Goal: Task Accomplishment & Management: Manage account settings

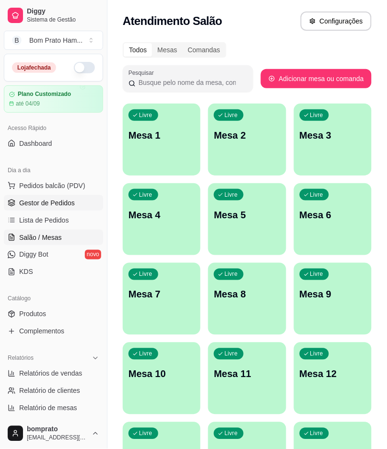
click at [81, 203] on link "Gestor de Pedidos" at bounding box center [53, 202] width 99 height 15
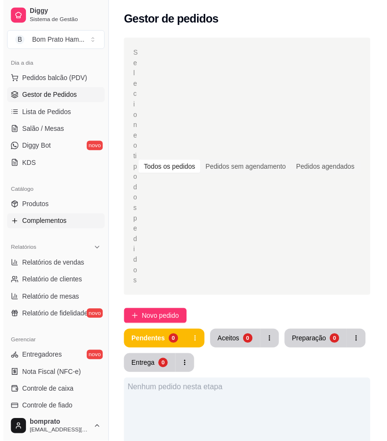
scroll to position [160, 0]
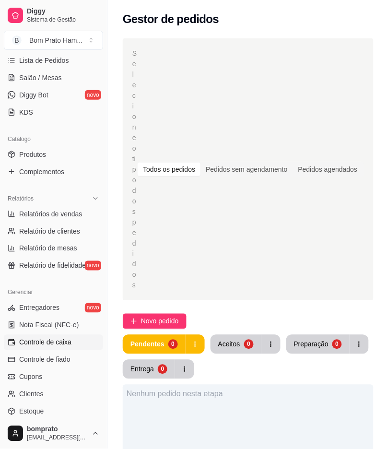
click at [54, 344] on span "Controle de caixa" at bounding box center [45, 343] width 52 height 10
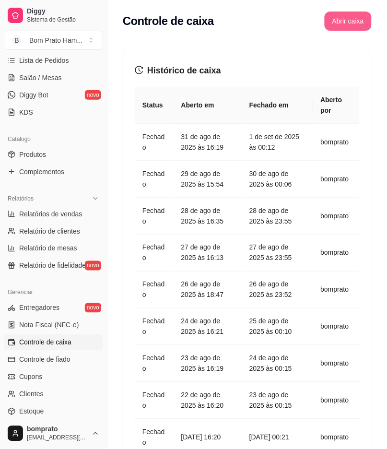
click at [340, 26] on button "Abrir caixa" at bounding box center [348, 21] width 47 height 19
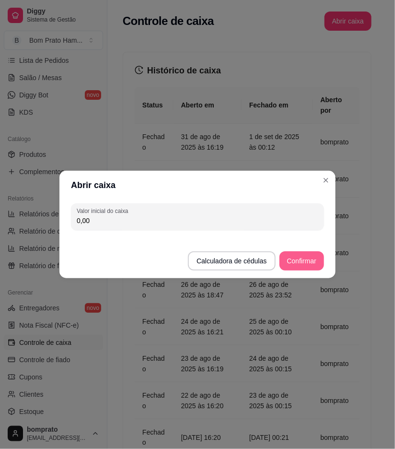
click at [299, 262] on button "Confirmar" at bounding box center [302, 260] width 45 height 19
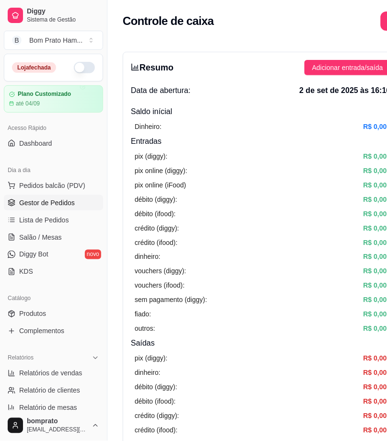
click at [50, 205] on span "Gestor de Pedidos" at bounding box center [47, 203] width 56 height 10
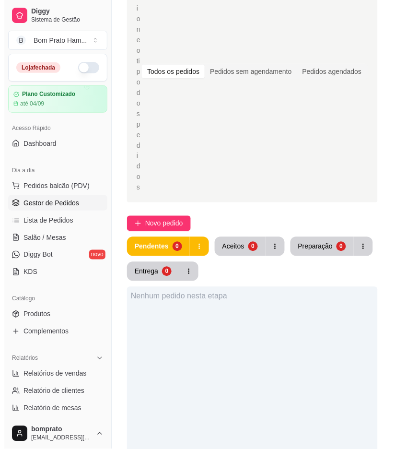
scroll to position [160, 0]
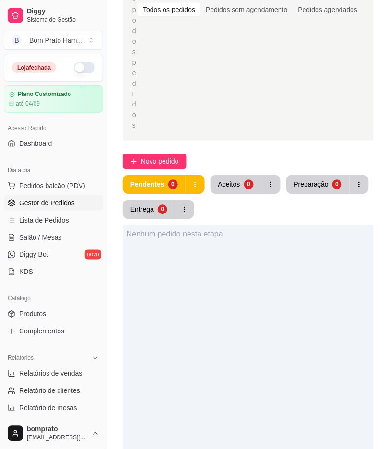
click at [81, 66] on button "button" at bounding box center [84, 68] width 21 height 12
click at [175, 156] on span "Novo pedido" at bounding box center [160, 161] width 38 height 11
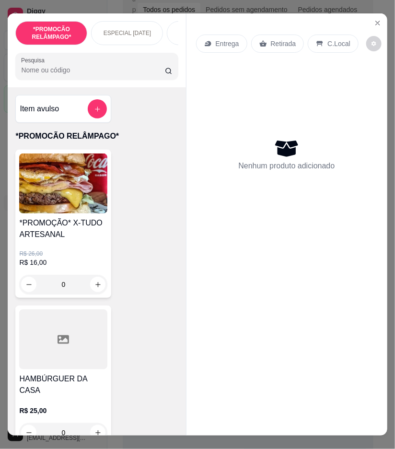
click at [77, 258] on p "R$ 26,00" at bounding box center [63, 254] width 88 height 8
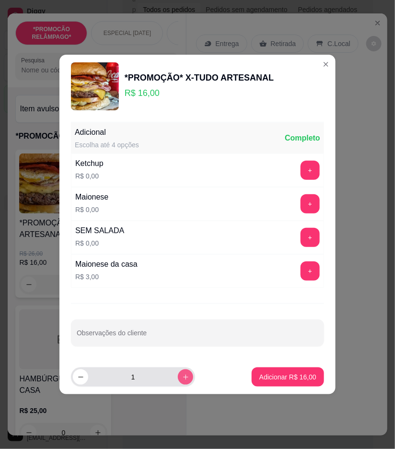
click at [183, 377] on icon "increase-product-quantity" at bounding box center [185, 377] width 5 height 5
type input "2"
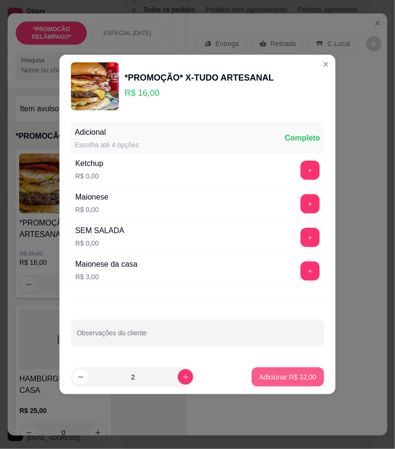
click at [274, 373] on p "Adicionar R$ 32,00" at bounding box center [288, 377] width 57 height 10
type input "2"
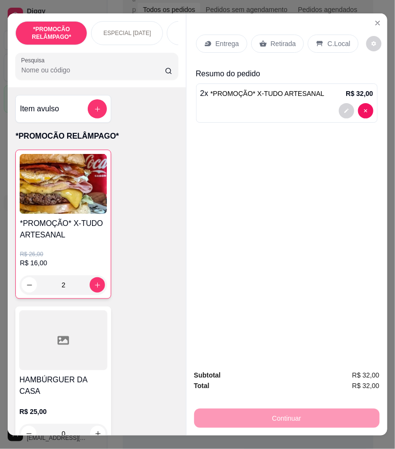
click at [250, 289] on div "Entrega Retirada C.Local Resumo do pedido 2 x *PROMOÇÃO* X-TUDO ARTESANAL R$ 32…" at bounding box center [287, 187] width 201 height 349
click at [224, 39] on p "Entrega" at bounding box center [228, 44] width 24 height 10
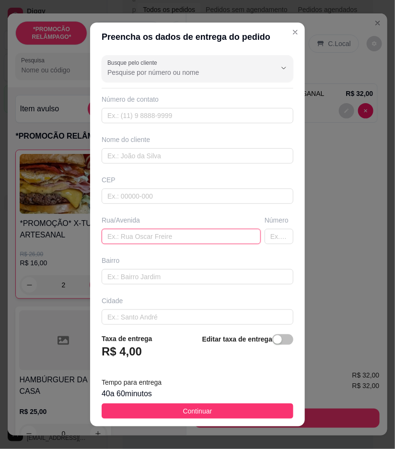
paste input "Rua Albério Valença n 89"
type input "Rua Albério Valença n 89"
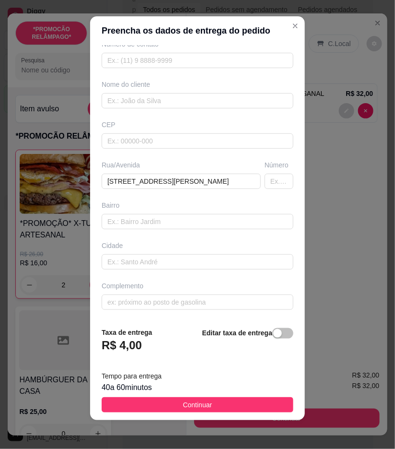
scroll to position [8, 0]
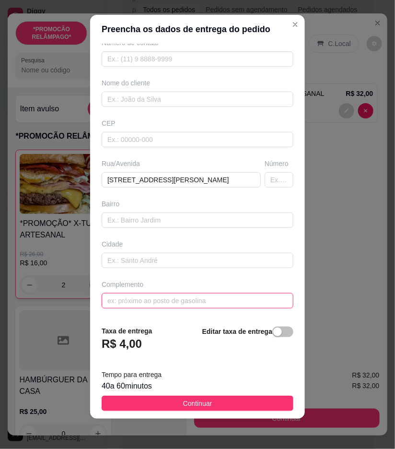
paste input "Próximo do hospital, perto da oficina real peças de cicinho"
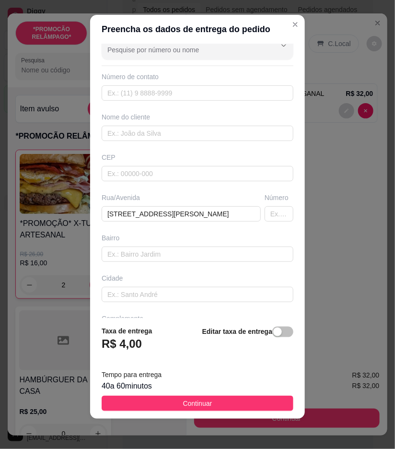
scroll to position [0, 0]
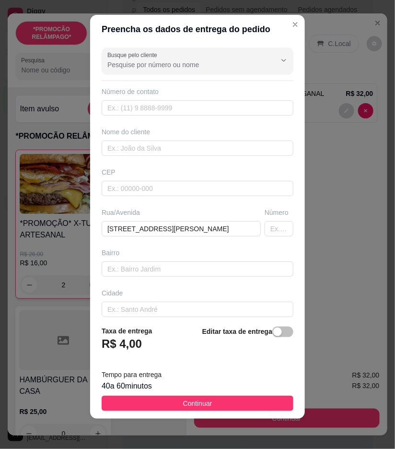
type input "Próximo do hospital, perto da oficina real peças de cicinho"
paste input "Klayvert"
type input "Klayvert"
drag, startPoint x: 174, startPoint y: 107, endPoint x: 160, endPoint y: 111, distance: 14.7
click at [160, 111] on input "text" at bounding box center [198, 107] width 192 height 15
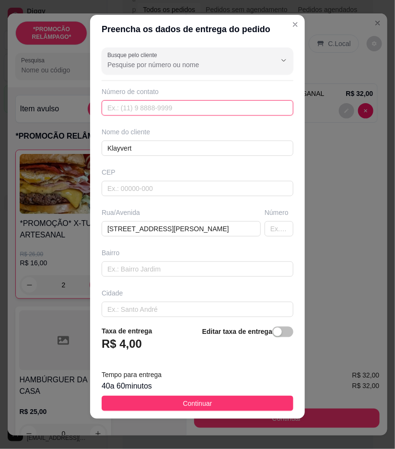
paste input "(87) 9138-8865"
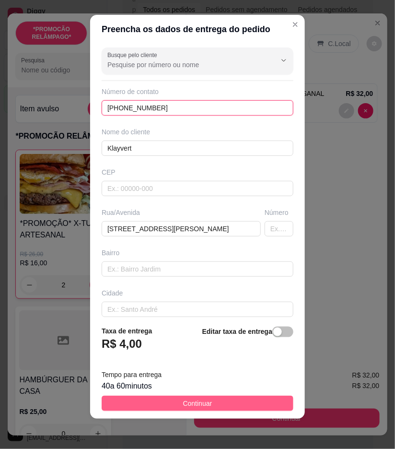
type input "(87) 9138-8865"
click at [232, 408] on button "Continuar" at bounding box center [198, 403] width 192 height 15
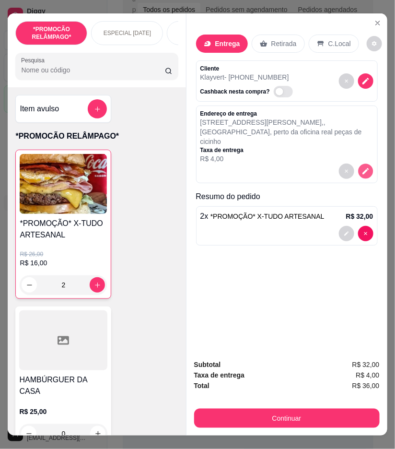
click at [361, 164] on button "decrease-product-quantity" at bounding box center [365, 171] width 15 height 15
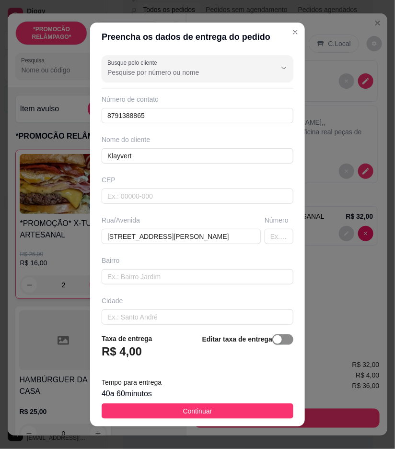
click at [274, 341] on span "button" at bounding box center [283, 339] width 21 height 11
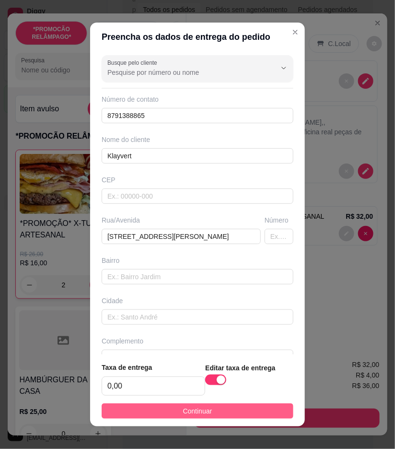
click at [272, 407] on button "Continuar" at bounding box center [198, 411] width 192 height 15
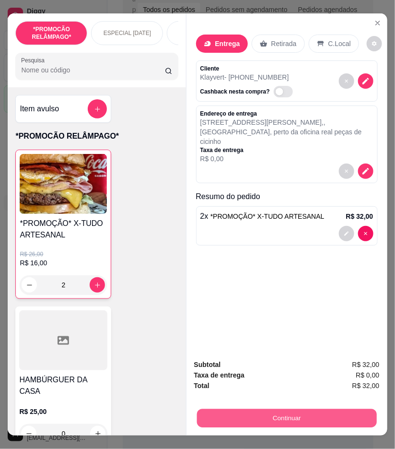
click at [353, 416] on button "Continuar" at bounding box center [287, 418] width 180 height 19
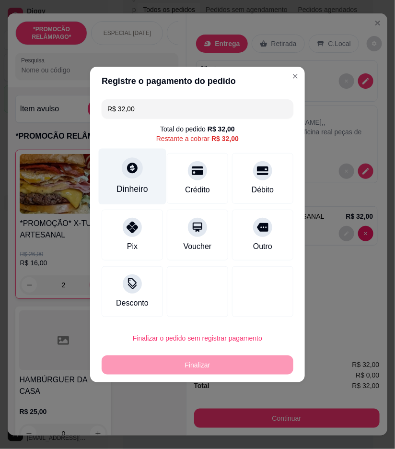
click at [117, 167] on div "Dinheiro" at bounding box center [133, 177] width 68 height 56
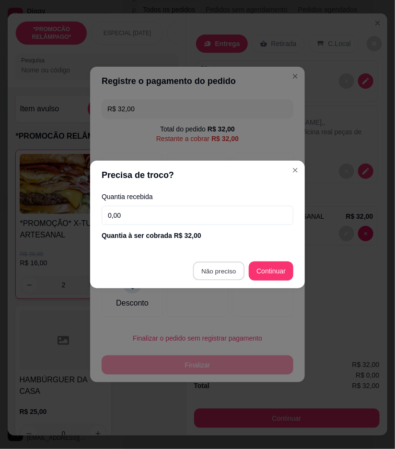
type input "R$ 0,00"
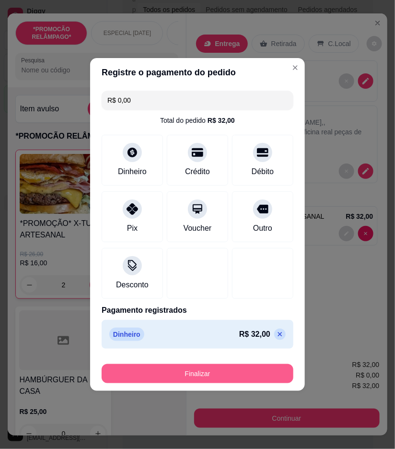
click at [240, 372] on button "Finalizar" at bounding box center [198, 373] width 192 height 19
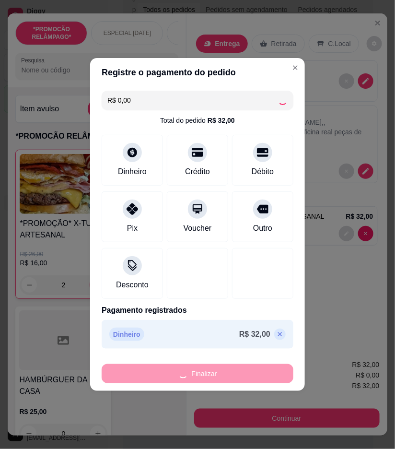
type input "0"
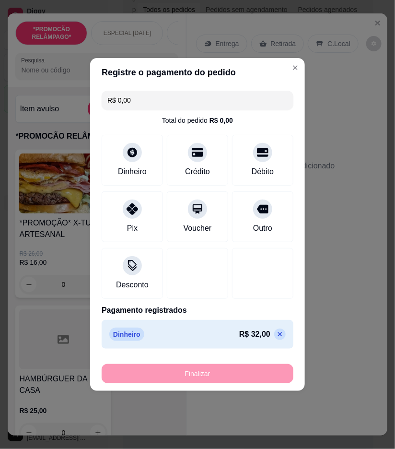
type input "-R$ 32,00"
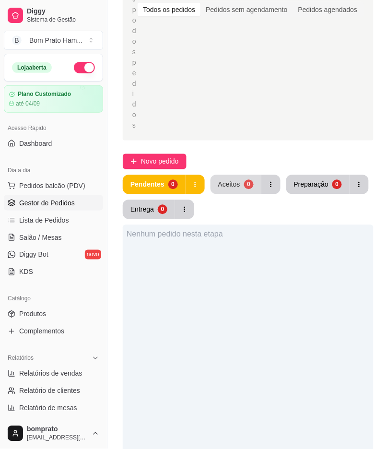
click at [240, 175] on button "Aceitos 0" at bounding box center [236, 184] width 51 height 19
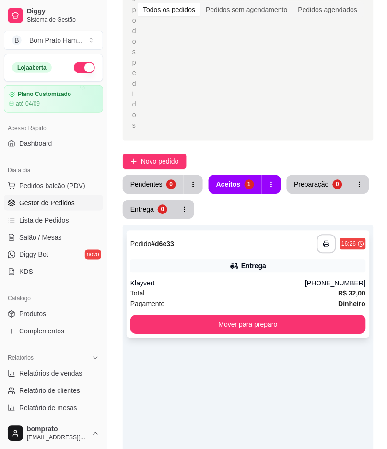
click at [241, 279] on div "Klayvert" at bounding box center [218, 284] width 175 height 10
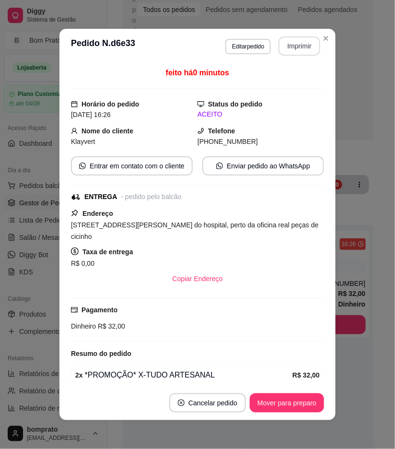
click at [289, 36] on button "Imprimir" at bounding box center [300, 45] width 42 height 19
click at [298, 404] on button "Mover para preparo" at bounding box center [287, 403] width 72 height 19
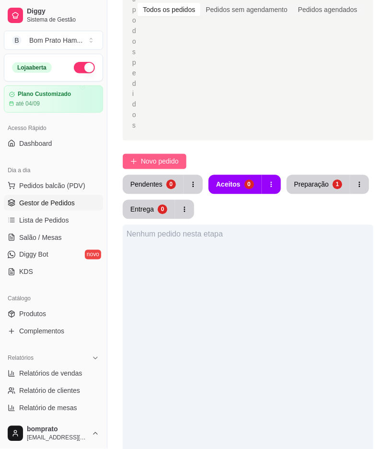
click at [168, 156] on span "Novo pedido" at bounding box center [160, 161] width 38 height 11
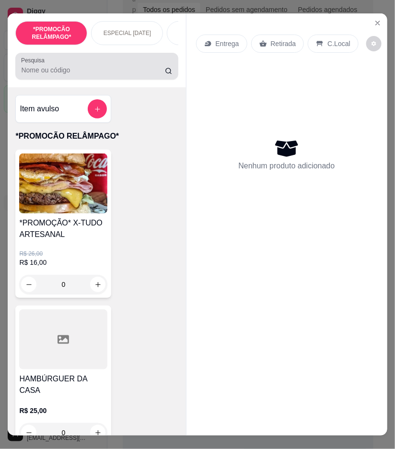
click at [50, 74] on input "Pesquisa" at bounding box center [93, 70] width 144 height 10
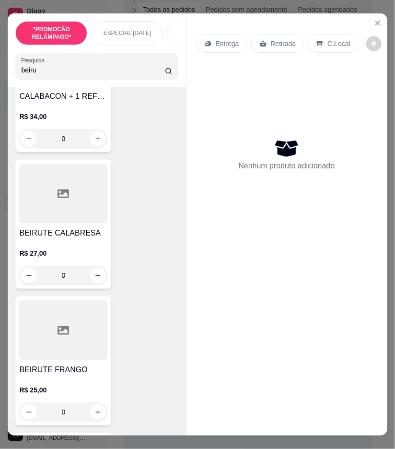
scroll to position [160, 0]
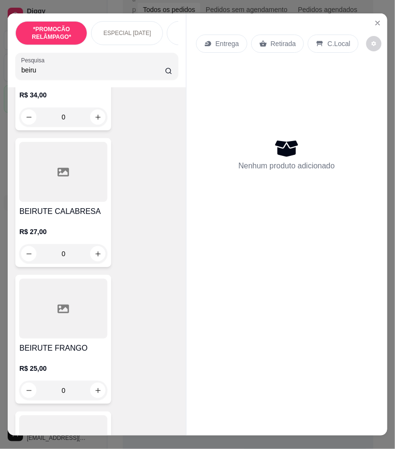
type input "beiru"
click at [95, 255] on div "0" at bounding box center [63, 253] width 88 height 19
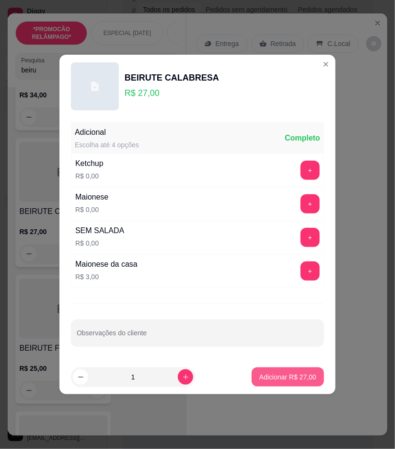
click at [303, 377] on p "Adicionar R$ 27,00" at bounding box center [288, 377] width 57 height 10
type input "1"
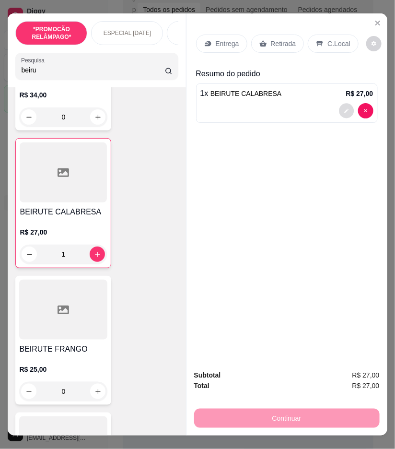
click at [346, 107] on button "decrease-product-quantity" at bounding box center [346, 111] width 15 height 15
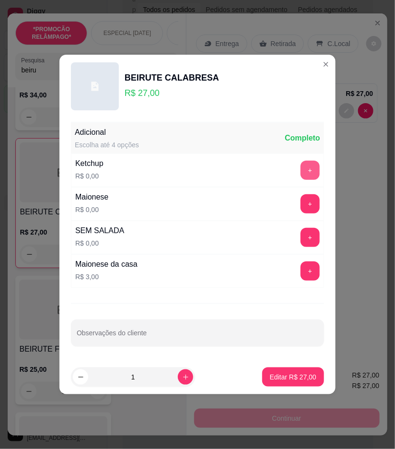
click at [306, 162] on button "+" at bounding box center [310, 170] width 19 height 19
click at [301, 199] on button "+" at bounding box center [310, 203] width 19 height 19
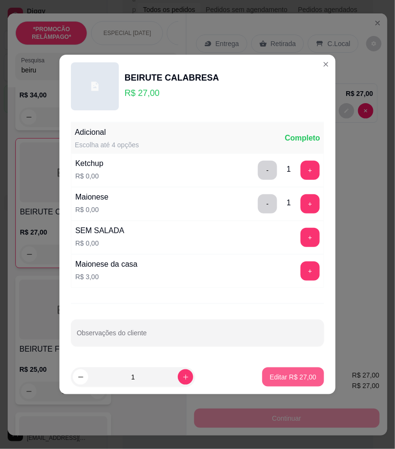
click at [290, 376] on p "Editar R$ 27,00" at bounding box center [293, 377] width 47 height 10
type input "0"
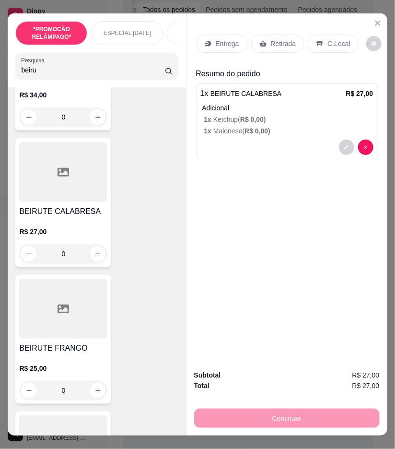
click at [220, 40] on p "Entrega" at bounding box center [228, 44] width 24 height 10
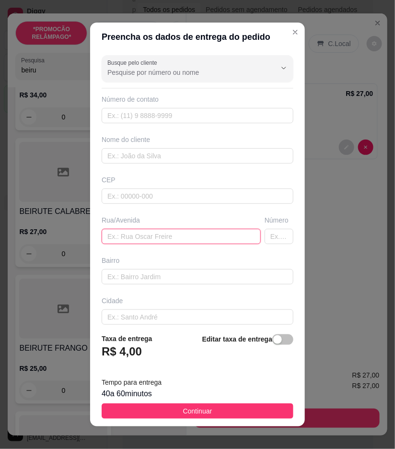
paste input "Avenida imaculada Conceição número 90"
type input "Avenida imaculada Conceição número 90"
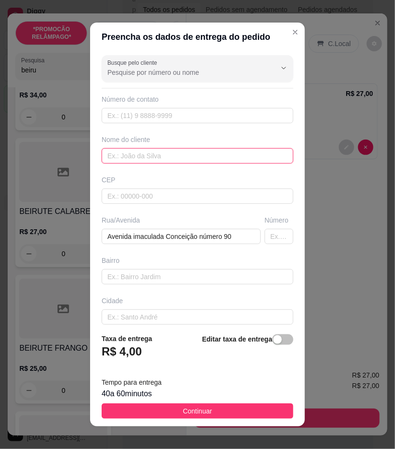
paste input "Alice"
type input "Alice"
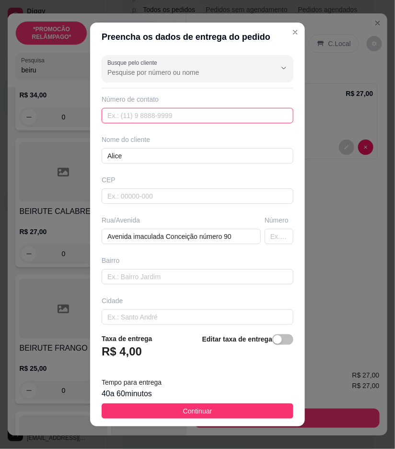
paste input "(87) 9128-6148"
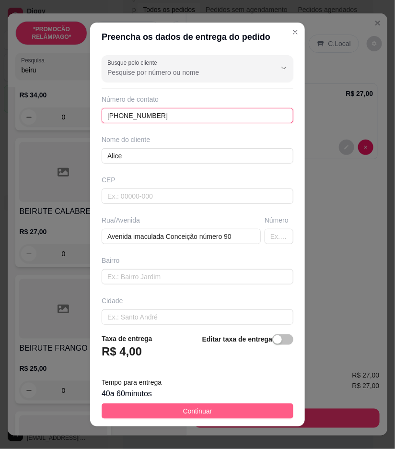
type input "(87) 9128-6148"
click at [255, 412] on button "Continuar" at bounding box center [198, 411] width 192 height 15
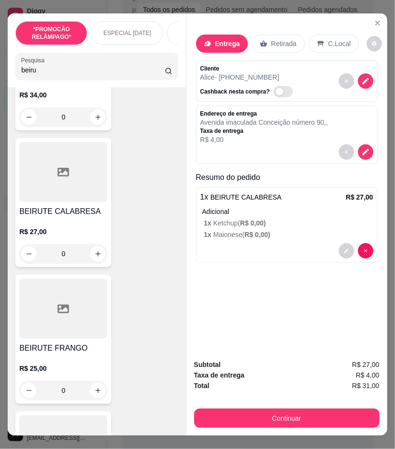
click at [45, 74] on input "beiru" at bounding box center [93, 70] width 144 height 10
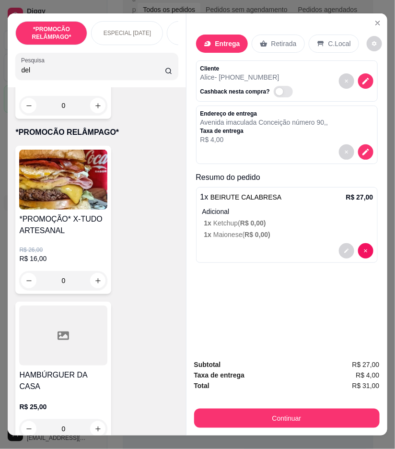
type input "del"
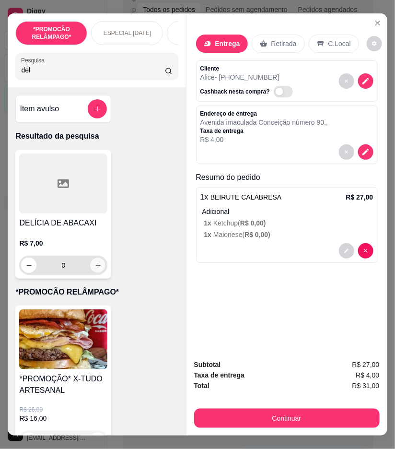
click at [95, 269] on icon "increase-product-quantity" at bounding box center [98, 265] width 7 height 7
type input "1"
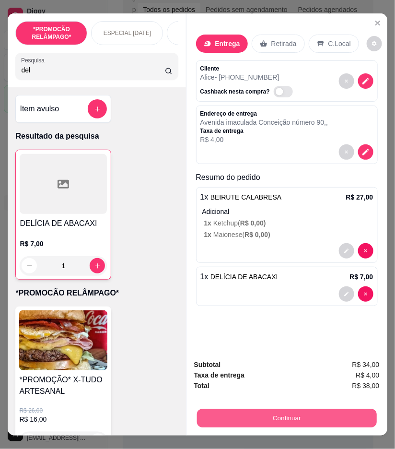
click at [358, 412] on button "Continuar" at bounding box center [287, 418] width 180 height 19
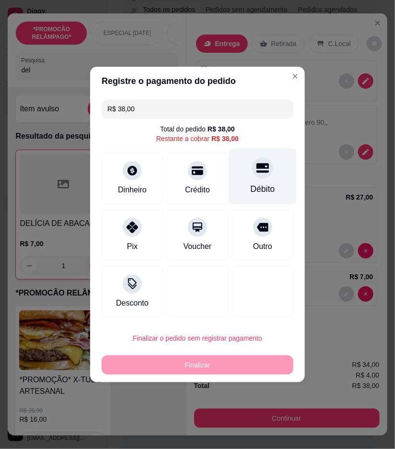
click at [251, 183] on div "Débito" at bounding box center [263, 189] width 24 height 12
type input "R$ 0,00"
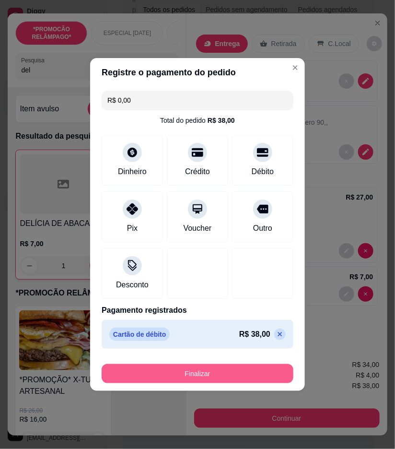
click at [238, 373] on button "Finalizar" at bounding box center [198, 373] width 192 height 19
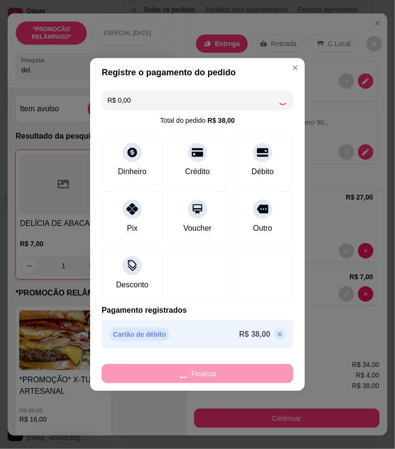
type input "0"
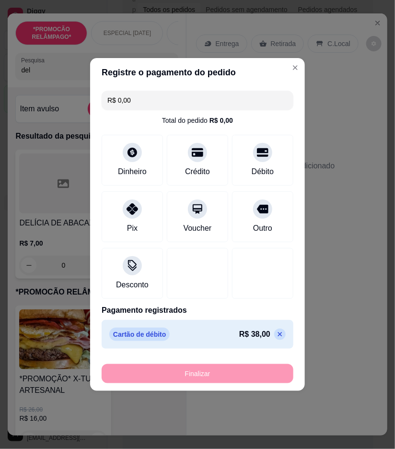
type input "-R$ 38,00"
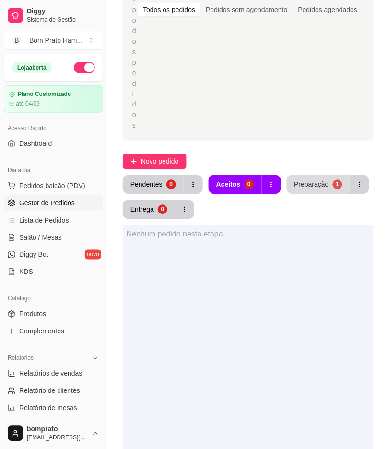
click at [304, 175] on button "Preparação 1" at bounding box center [318, 184] width 63 height 19
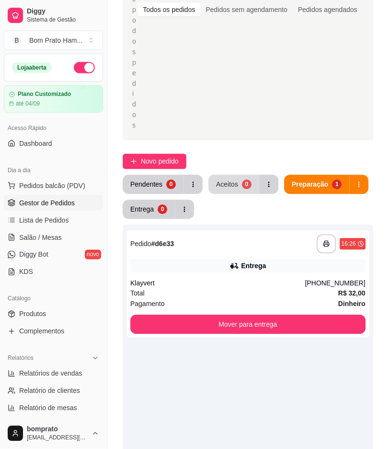
click at [246, 180] on div "0" at bounding box center [247, 185] width 10 height 10
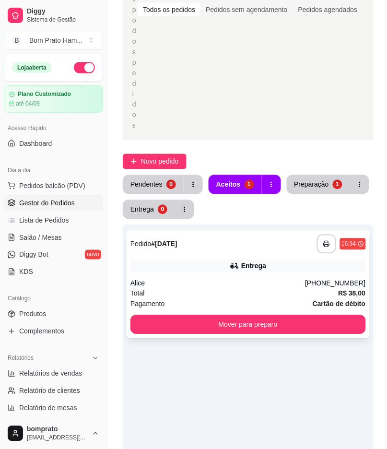
click at [236, 245] on div "**********" at bounding box center [248, 284] width 243 height 107
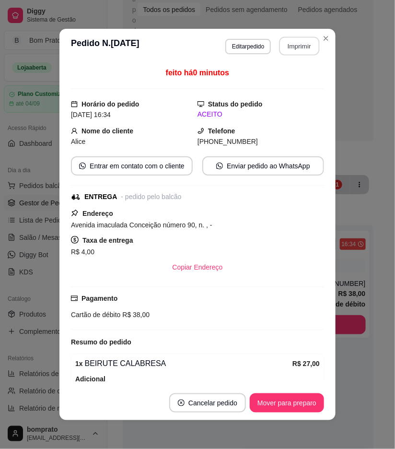
click at [295, 48] on button "Imprimir" at bounding box center [300, 46] width 40 height 19
click at [303, 401] on button "Mover para preparo" at bounding box center [287, 403] width 72 height 19
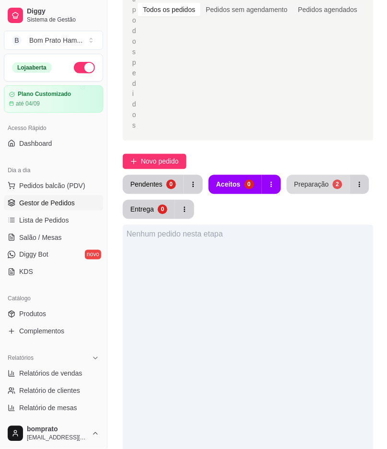
click at [311, 175] on button "Preparação 2" at bounding box center [318, 184] width 63 height 19
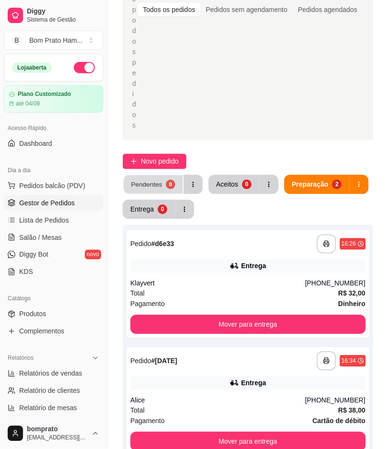
click at [171, 180] on div "0" at bounding box center [170, 184] width 9 height 9
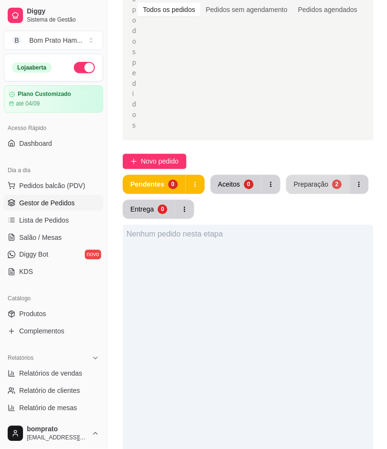
click at [299, 180] on div "Preparação" at bounding box center [311, 185] width 35 height 10
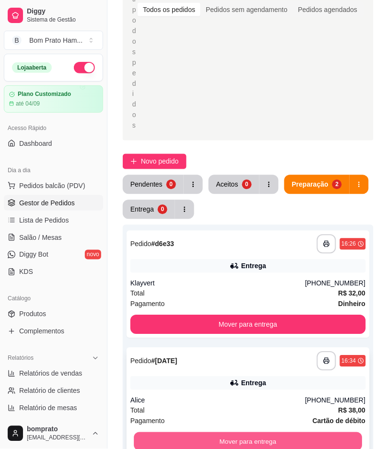
click at [237, 433] on button "Mover para entrega" at bounding box center [248, 442] width 228 height 19
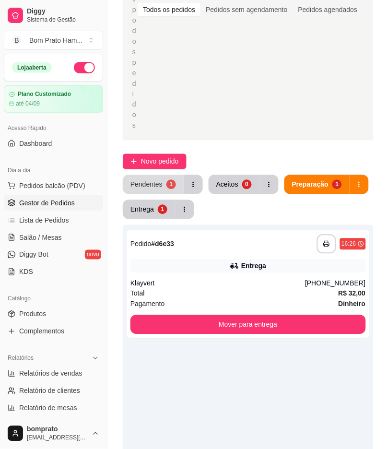
click at [160, 180] on div "Pendentes" at bounding box center [147, 185] width 32 height 10
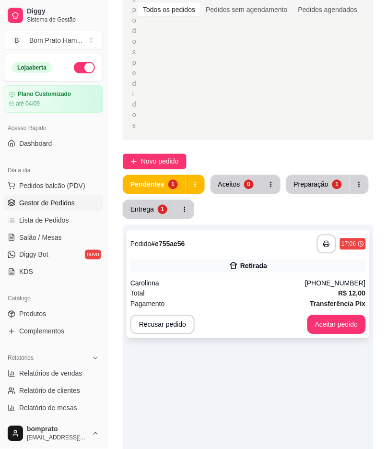
click at [252, 241] on div "**********" at bounding box center [248, 284] width 243 height 107
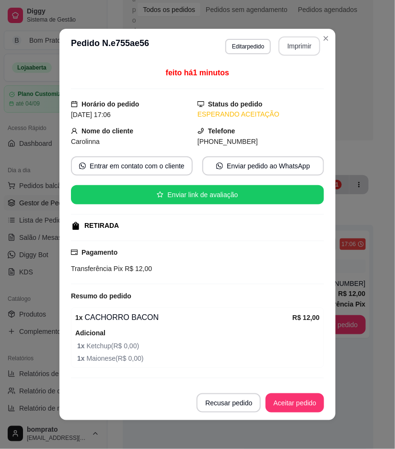
click at [284, 46] on button "Imprimir" at bounding box center [300, 45] width 42 height 19
click at [304, 401] on button "Aceitar pedido" at bounding box center [295, 403] width 59 height 19
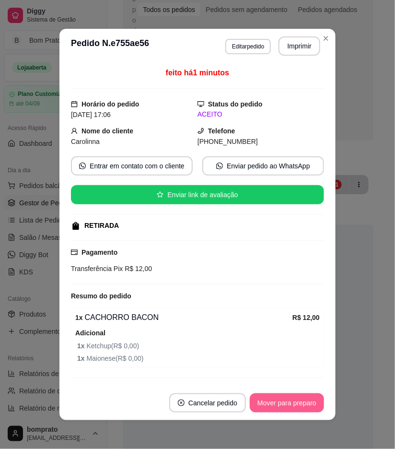
click at [304, 401] on button "Mover para preparo" at bounding box center [287, 403] width 74 height 19
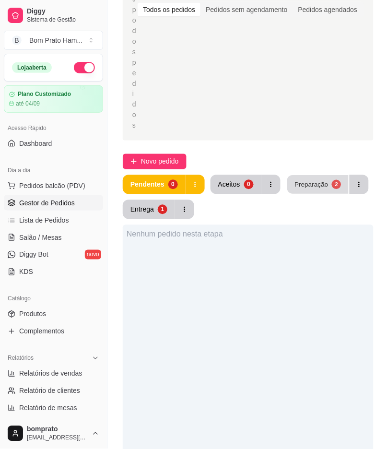
click at [327, 176] on button "Preparação 2" at bounding box center [317, 185] width 61 height 19
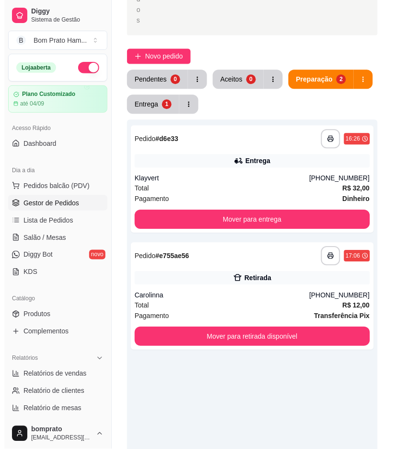
scroll to position [266, 0]
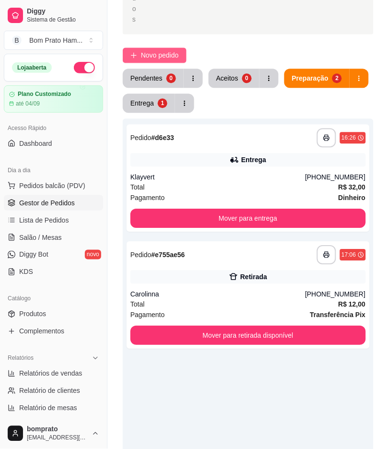
click at [173, 50] on span "Novo pedido" at bounding box center [160, 55] width 38 height 11
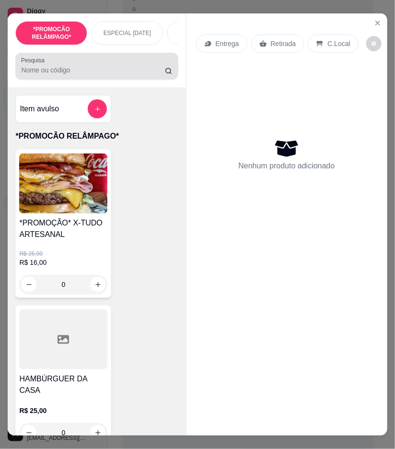
drag, startPoint x: 140, startPoint y: 70, endPoint x: 164, endPoint y: 74, distance: 24.4
click at [140, 70] on input "Pesquisa" at bounding box center [93, 70] width 144 height 10
click at [120, 68] on div at bounding box center [96, 66] width 151 height 19
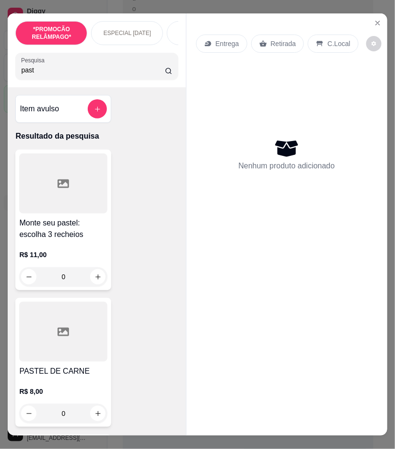
type input "past"
click at [92, 198] on div at bounding box center [63, 184] width 88 height 60
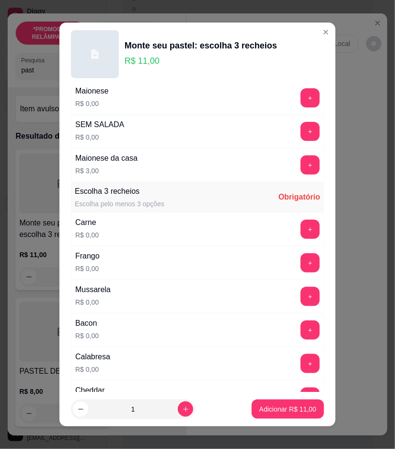
scroll to position [107, 0]
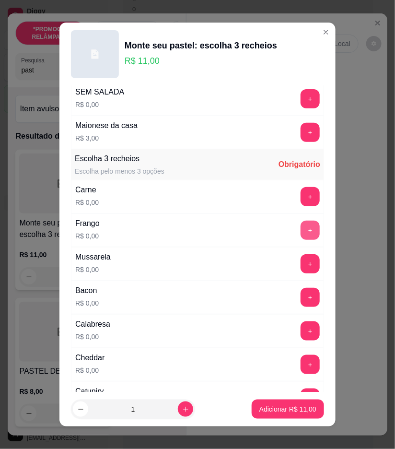
click at [301, 229] on button "+" at bounding box center [310, 230] width 19 height 19
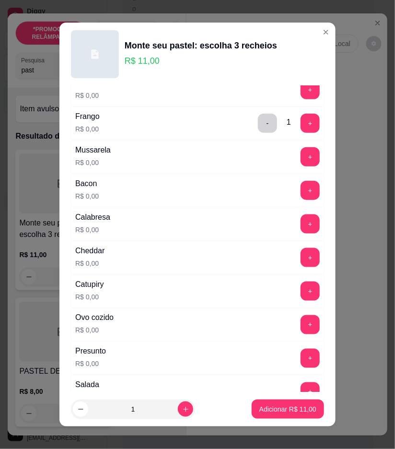
scroll to position [213, 0]
click at [301, 159] on button "+" at bounding box center [310, 157] width 19 height 19
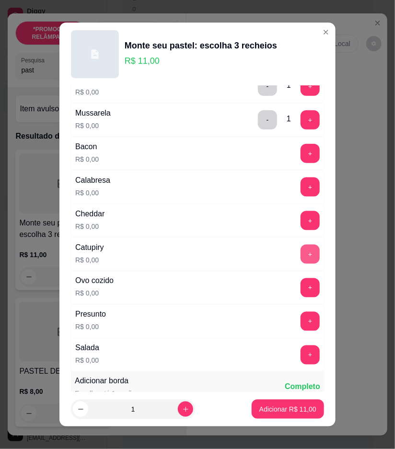
scroll to position [266, 0]
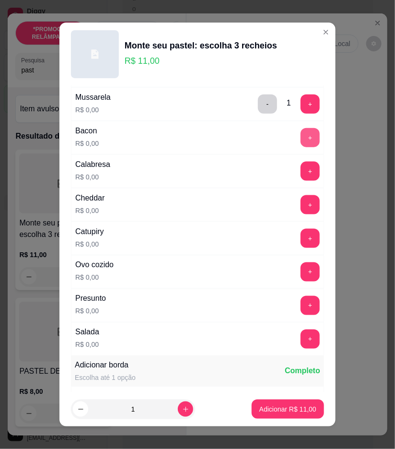
click at [301, 139] on button "+" at bounding box center [310, 137] width 19 height 19
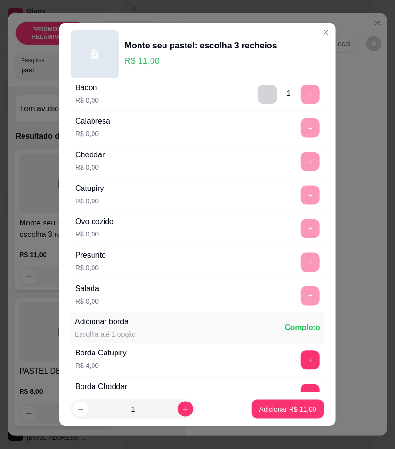
scroll to position [468, 0]
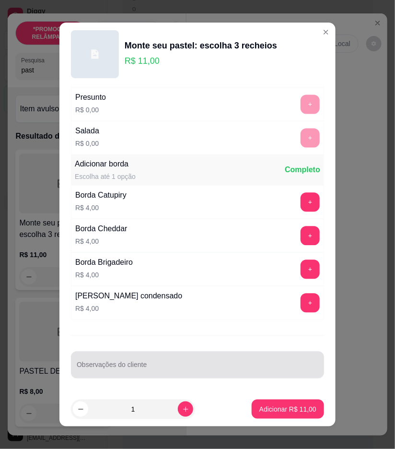
drag, startPoint x: 133, startPoint y: 362, endPoint x: 123, endPoint y: 361, distance: 10.2
click at [133, 362] on div at bounding box center [198, 365] width 242 height 19
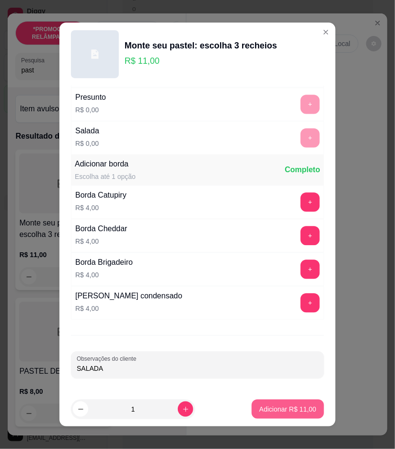
type input "SALADA"
click at [280, 411] on p "Adicionar R$ 11,00" at bounding box center [289, 409] width 56 height 9
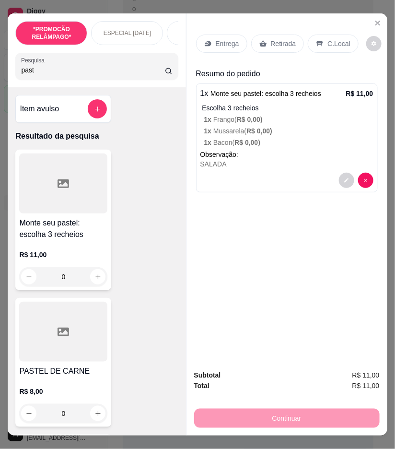
click at [64, 221] on div "Monte seu pastel: escolha 3 recheios R$ 11,00 0" at bounding box center [63, 220] width 96 height 141
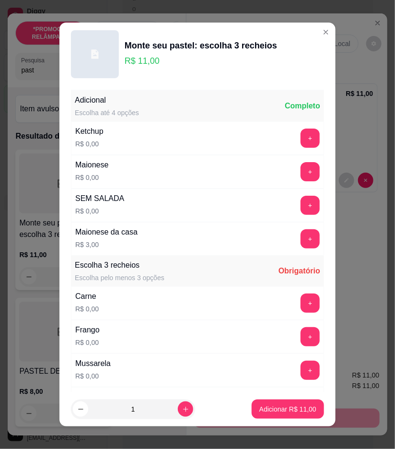
scroll to position [107, 0]
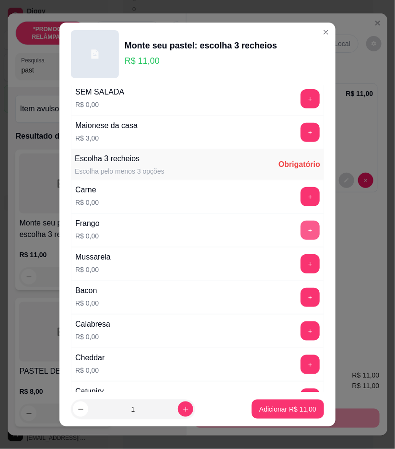
click at [301, 228] on button "+" at bounding box center [310, 230] width 19 height 19
click at [301, 334] on button "+" at bounding box center [310, 331] width 19 height 19
click at [301, 300] on button "+" at bounding box center [310, 297] width 19 height 19
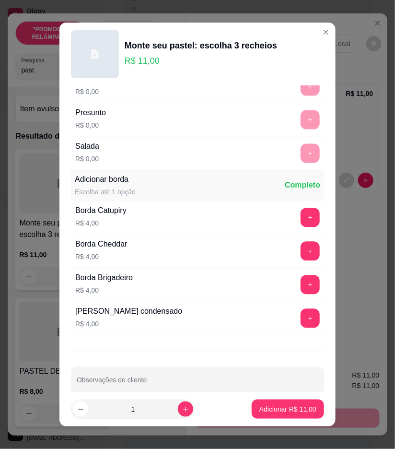
scroll to position [468, 0]
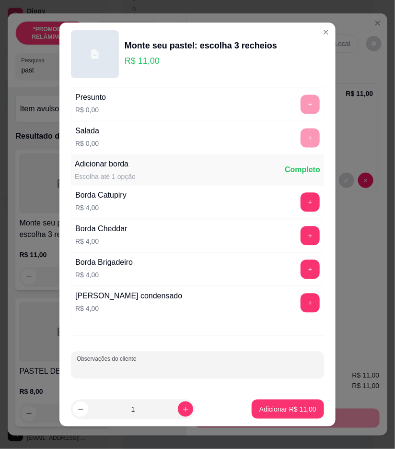
click at [115, 365] on div "Observações do cliente" at bounding box center [197, 365] width 253 height 27
type input "SALADA"
click at [306, 412] on button "Adicionar R$ 11,00" at bounding box center [288, 409] width 71 height 19
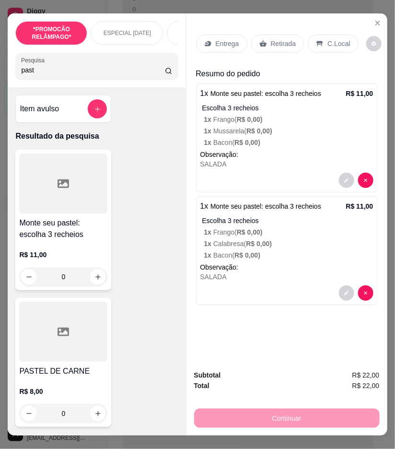
click at [48, 71] on input "past" at bounding box center [93, 70] width 144 height 10
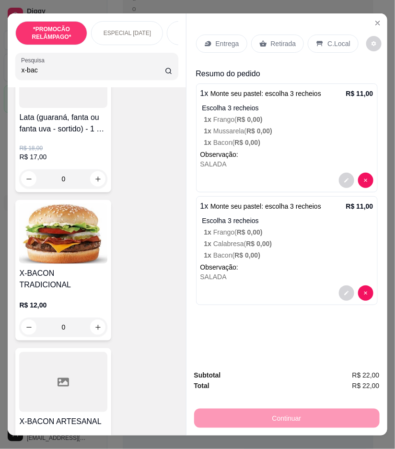
scroll to position [107, 0]
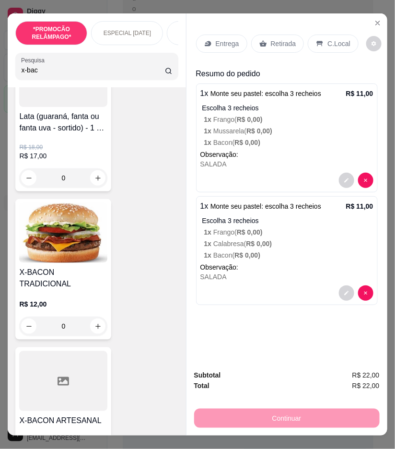
type input "x-bac"
click at [96, 324] on div "0" at bounding box center [63, 326] width 88 height 19
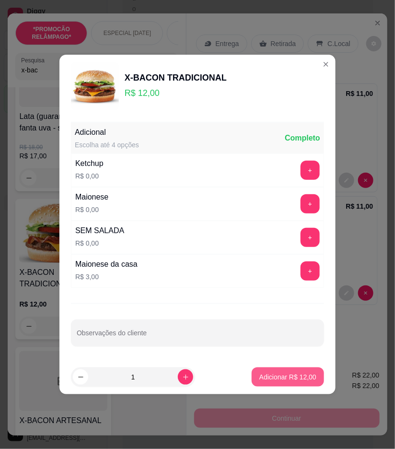
click at [284, 376] on p "Adicionar R$ 12,00" at bounding box center [288, 377] width 57 height 10
type input "1"
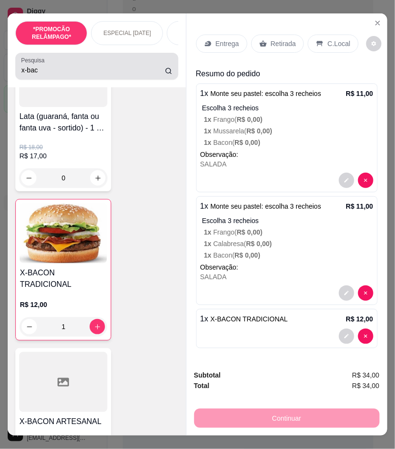
click at [56, 75] on input "x-bac" at bounding box center [93, 70] width 144 height 10
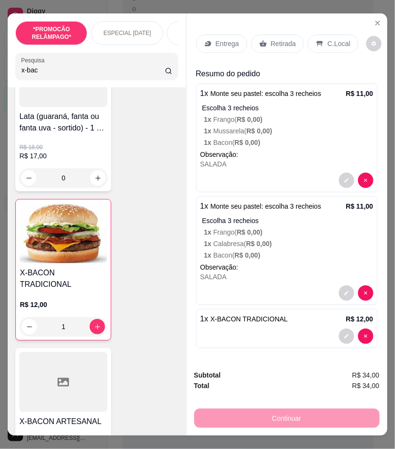
click at [56, 75] on input "x-bac" at bounding box center [93, 70] width 144 height 10
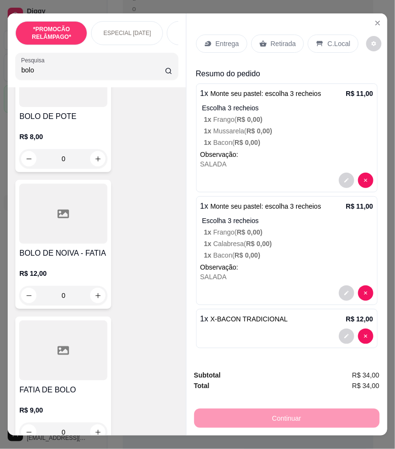
scroll to position [243, 0]
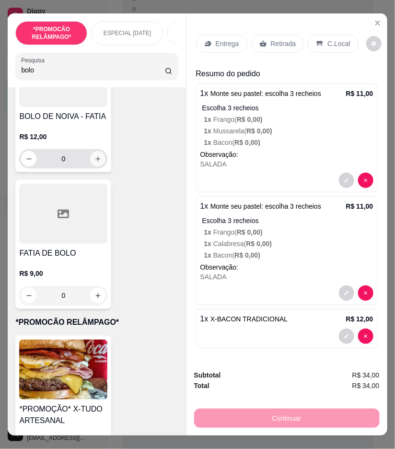
type input "bolo"
click at [95, 160] on icon "increase-product-quantity" at bounding box center [98, 158] width 7 height 7
type input "1"
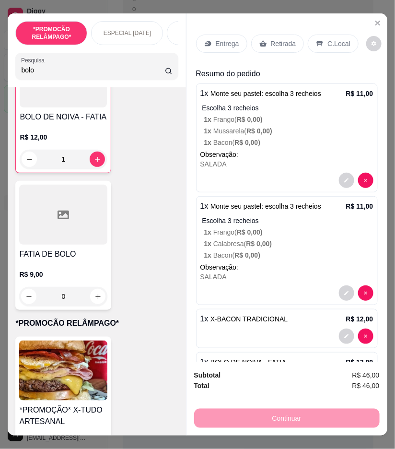
scroll to position [244, 0]
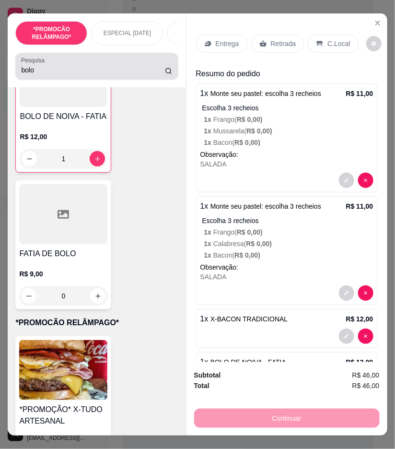
click at [40, 74] on input "bolo" at bounding box center [93, 70] width 144 height 10
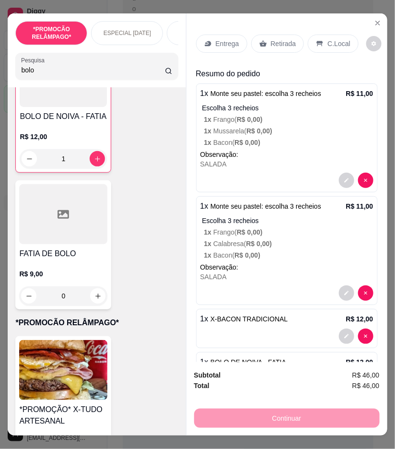
click at [40, 74] on input "bolo" at bounding box center [93, 70] width 144 height 10
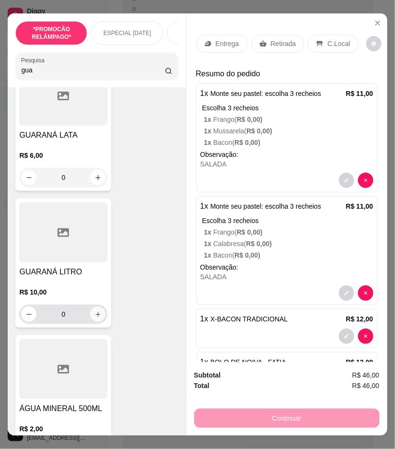
type input "gua"
click at [95, 315] on icon "increase-product-quantity" at bounding box center [98, 314] width 7 height 7
type input "1"
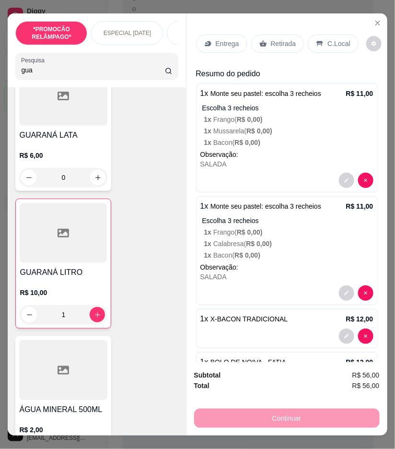
click at [223, 40] on p "Entrega" at bounding box center [228, 44] width 24 height 10
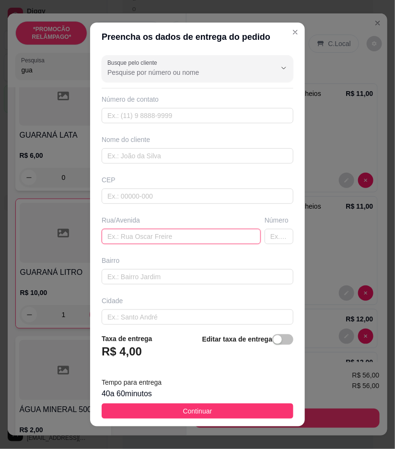
paste input "rua 04, vila da cohab"
type input "rua 04, vila da cohab"
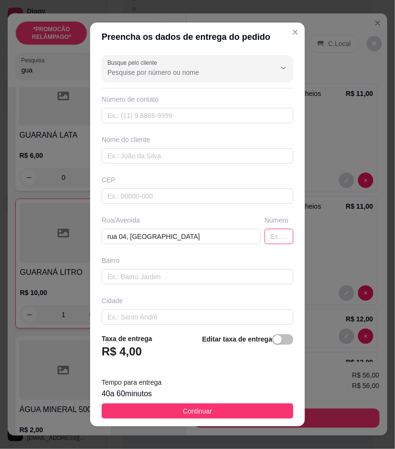
click at [265, 233] on input "text" at bounding box center [279, 236] width 29 height 15
type input "21"
paste input "(87) 9661-9177"
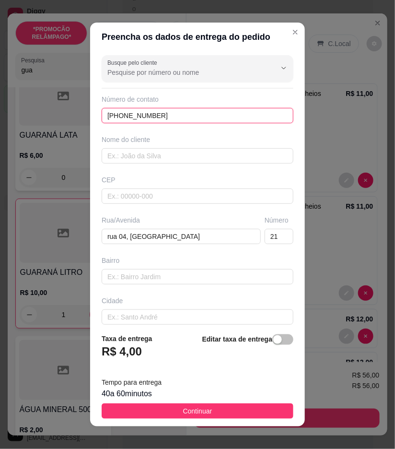
type input "(87) 9661-9177"
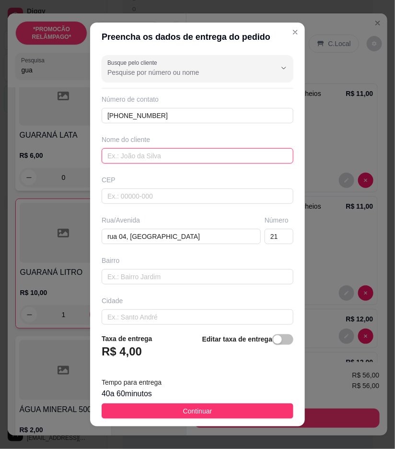
paste input "Tácia"
type input "Tácia"
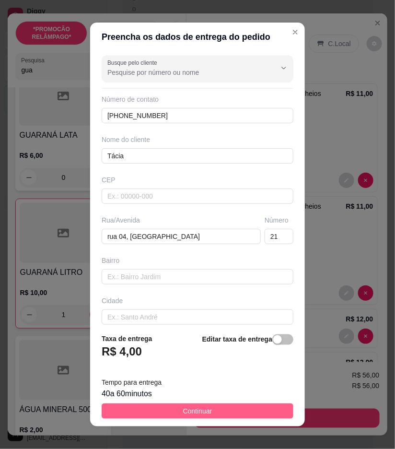
click at [267, 414] on button "Continuar" at bounding box center [198, 411] width 192 height 15
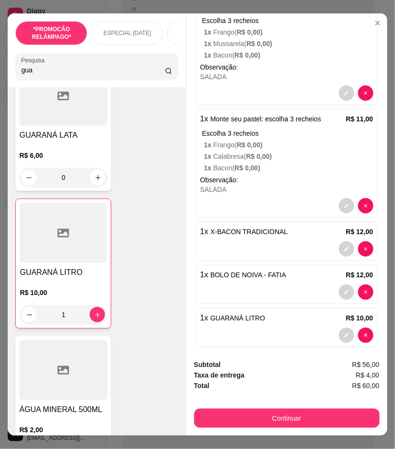
scroll to position [200, 0]
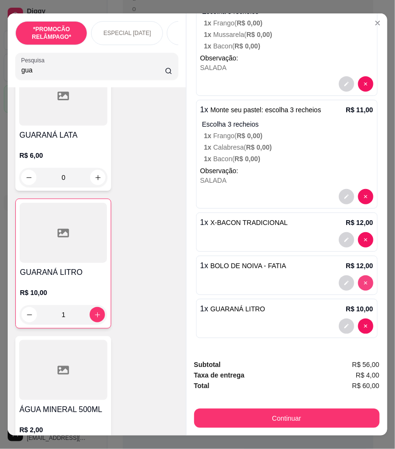
type input "0"
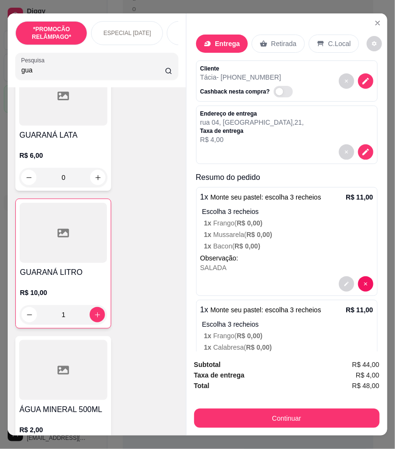
scroll to position [0, 0]
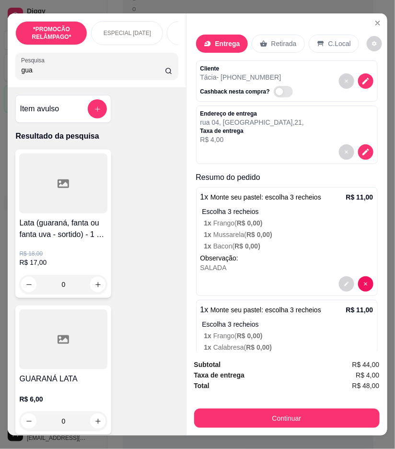
click at [90, 103] on div "Item avulso" at bounding box center [63, 109] width 96 height 28
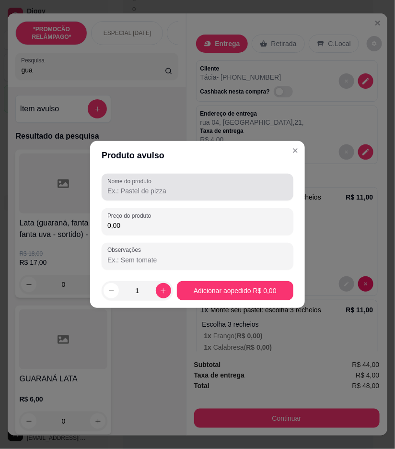
click at [192, 190] on input "Nome do produto" at bounding box center [197, 191] width 180 height 10
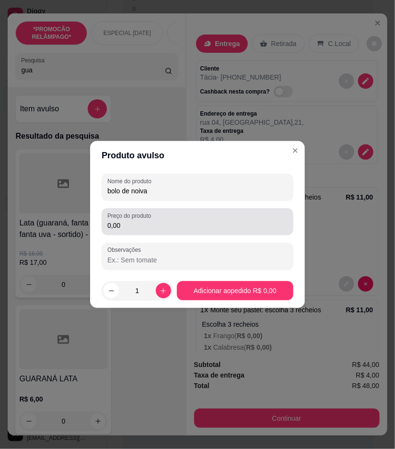
type input "bolo de noiva"
click at [202, 217] on div "0,00" at bounding box center [197, 221] width 180 height 19
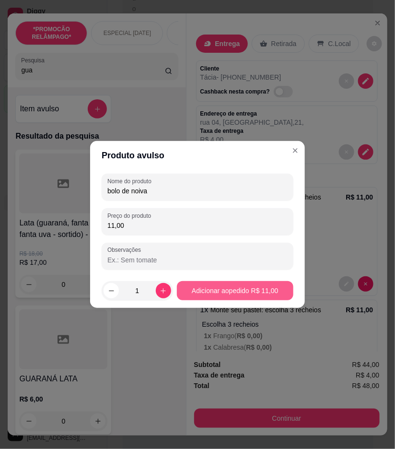
type input "11,00"
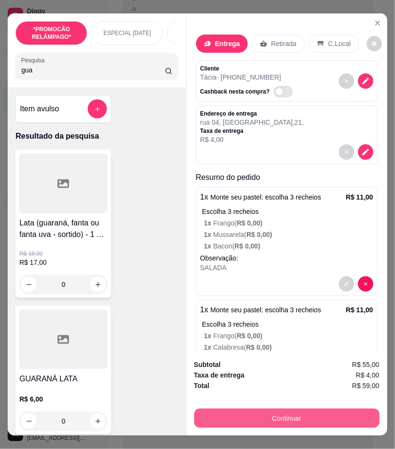
click at [297, 414] on button "Continuar" at bounding box center [287, 418] width 186 height 19
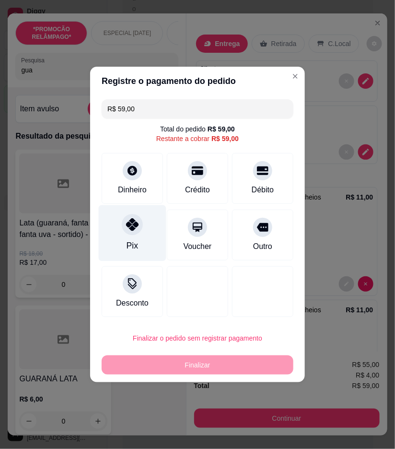
drag, startPoint x: 118, startPoint y: 240, endPoint x: 192, endPoint y: 297, distance: 93.6
click at [120, 241] on div "Pix" at bounding box center [133, 233] width 68 height 56
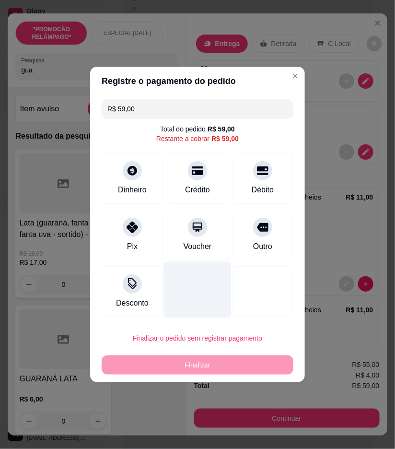
type input "R$ 0,00"
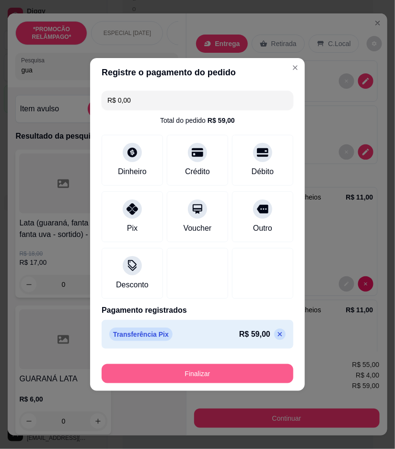
click at [223, 370] on button "Finalizar" at bounding box center [198, 373] width 192 height 19
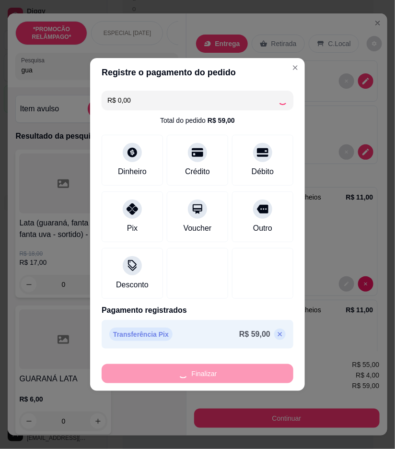
type input "0"
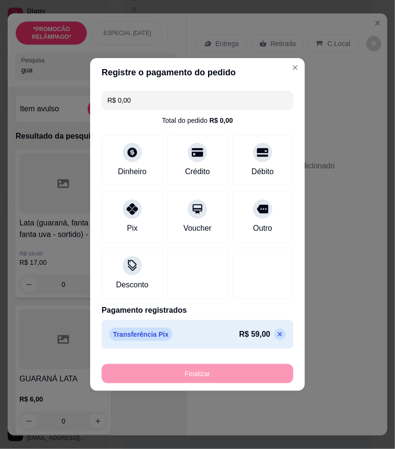
type input "-R$ 59,00"
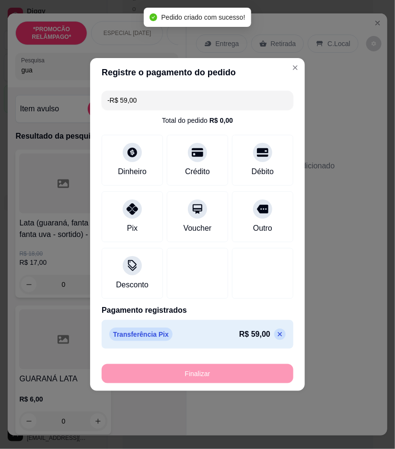
scroll to position [255, 0]
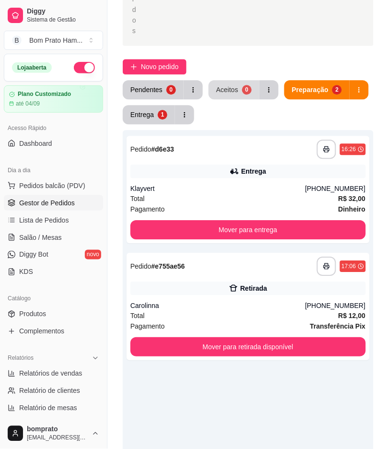
click at [224, 85] on div "Aceitos" at bounding box center [227, 90] width 22 height 10
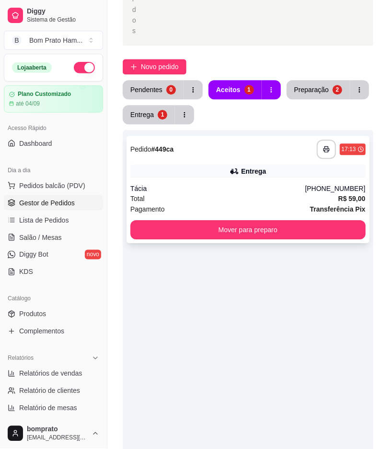
click at [249, 193] on div "Total R$ 59,00" at bounding box center [249, 198] width 236 height 11
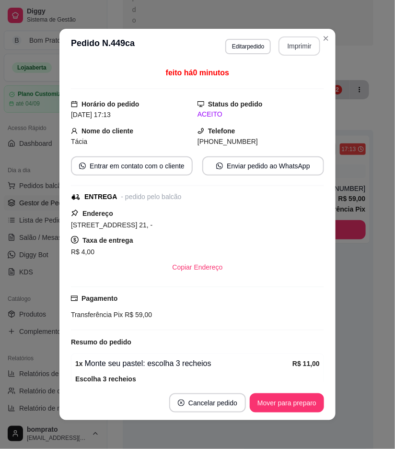
click at [284, 44] on button "Imprimir" at bounding box center [300, 45] width 42 height 19
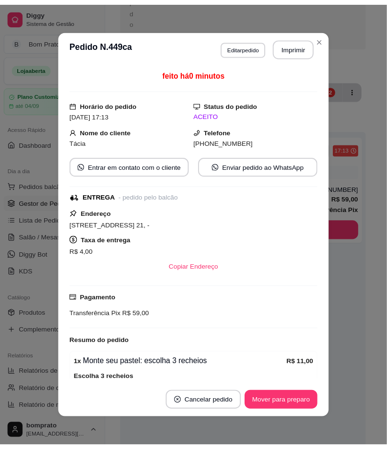
scroll to position [0, 0]
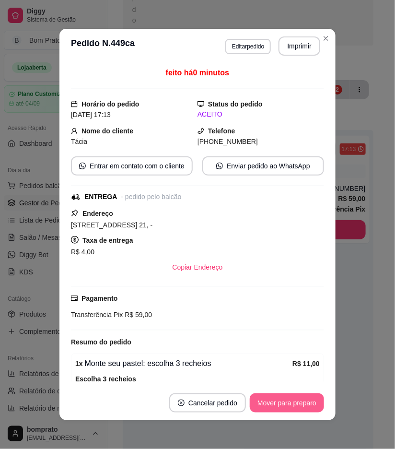
click at [299, 401] on button "Mover para preparo" at bounding box center [287, 403] width 74 height 19
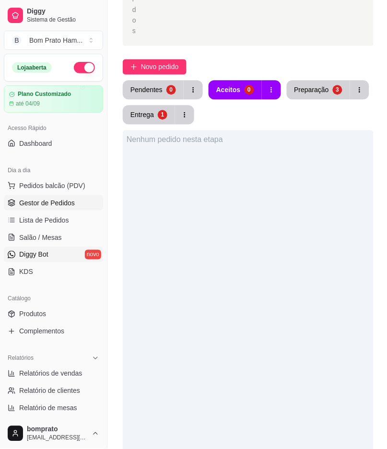
click at [63, 251] on link "Diggy Bot novo" at bounding box center [53, 254] width 99 height 15
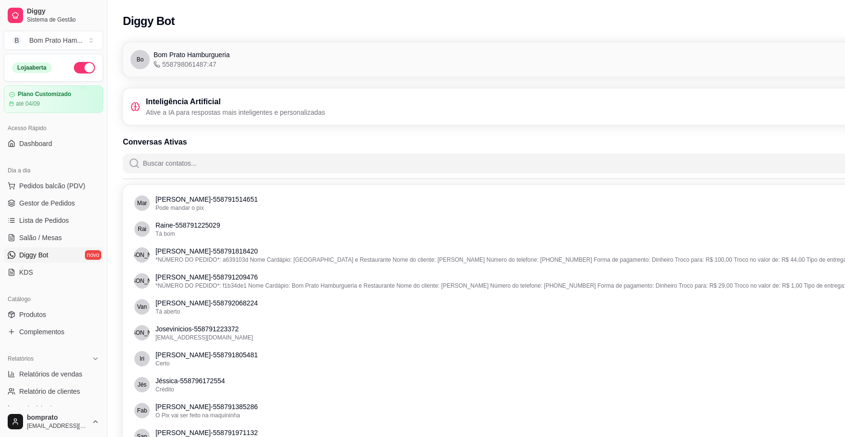
click at [387, 104] on div "Inteligência Artificial Ative a IA para respostas mais inteligentes e personali…" at bounding box center [530, 106] width 799 height 21
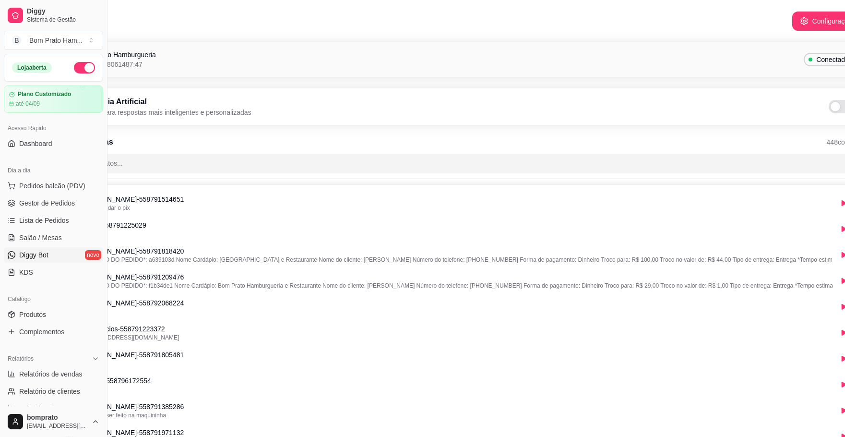
scroll to position [0, 107]
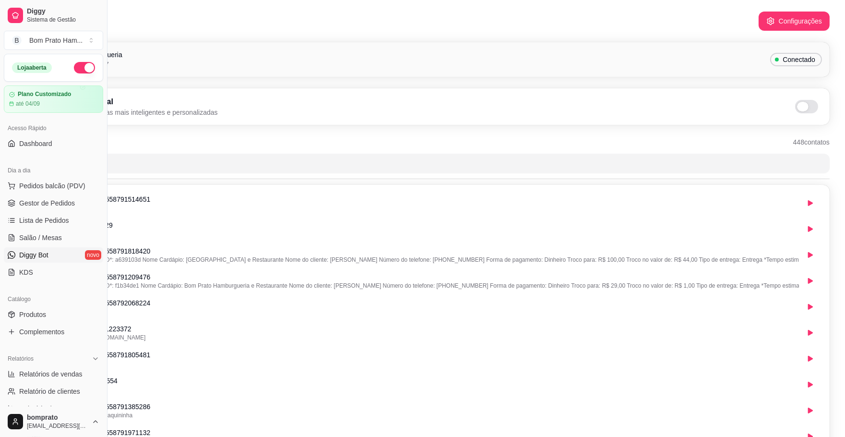
click at [387, 111] on span at bounding box center [803, 107] width 12 height 10
click at [387, 111] on input "checkbox" at bounding box center [798, 111] width 6 height 6
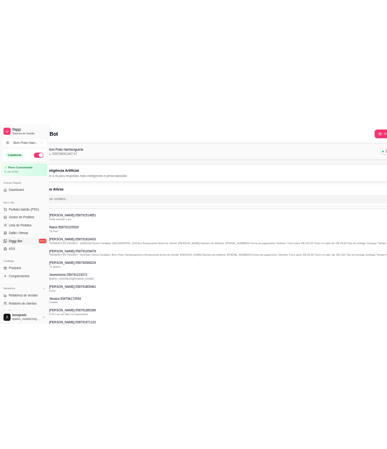
scroll to position [0, 0]
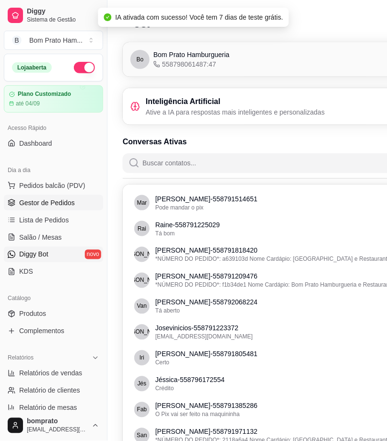
click at [81, 203] on link "Gestor de Pedidos" at bounding box center [53, 202] width 99 height 15
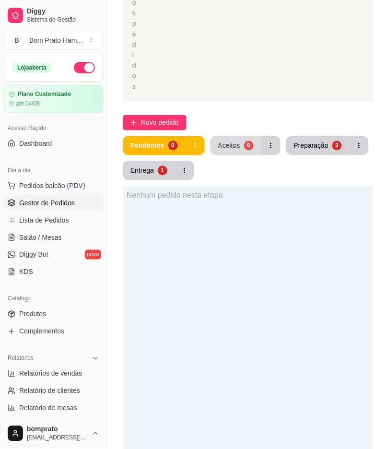
scroll to position [213, 0]
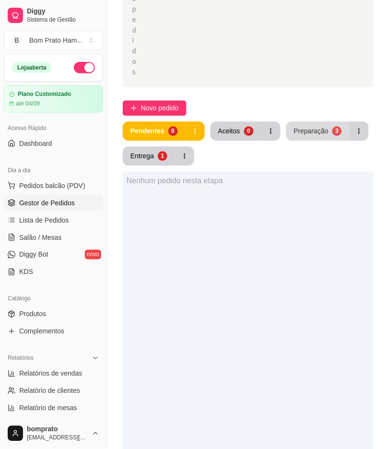
click at [310, 127] on div "Preparação" at bounding box center [311, 132] width 35 height 10
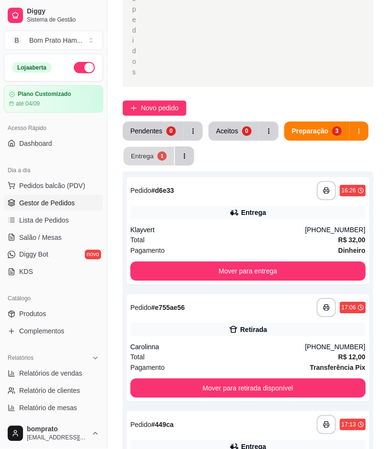
click at [151, 152] on div "Entrega" at bounding box center [142, 156] width 23 height 9
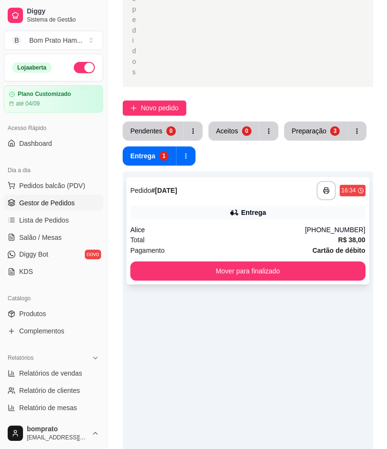
click at [238, 226] on div "Alice" at bounding box center [218, 231] width 175 height 10
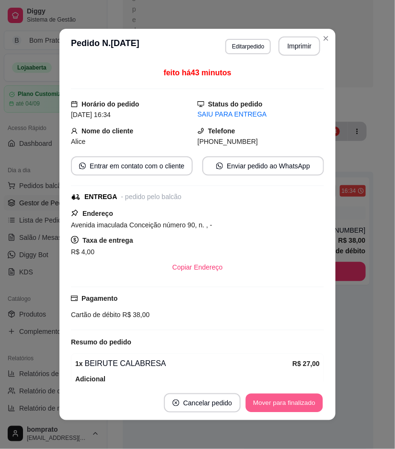
click at [288, 410] on button "Mover para finalizado" at bounding box center [284, 403] width 77 height 19
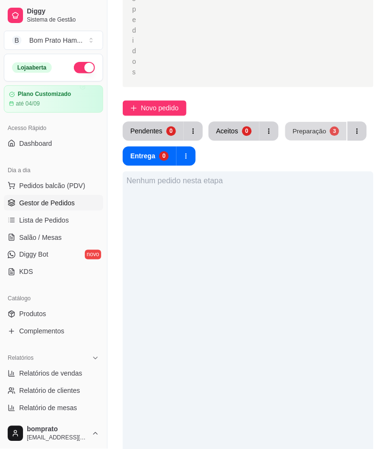
click at [315, 122] on button "Preparação 3" at bounding box center [316, 131] width 61 height 19
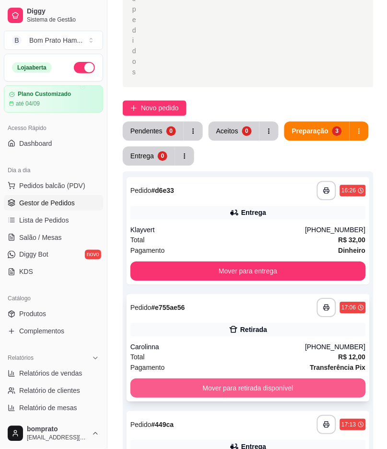
click at [279, 379] on button "Mover para retirada disponível" at bounding box center [249, 388] width 236 height 19
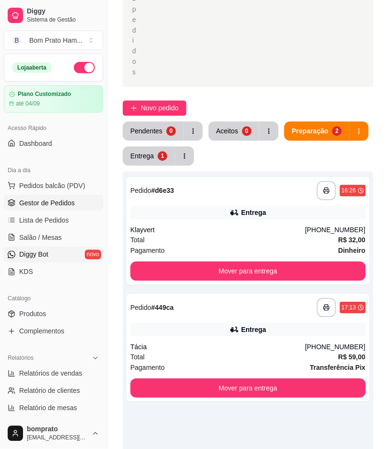
click at [54, 256] on link "Diggy Bot novo" at bounding box center [53, 254] width 99 height 15
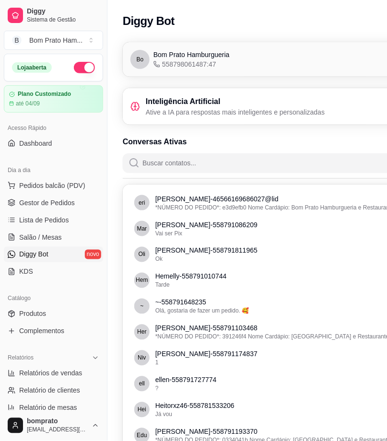
click at [227, 106] on h3 "Inteligência Artificial" at bounding box center [235, 102] width 179 height 12
click at [162, 99] on h3 "Inteligência Artificial" at bounding box center [235, 102] width 179 height 12
click at [217, 60] on div "Bom Prato Hamburgueria 558798061487:47" at bounding box center [192, 59] width 76 height 19
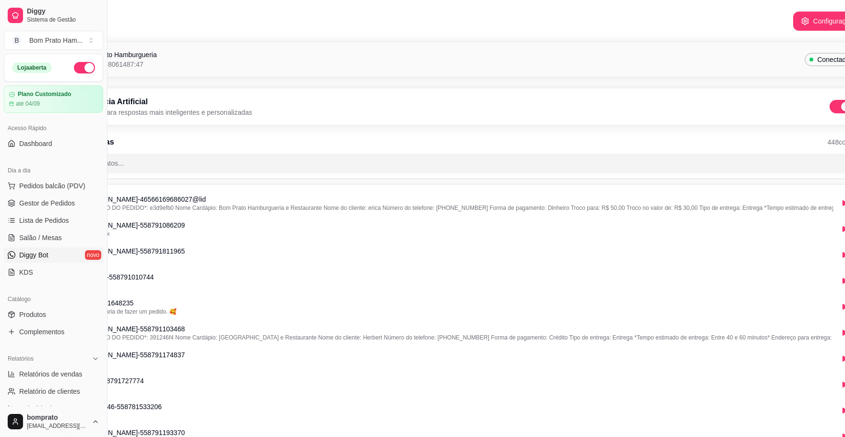
scroll to position [0, 107]
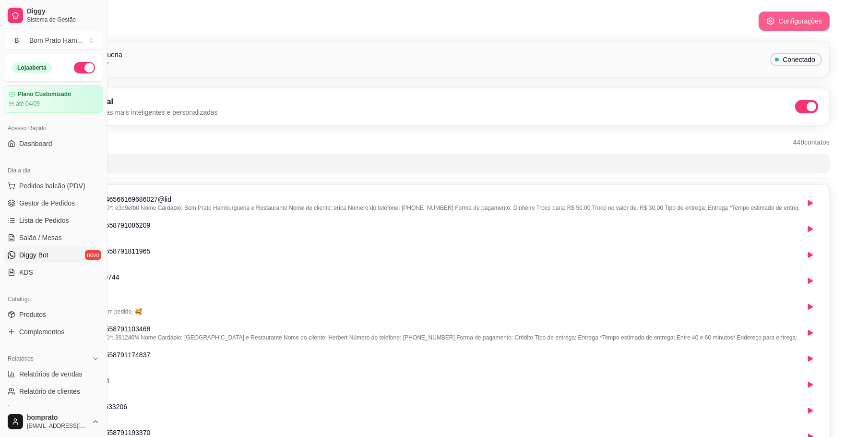
click at [387, 17] on button "Configurações" at bounding box center [794, 21] width 71 height 19
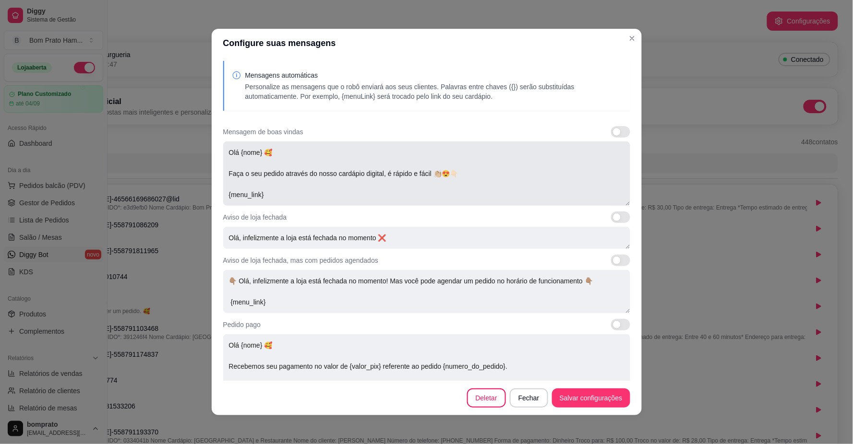
scroll to position [0, 0]
click at [387, 127] on span at bounding box center [620, 133] width 19 height 12
click at [387, 134] on input "checkbox" at bounding box center [613, 137] width 6 height 6
checkbox input "true"
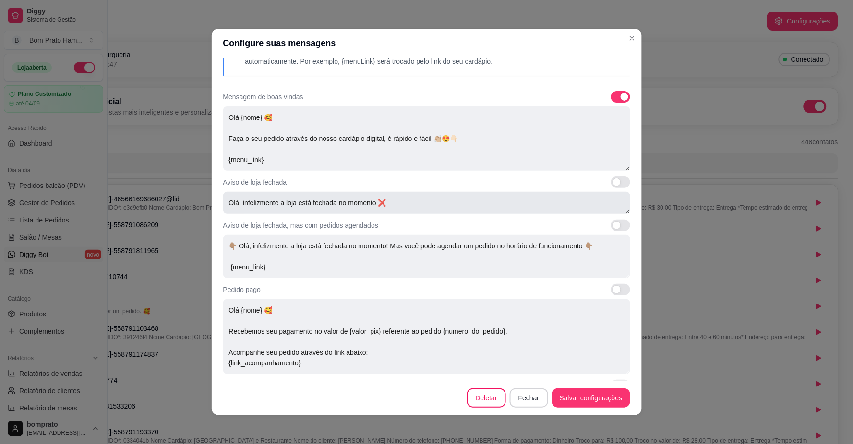
scroll to position [53, 0]
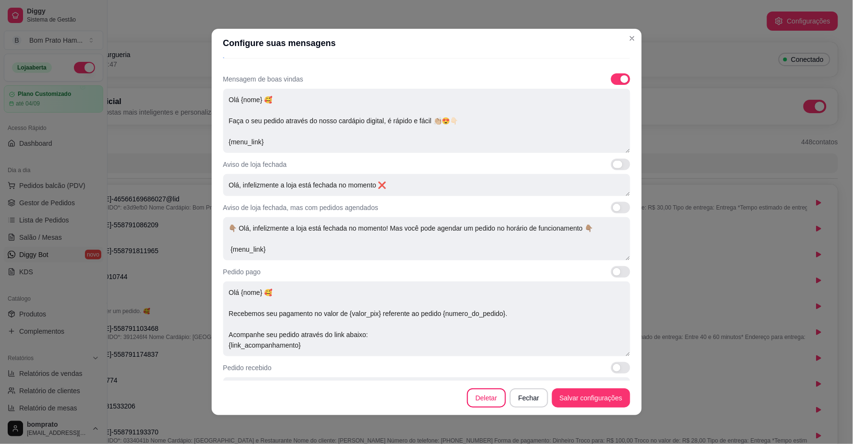
click at [387, 163] on span at bounding box center [618, 165] width 10 height 8
click at [387, 167] on input "checkbox" at bounding box center [613, 170] width 6 height 6
checkbox input "true"
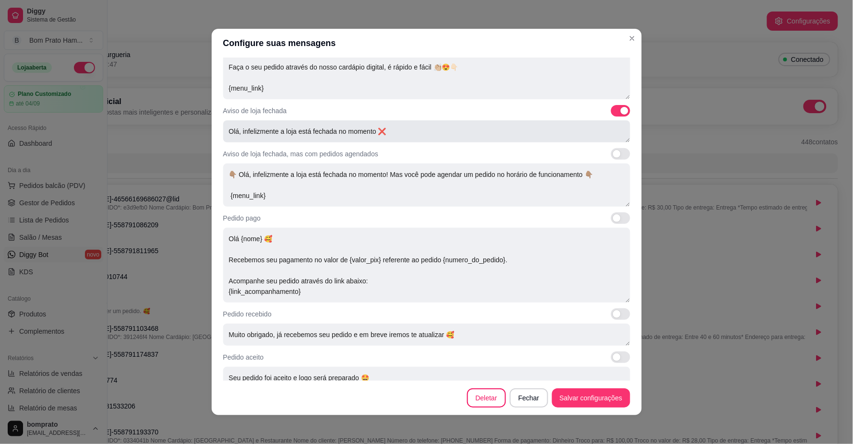
scroll to position [160, 0]
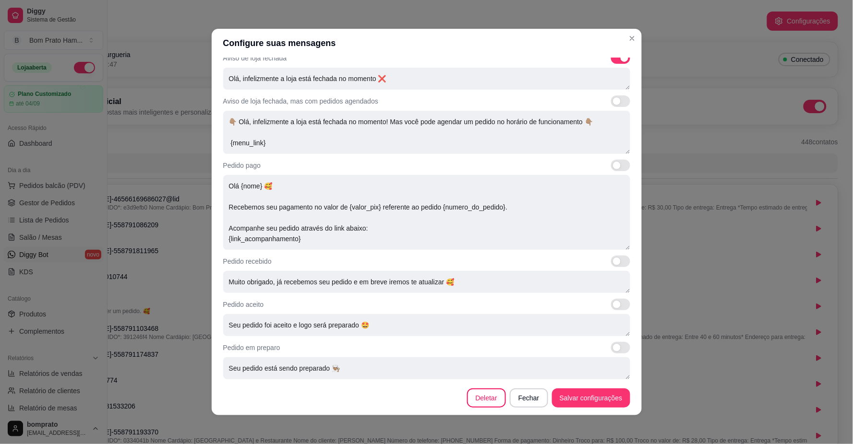
click at [387, 107] on span at bounding box center [620, 101] width 19 height 12
click at [387, 107] on input "checkbox" at bounding box center [613, 106] width 6 height 6
checkbox input "true"
click at [387, 169] on span at bounding box center [618, 166] width 10 height 8
click at [387, 169] on input "checkbox" at bounding box center [613, 170] width 6 height 6
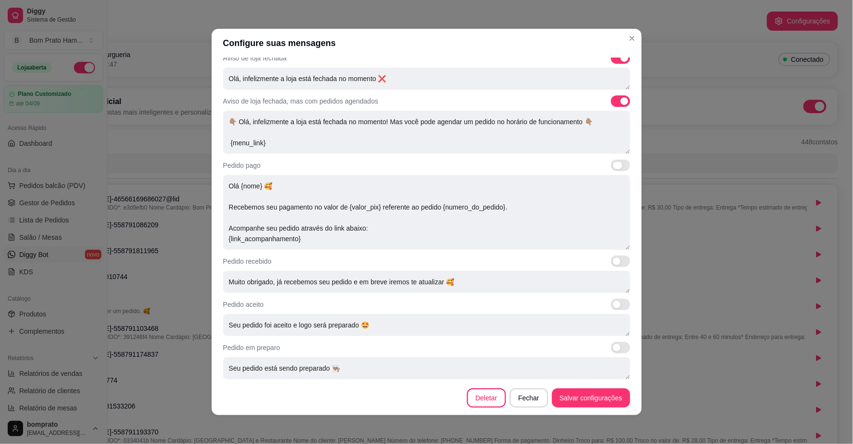
checkbox input "true"
click at [387, 258] on span at bounding box center [620, 262] width 19 height 12
click at [387, 263] on input "checkbox" at bounding box center [613, 266] width 6 height 6
checkbox input "true"
click at [387, 304] on span at bounding box center [620, 305] width 19 height 12
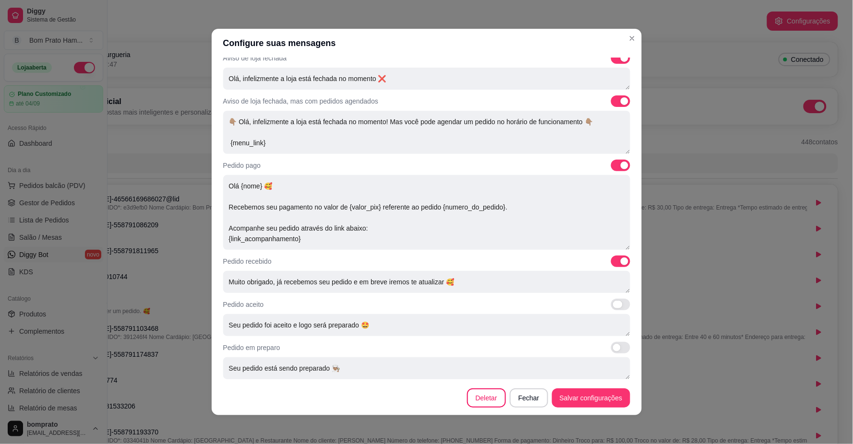
click at [387, 307] on input "checkbox" at bounding box center [613, 310] width 6 height 6
checkbox input "true"
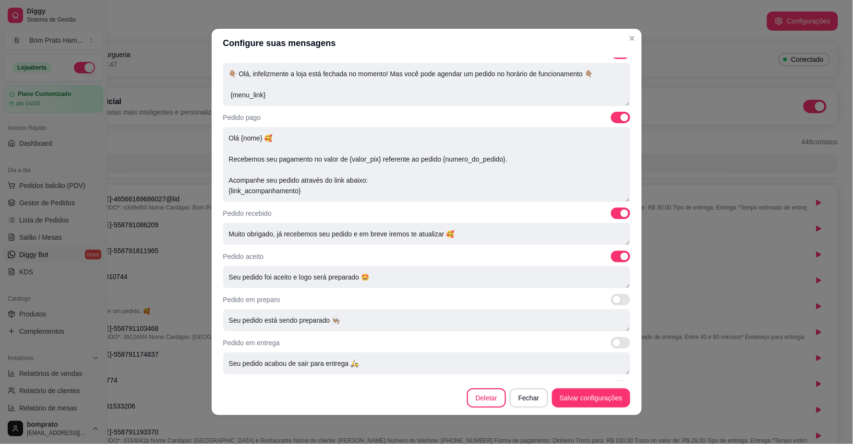
scroll to position [248, 0]
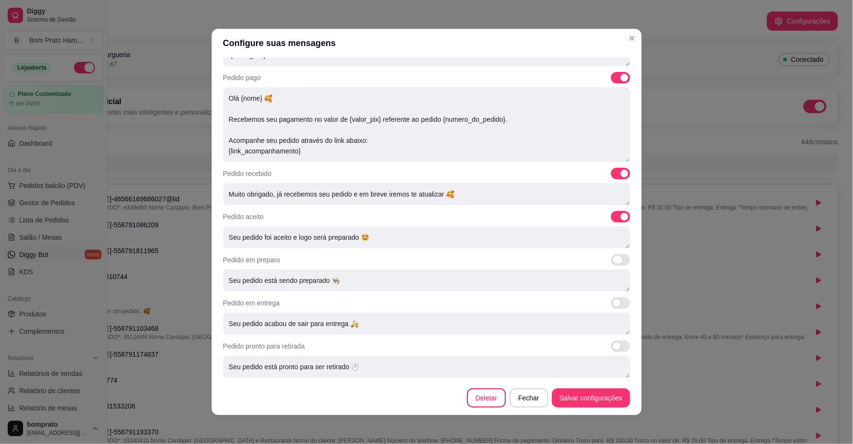
click at [387, 261] on span at bounding box center [618, 260] width 10 height 8
click at [387, 262] on input "checkbox" at bounding box center [613, 265] width 6 height 6
checkbox input "true"
click at [387, 306] on span at bounding box center [620, 304] width 19 height 12
click at [387, 306] on input "checkbox" at bounding box center [613, 308] width 6 height 6
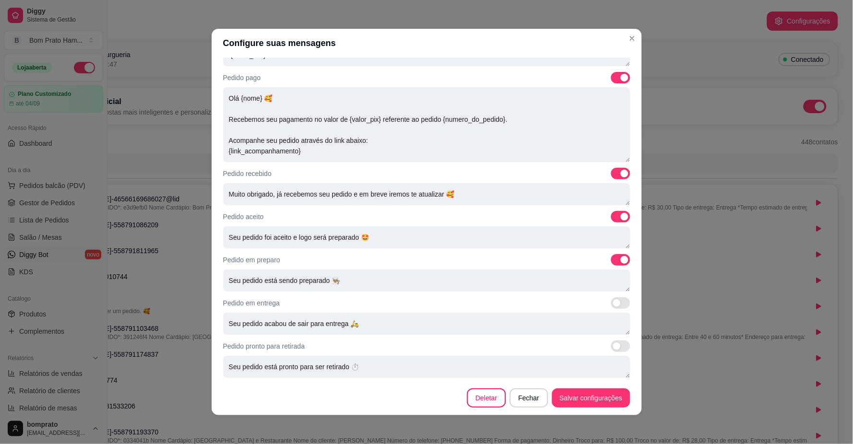
checkbox input "true"
click at [387, 341] on span at bounding box center [620, 347] width 19 height 12
click at [387, 348] on input "checkbox" at bounding box center [613, 351] width 6 height 6
checkbox input "true"
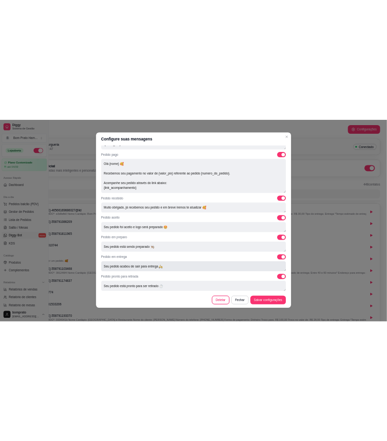
scroll to position [2, 0]
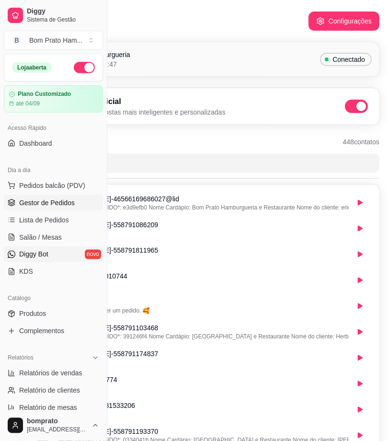
click at [78, 202] on link "Gestor de Pedidos" at bounding box center [53, 202] width 99 height 15
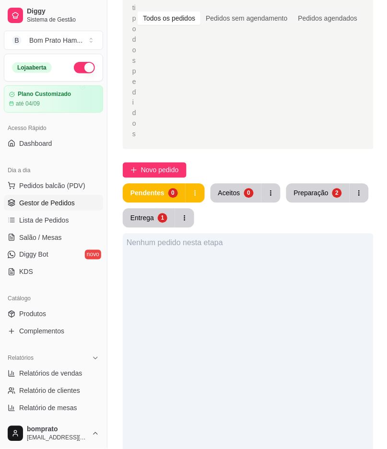
scroll to position [160, 0]
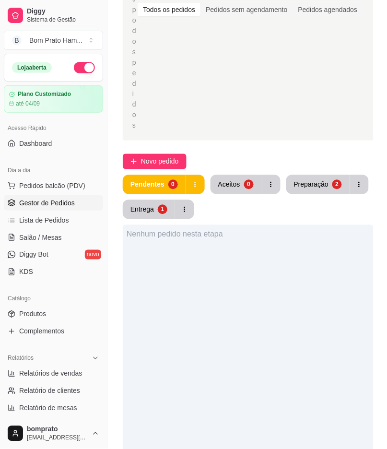
click at [306, 175] on div "Pendentes 0 Aceitos 0 Preparação 2 Entrega 1" at bounding box center [248, 197] width 251 height 44
click at [306, 180] on div "Preparação" at bounding box center [311, 185] width 35 height 10
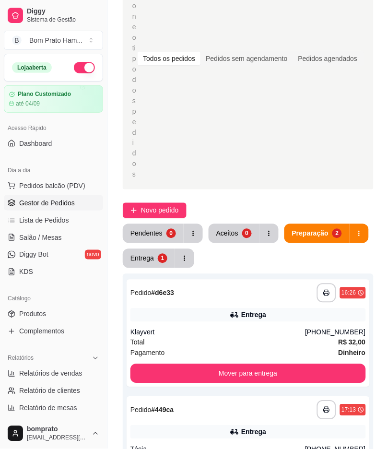
scroll to position [107, 0]
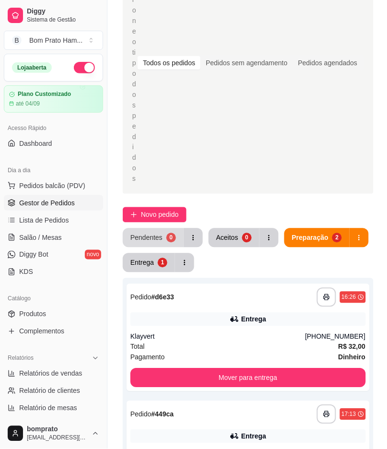
click at [173, 233] on div "0" at bounding box center [172, 238] width 10 height 10
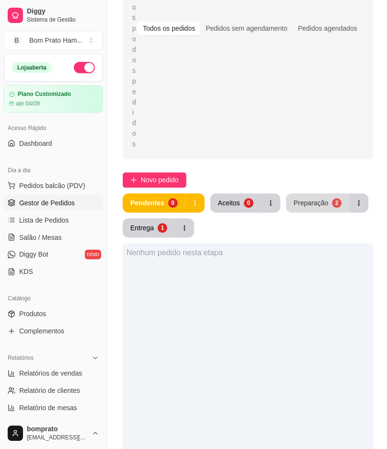
scroll to position [160, 0]
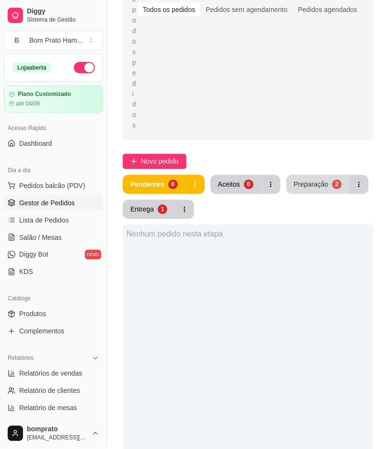
click at [299, 180] on div "Preparação" at bounding box center [311, 185] width 35 height 10
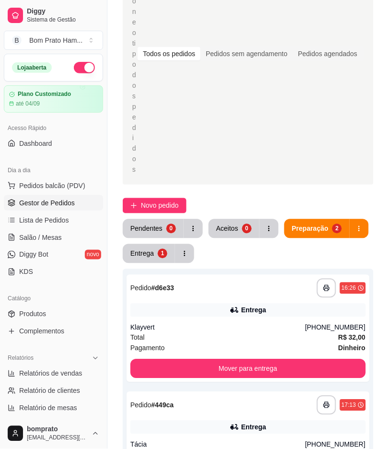
scroll to position [107, 0]
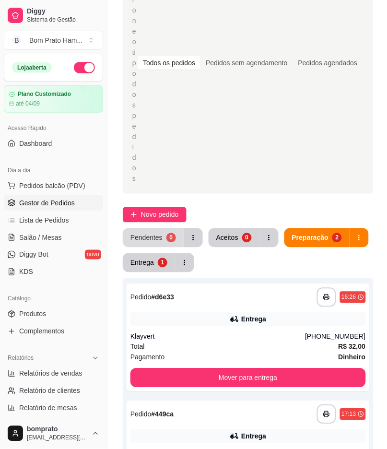
click at [151, 228] on button "Pendentes 0" at bounding box center [153, 237] width 61 height 19
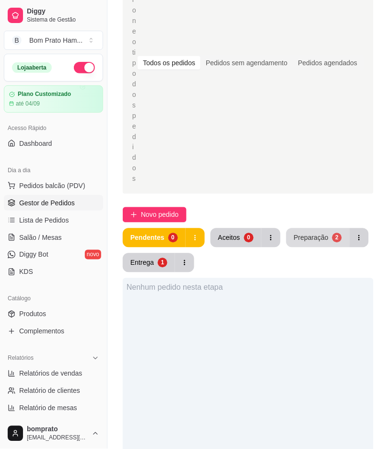
click at [301, 228] on button "Preparação 2" at bounding box center [317, 237] width 63 height 19
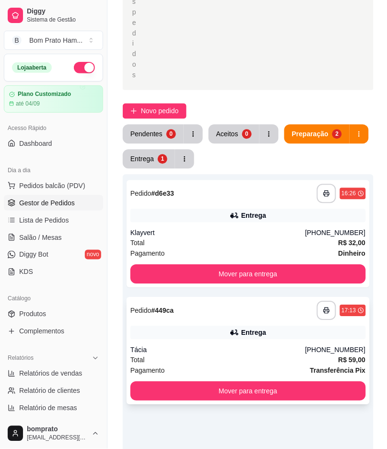
scroll to position [213, 0]
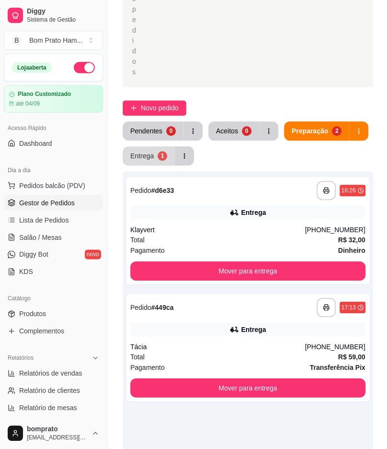
click at [141, 147] on button "Entrega 1" at bounding box center [149, 156] width 52 height 19
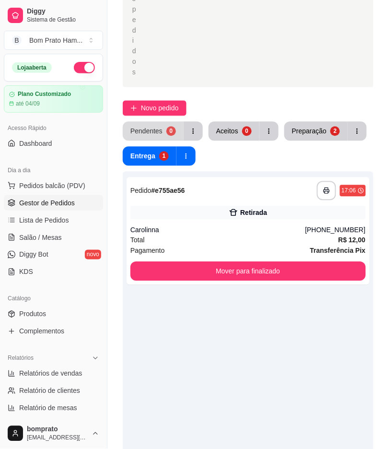
click at [173, 122] on button "Pendentes 0" at bounding box center [153, 131] width 61 height 19
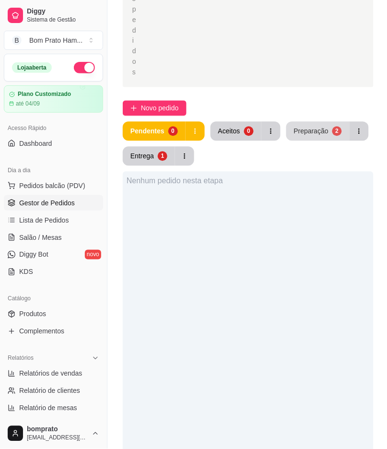
click at [299, 127] on div "Preparação" at bounding box center [311, 132] width 35 height 10
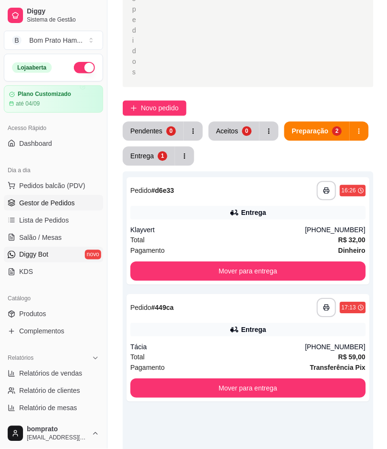
click at [55, 256] on link "Diggy Bot novo" at bounding box center [53, 254] width 99 height 15
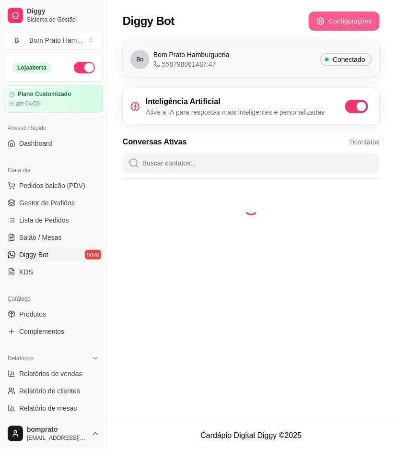
click at [345, 25] on div "Diggy Bot Configurações" at bounding box center [251, 21] width 257 height 19
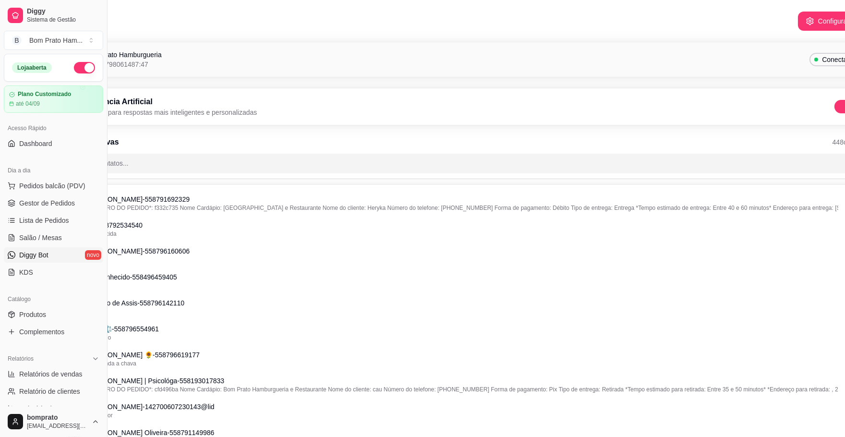
scroll to position [0, 107]
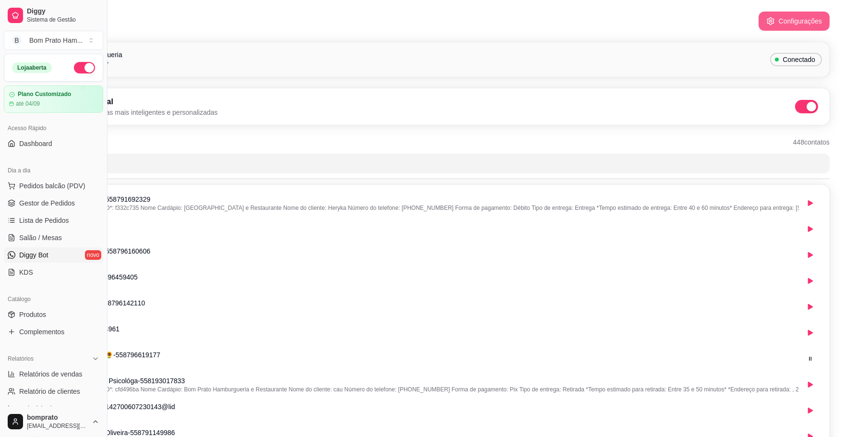
click at [387, 22] on button "Configurações" at bounding box center [794, 21] width 71 height 19
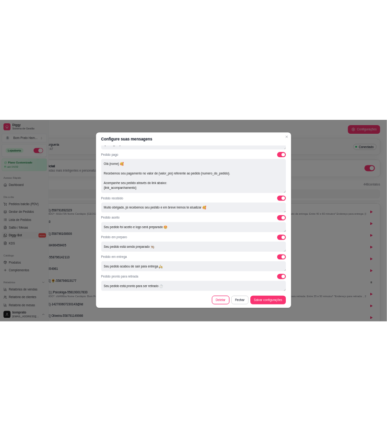
scroll to position [2, 0]
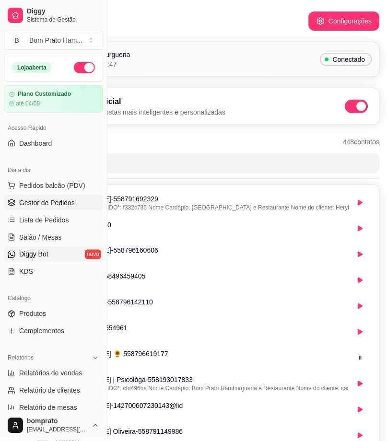
click at [65, 202] on span "Gestor de Pedidos" at bounding box center [47, 203] width 56 height 10
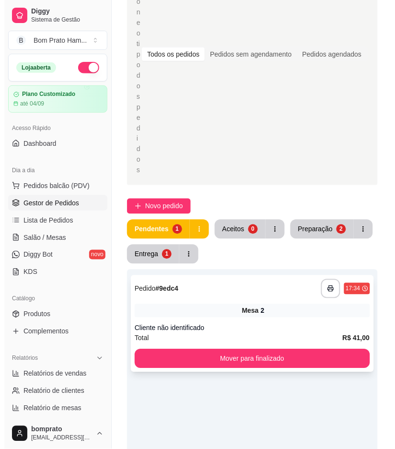
scroll to position [160, 0]
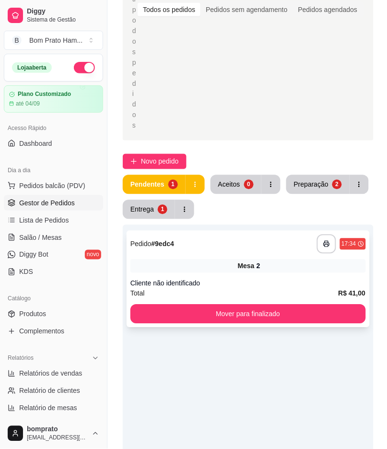
click at [229, 231] on div "**********" at bounding box center [248, 279] width 243 height 97
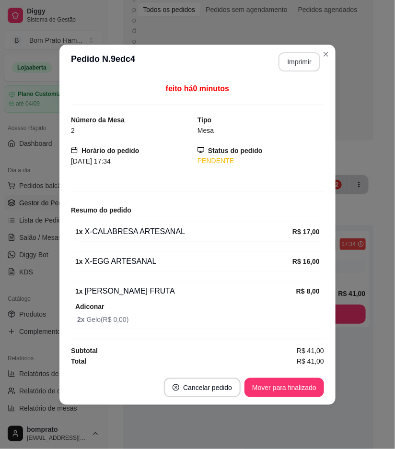
click at [291, 63] on button "Imprimir" at bounding box center [300, 61] width 42 height 19
click at [310, 389] on button "Mover para finalizado" at bounding box center [284, 387] width 77 height 19
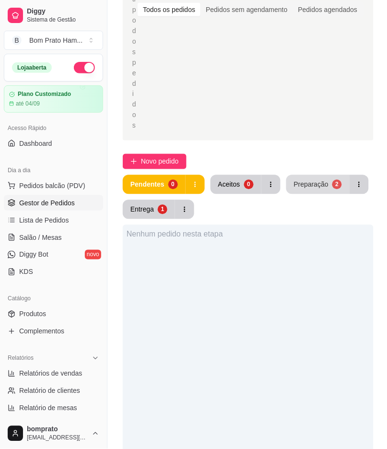
click at [330, 175] on button "Preparação 2" at bounding box center [317, 184] width 63 height 19
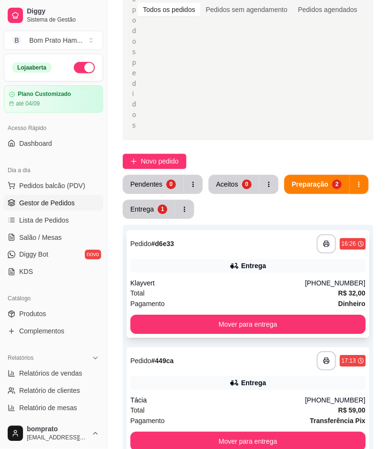
click at [230, 288] on div "Total R$ 32,00" at bounding box center [249, 293] width 236 height 11
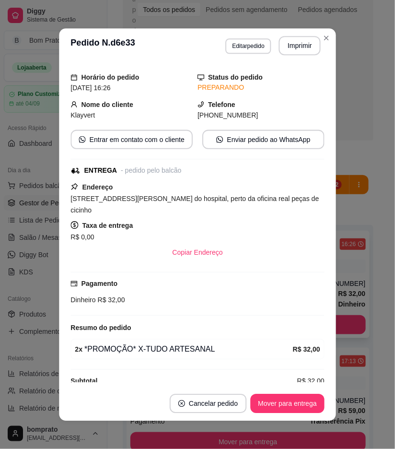
scroll to position [41, 0]
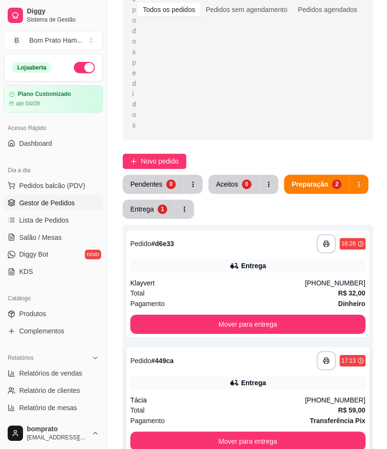
click at [273, 352] on div "**********" at bounding box center [249, 361] width 236 height 19
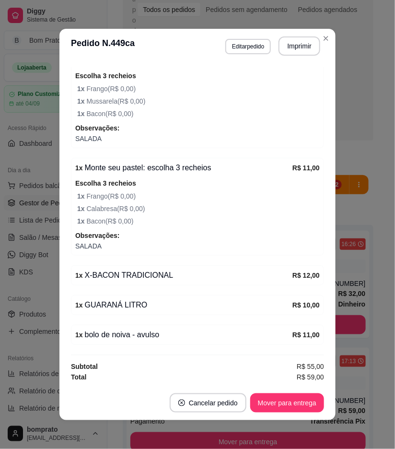
scroll to position [304, 0]
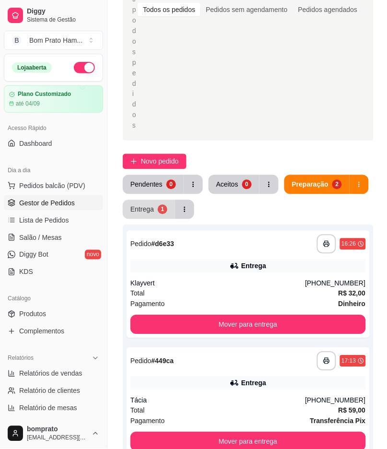
click at [143, 205] on div "Entrega" at bounding box center [143, 210] width 24 height 10
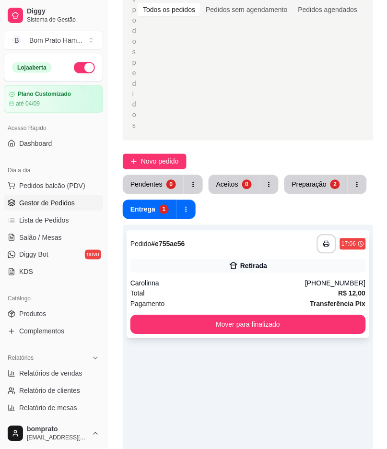
click at [234, 260] on div "Retirada" at bounding box center [249, 266] width 236 height 13
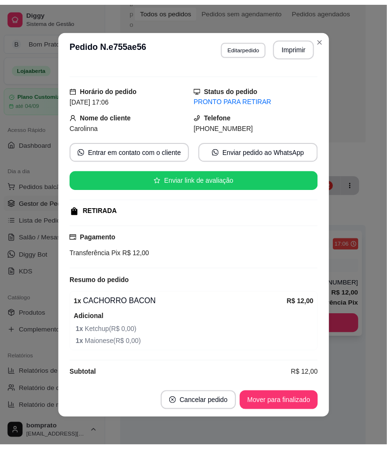
scroll to position [24, 0]
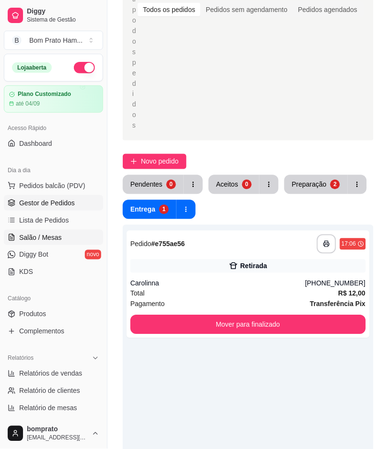
click at [30, 242] on span "Salão / Mesas" at bounding box center [40, 238] width 43 height 10
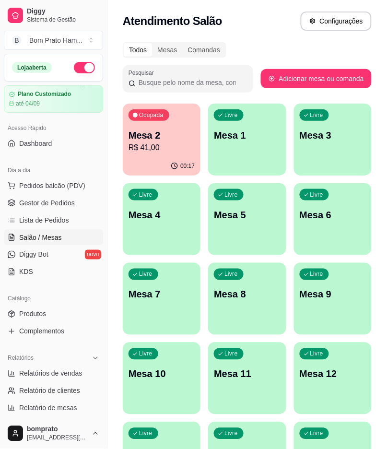
click at [176, 156] on button "Ocupada Mesa 2 R$ 41,00 00:17" at bounding box center [161, 140] width 75 height 70
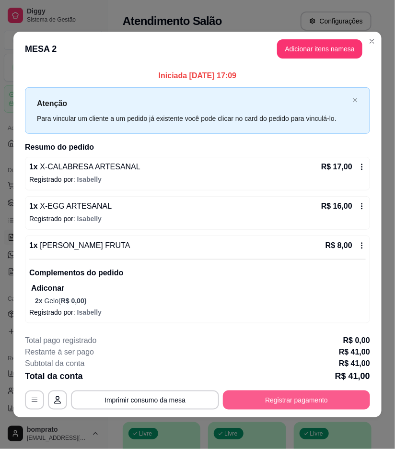
click at [303, 397] on button "Registrar pagamento" at bounding box center [296, 400] width 147 height 19
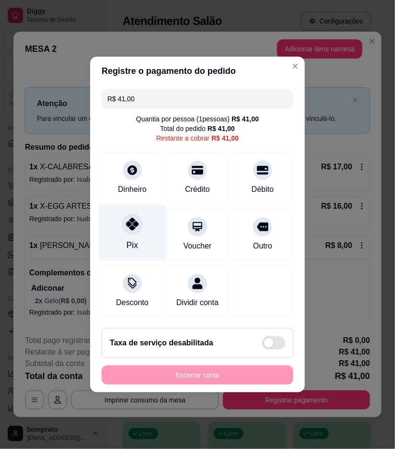
click at [152, 216] on div "Pix" at bounding box center [133, 233] width 68 height 56
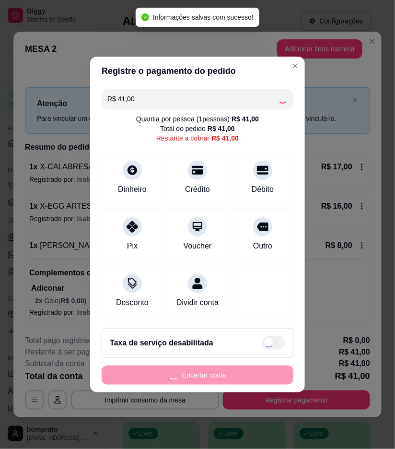
type input "R$ 0,00"
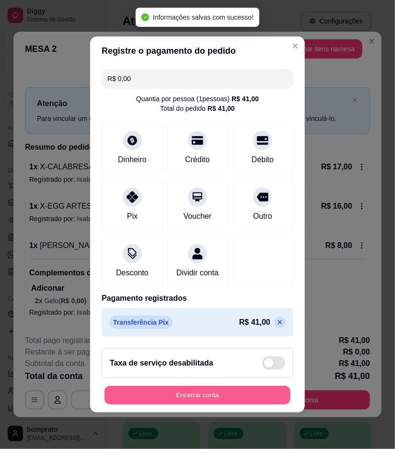
click at [264, 403] on button "Encerrar conta" at bounding box center [198, 395] width 186 height 19
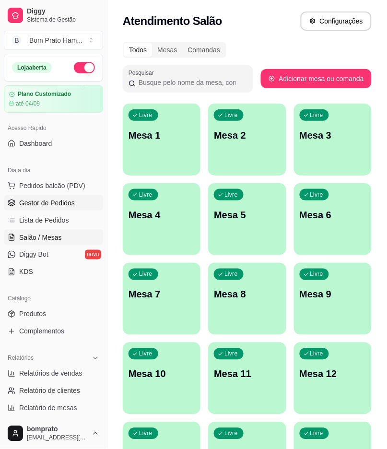
click at [73, 202] on span "Gestor de Pedidos" at bounding box center [47, 203] width 56 height 10
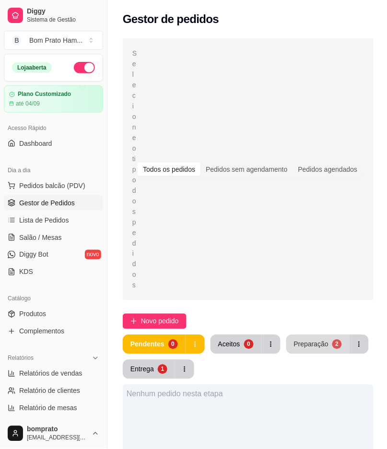
click at [314, 340] on div "Preparação" at bounding box center [311, 345] width 35 height 10
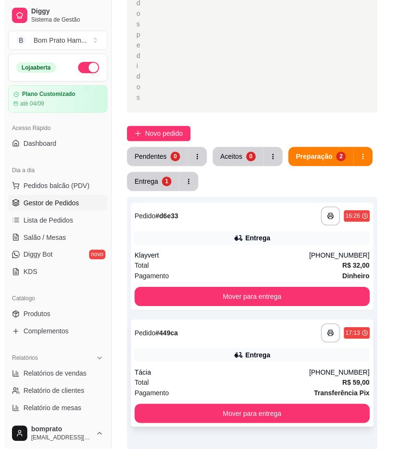
scroll to position [213, 0]
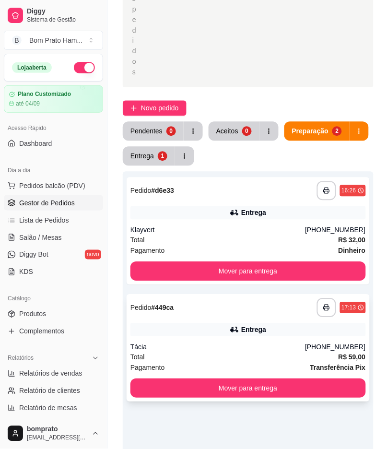
click at [278, 343] on div "Tácia" at bounding box center [218, 348] width 175 height 10
click at [171, 103] on span "Novo pedido" at bounding box center [160, 108] width 38 height 11
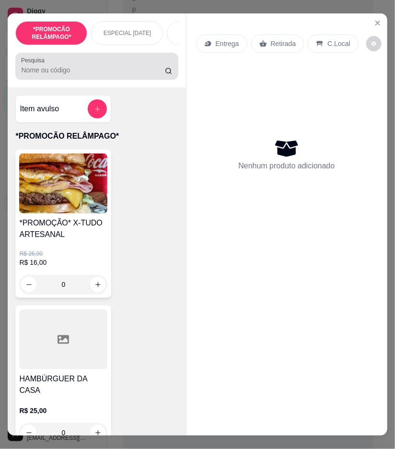
click at [80, 60] on div "Pesquisa" at bounding box center [96, 66] width 163 height 27
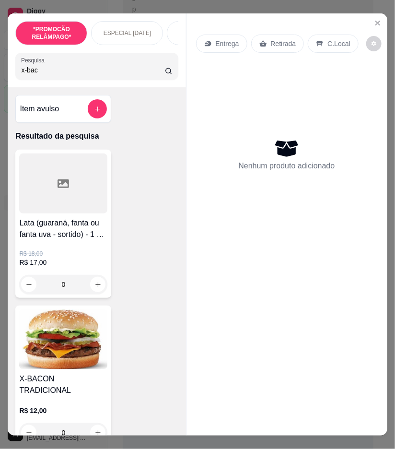
type input "x-bac"
click at [41, 384] on h4 "X-BACON TRADICIONAL" at bounding box center [63, 384] width 88 height 23
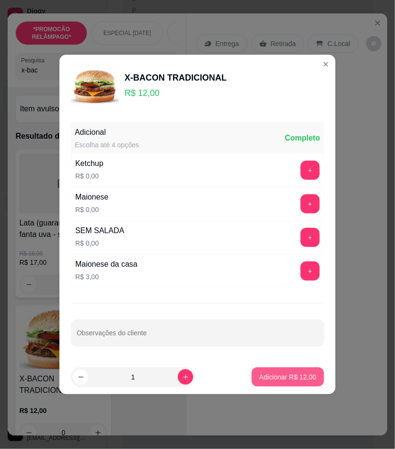
click at [261, 382] on button "Adicionar R$ 12,00" at bounding box center [288, 377] width 72 height 19
type input "1"
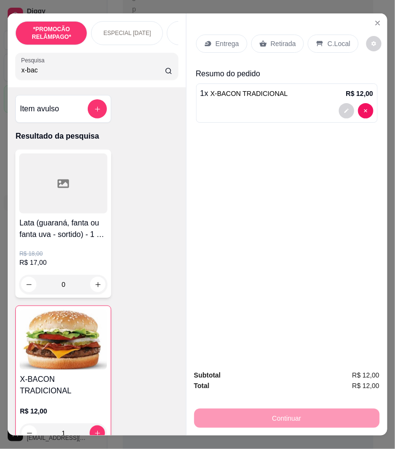
click at [234, 44] on p "Entrega" at bounding box center [228, 44] width 24 height 10
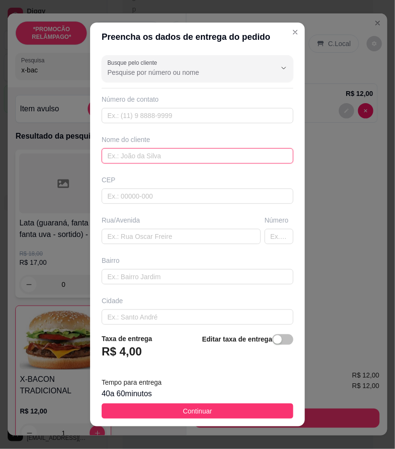
paste input "Maisa"
type input "Maisa"
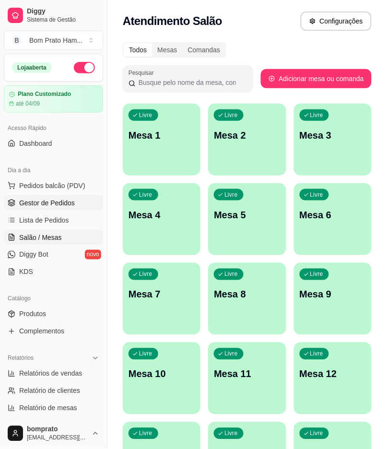
drag, startPoint x: 160, startPoint y: 113, endPoint x: 53, endPoint y: 200, distance: 137.8
click at [53, 200] on span "Gestor de Pedidos" at bounding box center [47, 203] width 56 height 10
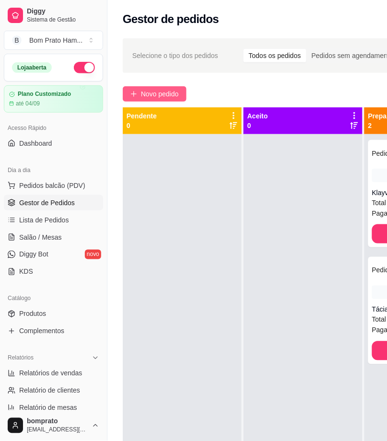
click at [172, 97] on span "Novo pedido" at bounding box center [160, 94] width 38 height 11
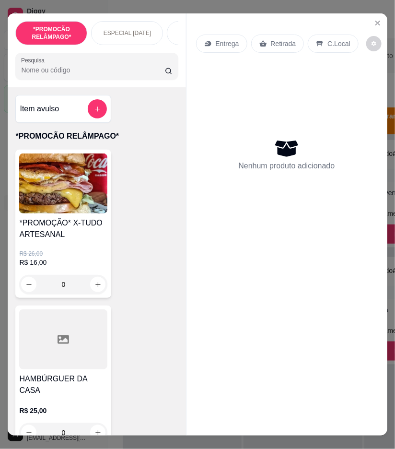
click at [226, 39] on p "Entrega" at bounding box center [228, 44] width 24 height 10
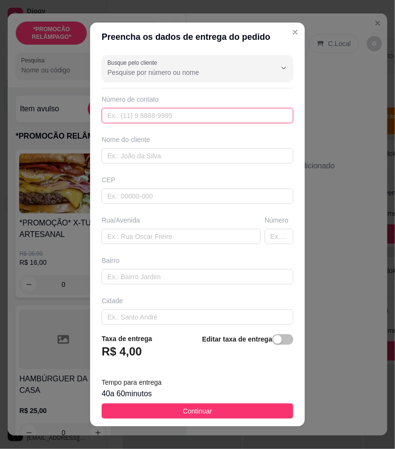
paste input "(11) 98427-5707"
type input "(11) 98427-5707"
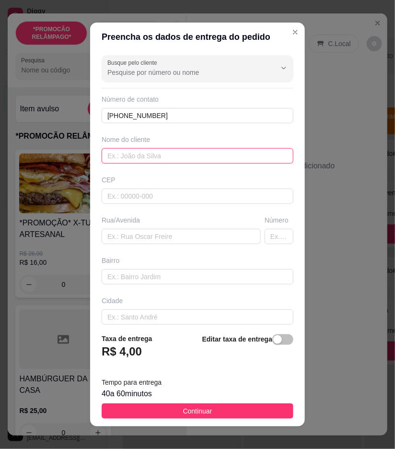
paste input "Maisa"
type input "Maisa"
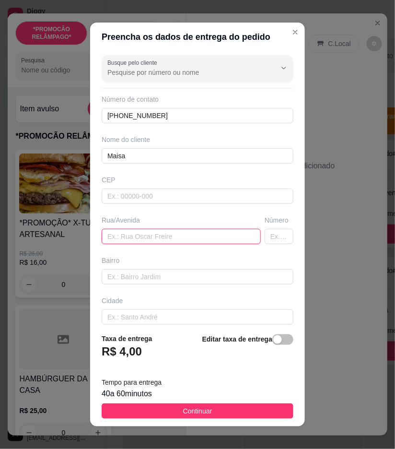
paste input "Na nova Sertânia ao lado a piscina flor do caribe"
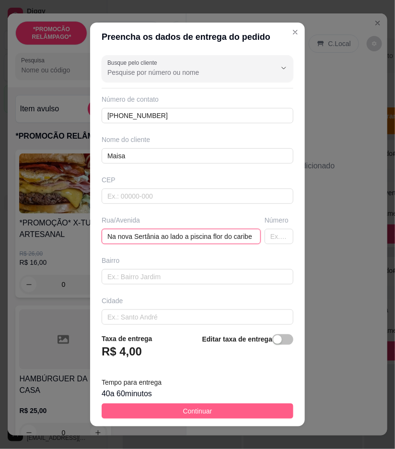
type input "Na nova Sertânia ao lado a piscina flor do caribe"
click at [261, 409] on button "Continuar" at bounding box center [198, 411] width 192 height 15
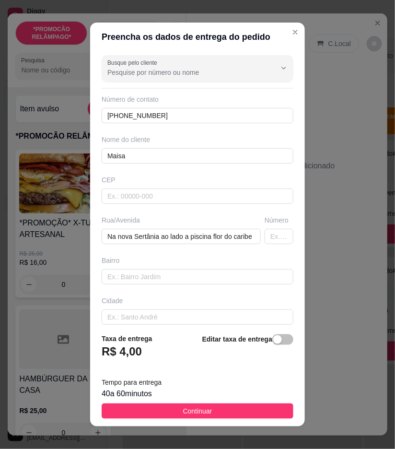
scroll to position [0, 0]
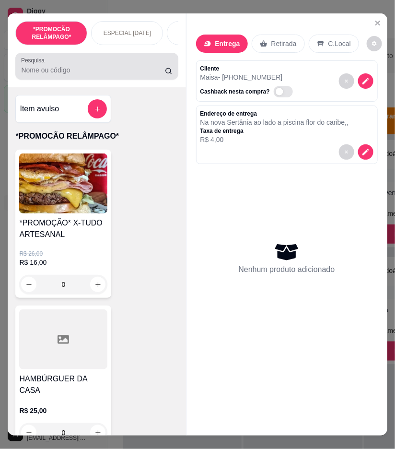
click at [111, 75] on input "Pesquisa" at bounding box center [93, 70] width 144 height 10
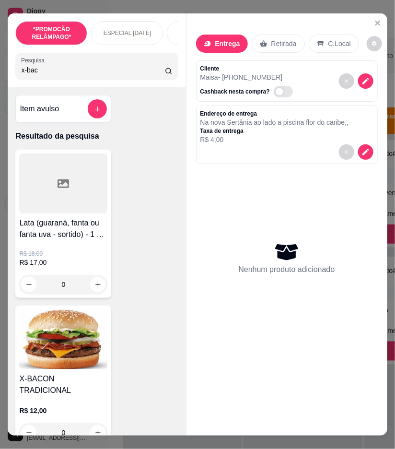
type input "x-bac"
drag, startPoint x: 87, startPoint y: 387, endPoint x: 95, endPoint y: 384, distance: 8.4
click at [95, 384] on h4 "X-BACON TRADICIONAL" at bounding box center [63, 384] width 88 height 23
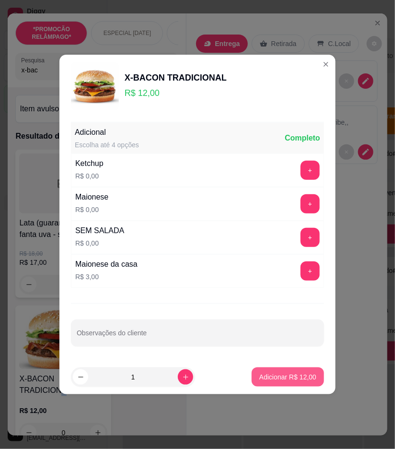
click at [294, 374] on p "Adicionar R$ 12,00" at bounding box center [288, 377] width 57 height 10
type input "1"
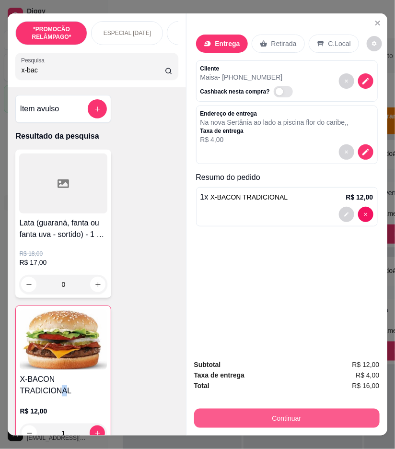
click at [337, 409] on button "Continuar" at bounding box center [287, 418] width 186 height 19
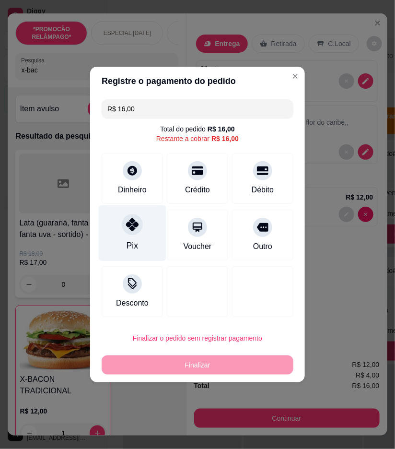
click at [141, 219] on div "Pix" at bounding box center [133, 233] width 68 height 56
type input "R$ 0,00"
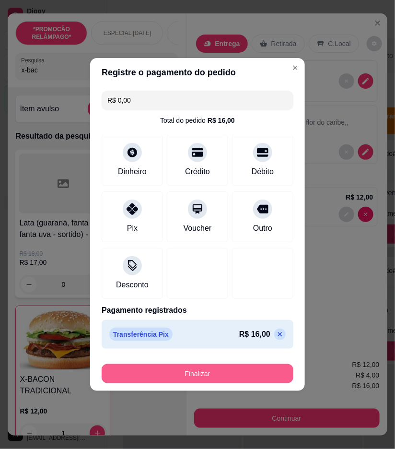
click at [250, 378] on button "Finalizar" at bounding box center [198, 373] width 192 height 19
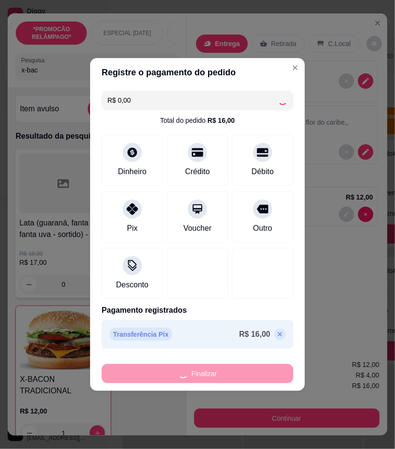
type input "0"
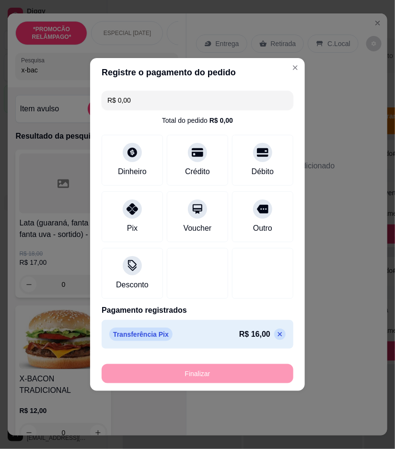
type input "-R$ 16,00"
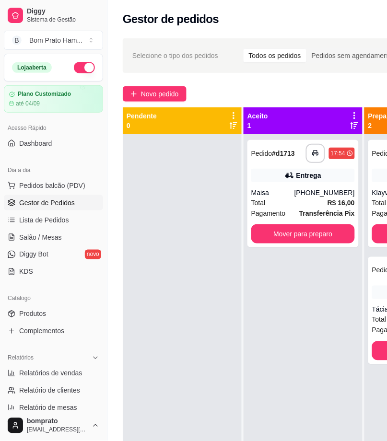
click at [288, 371] on div "**********" at bounding box center [303, 354] width 119 height 441
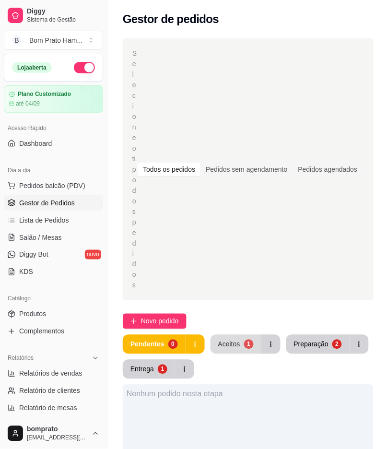
click at [232, 335] on button "Aceitos 1" at bounding box center [236, 344] width 51 height 19
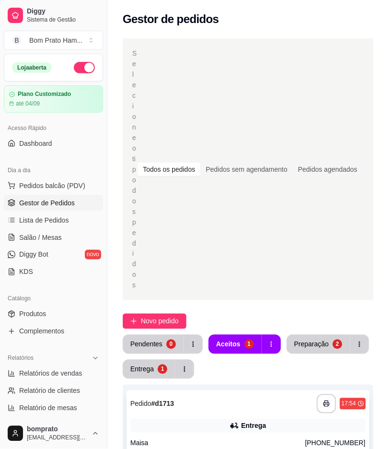
click at [260, 391] on div "**********" at bounding box center [248, 444] width 243 height 107
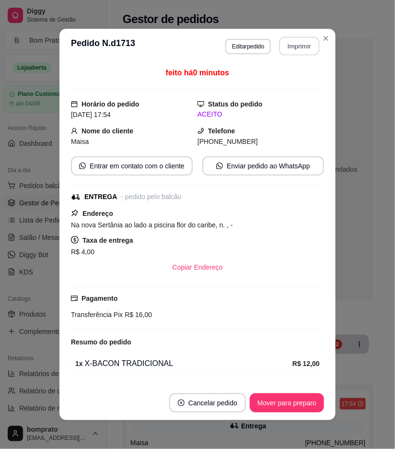
click at [299, 51] on button "Imprimir" at bounding box center [300, 46] width 40 height 19
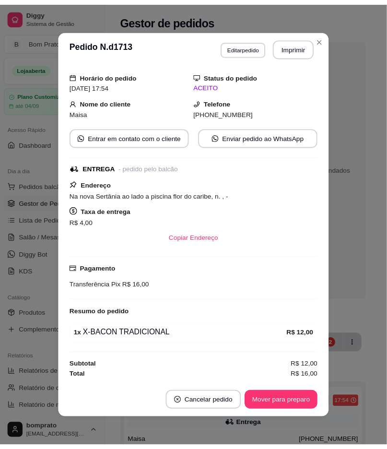
scroll to position [2, 0]
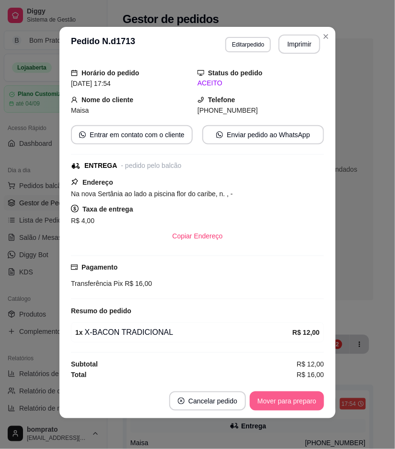
click at [303, 399] on button "Mover para preparo" at bounding box center [287, 401] width 74 height 19
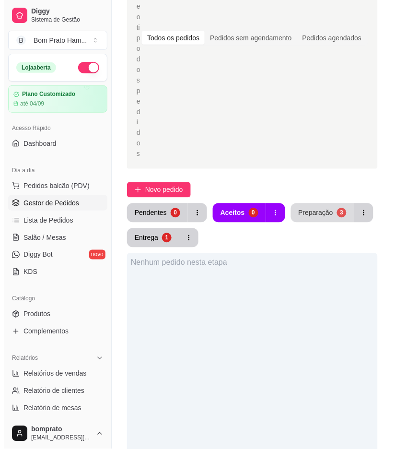
scroll to position [160, 0]
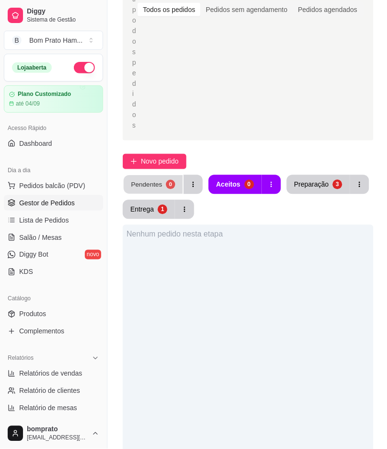
click at [160, 180] on div "Pendentes" at bounding box center [146, 184] width 31 height 9
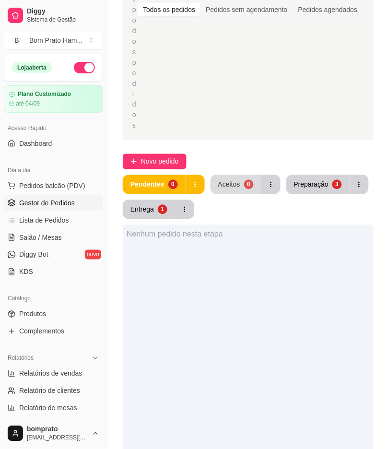
click at [228, 180] on div "Aceitos" at bounding box center [229, 185] width 22 height 10
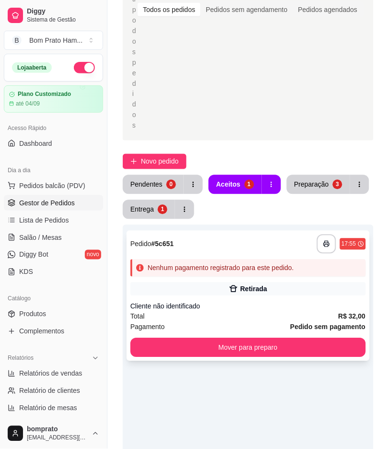
click at [257, 285] on div "Retirada" at bounding box center [253, 290] width 27 height 10
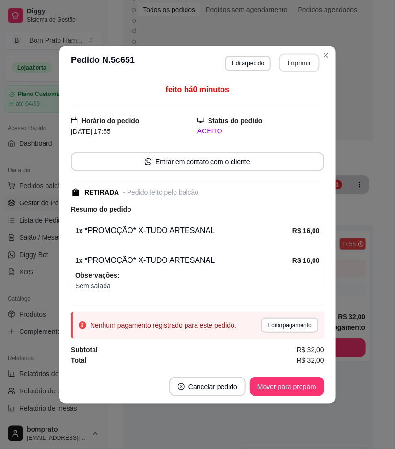
click at [309, 67] on button "Imprimir" at bounding box center [300, 62] width 40 height 19
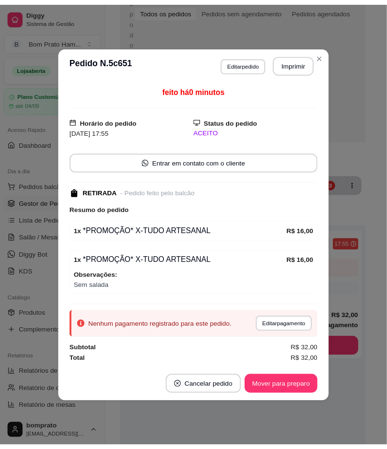
scroll to position [0, 0]
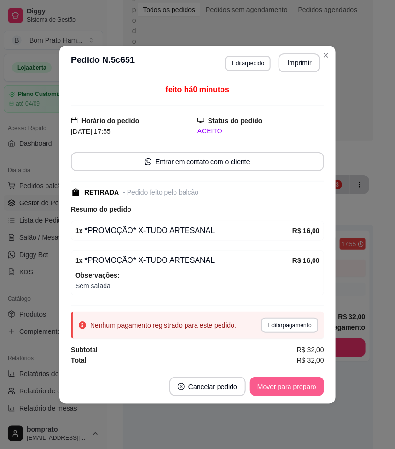
click at [305, 388] on button "Mover para preparo" at bounding box center [287, 386] width 74 height 19
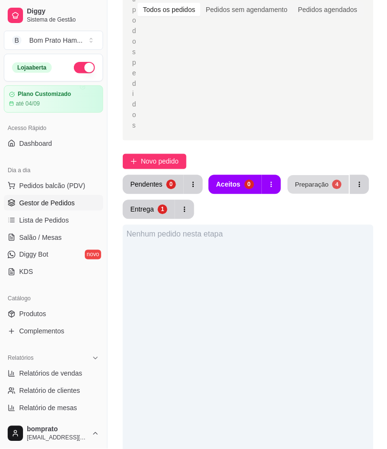
click at [319, 180] on div "Preparação" at bounding box center [312, 184] width 34 height 9
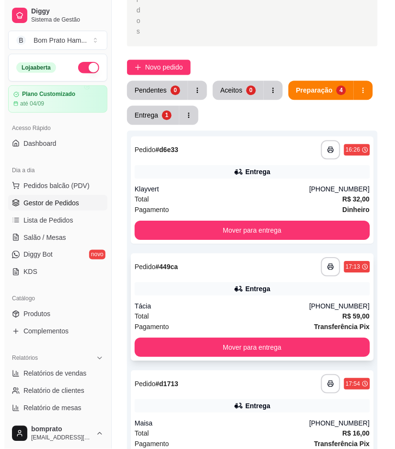
scroll to position [229, 0]
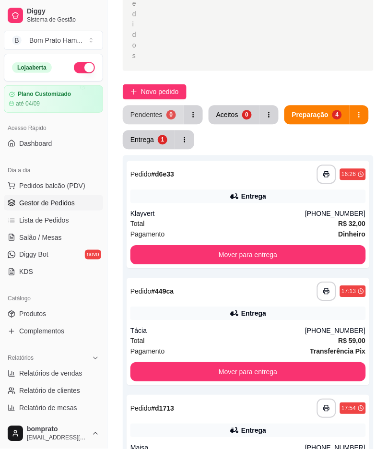
click at [144, 106] on button "Pendentes 0" at bounding box center [153, 115] width 61 height 19
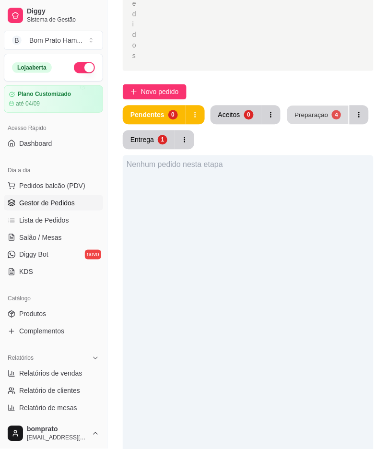
click at [298, 110] on div "Preparação" at bounding box center [312, 114] width 34 height 9
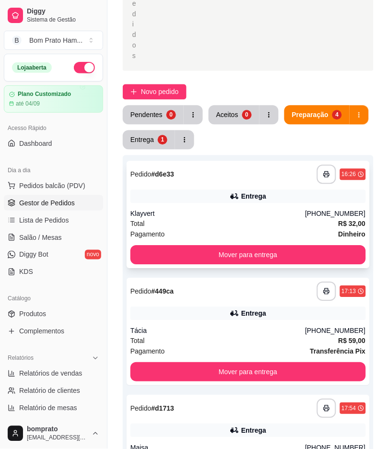
click at [284, 209] on div "Klayvert" at bounding box center [218, 214] width 175 height 10
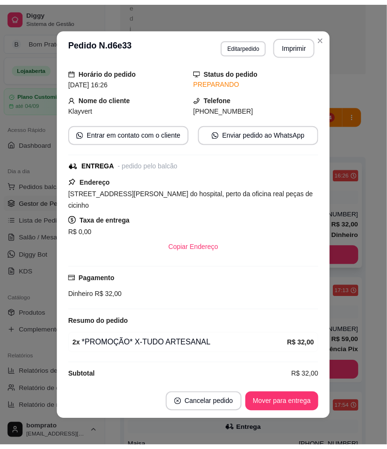
scroll to position [41, 0]
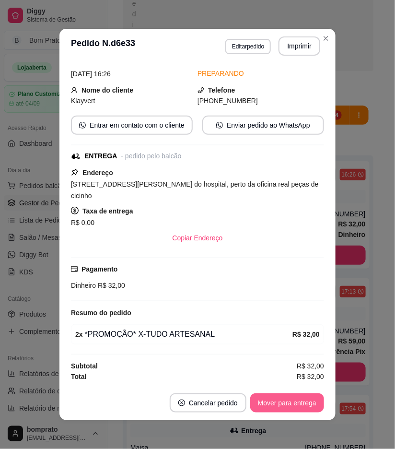
click at [285, 408] on button "Mover para entrega" at bounding box center [287, 403] width 74 height 19
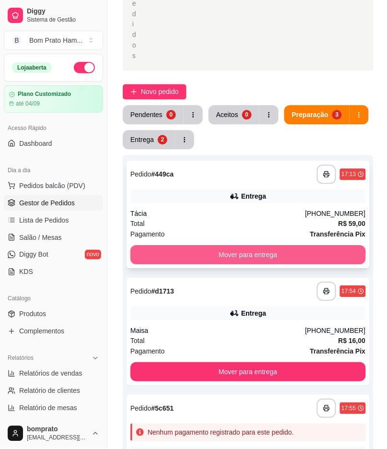
click at [256, 246] on button "Mover para entrega" at bounding box center [249, 255] width 236 height 19
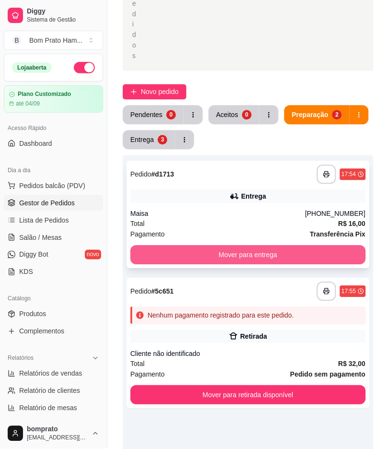
click at [256, 246] on button "Mover para entrega" at bounding box center [249, 255] width 236 height 19
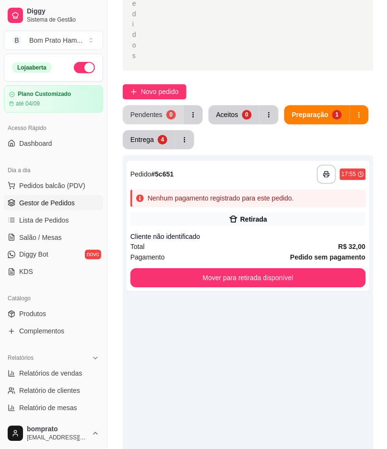
click at [137, 110] on div "Pendentes" at bounding box center [147, 115] width 32 height 10
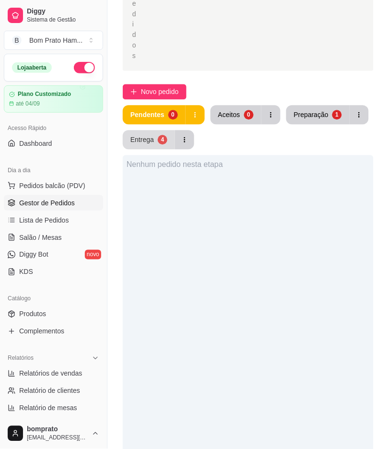
click at [162, 135] on div "4" at bounding box center [163, 140] width 10 height 10
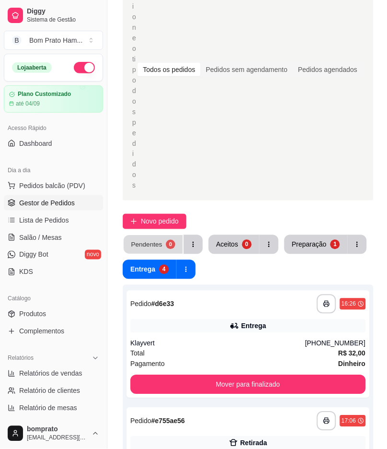
click at [176, 236] on button "Pendentes 0" at bounding box center [153, 245] width 59 height 19
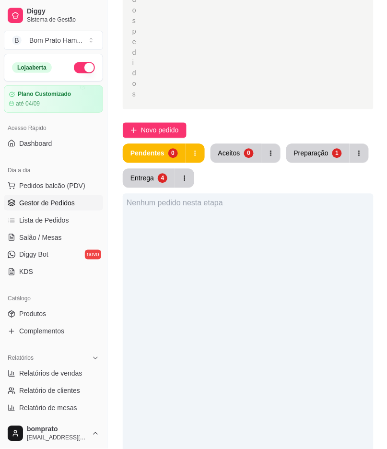
scroll to position [207, 0]
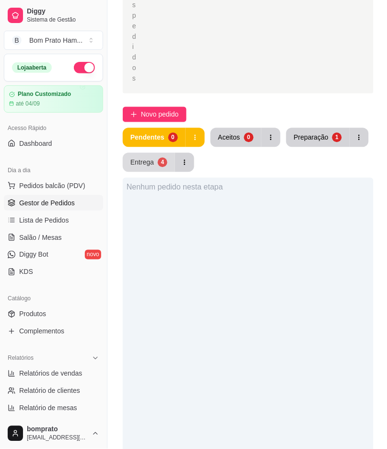
click at [163, 158] on div "4" at bounding box center [163, 163] width 10 height 10
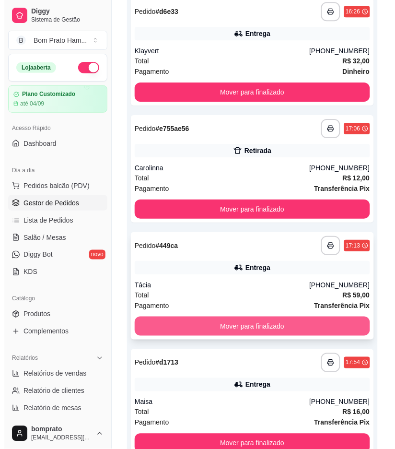
scroll to position [420, 0]
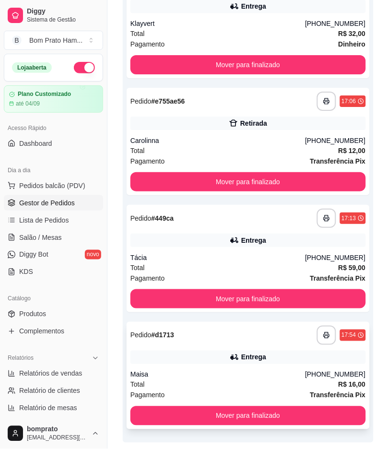
click at [245, 322] on div "**********" at bounding box center [248, 375] width 243 height 107
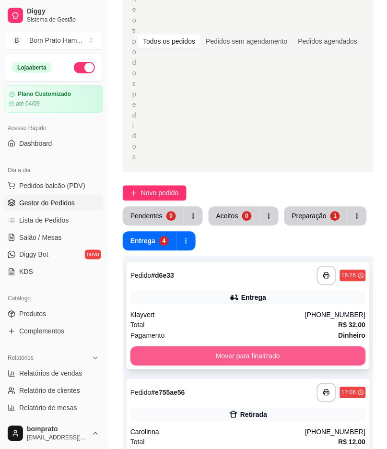
scroll to position [123, 0]
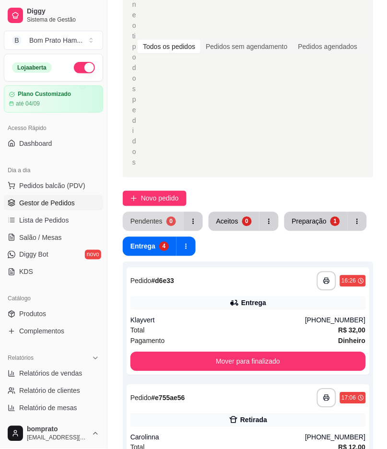
click at [161, 212] on button "Pendentes 0" at bounding box center [153, 221] width 61 height 19
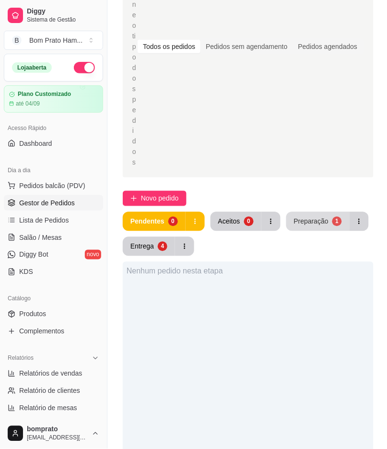
click at [298, 217] on div "Preparação" at bounding box center [311, 222] width 35 height 10
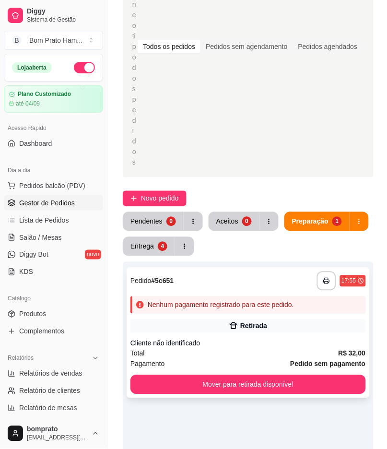
click at [251, 322] on div "Retirada" at bounding box center [253, 327] width 27 height 10
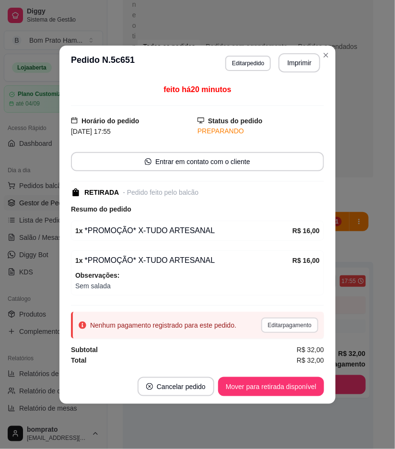
click at [291, 323] on button "Editar pagamento" at bounding box center [290, 325] width 57 height 15
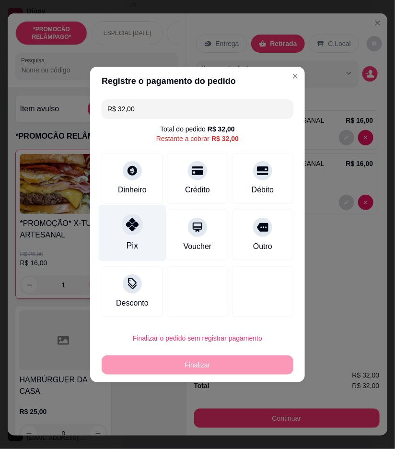
click at [105, 235] on div "Pix" at bounding box center [133, 233] width 68 height 56
type input "R$ 0,00"
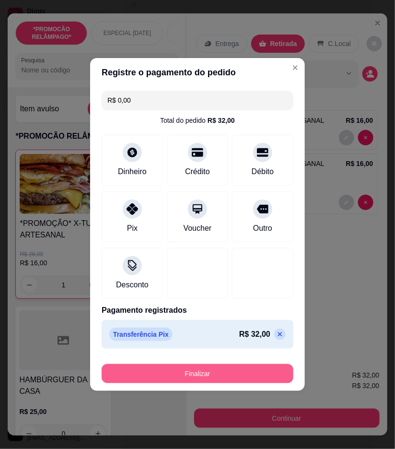
click at [228, 375] on button "Finalizar" at bounding box center [198, 373] width 192 height 19
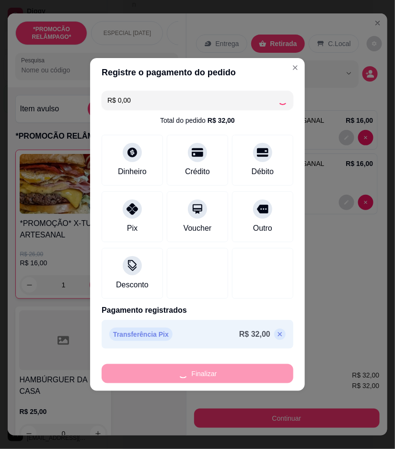
type input "0"
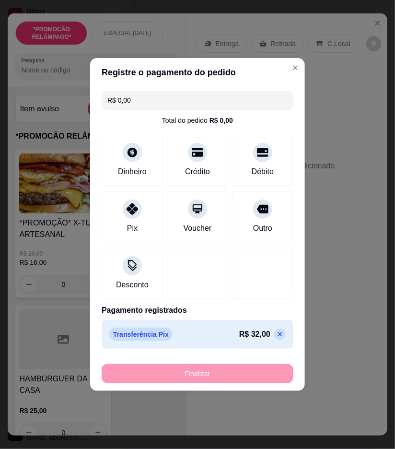
type input "-R$ 32,00"
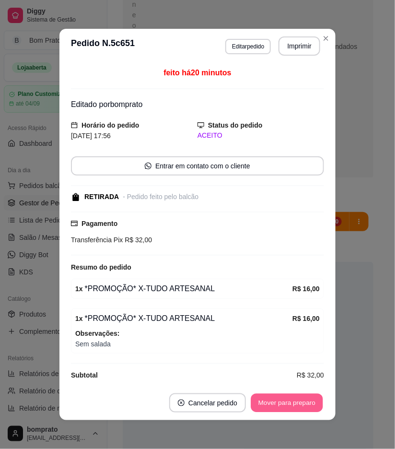
click at [294, 407] on button "Mover para preparo" at bounding box center [287, 403] width 72 height 19
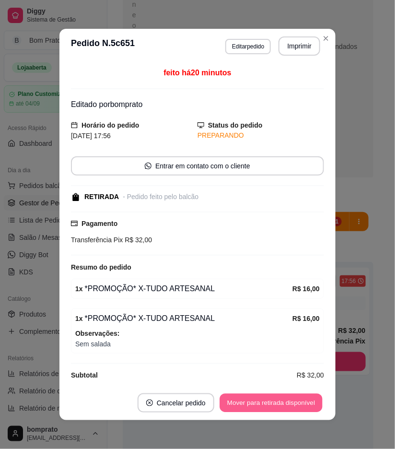
click at [294, 406] on button "Mover para retirada disponível" at bounding box center [271, 403] width 103 height 19
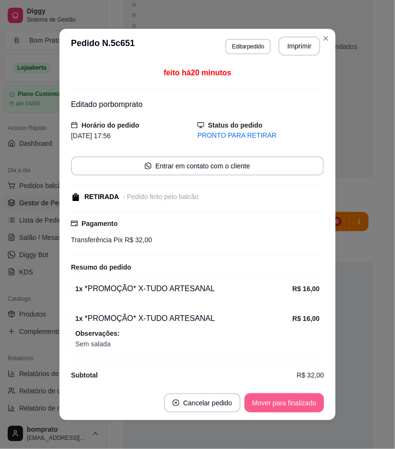
click at [294, 406] on button "Mover para finalizado" at bounding box center [285, 403] width 80 height 19
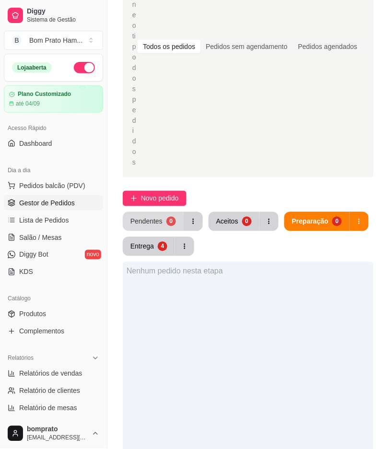
click at [159, 217] on div "Pendentes" at bounding box center [147, 222] width 32 height 10
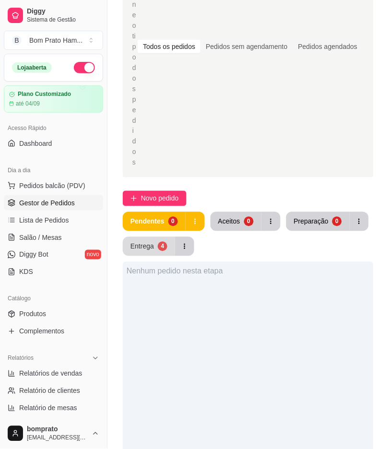
click at [165, 237] on button "Entrega 4" at bounding box center [149, 246] width 52 height 19
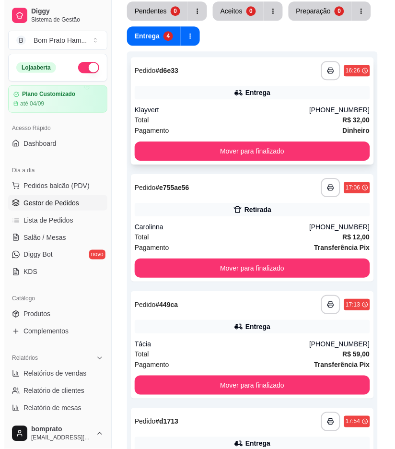
scroll to position [336, 0]
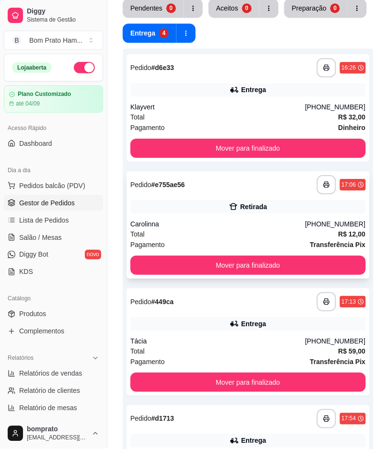
click at [216, 219] on div "Carolinna" at bounding box center [218, 224] width 175 height 10
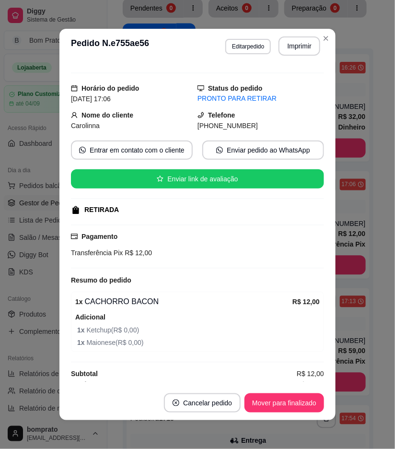
scroll to position [24, 0]
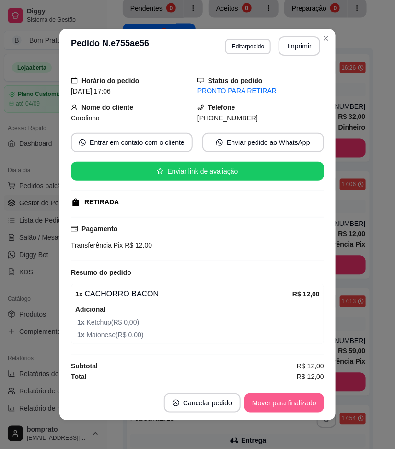
click at [290, 410] on button "Mover para finalizado" at bounding box center [285, 403] width 80 height 19
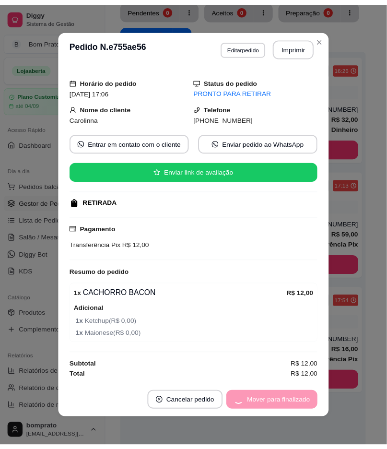
scroll to position [255, 0]
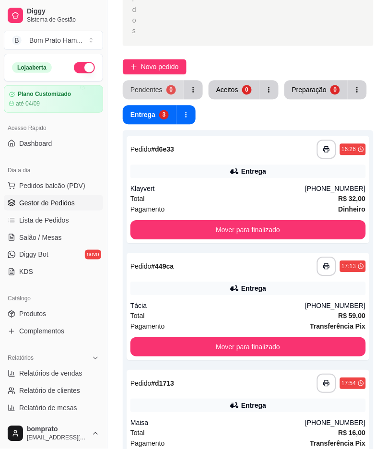
click at [164, 80] on button "Pendentes 0" at bounding box center [153, 89] width 61 height 19
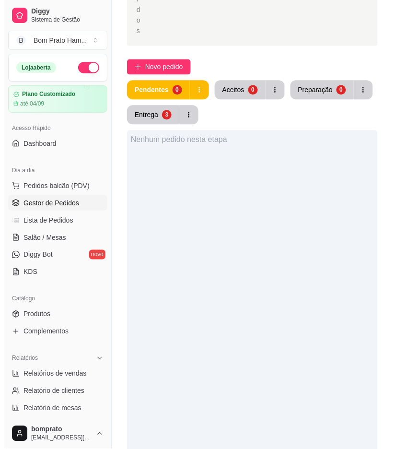
scroll to position [202, 0]
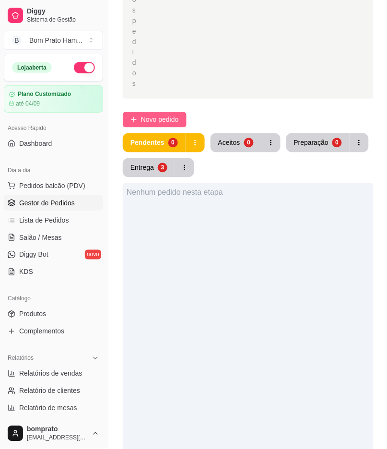
click at [163, 115] on span "Novo pedido" at bounding box center [160, 120] width 38 height 11
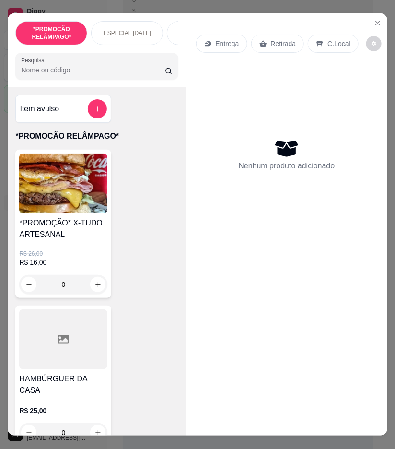
click at [83, 218] on div "*PROMOÇÃO* X-TUDO ARTESANAL R$ 26,00 R$ 16,00 0" at bounding box center [63, 224] width 96 height 148
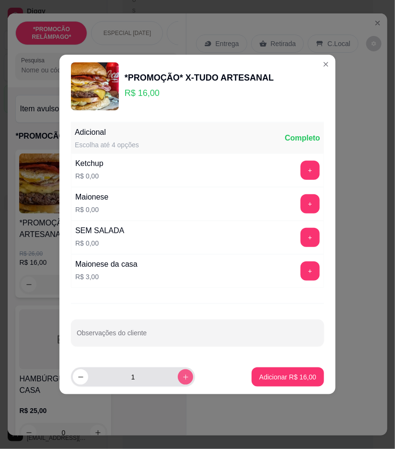
click at [182, 374] on icon "increase-product-quantity" at bounding box center [185, 377] width 7 height 7
type input "2"
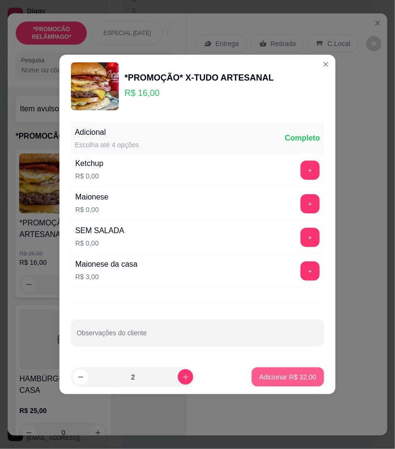
click at [288, 382] on button "Adicionar R$ 32,00" at bounding box center [288, 377] width 72 height 19
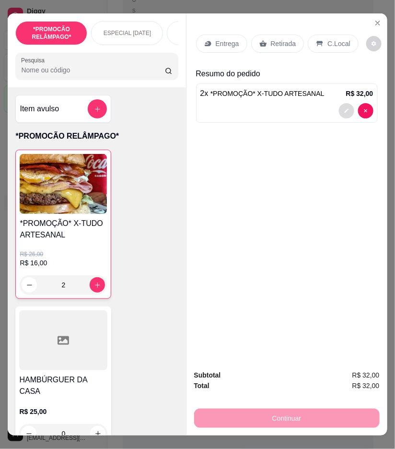
click at [346, 109] on button "decrease-product-quantity" at bounding box center [346, 110] width 15 height 15
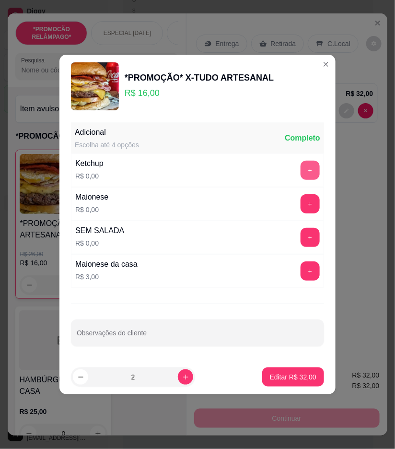
click at [301, 175] on button "+" at bounding box center [310, 170] width 19 height 19
click at [301, 205] on button "+" at bounding box center [310, 203] width 19 height 19
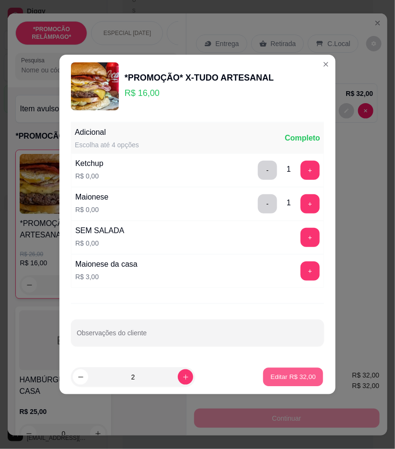
click at [307, 374] on p "Editar R$ 32,00" at bounding box center [293, 376] width 45 height 9
type input "0"
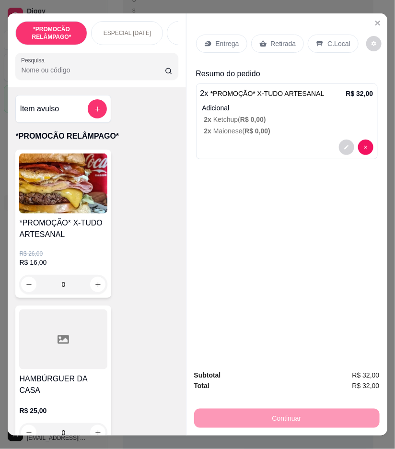
click at [230, 40] on p "Entrega" at bounding box center [228, 44] width 24 height 10
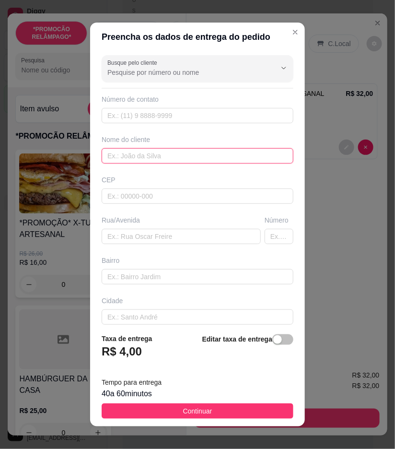
paste input "Nogueira"
type input "Nogueira"
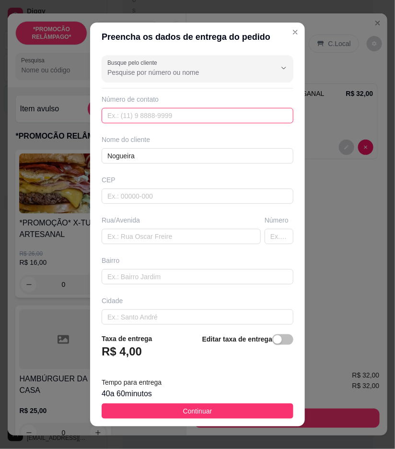
paste input "(87) 9124-3805"
type input "(87) 9124-3805"
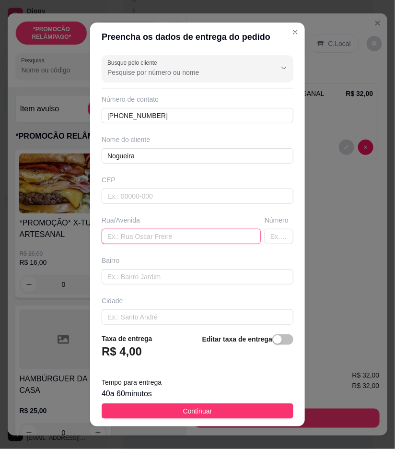
paste input "Avenida Presidente Vargas, A766. 1º andar da farmácia, de frente ao quiosque do…"
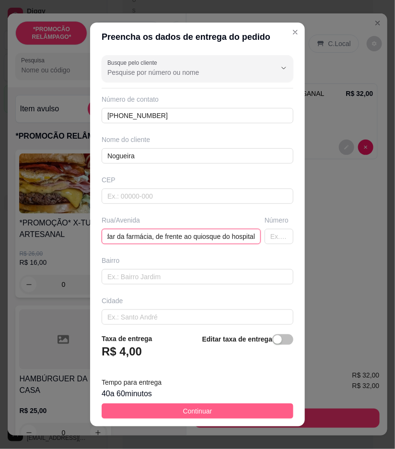
type input "Avenida Presidente Vargas, A766. 1º andar da farmácia, de frente ao quiosque do…"
click at [252, 412] on button "Continuar" at bounding box center [198, 411] width 192 height 15
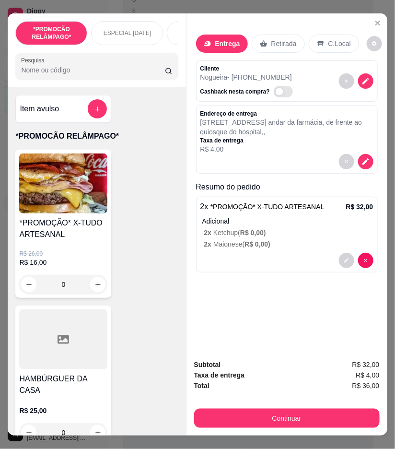
click at [342, 418] on button "Continuar" at bounding box center [287, 418] width 186 height 19
click at [151, 240] on div "Pix" at bounding box center [133, 233] width 68 height 56
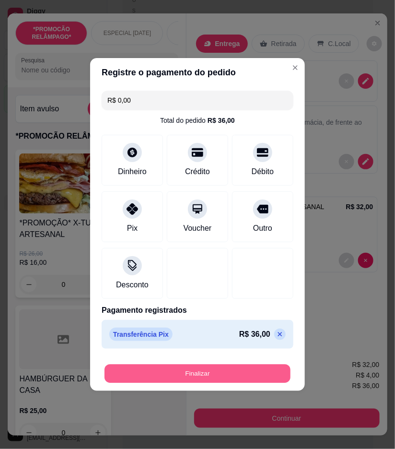
click at [227, 372] on button "Finalizar" at bounding box center [198, 374] width 186 height 19
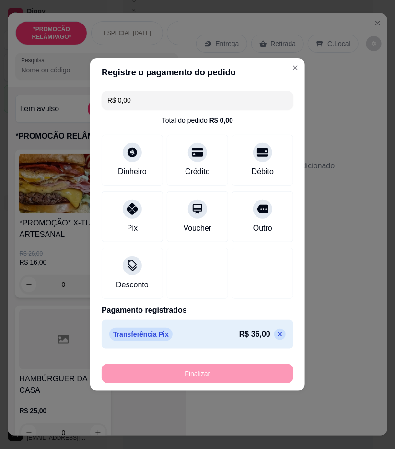
type input "-R$ 36,00"
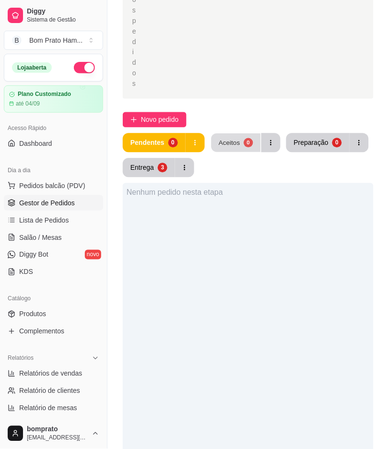
click at [235, 134] on button "Aceitos 0" at bounding box center [235, 143] width 49 height 19
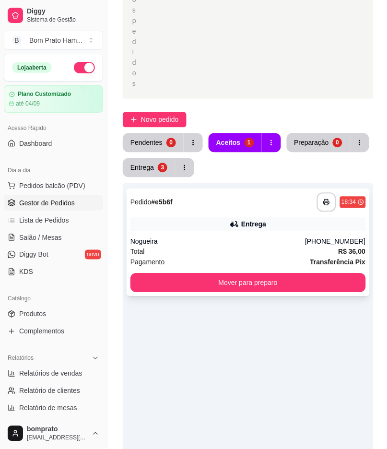
click at [257, 199] on div "**********" at bounding box center [248, 242] width 243 height 107
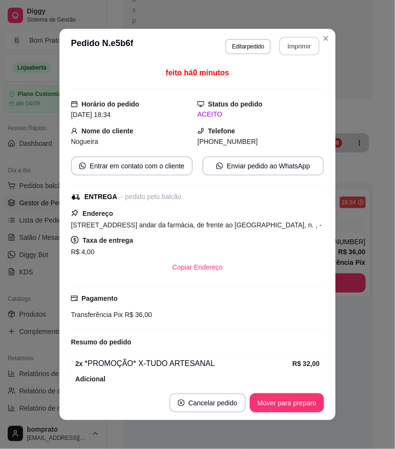
click at [296, 39] on button "Imprimir" at bounding box center [300, 46] width 40 height 19
click at [298, 399] on button "Mover para preparo" at bounding box center [287, 403] width 72 height 19
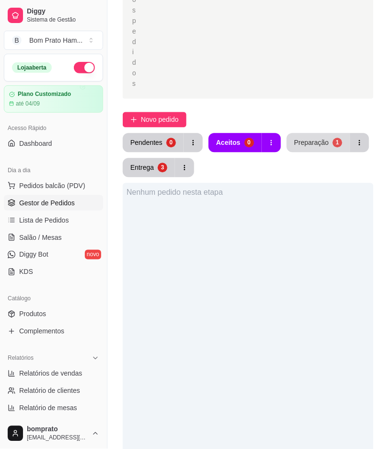
click at [320, 138] on div "Preparação" at bounding box center [312, 143] width 35 height 10
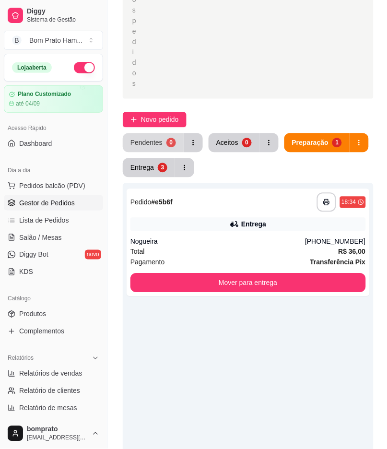
click at [147, 133] on button "Pendentes 0" at bounding box center [153, 142] width 61 height 19
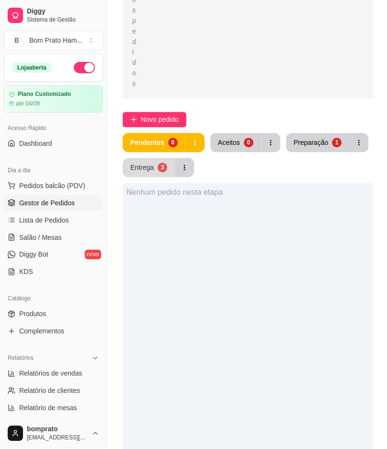
click at [166, 158] on div "Entrega 3" at bounding box center [159, 167] width 72 height 19
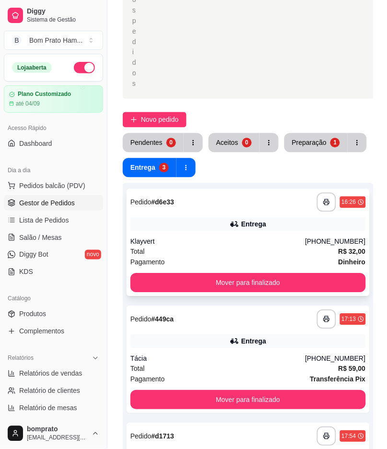
click at [237, 202] on div "**********" at bounding box center [248, 242] width 243 height 107
click at [310, 138] on div "Preparação" at bounding box center [309, 143] width 35 height 10
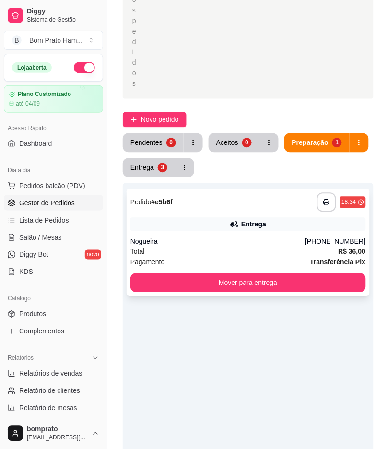
click at [243, 193] on div "**********" at bounding box center [249, 202] width 236 height 19
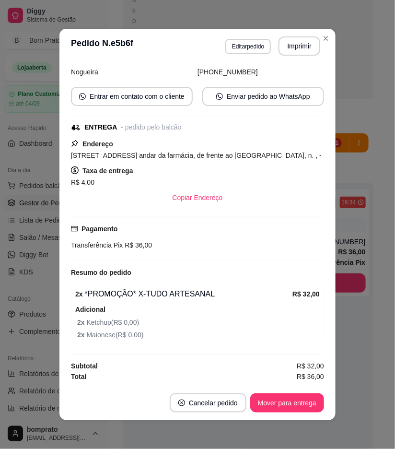
scroll to position [82, 0]
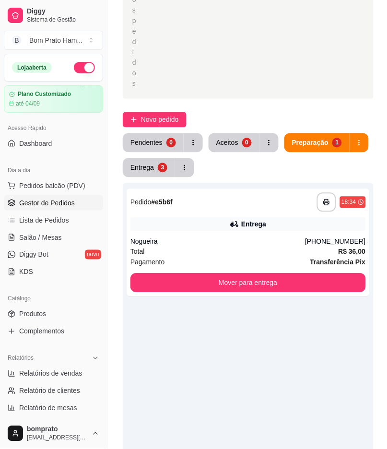
drag, startPoint x: 210, startPoint y: 132, endPoint x: 215, endPoint y: 144, distance: 12.9
click at [210, 133] on div "Pendentes 0 Aceitos 0 Preparação 1 Entrega 3" at bounding box center [248, 155] width 251 height 44
click at [152, 138] on div "Pendentes" at bounding box center [147, 143] width 32 height 10
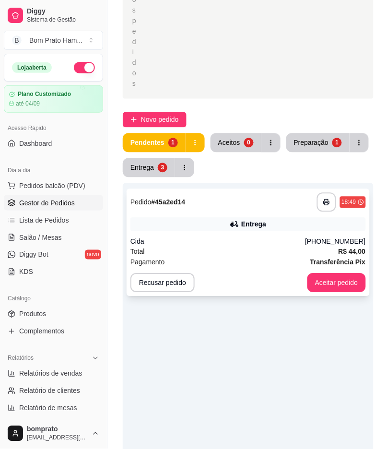
click at [217, 218] on div "Entrega" at bounding box center [249, 224] width 236 height 13
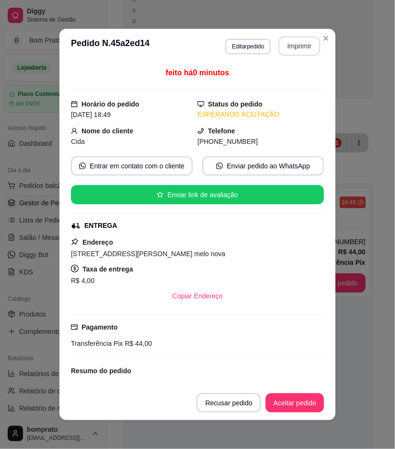
click at [295, 46] on button "Imprimir" at bounding box center [300, 45] width 42 height 19
click at [308, 400] on button "Aceitar pedido" at bounding box center [295, 403] width 57 height 19
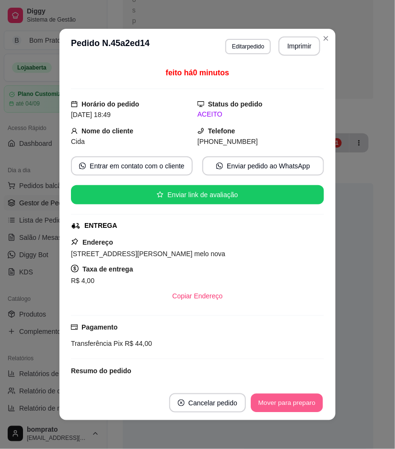
click at [309, 404] on button "Mover para preparo" at bounding box center [287, 403] width 72 height 19
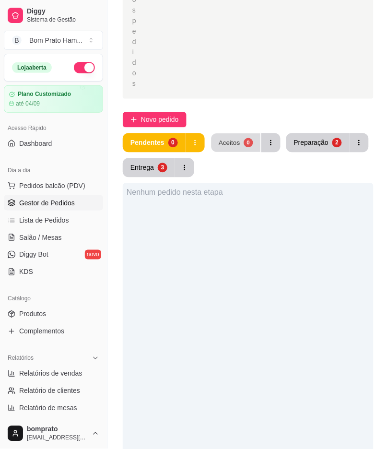
click at [231, 133] on div "Aceitos 0" at bounding box center [246, 142] width 70 height 19
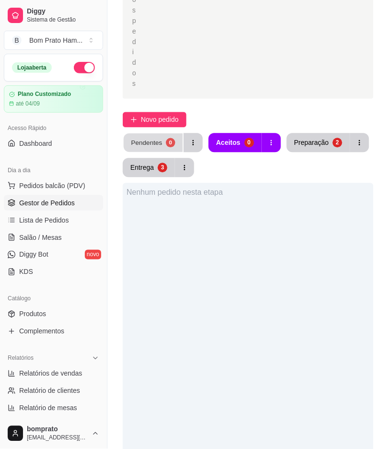
click at [166, 138] on div "0" at bounding box center [170, 142] width 9 height 9
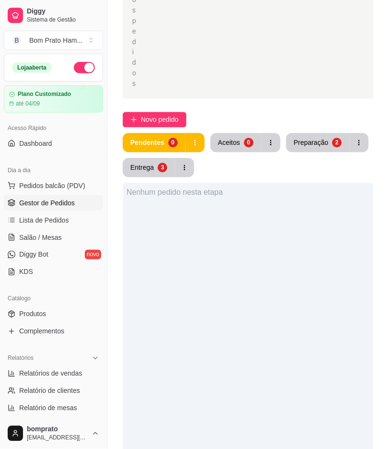
click at [237, 133] on div "Pendentes 0 Aceitos 0 Preparação 2 Entrega 3" at bounding box center [248, 155] width 251 height 44
click at [230, 138] on div "Aceitos" at bounding box center [229, 143] width 22 height 10
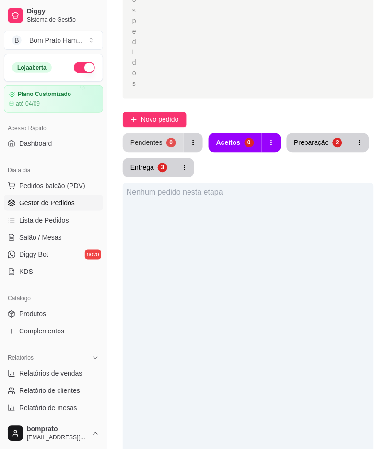
click at [140, 133] on button "Pendentes 0" at bounding box center [153, 142] width 61 height 19
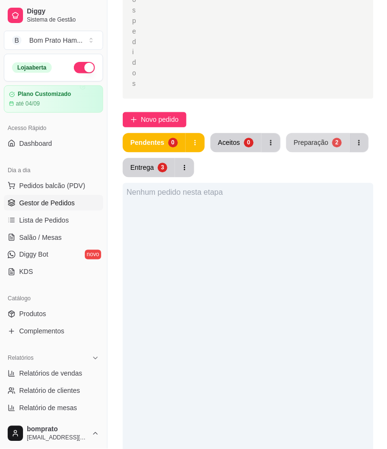
click at [307, 133] on button "Preparação 2" at bounding box center [317, 142] width 63 height 19
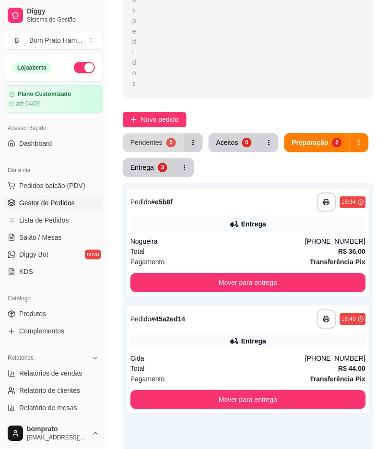
click at [167, 138] on div "0" at bounding box center [172, 143] width 10 height 10
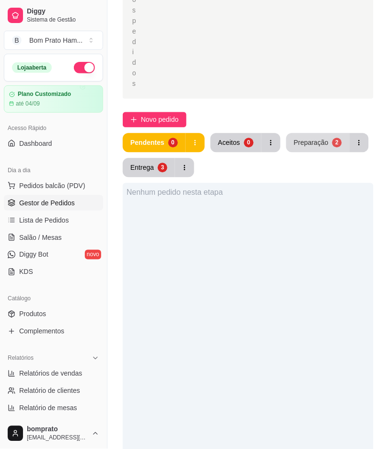
click at [328, 133] on button "Preparação 2" at bounding box center [317, 142] width 63 height 19
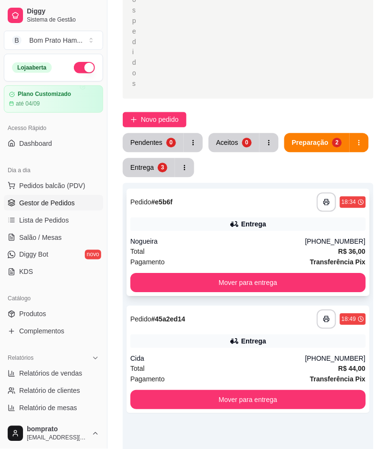
click at [248, 237] on div "Nogueira" at bounding box center [218, 242] width 175 height 10
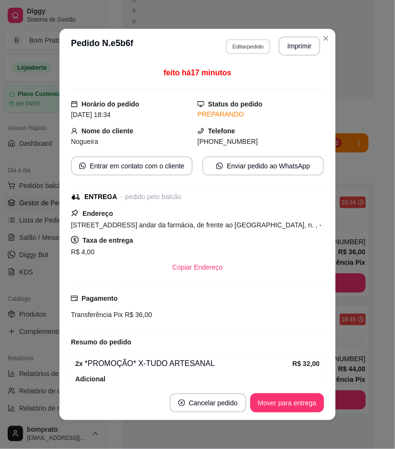
click at [245, 41] on button "Editar pedido" at bounding box center [248, 46] width 45 height 15
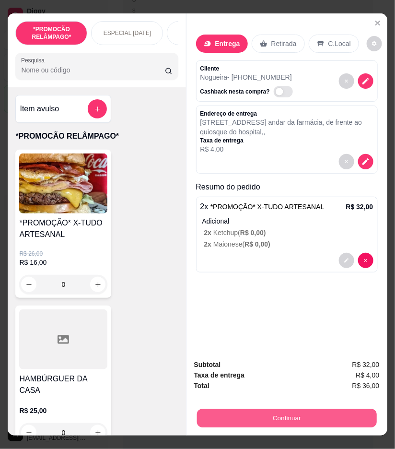
click at [351, 409] on button "Continuar" at bounding box center [287, 418] width 180 height 19
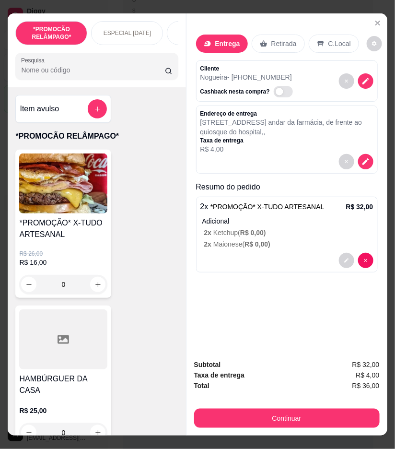
click at [358, 144] on p "R$ 4,00" at bounding box center [287, 149] width 173 height 10
click at [362, 78] on icon "decrease-product-quantity" at bounding box center [366, 81] width 9 height 9
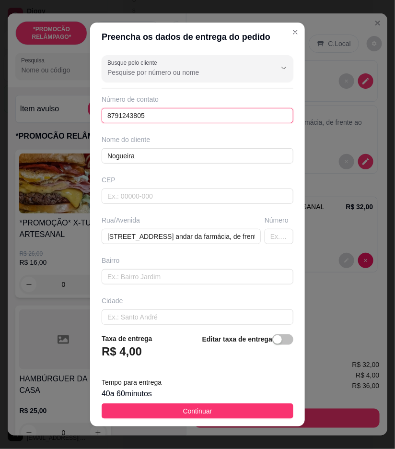
drag, startPoint x: 172, startPoint y: 113, endPoint x: 102, endPoint y: 119, distance: 70.3
click at [102, 119] on input "8791243805" at bounding box center [198, 115] width 192 height 15
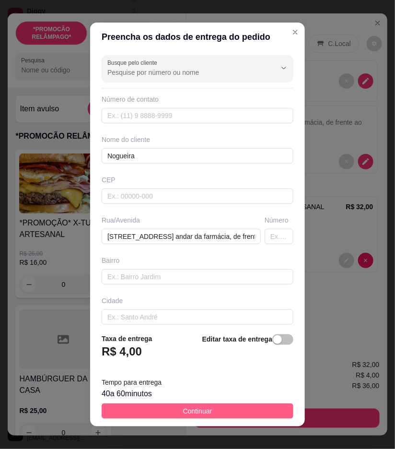
click at [271, 410] on button "Continuar" at bounding box center [198, 411] width 192 height 15
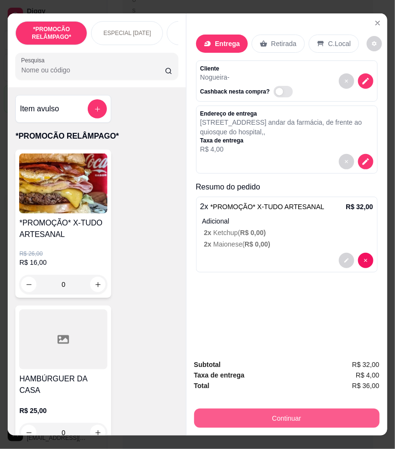
click at [307, 410] on button "Continuar" at bounding box center [287, 418] width 186 height 19
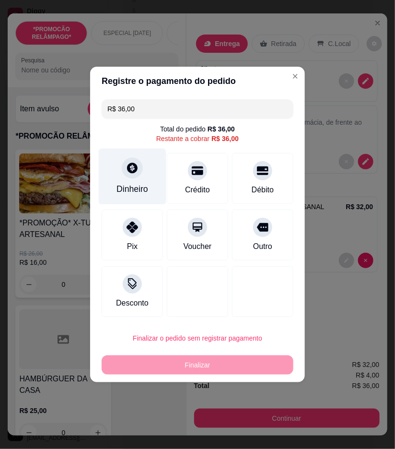
click at [130, 190] on div "Dinheiro" at bounding box center [133, 189] width 32 height 12
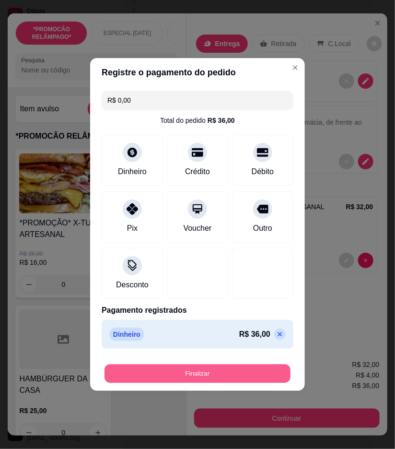
click at [245, 377] on button "Finalizar" at bounding box center [198, 374] width 186 height 19
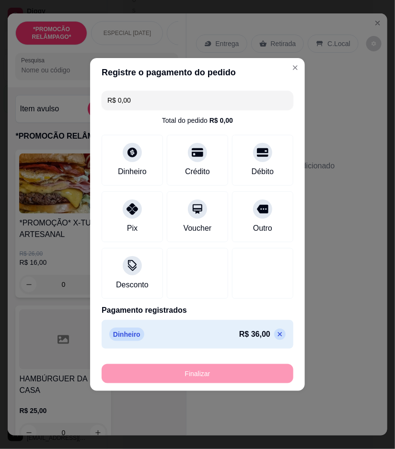
type input "-R$ 36,00"
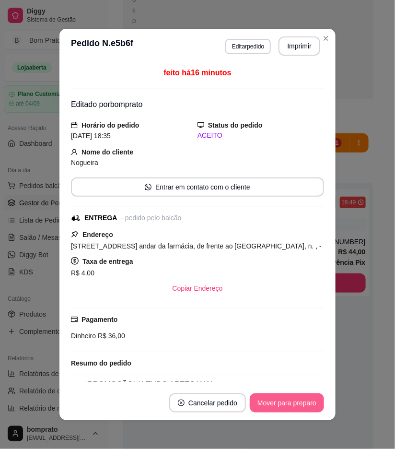
click at [300, 407] on button "Mover para preparo" at bounding box center [287, 403] width 74 height 19
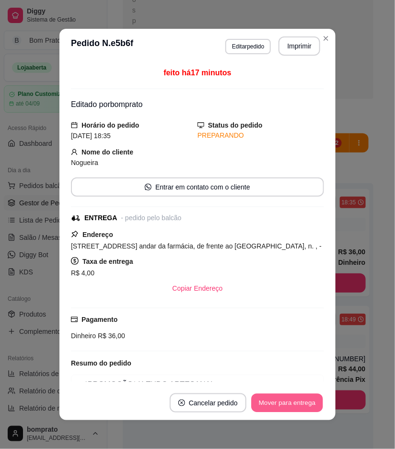
click at [300, 407] on button "Mover para entrega" at bounding box center [287, 403] width 72 height 19
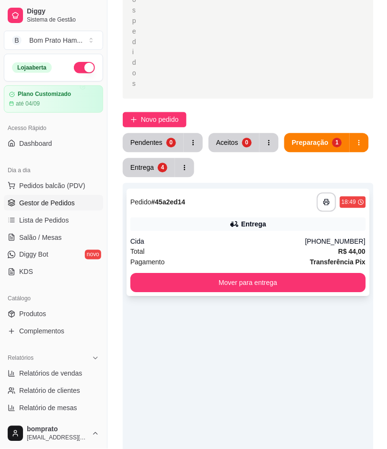
click at [237, 222] on icon at bounding box center [235, 224] width 7 height 5
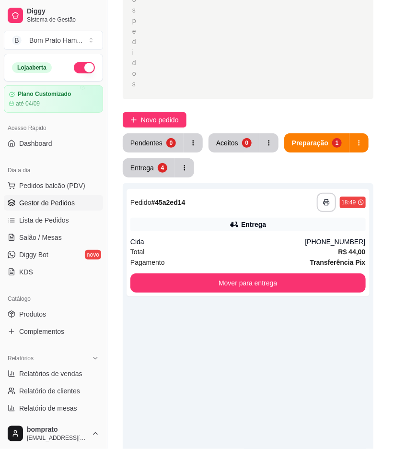
scroll to position [194, 0]
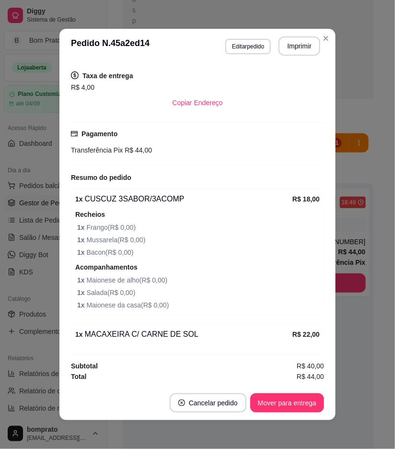
click at [329, 195] on div "feito há 2 minutos Horário do pedido 02/09/2025 18:49 Status do pedido PREPARAN…" at bounding box center [198, 224] width 276 height 322
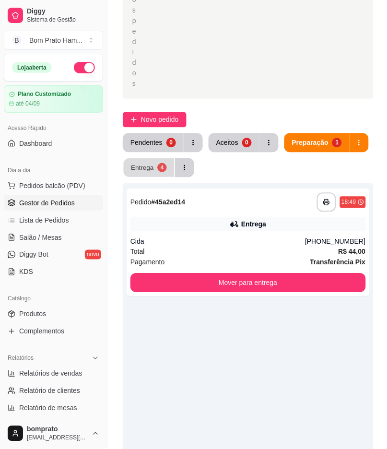
click at [167, 159] on button "Entrega 4" at bounding box center [149, 168] width 51 height 19
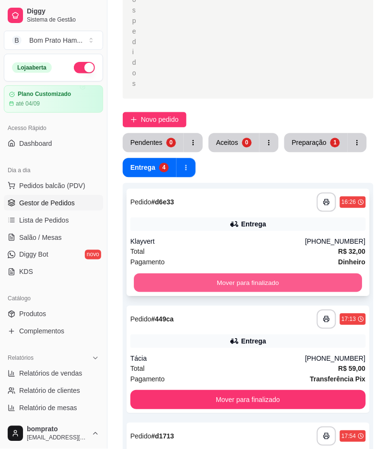
click at [251, 274] on button "Mover para finalizado" at bounding box center [248, 283] width 228 height 19
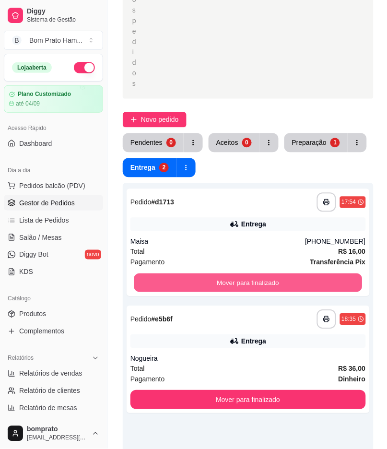
click at [251, 274] on button "Mover para finalizado" at bounding box center [248, 283] width 228 height 19
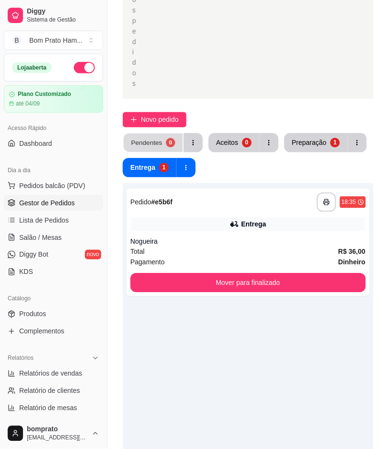
click at [169, 138] on div "0" at bounding box center [170, 142] width 9 height 9
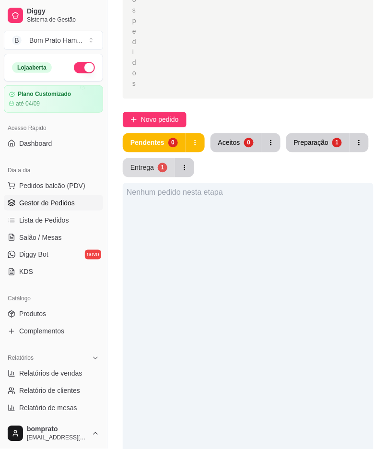
click at [155, 158] on button "Entrega 1" at bounding box center [149, 167] width 52 height 19
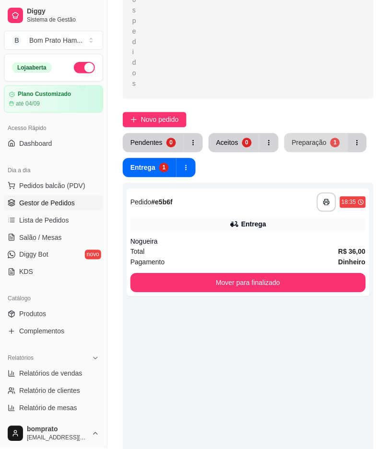
click at [312, 133] on button "Preparação 1" at bounding box center [316, 142] width 63 height 19
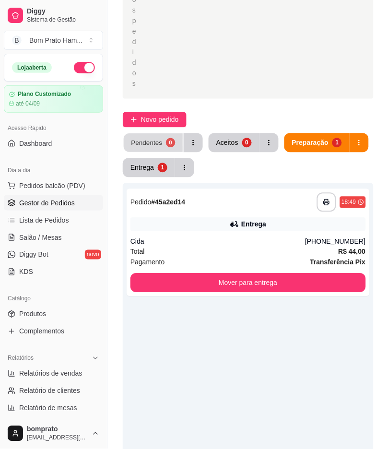
click at [171, 138] on div "0" at bounding box center [170, 142] width 9 height 9
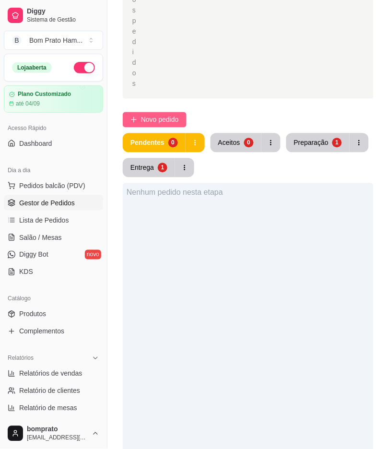
click at [135, 117] on icon "plus" at bounding box center [134, 120] width 7 height 7
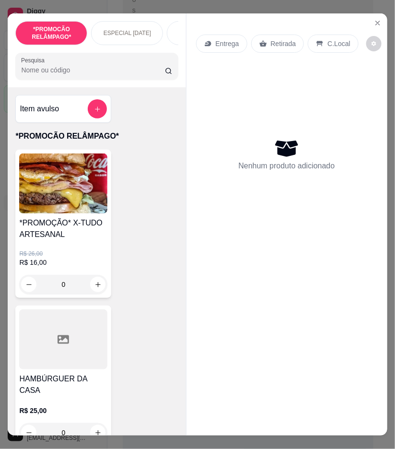
click at [89, 197] on img at bounding box center [63, 184] width 88 height 60
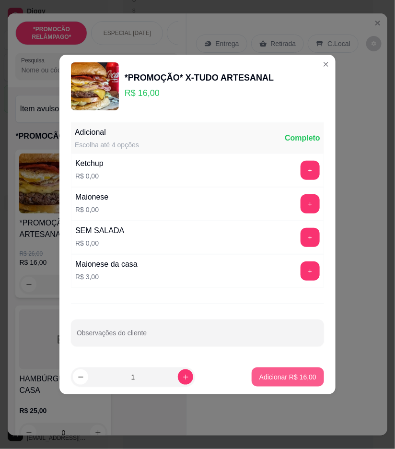
click at [275, 372] on p "Adicionar R$ 16,00" at bounding box center [288, 377] width 57 height 10
type input "1"
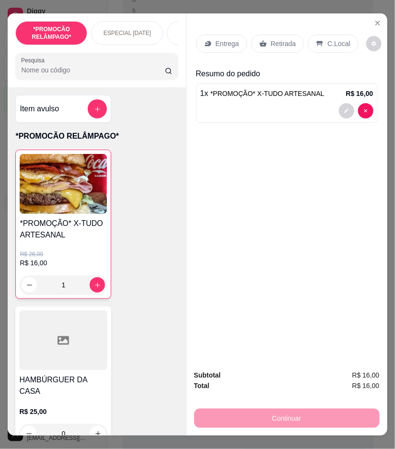
click at [286, 39] on p "Retirada" at bounding box center [283, 44] width 25 height 10
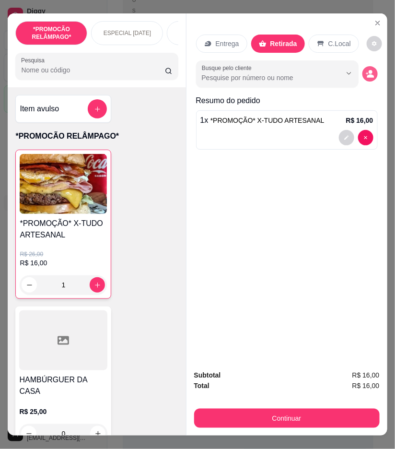
click at [366, 71] on icon "decrease-product-quantity" at bounding box center [370, 74] width 9 height 9
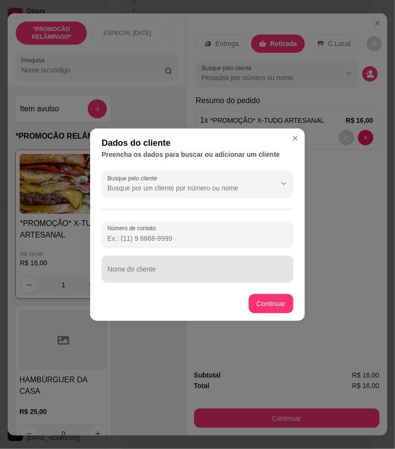
click at [144, 274] on input "Nome do cliente" at bounding box center [197, 273] width 180 height 10
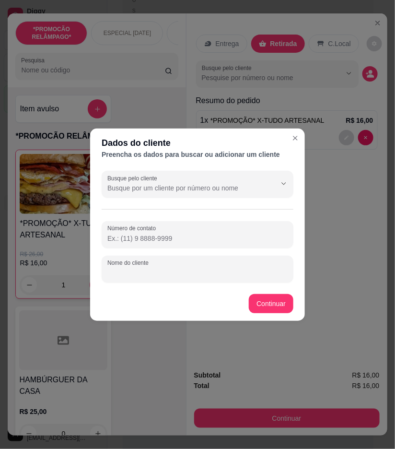
paste input "Ana Carla"
type input "Ana Carla"
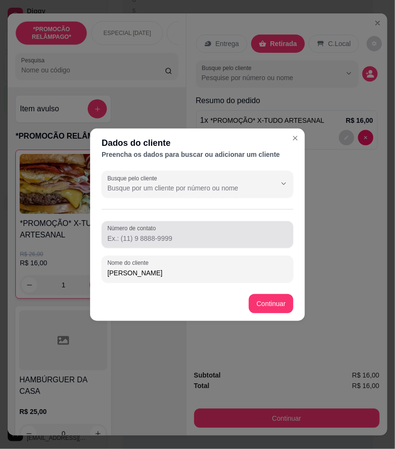
click at [173, 240] on input "Número de contato" at bounding box center [197, 239] width 180 height 10
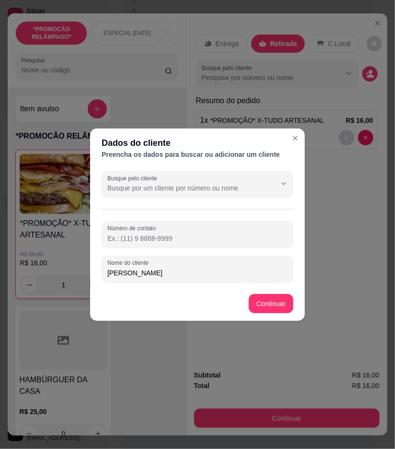
paste input "(87) 9627-8673"
type input "(87) 9627-8673"
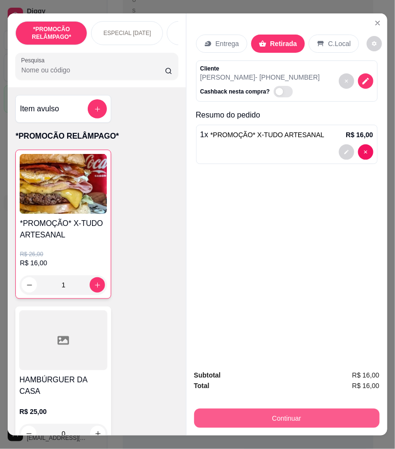
click at [317, 410] on button "Continuar" at bounding box center [287, 418] width 186 height 19
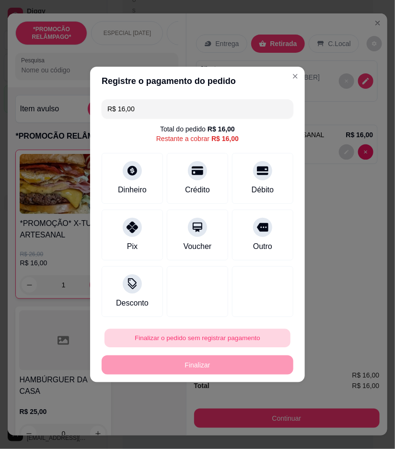
click at [219, 334] on button "Finalizar o pedido sem registrar pagamento" at bounding box center [198, 338] width 186 height 19
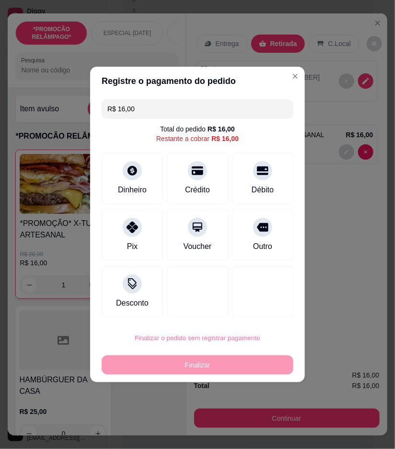
click at [260, 425] on button "Confirmar" at bounding box center [259, 417] width 34 height 14
type input "0"
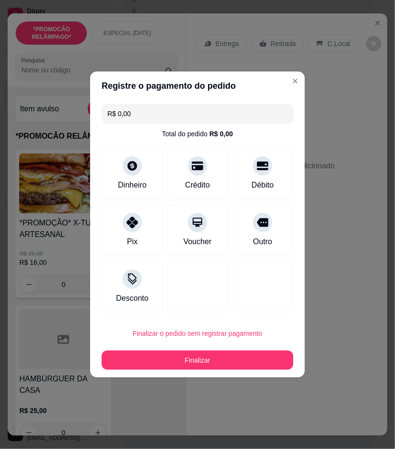
type input "R$ 0,00"
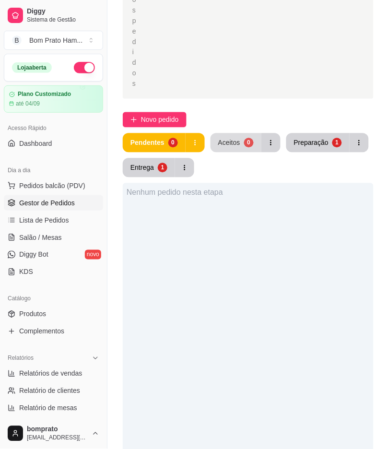
click at [220, 138] on div "Aceitos" at bounding box center [229, 143] width 22 height 10
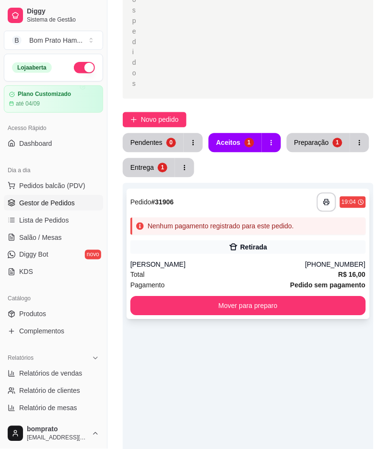
click at [240, 243] on div "Retirada" at bounding box center [253, 248] width 27 height 10
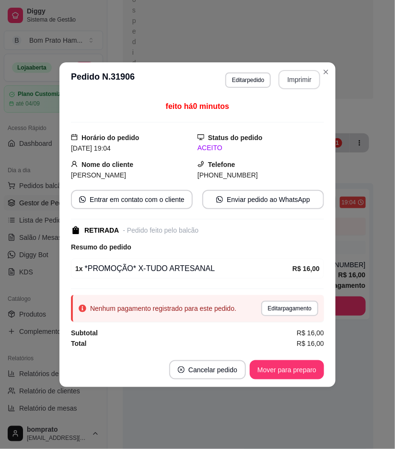
click at [290, 79] on button "Imprimir" at bounding box center [300, 79] width 42 height 19
click at [305, 372] on button "Mover para preparo" at bounding box center [287, 369] width 74 height 19
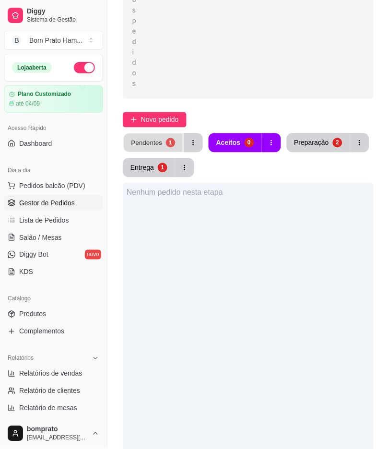
click at [164, 134] on button "Pendentes 1" at bounding box center [153, 143] width 59 height 19
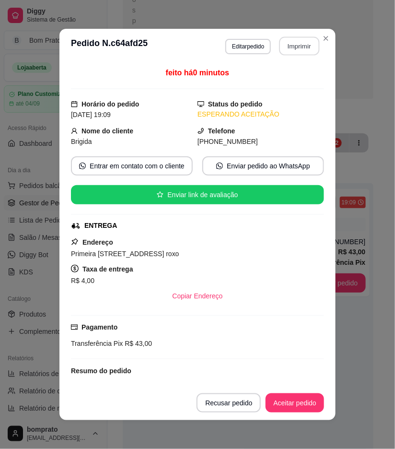
click at [306, 45] on button "Imprimir" at bounding box center [300, 46] width 40 height 19
click at [287, 407] on button "Aceitar pedido" at bounding box center [295, 403] width 57 height 19
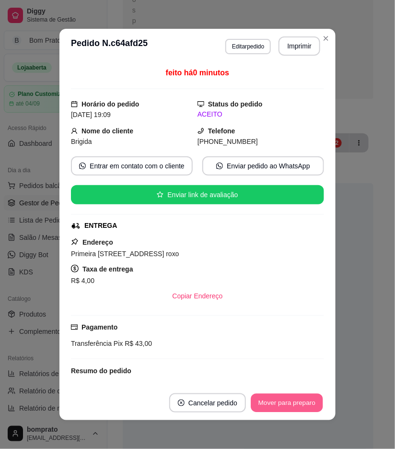
click at [287, 407] on button "Mover para preparo" at bounding box center [287, 403] width 72 height 19
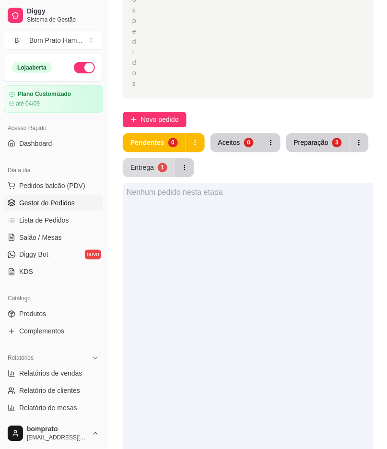
click at [151, 163] on div "Entrega" at bounding box center [143, 168] width 24 height 10
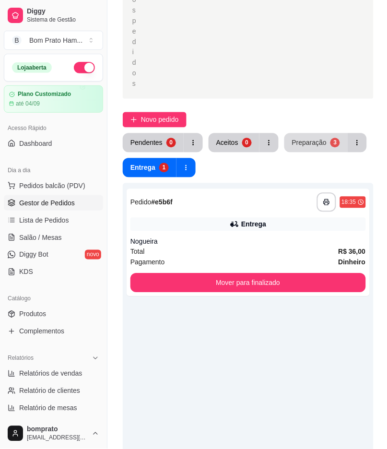
click at [296, 138] on div "Preparação" at bounding box center [309, 143] width 35 height 10
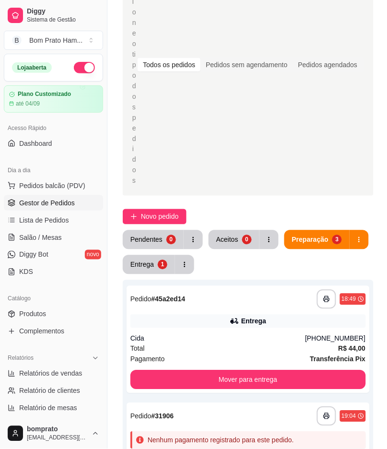
scroll to position [95, 0]
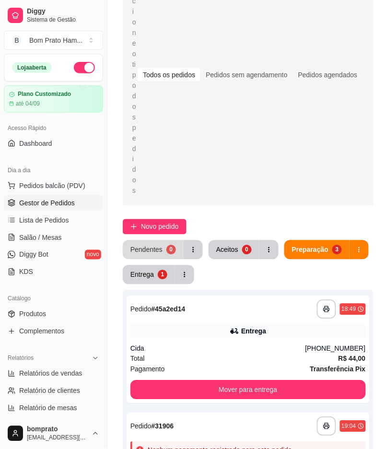
click at [159, 240] on button "Pendentes 0" at bounding box center [153, 249] width 61 height 19
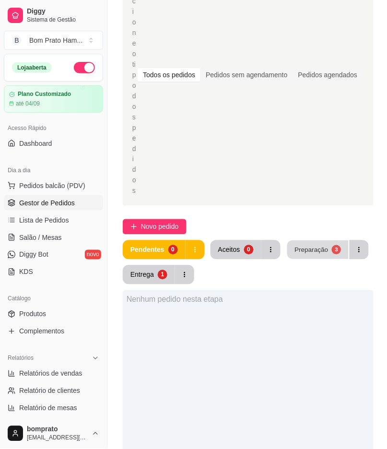
click at [332, 245] on div "3" at bounding box center [336, 249] width 9 height 9
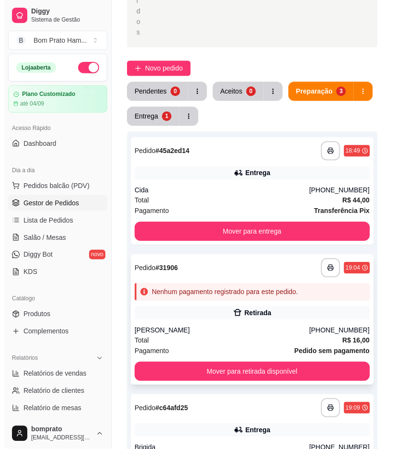
scroll to position [255, 0]
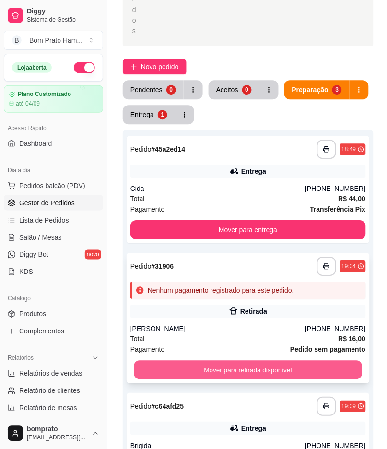
click at [296, 361] on button "Mover para retirada disponível" at bounding box center [248, 370] width 228 height 19
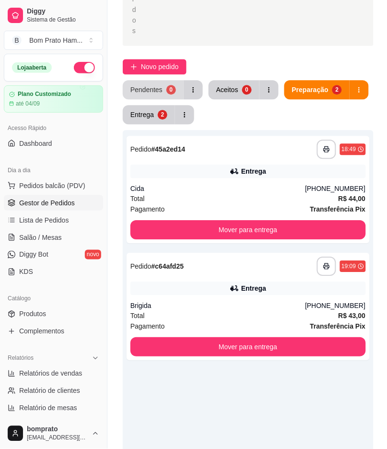
click at [157, 80] on button "Pendentes 0" at bounding box center [153, 89] width 61 height 19
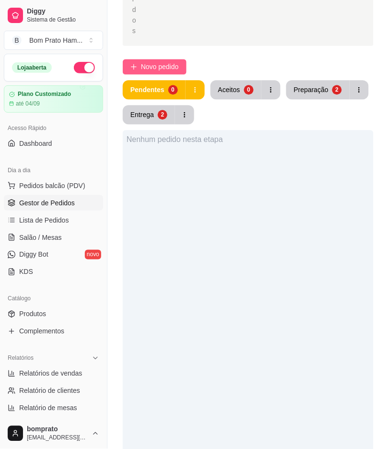
click at [175, 61] on span "Novo pedido" at bounding box center [160, 66] width 38 height 11
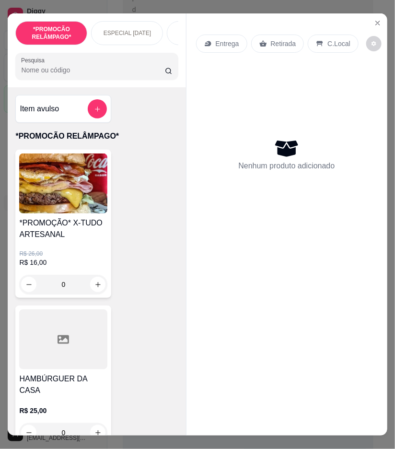
click at [60, 74] on input "Pesquisa" at bounding box center [93, 70] width 144 height 10
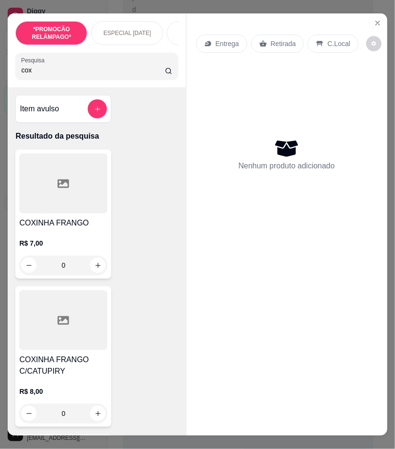
type input "cox"
click at [90, 204] on div at bounding box center [63, 184] width 88 height 60
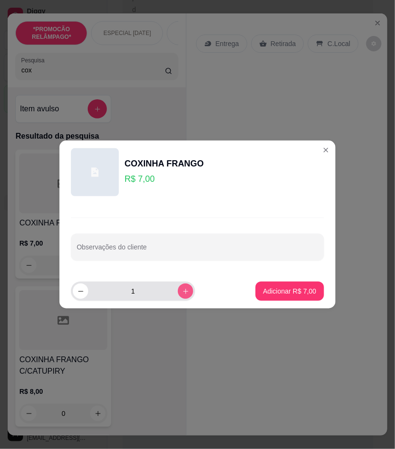
click at [182, 289] on icon "increase-product-quantity" at bounding box center [185, 291] width 7 height 7
type input "2"
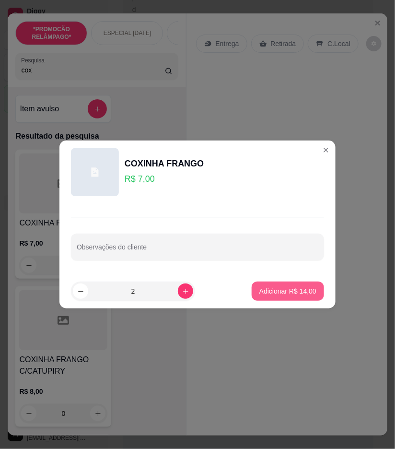
click at [289, 291] on p "Adicionar R$ 14,00" at bounding box center [288, 291] width 57 height 10
type input "2"
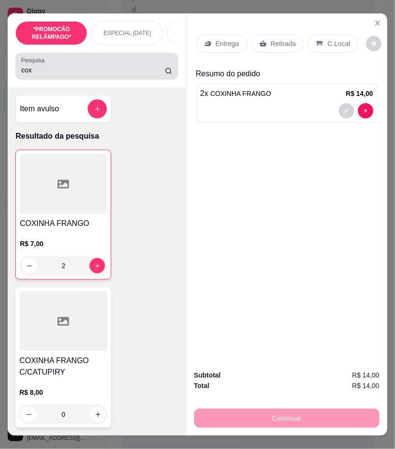
click at [40, 75] on input "cox" at bounding box center [93, 70] width 144 height 10
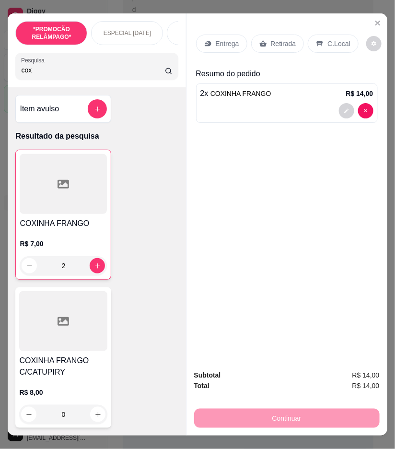
click at [40, 75] on input "cox" at bounding box center [93, 70] width 144 height 10
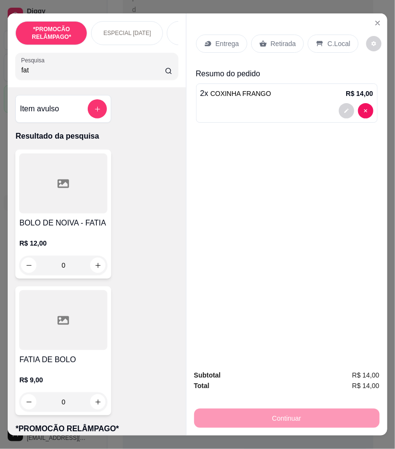
type input "fat"
click at [60, 350] on div at bounding box center [63, 320] width 88 height 60
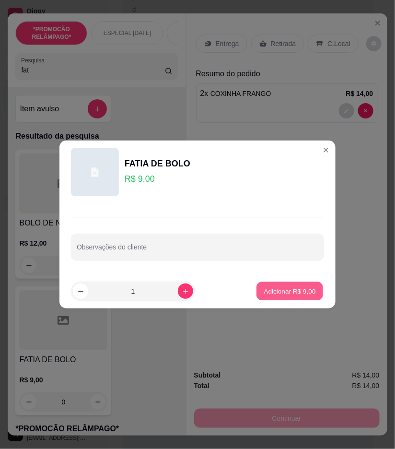
click at [287, 292] on p "Adicionar R$ 9,00" at bounding box center [290, 290] width 52 height 9
type input "1"
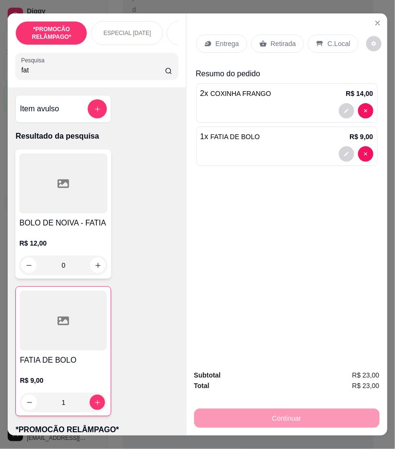
click at [229, 42] on p "Entrega" at bounding box center [228, 44] width 24 height 10
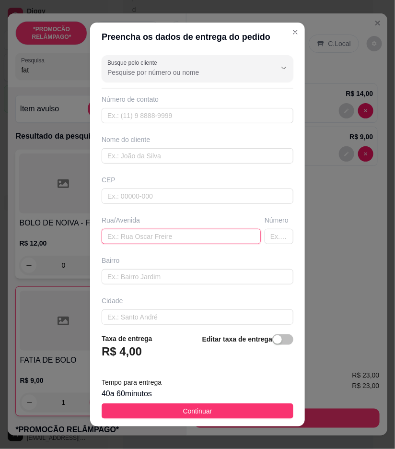
paste input "[STREET_ADDRESS]"
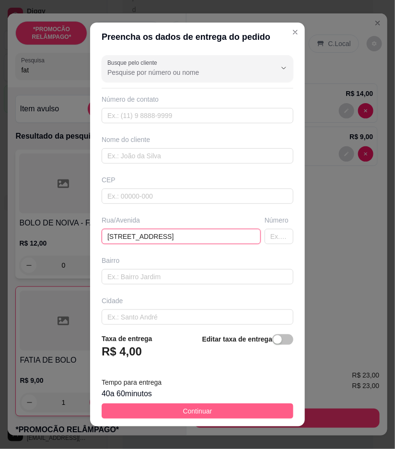
type input "[STREET_ADDRESS]"
click at [252, 413] on button "Continuar" at bounding box center [198, 411] width 192 height 15
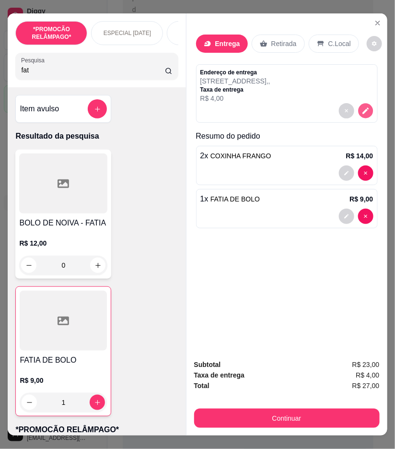
click at [365, 104] on button "decrease-product-quantity" at bounding box center [365, 111] width 15 height 15
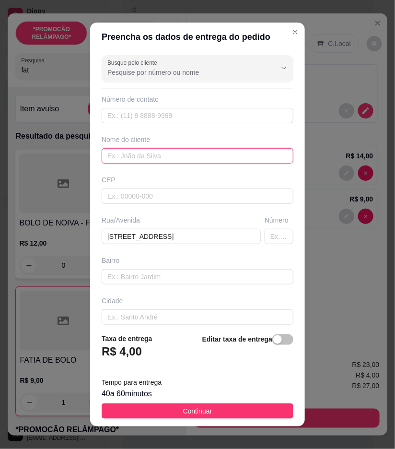
click at [113, 155] on input "text" at bounding box center [198, 155] width 192 height 15
paste input "[PERSON_NAME]"
type input "[PERSON_NAME]"
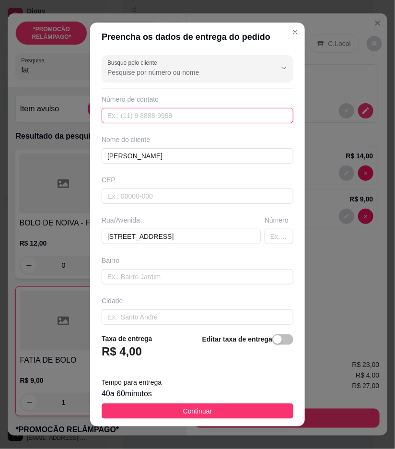
click at [267, 118] on input "text" at bounding box center [198, 115] width 192 height 15
paste input "(87) 9151-0511"
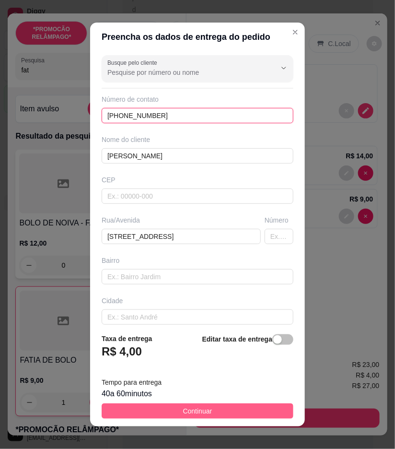
type input "(87) 9151-0511"
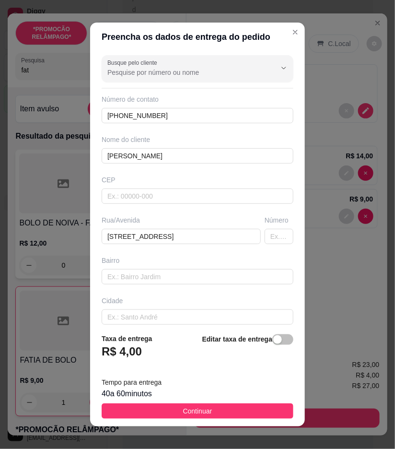
drag, startPoint x: 269, startPoint y: 405, endPoint x: 378, endPoint y: 337, distance: 128.2
click at [270, 404] on button "Continuar" at bounding box center [198, 411] width 192 height 15
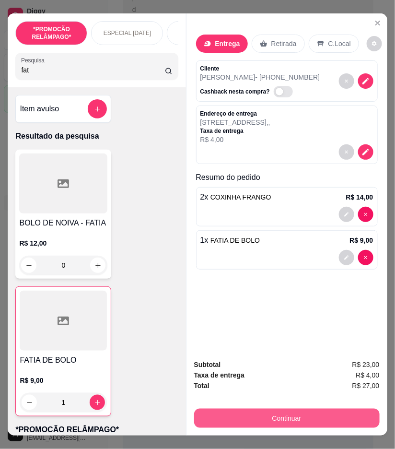
click at [348, 413] on button "Continuar" at bounding box center [287, 418] width 186 height 19
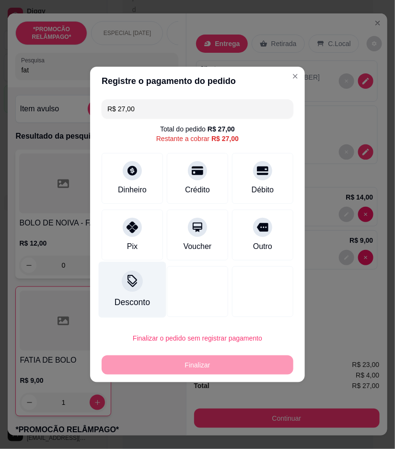
click at [136, 247] on div "Pix" at bounding box center [132, 247] width 11 height 12
type input "R$ 0,00"
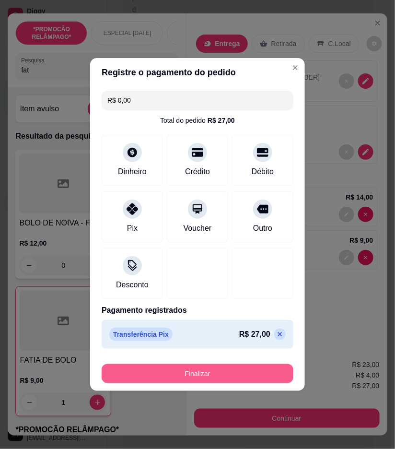
click at [256, 381] on button "Finalizar" at bounding box center [198, 373] width 192 height 19
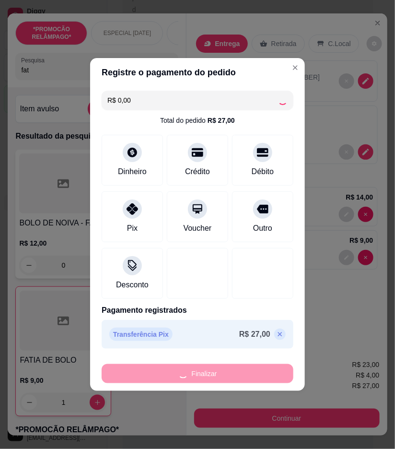
type input "0"
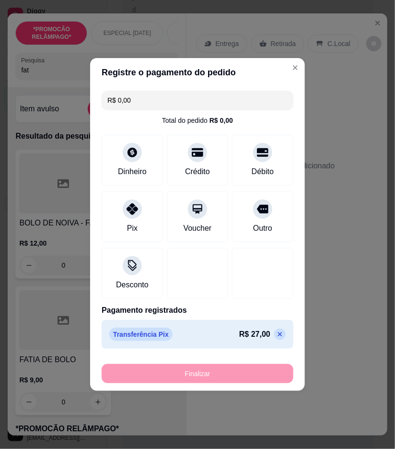
type input "-R$ 27,00"
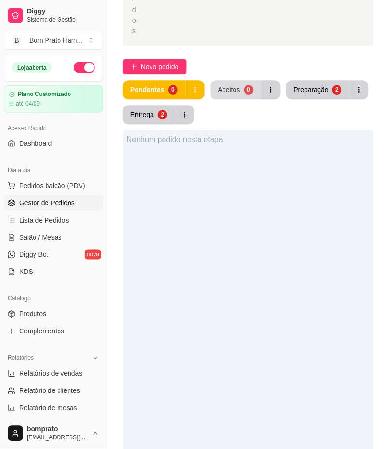
click at [236, 85] on div "Aceitos" at bounding box center [229, 90] width 22 height 10
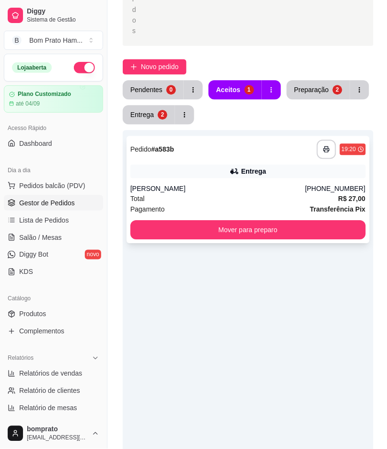
click at [237, 184] on div "[PERSON_NAME]" at bounding box center [218, 189] width 175 height 10
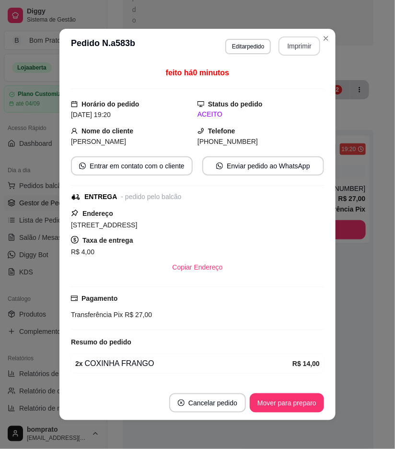
click at [295, 44] on button "Imprimir" at bounding box center [300, 45] width 42 height 19
click at [301, 395] on button "Mover para preparo" at bounding box center [287, 403] width 72 height 19
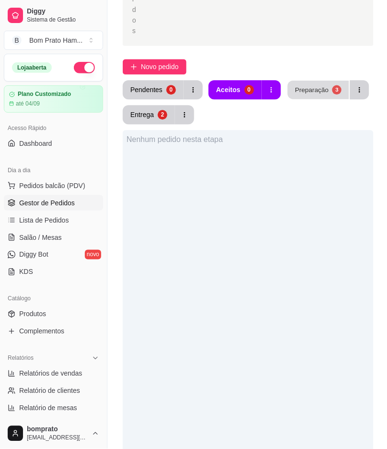
click at [328, 81] on button "Preparação 3" at bounding box center [318, 90] width 61 height 19
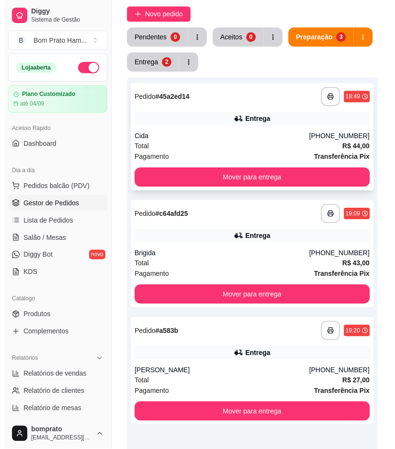
scroll to position [308, 0]
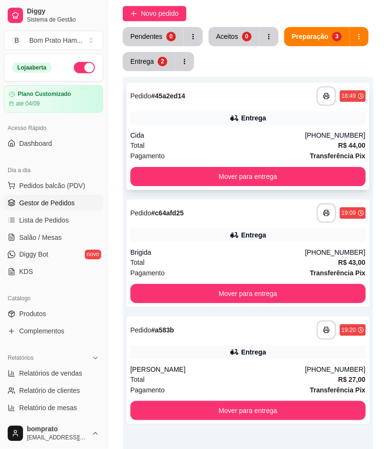
click at [269, 131] on div "Cida" at bounding box center [218, 136] width 175 height 10
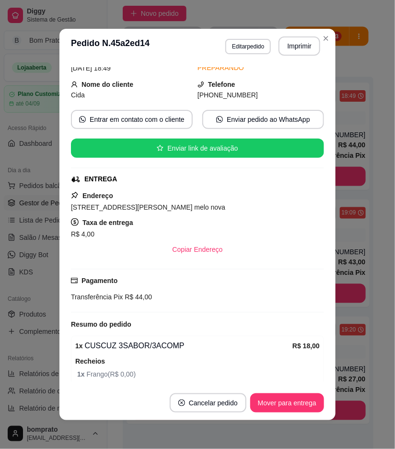
scroll to position [194, 0]
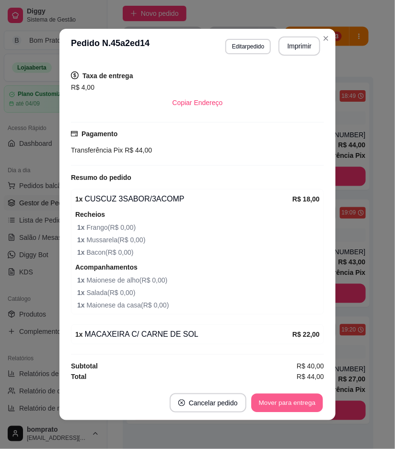
click at [296, 400] on button "Mover para entrega" at bounding box center [287, 403] width 72 height 19
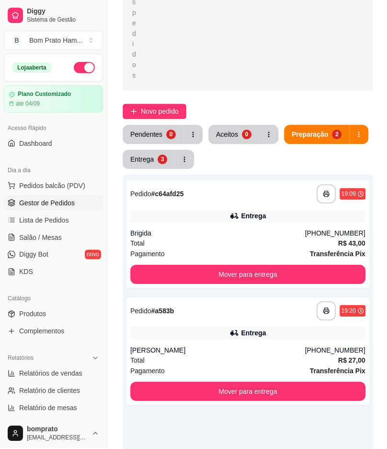
scroll to position [148, 0]
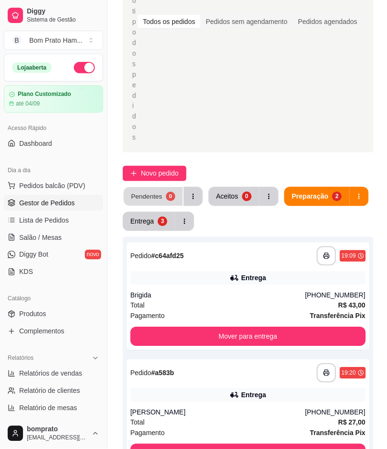
click at [163, 188] on button "Pendentes 0" at bounding box center [153, 197] width 59 height 19
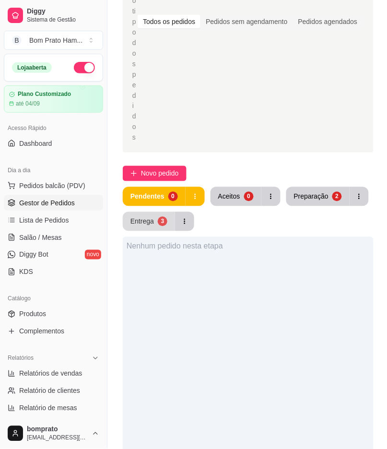
click at [150, 217] on div "Entrega" at bounding box center [143, 222] width 24 height 10
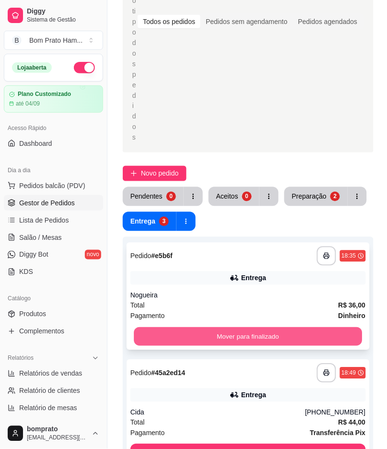
click at [257, 328] on button "Mover para finalizado" at bounding box center [248, 337] width 228 height 19
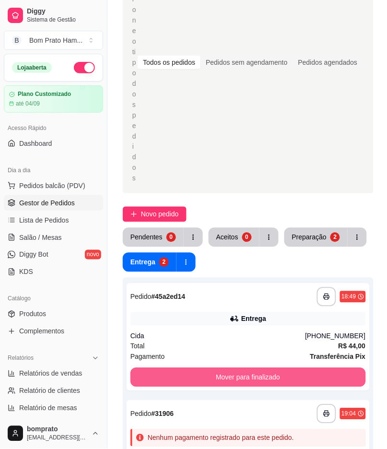
scroll to position [95, 0]
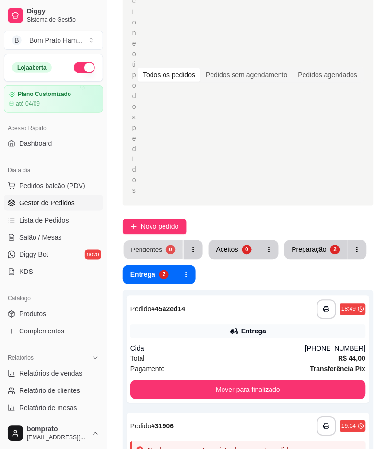
click at [162, 241] on button "Pendentes 0" at bounding box center [153, 250] width 59 height 19
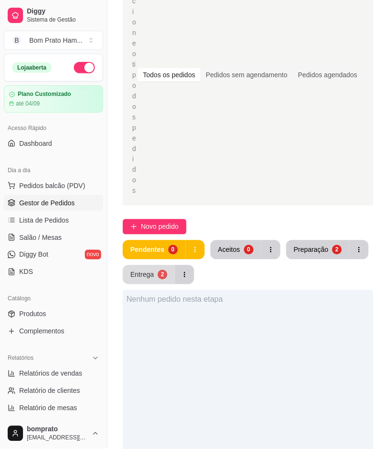
click at [151, 265] on button "Entrega 2" at bounding box center [149, 274] width 52 height 19
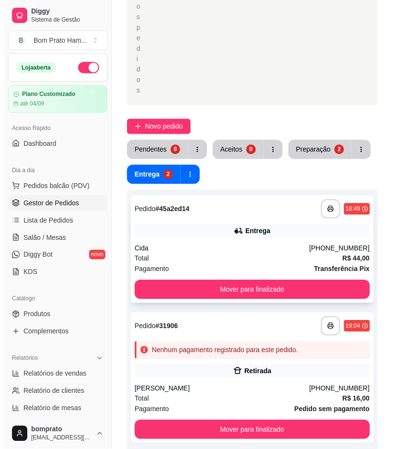
scroll to position [202, 0]
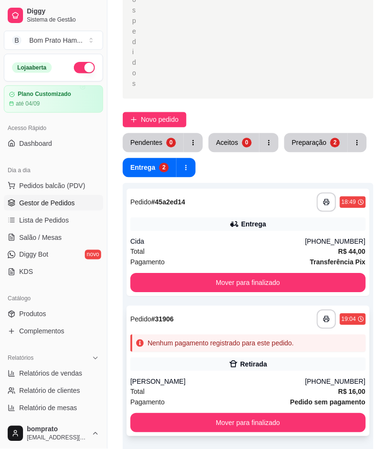
click at [242, 341] on div "**********" at bounding box center [248, 371] width 243 height 131
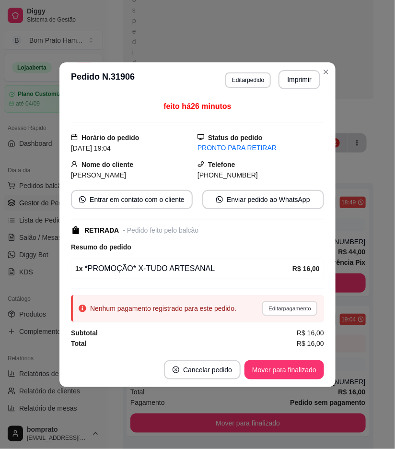
click at [294, 309] on button "Editar pagamento" at bounding box center [290, 308] width 56 height 15
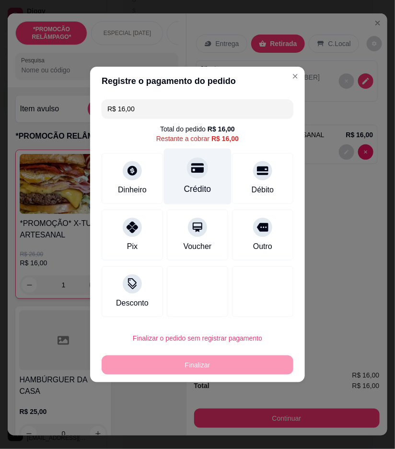
click at [206, 179] on div "Crédito" at bounding box center [198, 177] width 68 height 56
type input "R$ 0,00"
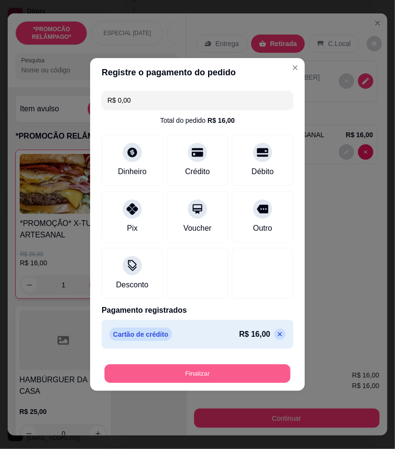
click at [227, 376] on button "Finalizar" at bounding box center [198, 374] width 186 height 19
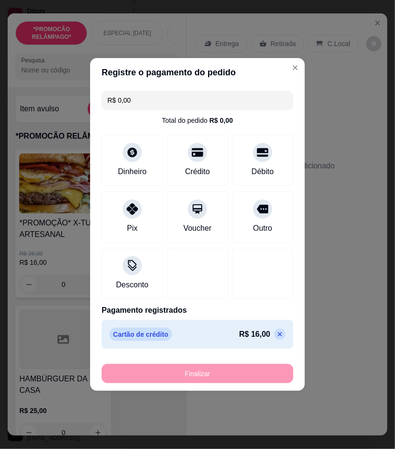
type input "0"
type input "-R$ 16,00"
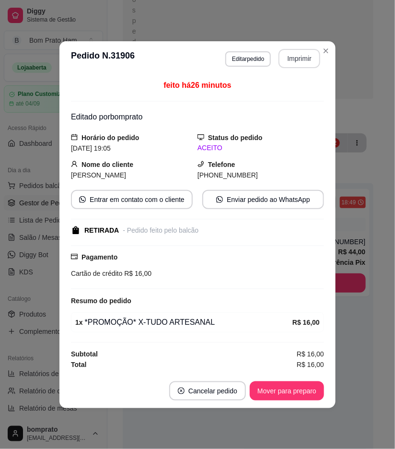
click at [303, 54] on button "Imprimir" at bounding box center [300, 58] width 42 height 19
click at [309, 389] on footer "Cancelar pedido Mover para preparo" at bounding box center [198, 391] width 276 height 35
click at [309, 389] on button "Mover para preparo" at bounding box center [287, 391] width 74 height 19
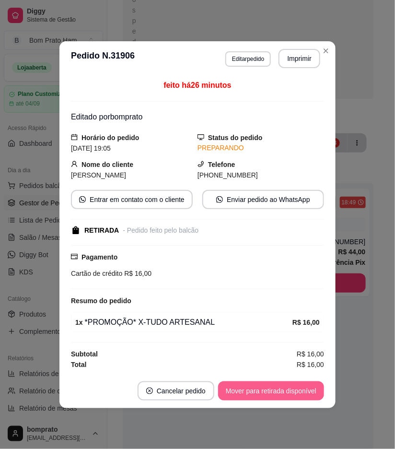
click at [309, 391] on button "Mover para retirada disponível" at bounding box center [271, 391] width 106 height 19
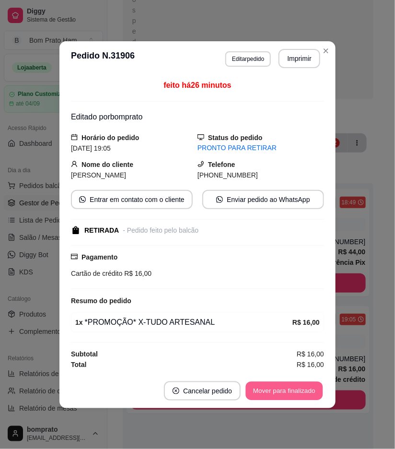
click at [309, 391] on button "Mover para finalizado" at bounding box center [284, 391] width 77 height 19
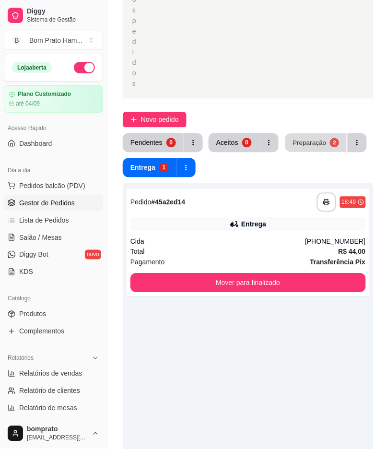
click at [315, 138] on div "Preparação" at bounding box center [310, 142] width 34 height 9
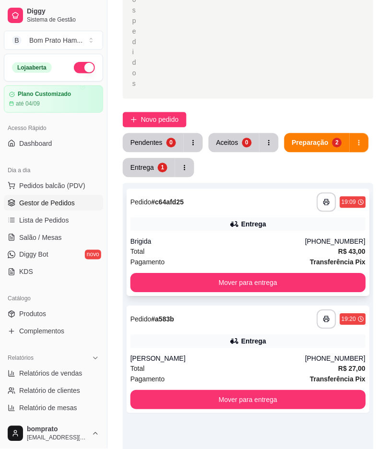
click at [278, 201] on div "**********" at bounding box center [248, 242] width 243 height 107
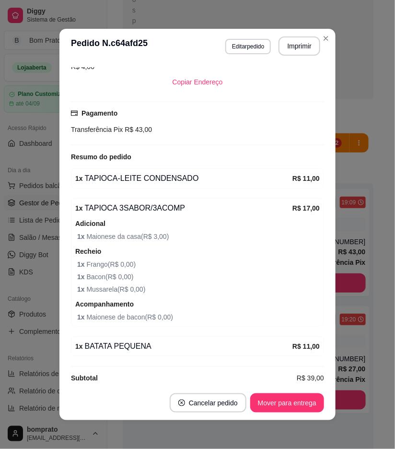
scroll to position [227, 0]
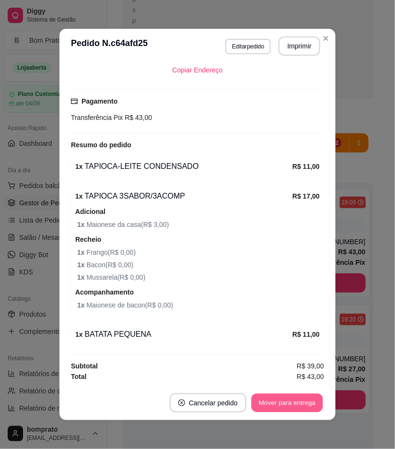
click at [298, 409] on button "Mover para entrega" at bounding box center [287, 403] width 72 height 19
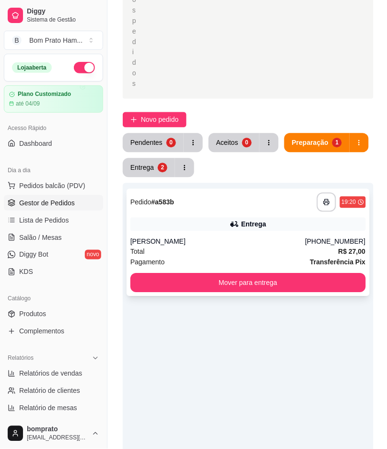
click at [252, 247] on div "Total R$ 27,00" at bounding box center [249, 252] width 236 height 11
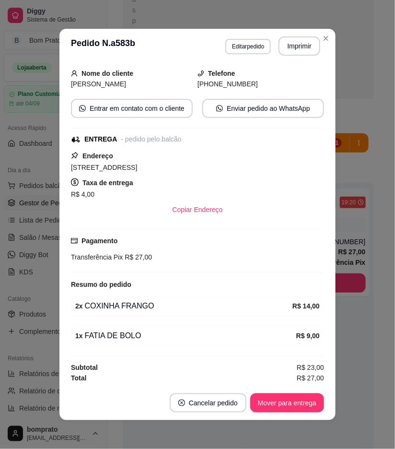
scroll to position [60, 0]
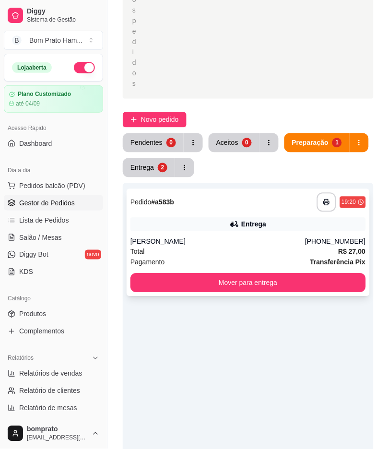
click at [294, 218] on div "Entrega" at bounding box center [249, 224] width 236 height 13
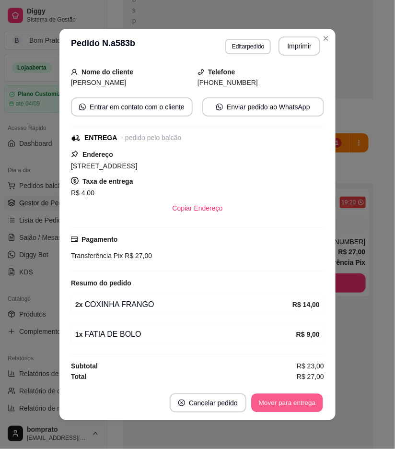
click at [277, 399] on button "Mover para entrega" at bounding box center [287, 403] width 72 height 19
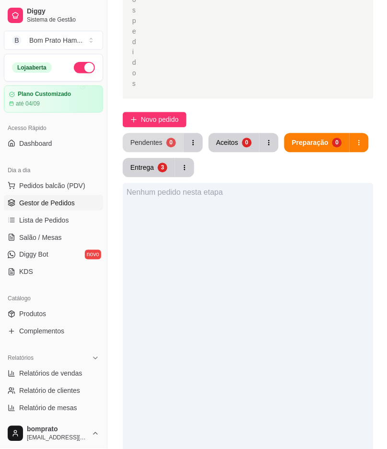
click at [155, 138] on div "Pendentes" at bounding box center [147, 143] width 32 height 10
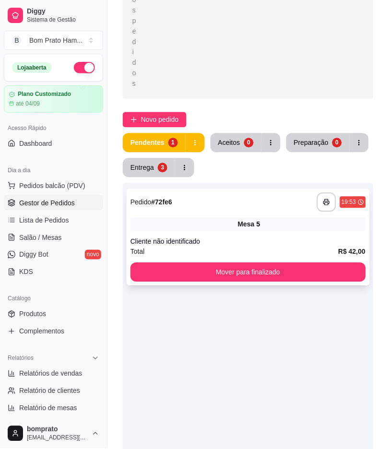
click at [242, 203] on div "**********" at bounding box center [248, 237] width 243 height 97
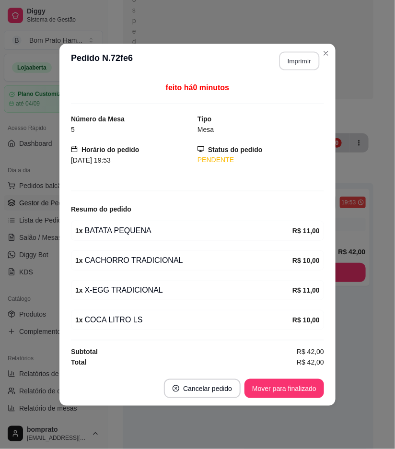
click at [291, 67] on button "Imprimir" at bounding box center [300, 60] width 40 height 19
click at [293, 60] on button "Imprimir" at bounding box center [300, 60] width 40 height 19
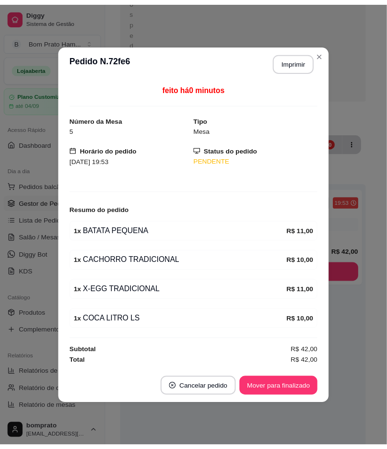
scroll to position [0, 0]
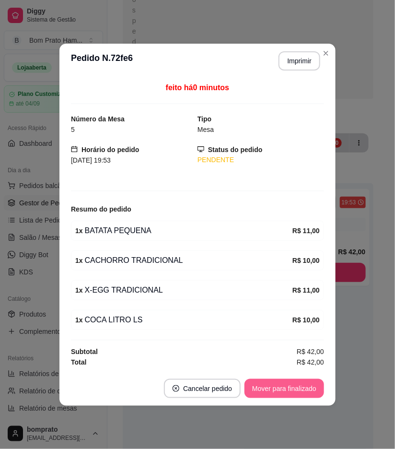
click at [291, 386] on button "Mover para finalizado" at bounding box center [285, 388] width 80 height 19
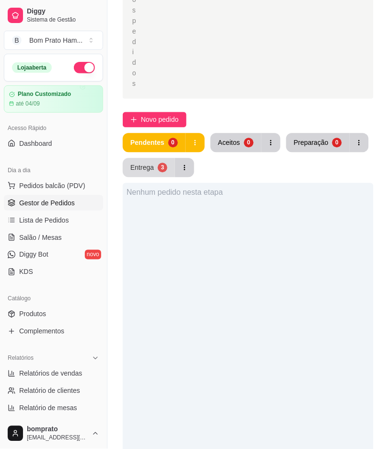
click at [165, 163] on div "3" at bounding box center [163, 168] width 10 height 10
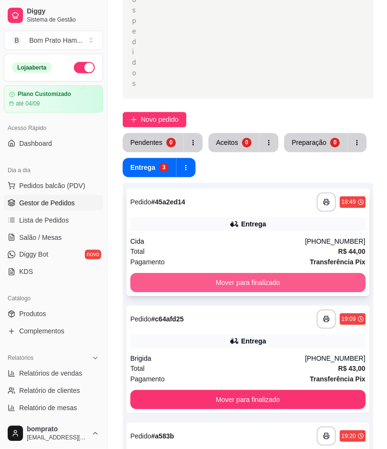
click at [251, 274] on button "Mover para finalizado" at bounding box center [249, 283] width 236 height 19
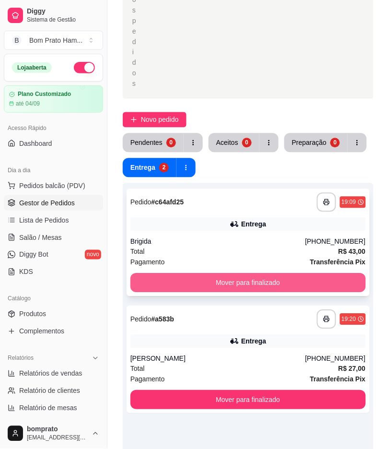
click at [257, 274] on button "Mover para finalizado" at bounding box center [249, 283] width 236 height 19
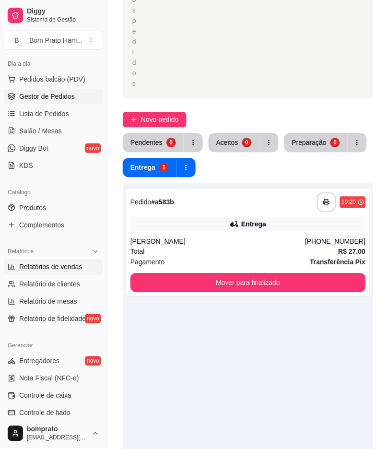
scroll to position [160, 0]
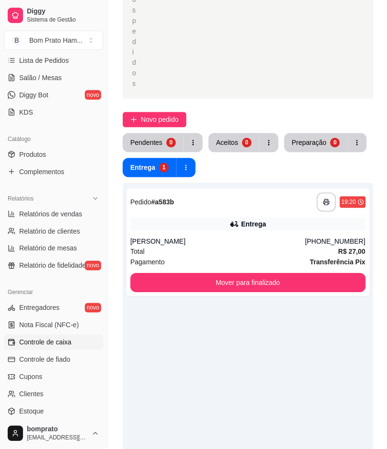
click at [69, 341] on span "Controle de caixa" at bounding box center [45, 343] width 52 height 10
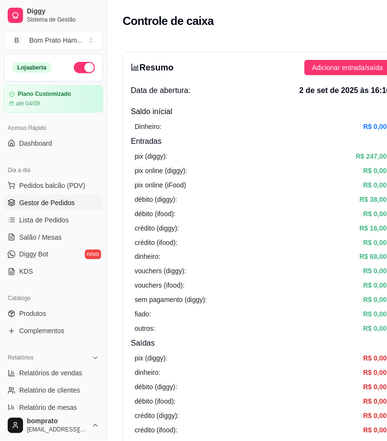
click at [60, 198] on span "Gestor de Pedidos" at bounding box center [47, 203] width 56 height 10
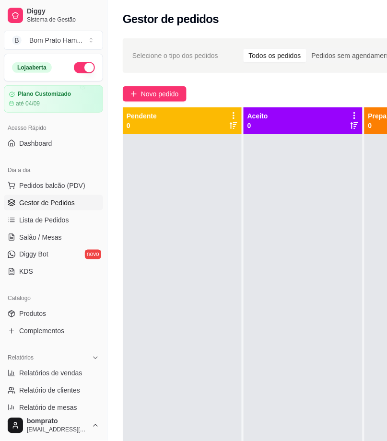
click at [200, 257] on div at bounding box center [182, 354] width 119 height 441
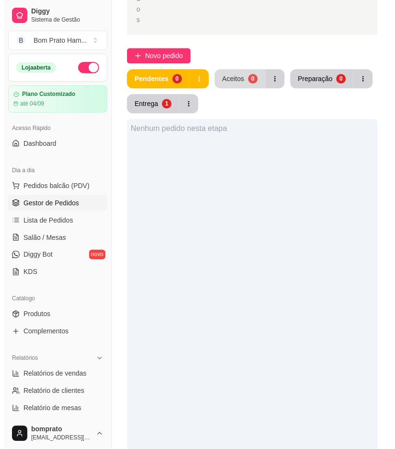
scroll to position [266, 0]
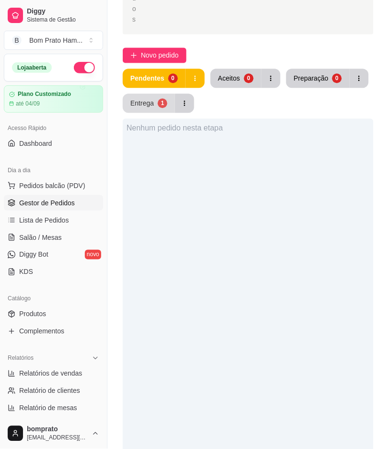
click at [138, 98] on div "Entrega" at bounding box center [143, 103] width 24 height 10
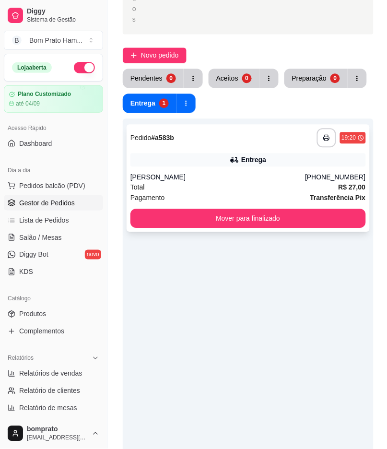
click at [228, 136] on div "**********" at bounding box center [248, 177] width 243 height 107
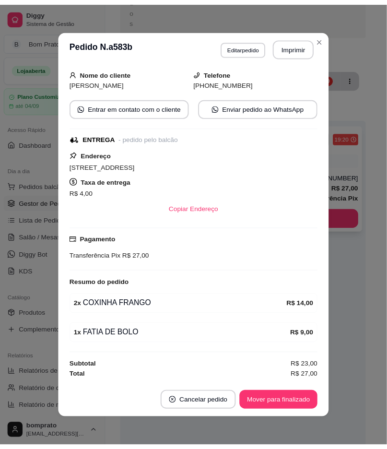
scroll to position [255, 0]
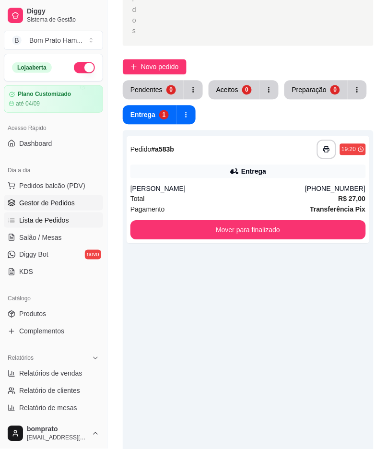
click at [70, 226] on link "Lista de Pedidos" at bounding box center [53, 220] width 99 height 15
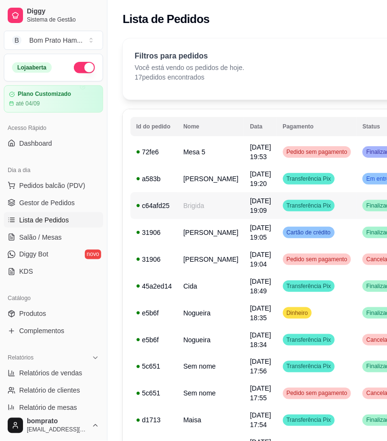
click at [250, 212] on span "[DATE] 19:09" at bounding box center [260, 205] width 21 height 17
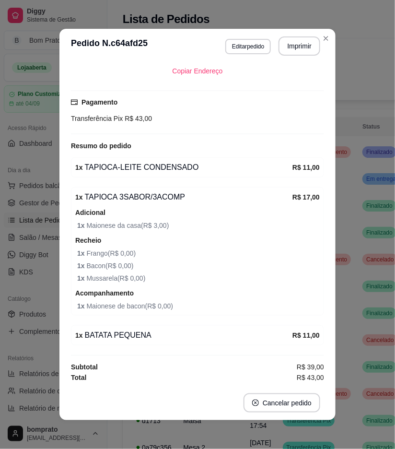
scroll to position [204, 0]
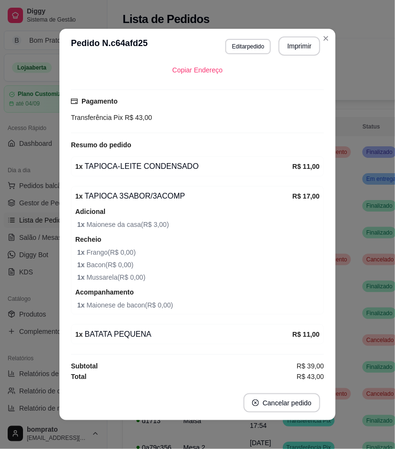
click at [250, 168] on div "1 x TAPIOCA-LEITE CONDENSADO" at bounding box center [183, 167] width 217 height 12
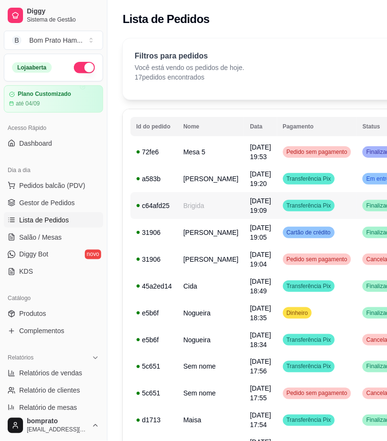
click at [206, 209] on td "Brigida" at bounding box center [211, 205] width 67 height 27
click at [196, 204] on td "Brigida" at bounding box center [211, 205] width 67 height 27
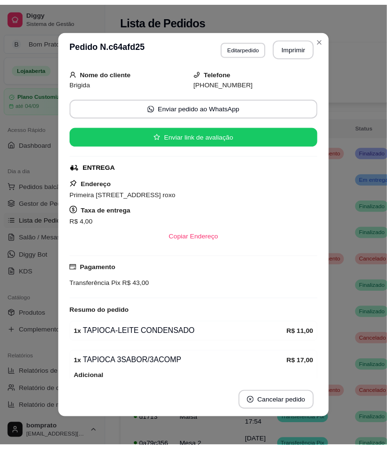
scroll to position [160, 0]
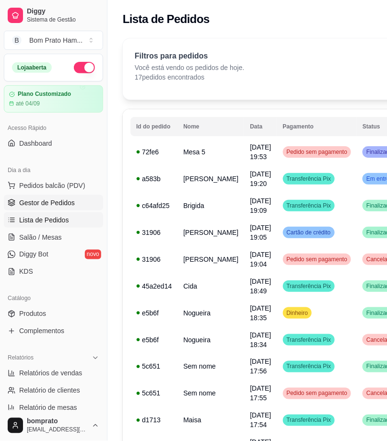
click at [69, 203] on span "Gestor de Pedidos" at bounding box center [47, 203] width 56 height 10
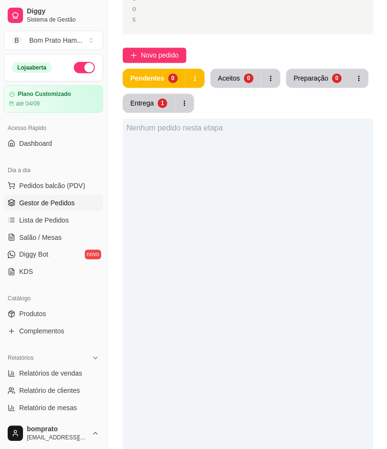
scroll to position [213, 0]
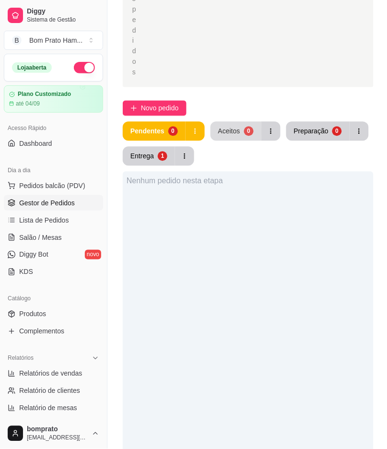
click at [227, 122] on button "Aceitos 0" at bounding box center [236, 131] width 51 height 19
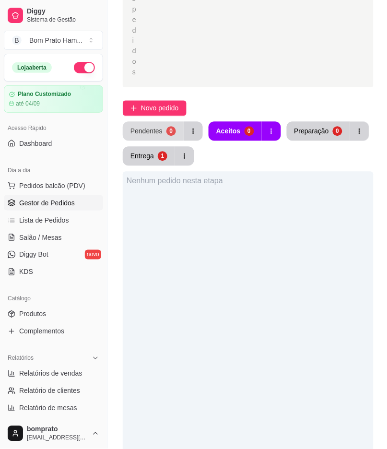
click at [152, 127] on div "Pendentes" at bounding box center [147, 132] width 32 height 10
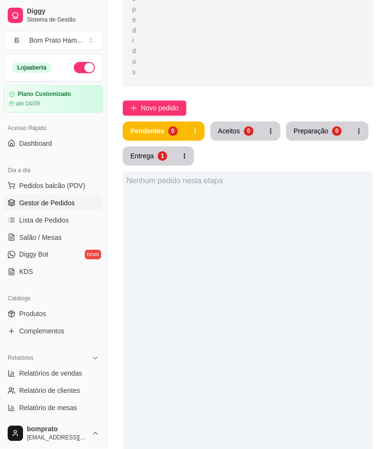
click at [295, 368] on div "Nenhum pedido nesta etapa" at bounding box center [248, 396] width 251 height 449
click at [167, 147] on button "Entrega 1" at bounding box center [149, 156] width 52 height 19
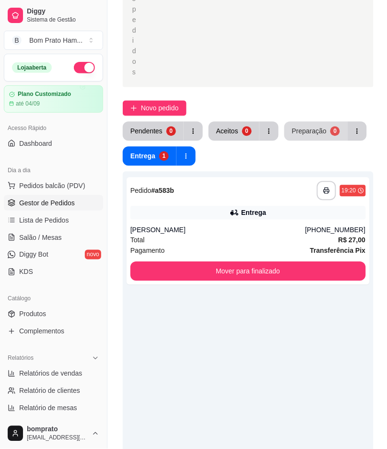
click at [296, 127] on div "Preparação" at bounding box center [309, 132] width 35 height 10
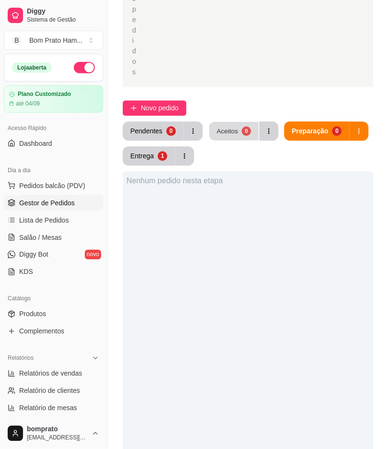
click at [242, 127] on div "0" at bounding box center [246, 131] width 9 height 9
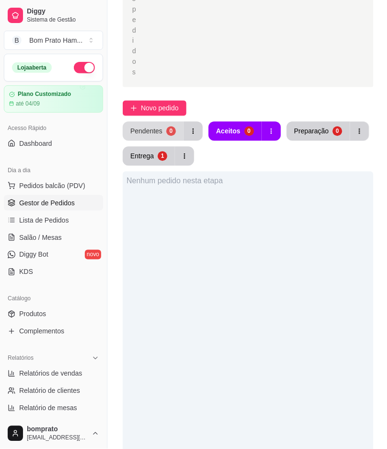
click at [152, 127] on div "Pendentes" at bounding box center [147, 132] width 32 height 10
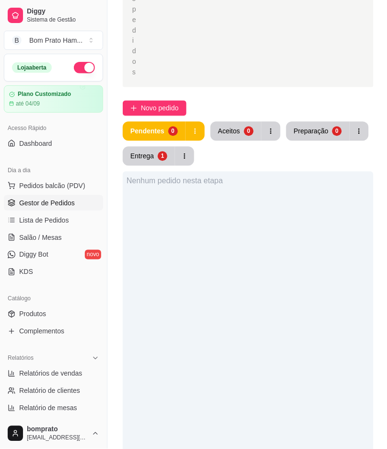
click at [302, 237] on div "Nenhum pedido nesta etapa" at bounding box center [248, 396] width 251 height 449
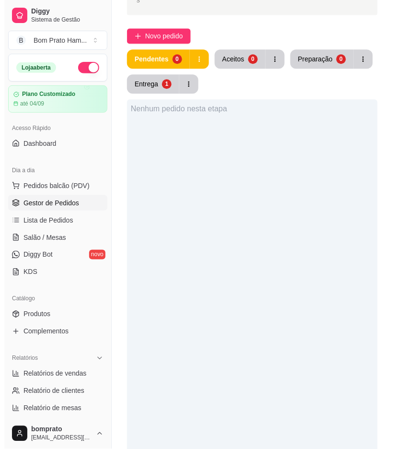
scroll to position [266, 0]
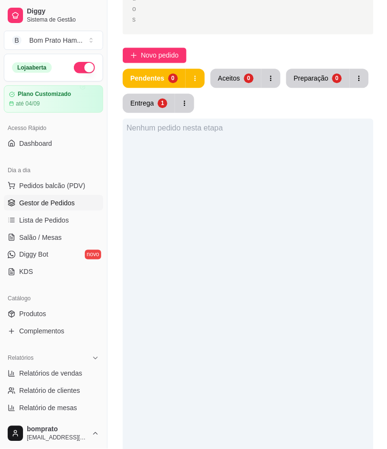
click at [234, 145] on div "Nenhum pedido nesta etapa" at bounding box center [248, 343] width 251 height 449
click at [147, 98] on div "Entrega" at bounding box center [142, 102] width 23 height 9
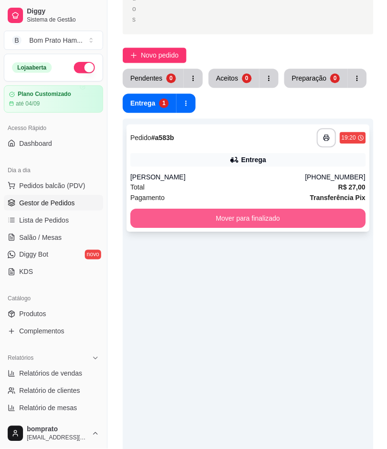
click at [245, 209] on button "Mover para finalizado" at bounding box center [249, 218] width 236 height 19
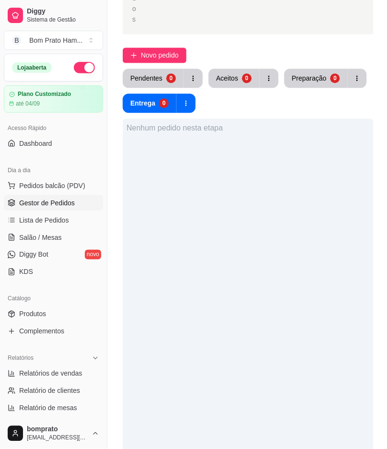
click at [157, 73] on div "Pendentes" at bounding box center [147, 78] width 32 height 10
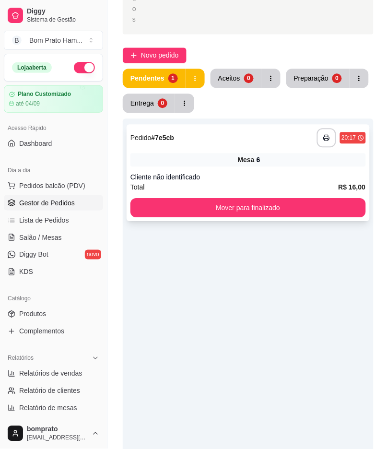
click at [258, 155] on div "6" at bounding box center [259, 160] width 4 height 10
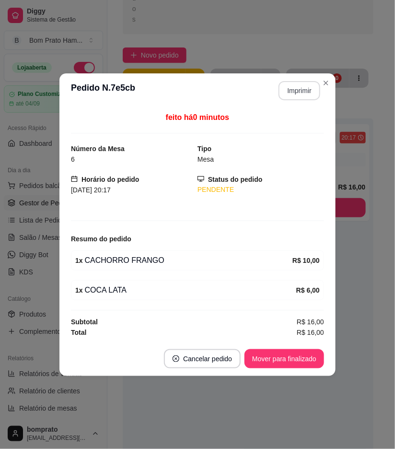
click at [306, 89] on button "Imprimir" at bounding box center [300, 90] width 42 height 19
click at [306, 376] on footer "Cancelar pedido Mover para finalizado" at bounding box center [198, 359] width 276 height 35
click at [306, 366] on button "Mover para finalizado" at bounding box center [285, 358] width 80 height 19
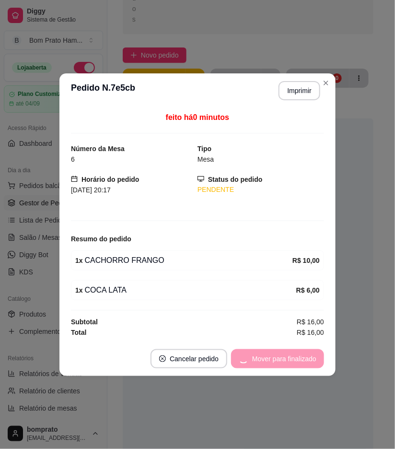
scroll to position [255, 0]
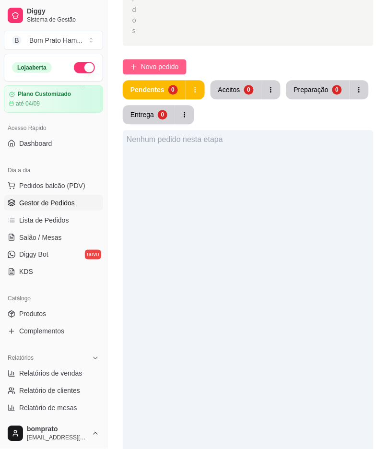
click at [164, 59] on button "Novo pedido" at bounding box center [155, 66] width 64 height 15
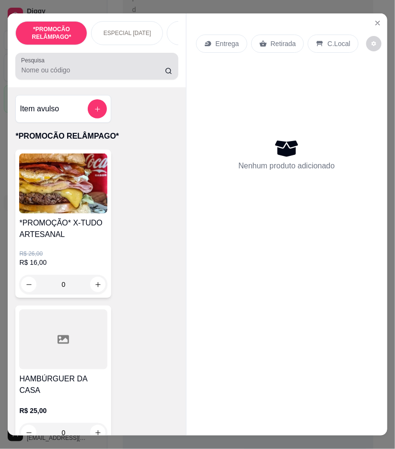
click at [105, 70] on input "Pesquisa" at bounding box center [93, 70] width 144 height 10
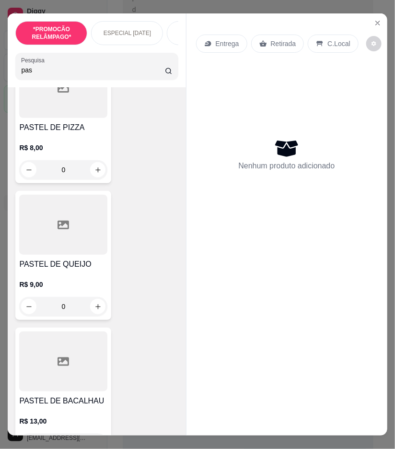
scroll to position [533, 0]
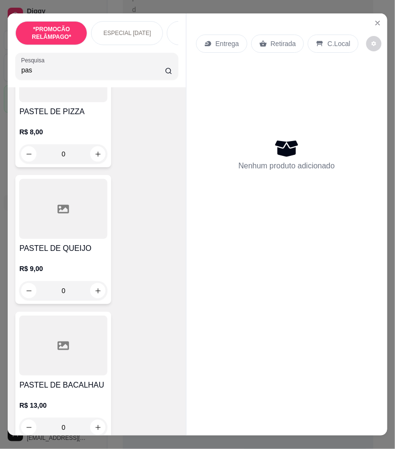
click at [89, 294] on div "0" at bounding box center [63, 290] width 88 height 19
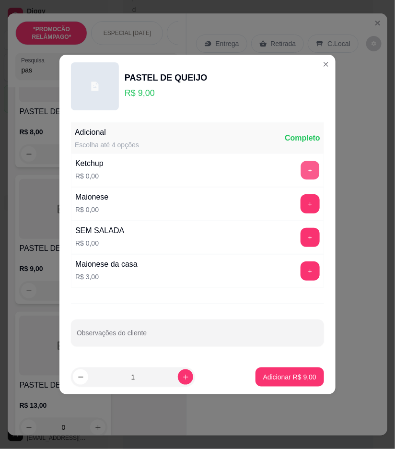
click at [301, 172] on button "+" at bounding box center [310, 170] width 19 height 19
click at [301, 207] on button "+" at bounding box center [310, 204] width 19 height 19
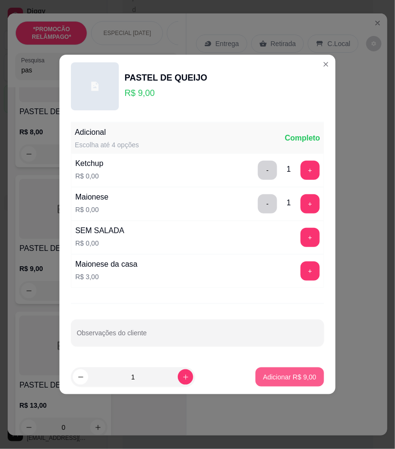
click at [300, 376] on p "Adicionar R$ 9,00" at bounding box center [289, 377] width 53 height 10
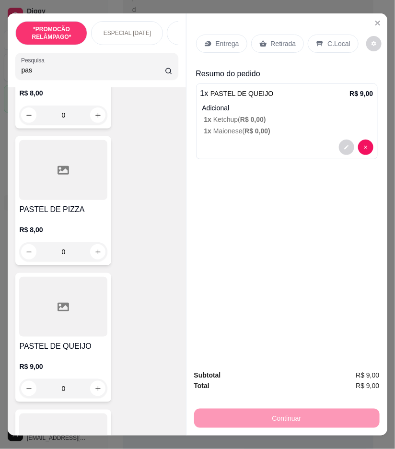
scroll to position [426, 0]
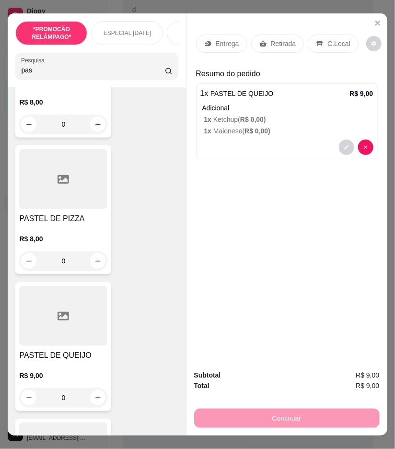
click at [91, 266] on div "0" at bounding box center [63, 260] width 88 height 19
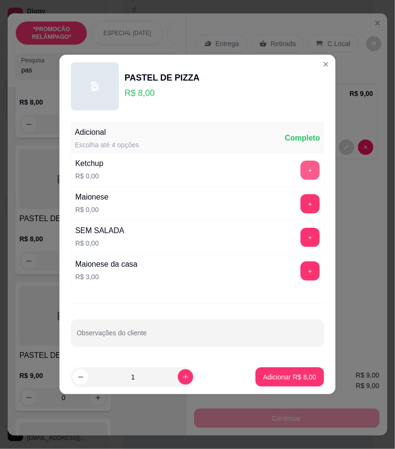
click at [303, 167] on button "+" at bounding box center [310, 170] width 19 height 19
drag, startPoint x: 287, startPoint y: 198, endPoint x: 300, endPoint y: 204, distance: 14.8
click at [287, 199] on div "Maionese R$ 0,00 +" at bounding box center [197, 204] width 253 height 34
click at [310, 205] on button "+" at bounding box center [310, 203] width 19 height 19
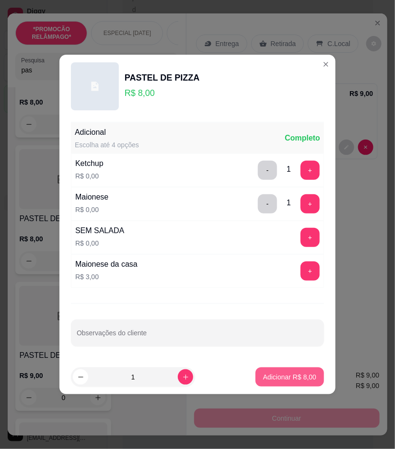
click at [308, 377] on p "Adicionar R$ 8,00" at bounding box center [289, 377] width 53 height 10
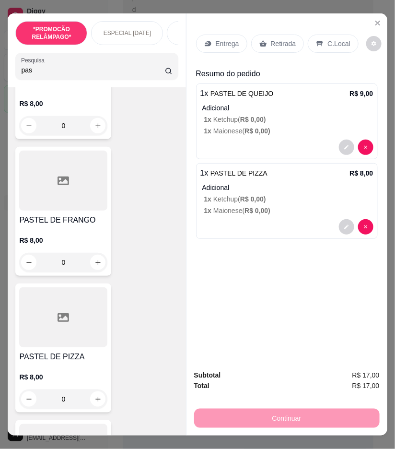
scroll to position [266, 0]
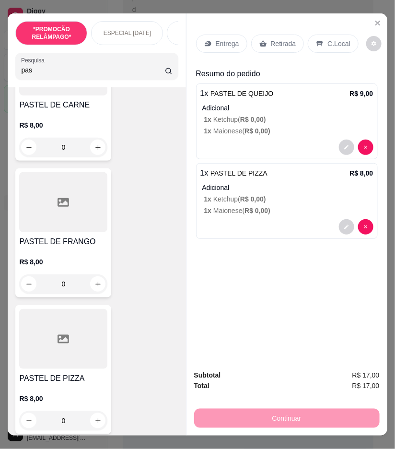
click at [98, 147] on div "0" at bounding box center [63, 147] width 88 height 19
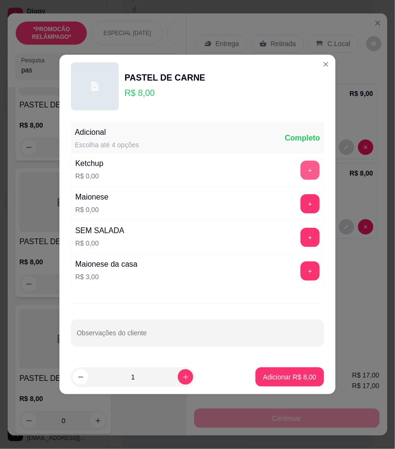
click at [304, 170] on button "+" at bounding box center [310, 170] width 19 height 19
click at [303, 203] on button "+" at bounding box center [310, 203] width 19 height 19
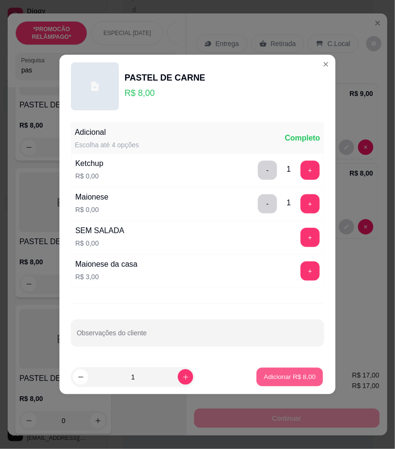
click at [298, 368] on button "Adicionar R$ 8,00" at bounding box center [290, 377] width 67 height 19
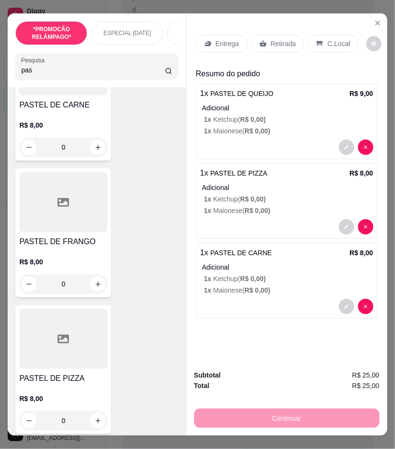
click at [32, 75] on input "pas" at bounding box center [93, 70] width 144 height 10
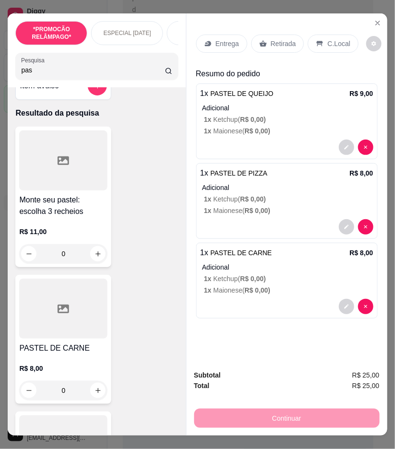
scroll to position [0, 0]
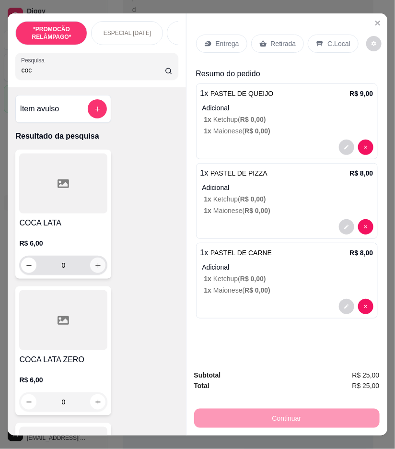
type input "coc"
click at [95, 267] on icon "increase-product-quantity" at bounding box center [98, 265] width 7 height 7
type input "1"
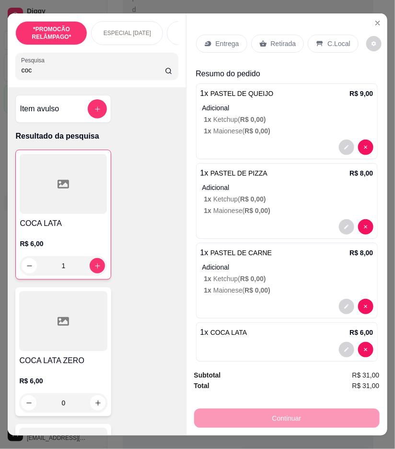
click at [265, 45] on div "Retirada" at bounding box center [277, 44] width 53 height 18
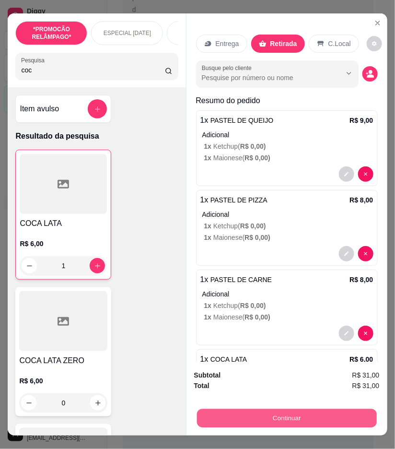
click at [333, 411] on button "Continuar" at bounding box center [287, 418] width 180 height 19
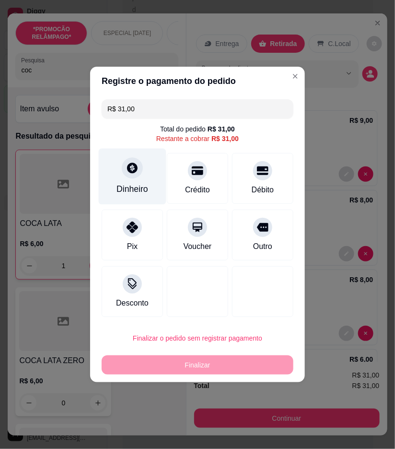
click at [138, 183] on div "Dinheiro" at bounding box center [133, 189] width 32 height 12
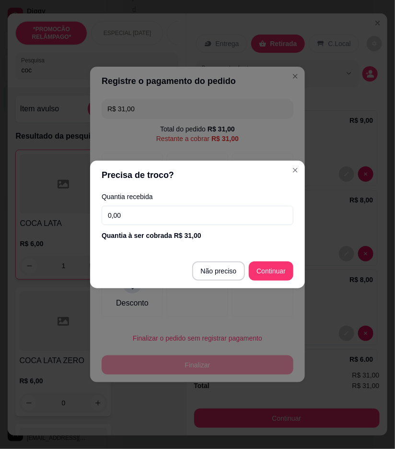
click at [230, 221] on input "0,00" at bounding box center [198, 215] width 192 height 19
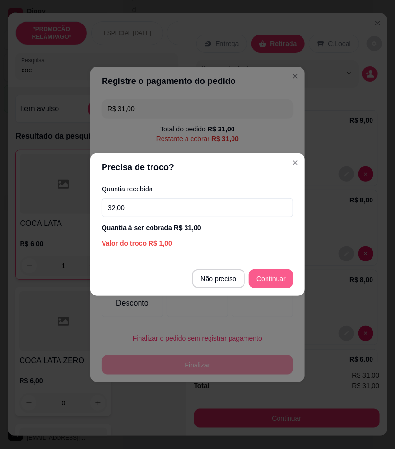
type input "32,00"
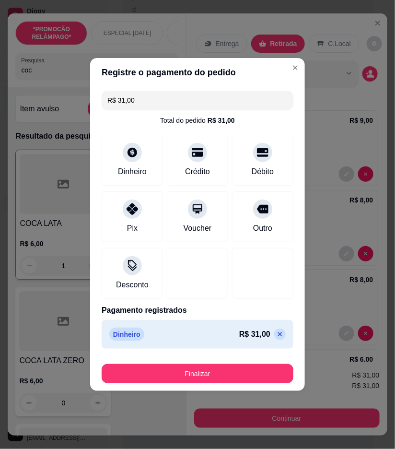
type input "R$ 0,00"
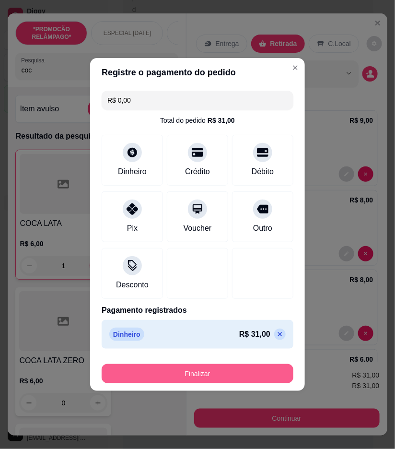
click at [261, 372] on button "Finalizar" at bounding box center [198, 373] width 192 height 19
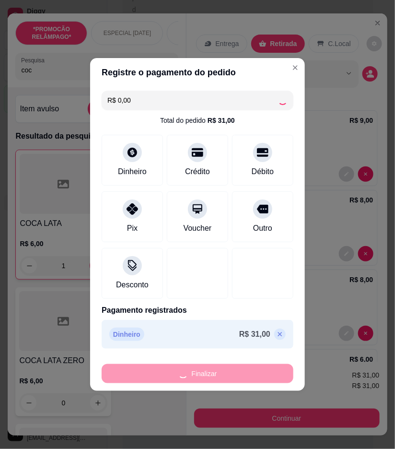
type input "0"
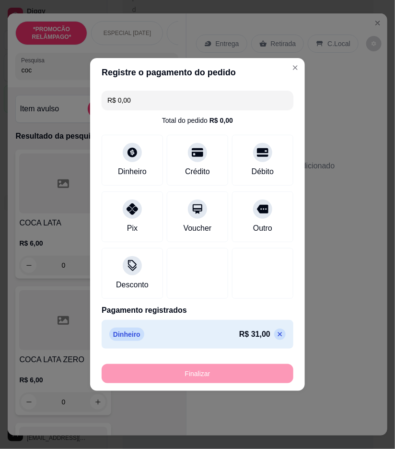
type input "-R$ 31,00"
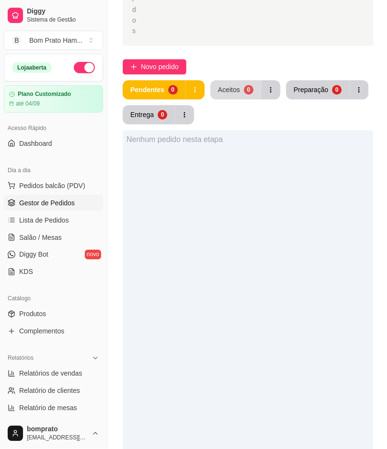
click at [250, 85] on div "0" at bounding box center [249, 90] width 10 height 10
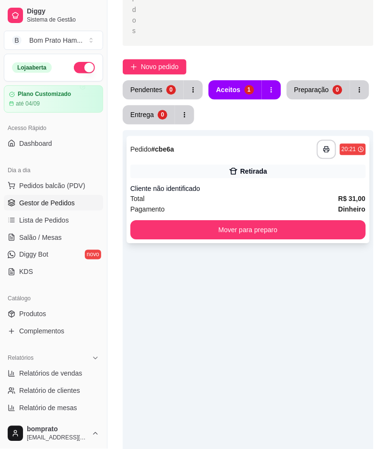
click at [250, 146] on div "**********" at bounding box center [248, 189] width 243 height 107
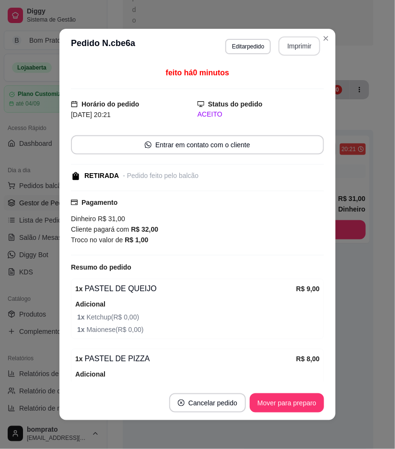
click at [296, 39] on button "Imprimir" at bounding box center [300, 45] width 42 height 19
click at [302, 408] on button "Mover para preparo" at bounding box center [287, 403] width 72 height 19
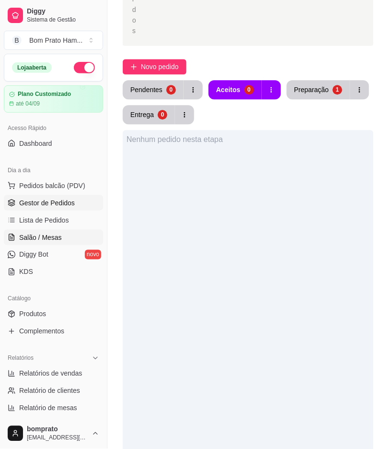
click at [64, 234] on link "Salão / Mesas" at bounding box center [53, 237] width 99 height 15
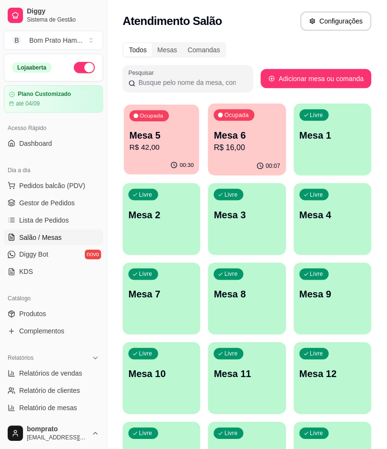
click at [174, 143] on p "R$ 42,00" at bounding box center [162, 147] width 64 height 11
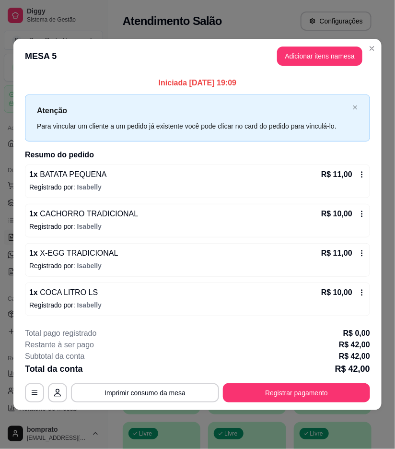
click at [309, 400] on button "Registrar pagamento" at bounding box center [296, 392] width 147 height 19
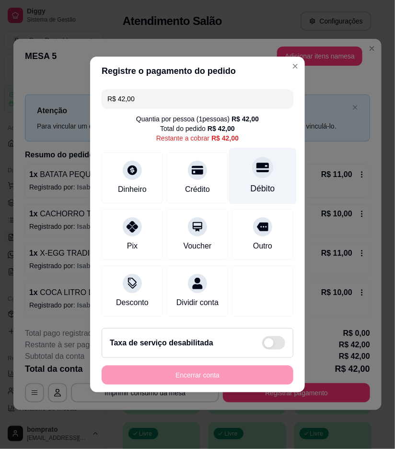
click at [246, 175] on div "Débito" at bounding box center [263, 176] width 68 height 56
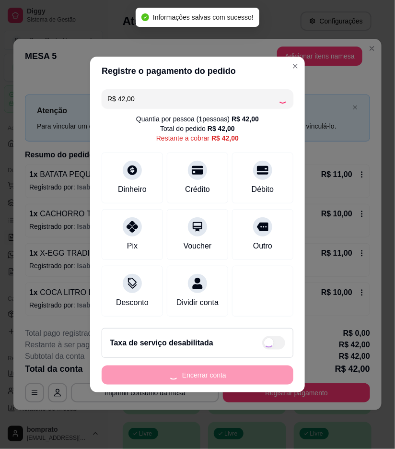
type input "R$ 0,00"
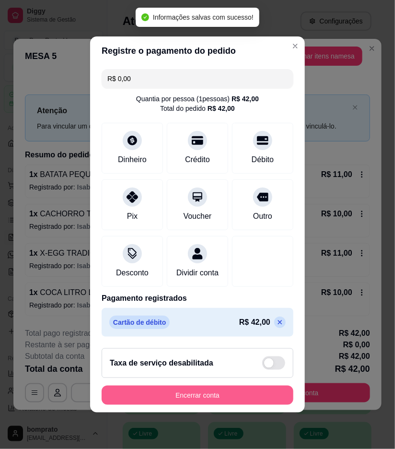
click at [268, 394] on button "Encerrar conta" at bounding box center [198, 395] width 192 height 19
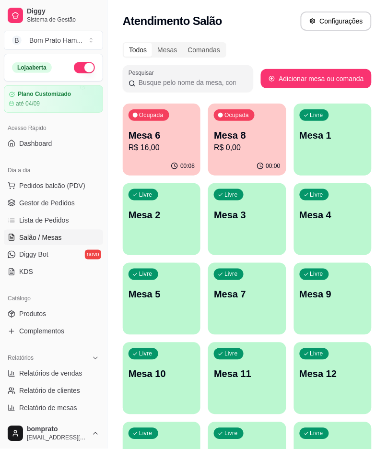
click at [80, 211] on ul "Pedidos balcão (PDV) Gestor de Pedidos Lista de Pedidos Salão / Mesas Diggy Bot…" at bounding box center [53, 229] width 99 height 102
click at [80, 202] on link "Gestor de Pedidos" at bounding box center [53, 202] width 99 height 15
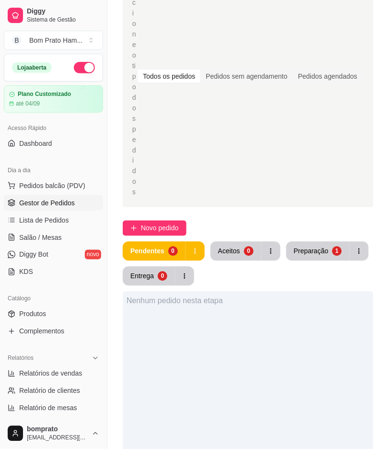
scroll to position [107, 0]
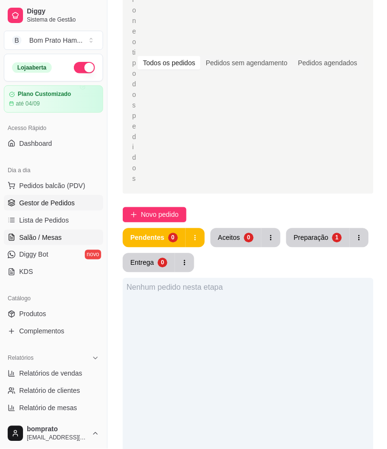
click at [32, 244] on link "Salão / Mesas" at bounding box center [53, 237] width 99 height 15
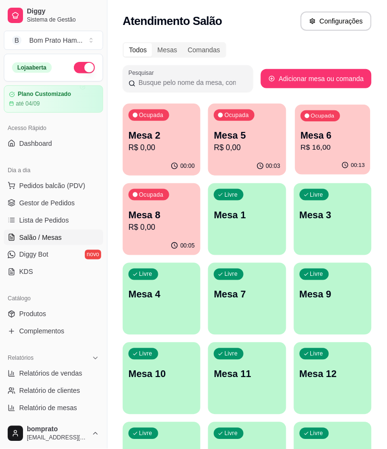
click at [324, 151] on p "R$ 16,00" at bounding box center [333, 147] width 64 height 11
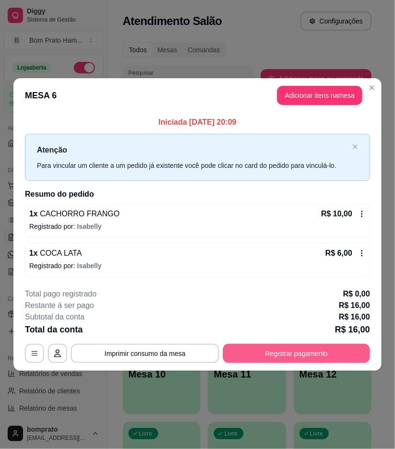
click at [343, 346] on button "Registrar pagamento" at bounding box center [296, 353] width 147 height 19
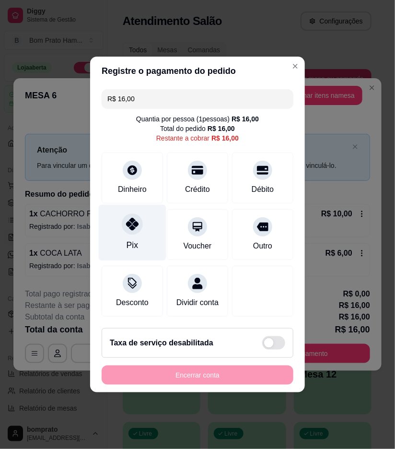
click at [142, 229] on div "Pix" at bounding box center [133, 233] width 68 height 56
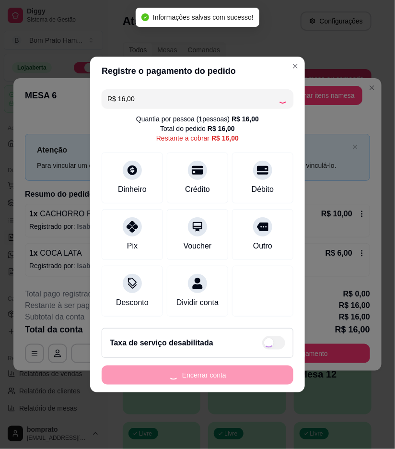
type input "R$ 0,00"
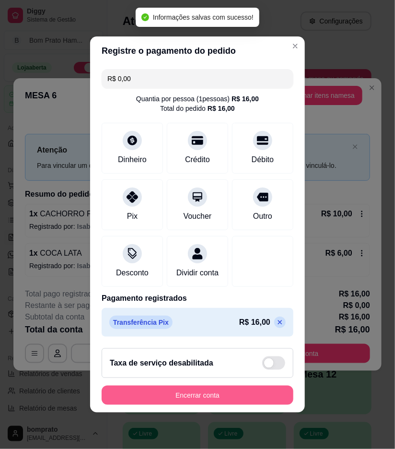
click at [232, 404] on button "Encerrar conta" at bounding box center [198, 395] width 192 height 19
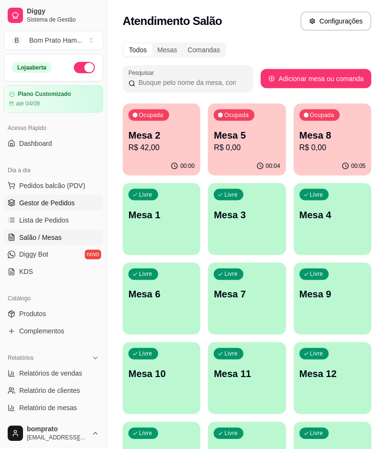
click at [51, 196] on link "Gestor de Pedidos" at bounding box center [53, 202] width 99 height 15
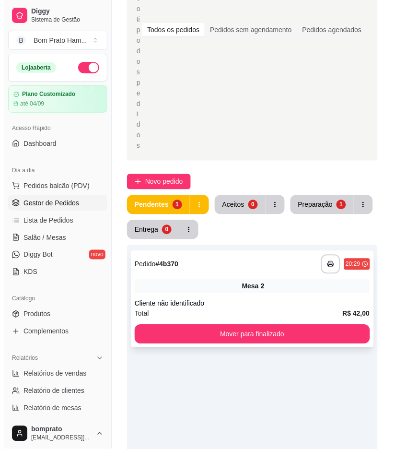
scroll to position [160, 0]
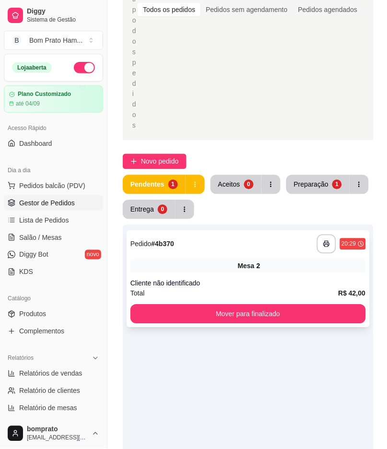
click at [212, 242] on div "**********" at bounding box center [248, 279] width 243 height 97
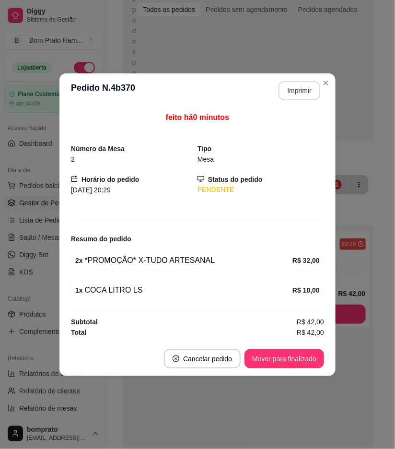
click at [291, 94] on button "Imprimir" at bounding box center [300, 90] width 42 height 19
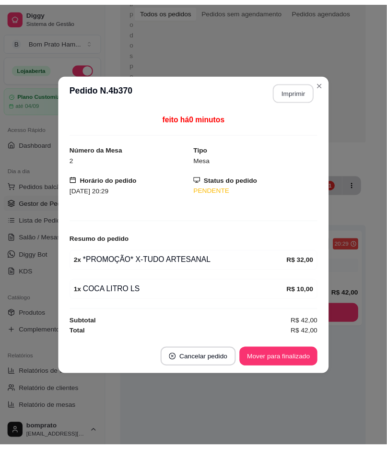
scroll to position [0, 0]
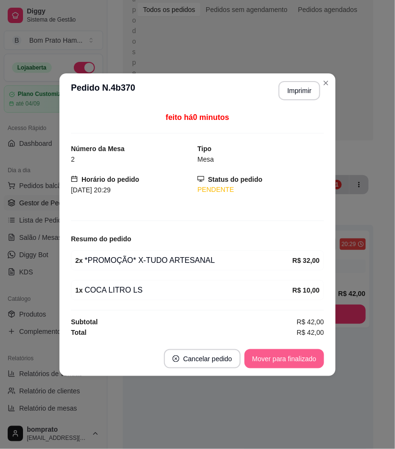
click at [304, 356] on button "Mover para finalizado" at bounding box center [285, 358] width 80 height 19
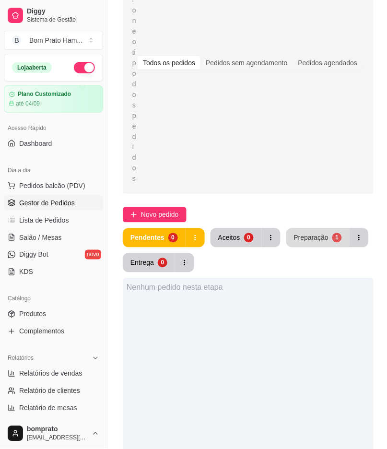
click at [323, 233] on div "Preparação" at bounding box center [311, 238] width 35 height 10
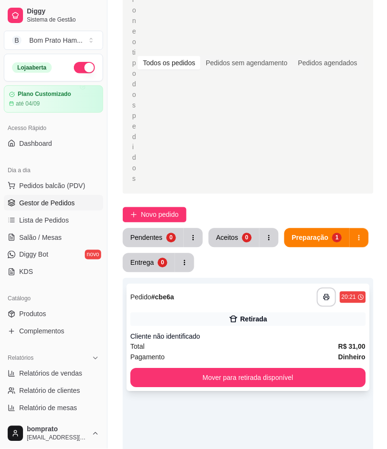
scroll to position [160, 0]
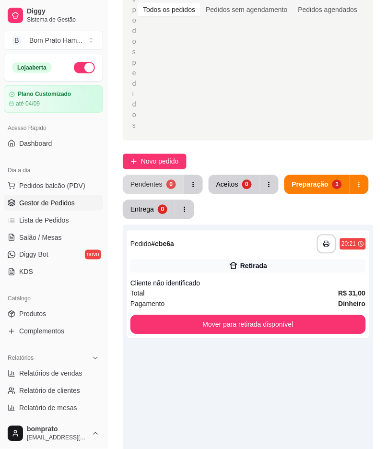
click at [142, 180] on div "Pendentes" at bounding box center [147, 185] width 32 height 10
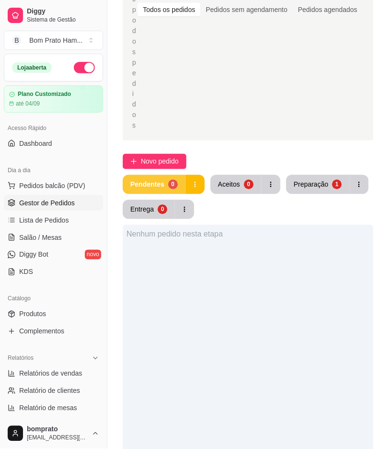
scroll to position [107, 0]
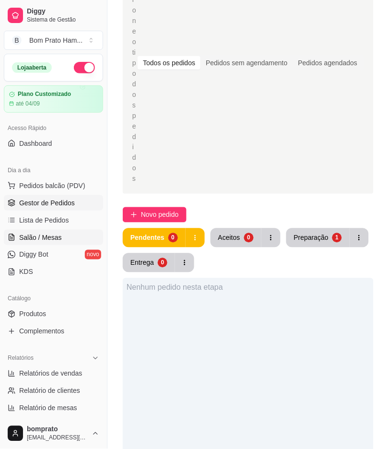
click at [62, 242] on link "Salão / Mesas" at bounding box center [53, 237] width 99 height 15
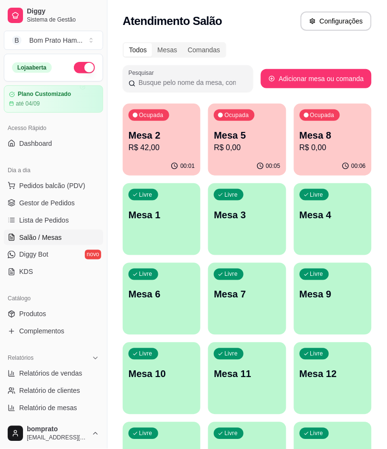
click at [167, 152] on p "R$ 42,00" at bounding box center [162, 148] width 66 height 12
click at [237, 146] on p "R$ 0,00" at bounding box center [247, 147] width 64 height 11
click at [74, 206] on link "Gestor de Pedidos" at bounding box center [53, 202] width 99 height 15
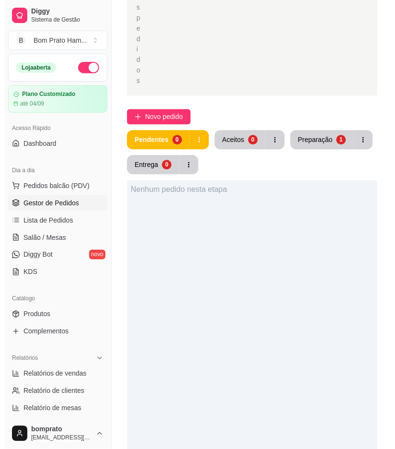
scroll to position [213, 0]
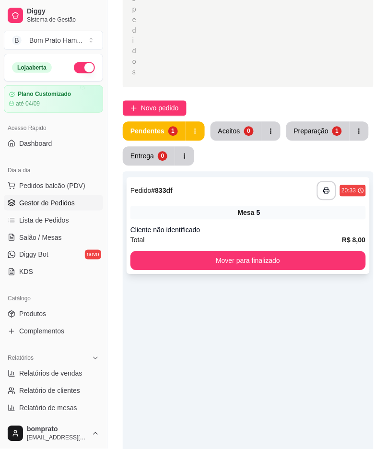
click at [264, 206] on div "Mesa 5" at bounding box center [249, 212] width 236 height 13
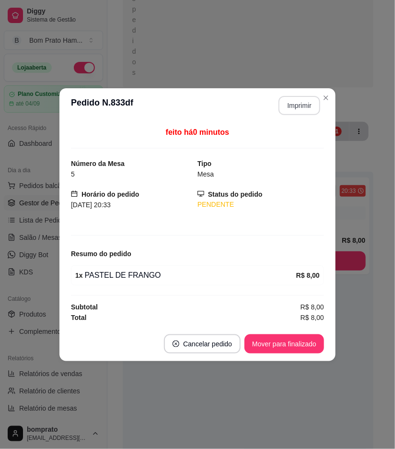
click at [299, 108] on button "Imprimir" at bounding box center [300, 105] width 42 height 19
click at [310, 349] on button "Mover para finalizado" at bounding box center [284, 343] width 77 height 19
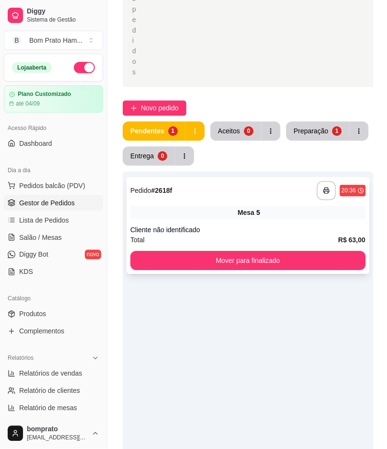
click at [285, 178] on div "**********" at bounding box center [248, 226] width 243 height 97
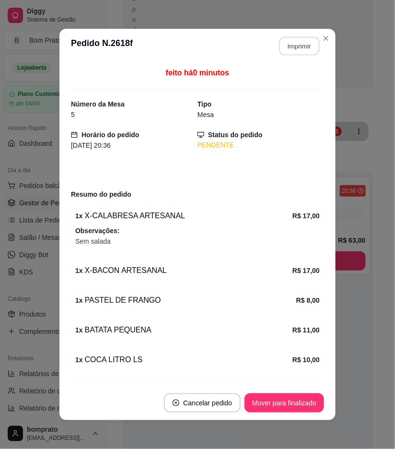
click at [300, 48] on button "Imprimir" at bounding box center [300, 46] width 40 height 19
click at [306, 398] on button "Mover para finalizado" at bounding box center [285, 403] width 80 height 19
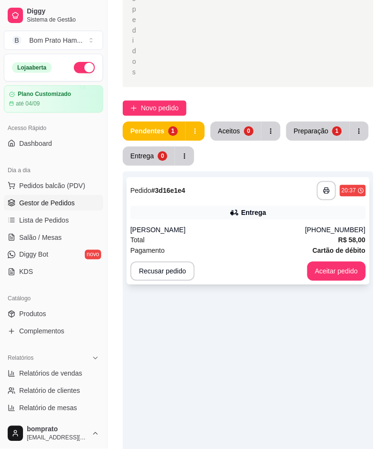
click at [219, 235] on div "Total R$ 58,00" at bounding box center [249, 240] width 236 height 11
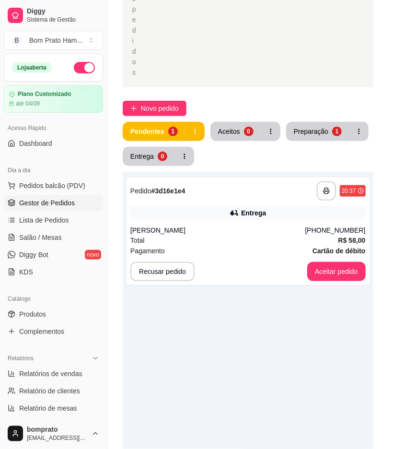
scroll to position [88, 0]
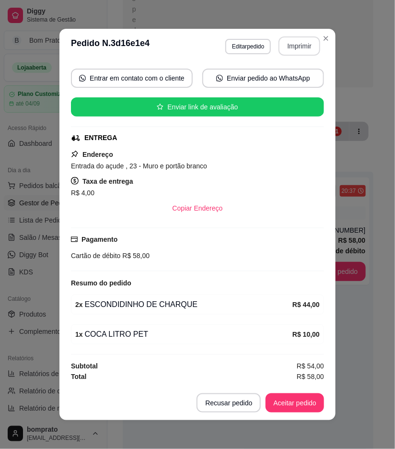
click at [298, 38] on button "Imprimir" at bounding box center [300, 45] width 42 height 19
click at [304, 400] on button "Aceitar pedido" at bounding box center [295, 403] width 59 height 19
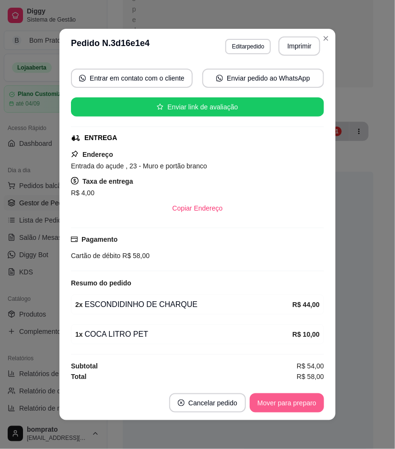
click at [304, 400] on button "Mover para preparo" at bounding box center [287, 403] width 74 height 19
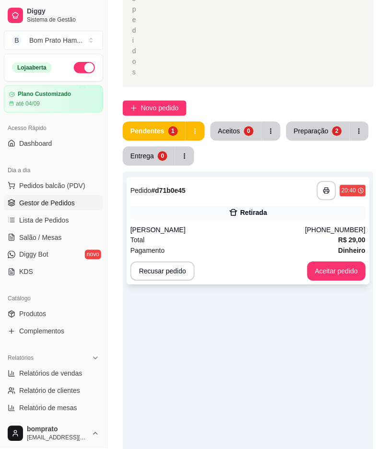
click at [248, 190] on div "**********" at bounding box center [248, 231] width 243 height 107
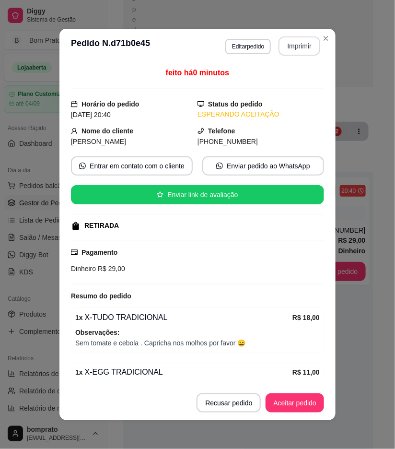
click at [300, 46] on button "Imprimir" at bounding box center [300, 45] width 42 height 19
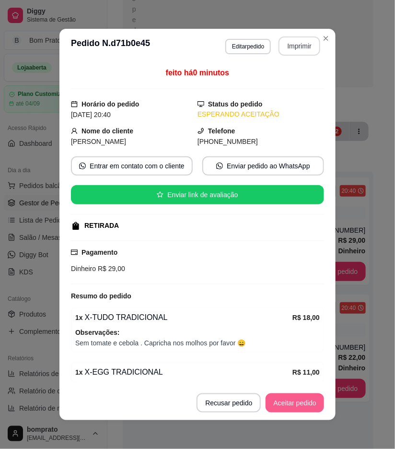
click at [303, 401] on button "Aceitar pedido" at bounding box center [295, 403] width 59 height 19
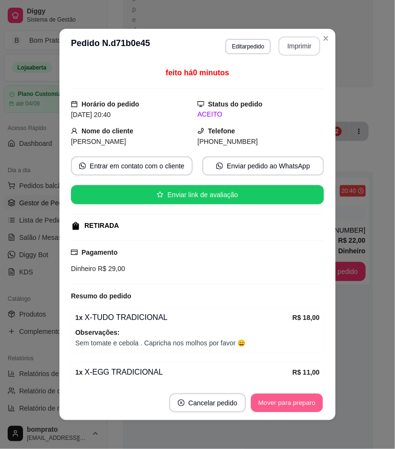
click at [302, 401] on button "Mover para preparo" at bounding box center [287, 403] width 72 height 19
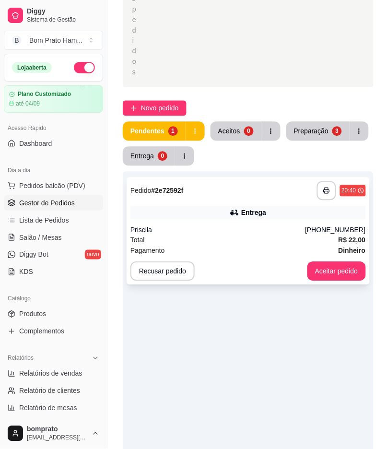
click at [254, 235] on div "Total R$ 22,00" at bounding box center [249, 240] width 236 height 11
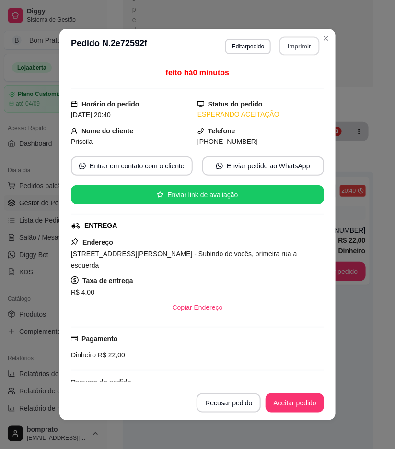
click at [296, 41] on button "Imprimir" at bounding box center [300, 46] width 40 height 19
click at [296, 404] on button "Aceitar pedido" at bounding box center [295, 403] width 59 height 19
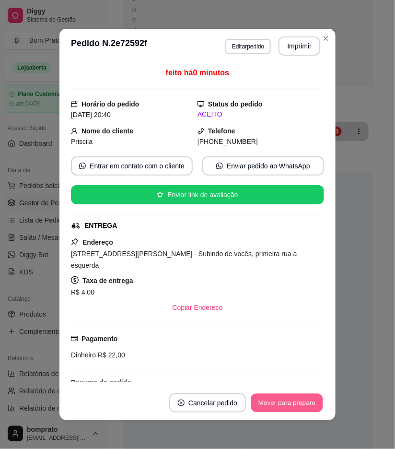
click at [296, 404] on button "Mover para preparo" at bounding box center [287, 403] width 72 height 19
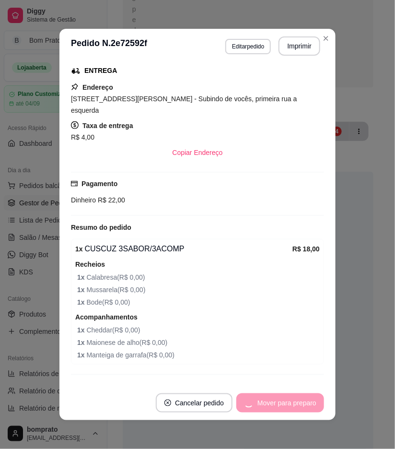
scroll to position [164, 0]
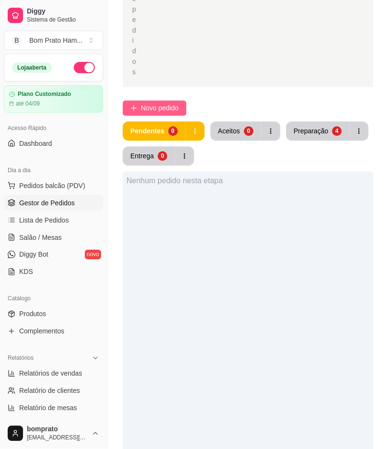
click at [164, 103] on span "Novo pedido" at bounding box center [160, 108] width 38 height 11
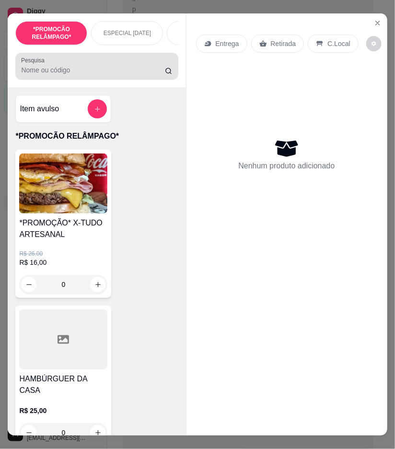
click at [117, 73] on input "Pesquisa" at bounding box center [93, 70] width 144 height 10
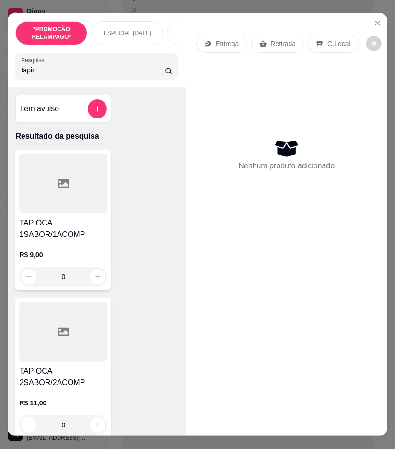
click at [68, 344] on div at bounding box center [63, 332] width 88 height 60
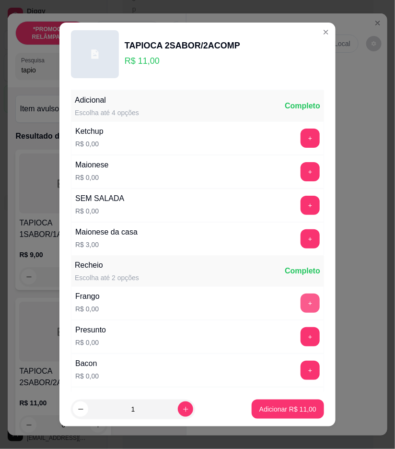
click at [301, 298] on button "+" at bounding box center [310, 303] width 19 height 19
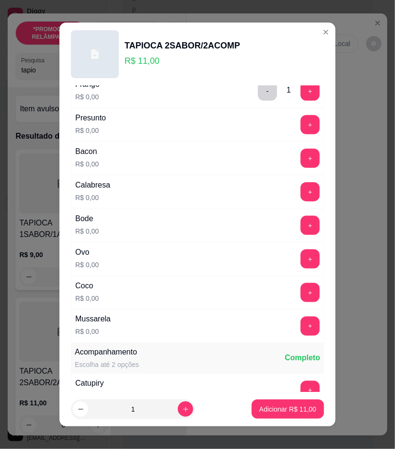
scroll to position [213, 0]
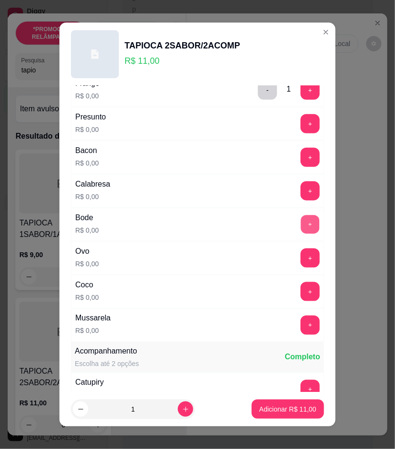
click at [301, 229] on button "+" at bounding box center [310, 224] width 19 height 19
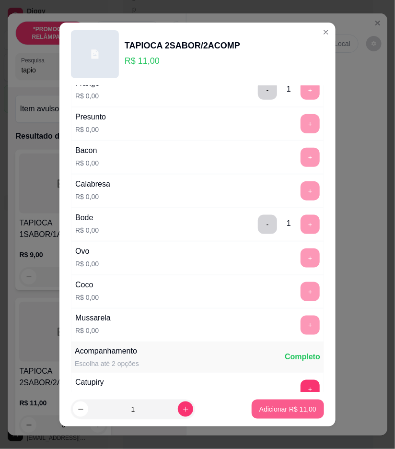
click at [286, 406] on p "Adicionar R$ 11,00" at bounding box center [288, 410] width 57 height 10
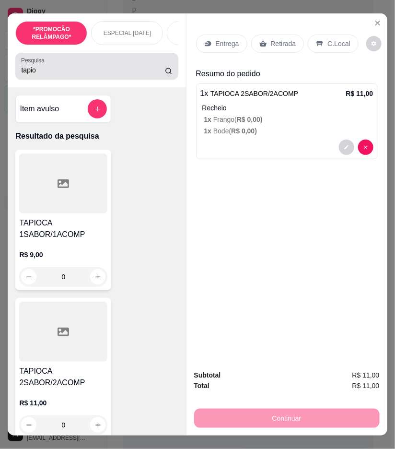
click at [53, 68] on div "tapio" at bounding box center [96, 66] width 151 height 19
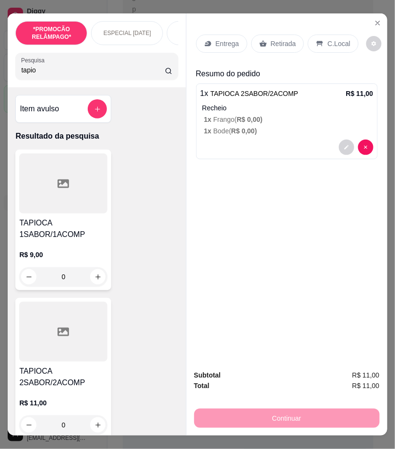
click at [53, 68] on div "tapio" at bounding box center [96, 66] width 151 height 19
click at [53, 75] on input "tapio" at bounding box center [93, 70] width 144 height 10
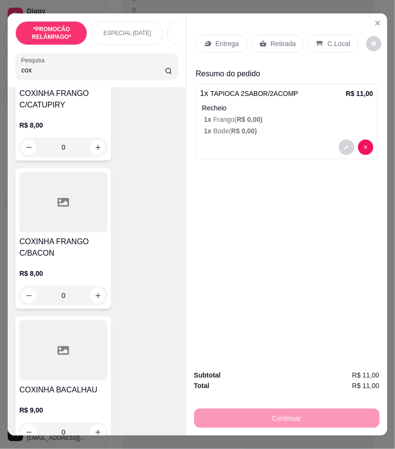
scroll to position [373, 0]
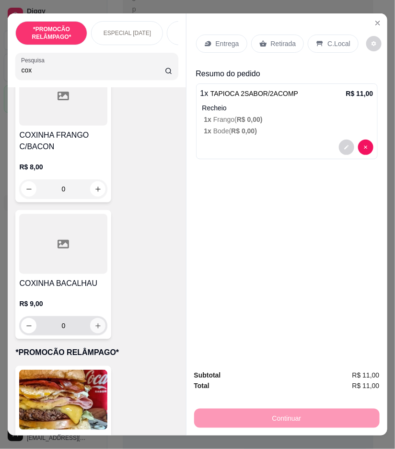
type input "cox"
click at [95, 326] on icon "increase-product-quantity" at bounding box center [98, 325] width 7 height 7
type input "1"
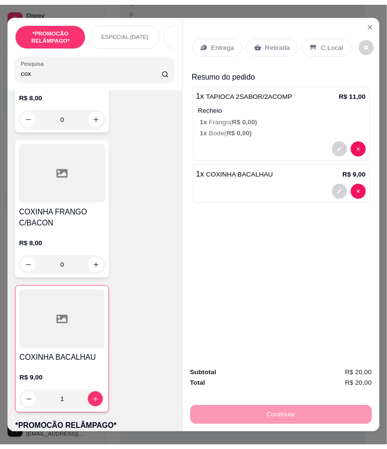
scroll to position [0, 0]
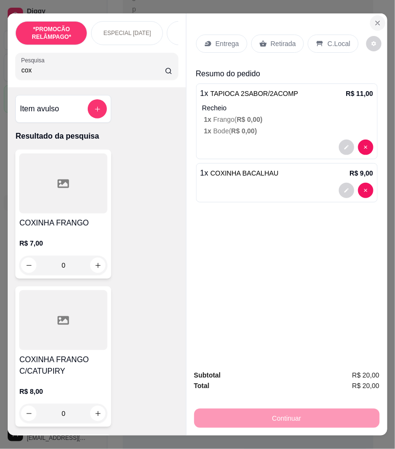
click at [380, 20] on button "Close" at bounding box center [377, 22] width 15 height 15
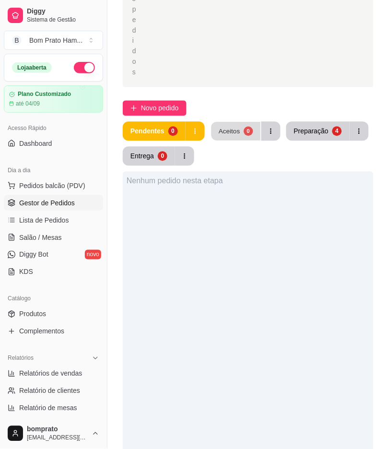
click at [256, 122] on button "Aceitos 0" at bounding box center [235, 131] width 49 height 19
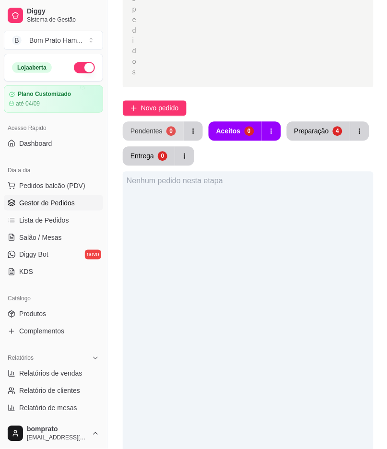
click at [169, 127] on div "0" at bounding box center [172, 132] width 10 height 10
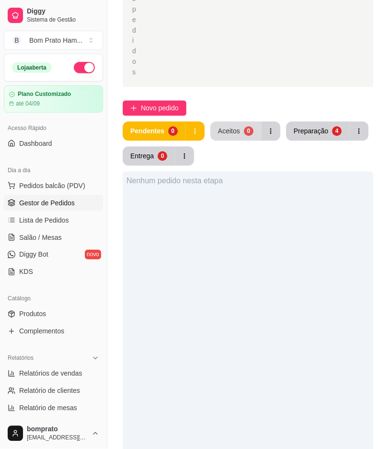
click at [226, 127] on div "Aceitos" at bounding box center [229, 132] width 22 height 10
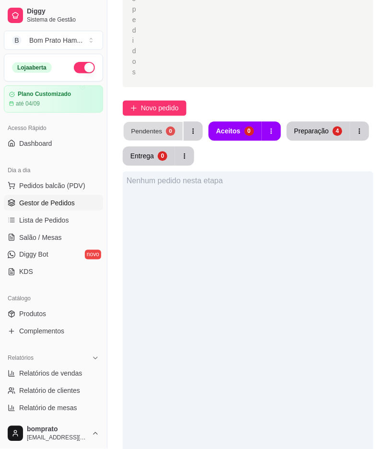
click at [160, 122] on button "Pendentes 0" at bounding box center [153, 131] width 59 height 19
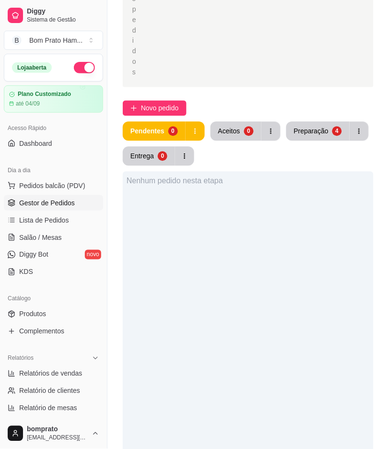
click at [229, 122] on button "Aceitos 0" at bounding box center [236, 131] width 51 height 19
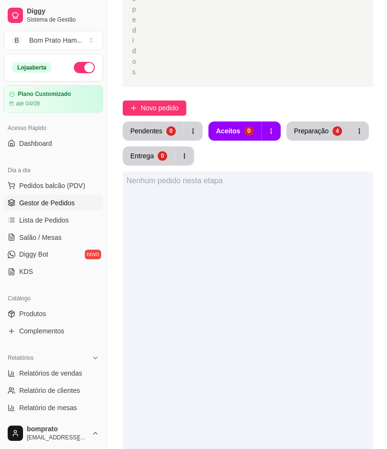
click at [261, 235] on div "Nenhum pedido nesta etapa" at bounding box center [248, 396] width 251 height 449
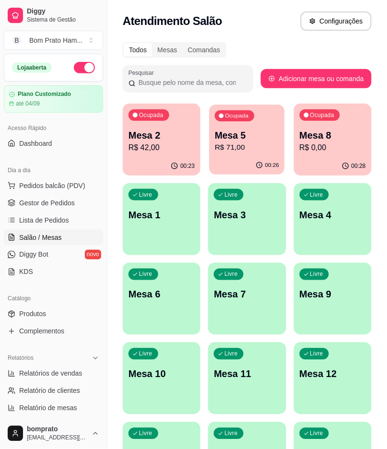
click at [246, 144] on p "R$ 71,00" at bounding box center [247, 147] width 64 height 11
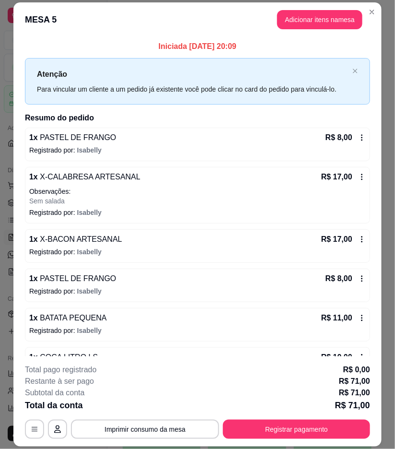
click at [358, 136] on icon at bounding box center [362, 138] width 8 height 8
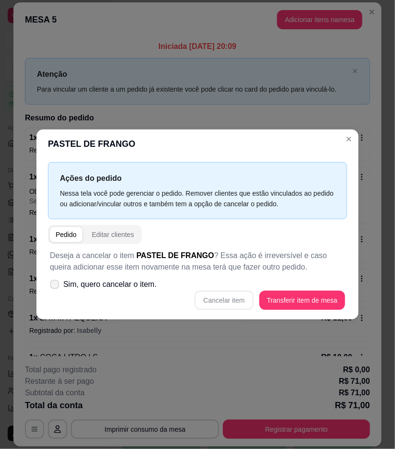
click at [129, 281] on span "Sim, quero cancelar o item." at bounding box center [110, 285] width 94 height 12
click at [56, 286] on input "Sim, quero cancelar o item." at bounding box center [52, 289] width 6 height 6
checkbox input "true"
click at [218, 303] on button "Cancelar item" at bounding box center [224, 300] width 59 height 19
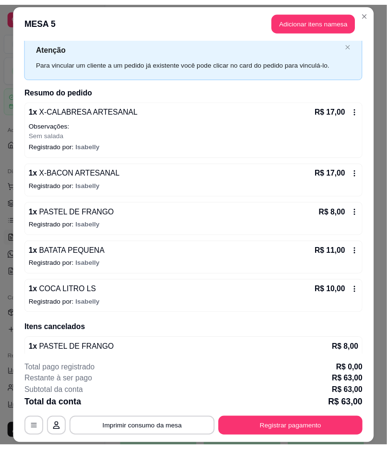
scroll to position [44, 0]
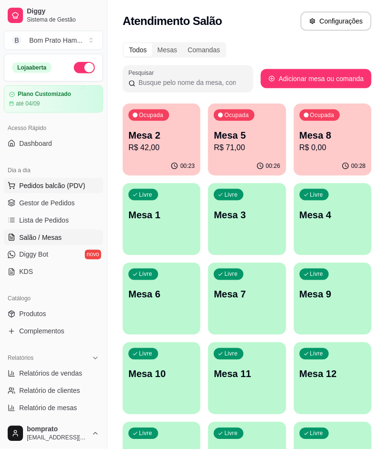
drag, startPoint x: 53, startPoint y: 205, endPoint x: 57, endPoint y: 188, distance: 17.6
click at [53, 204] on span "Gestor de Pedidos" at bounding box center [47, 203] width 56 height 10
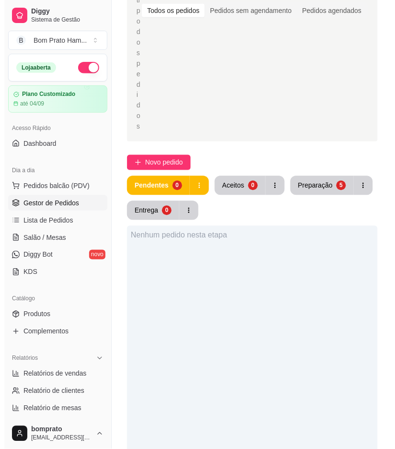
scroll to position [160, 0]
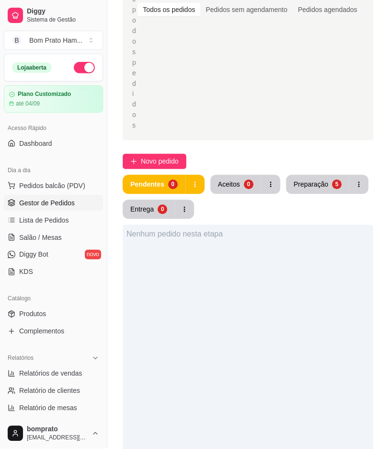
click at [170, 137] on div "Selecione o tipo dos pedidos Todos os pedidos Pedidos sem agendamento Pedidos a…" at bounding box center [248, 279] width 282 height 813
click at [167, 120] on div "Selecione o tipo dos pedidos Todos os pedidos Pedidos sem agendamento Pedidos a…" at bounding box center [248, 279] width 282 height 813
click at [167, 156] on span "Novo pedido" at bounding box center [160, 161] width 38 height 11
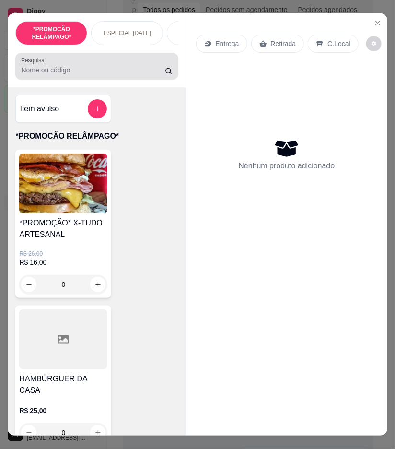
click at [107, 80] on div "Pesquisa" at bounding box center [96, 66] width 163 height 27
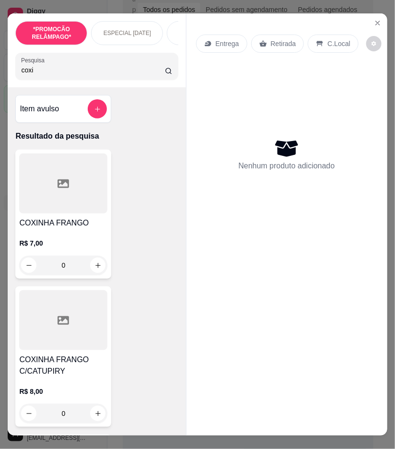
type input "coxi"
click at [93, 338] on div at bounding box center [63, 320] width 88 height 60
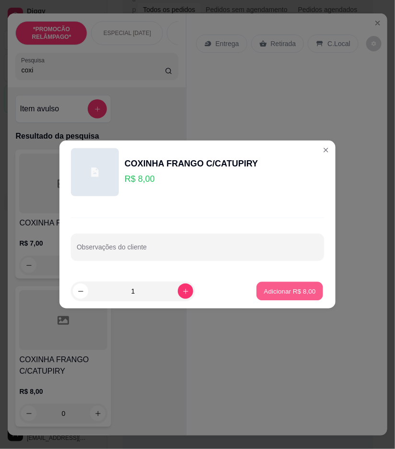
click at [280, 291] on p "Adicionar R$ 8,00" at bounding box center [290, 290] width 52 height 9
type input "1"
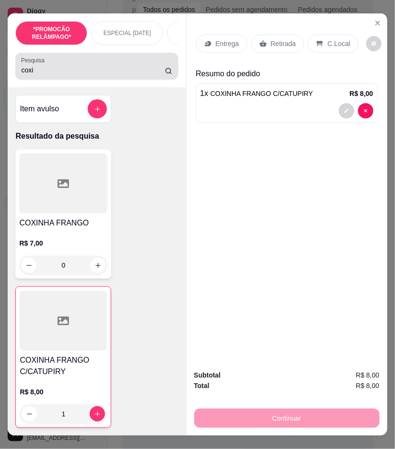
click at [48, 75] on input "coxi" at bounding box center [93, 70] width 144 height 10
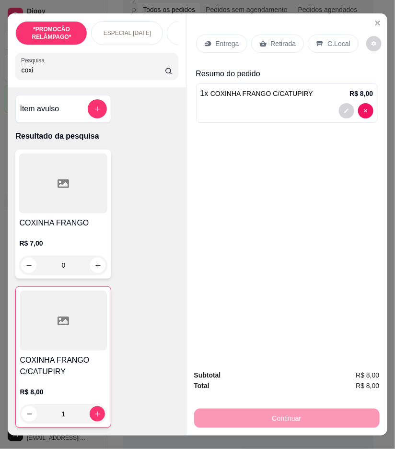
click at [48, 75] on input "coxi" at bounding box center [93, 70] width 144 height 10
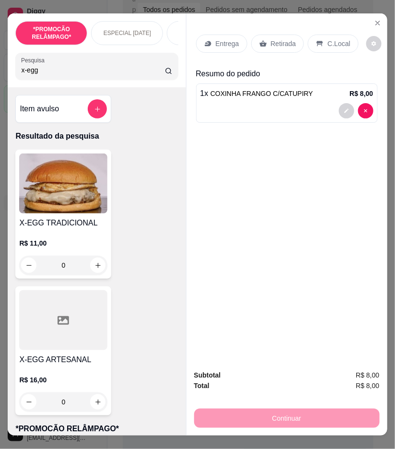
type input "x-egg"
click at [55, 248] on p "R$ 11,00" at bounding box center [63, 244] width 88 height 10
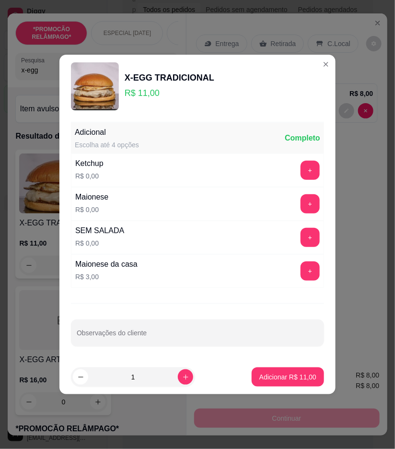
click at [293, 366] on footer "1 Adicionar R$ 11,00" at bounding box center [198, 377] width 276 height 35
click at [294, 372] on button "Adicionar R$ 11,00" at bounding box center [288, 377] width 71 height 19
type input "1"
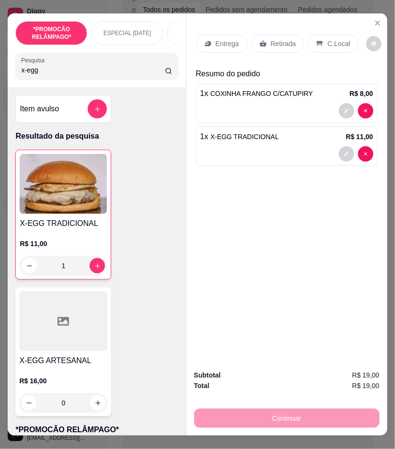
click at [224, 35] on div "Entrega" at bounding box center [221, 44] width 51 height 18
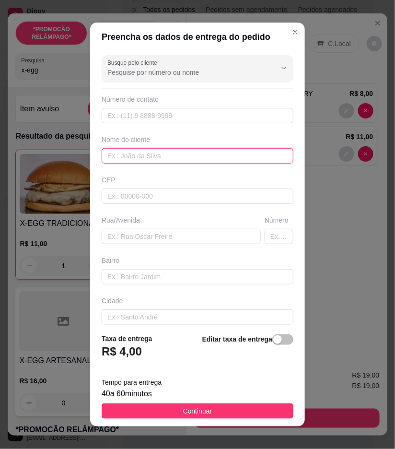
drag, startPoint x: 155, startPoint y: 150, endPoint x: 131, endPoint y: 157, distance: 25.2
click at [131, 157] on input "text" at bounding box center [198, 155] width 192 height 15
paste input "Victor"
type input "Victor"
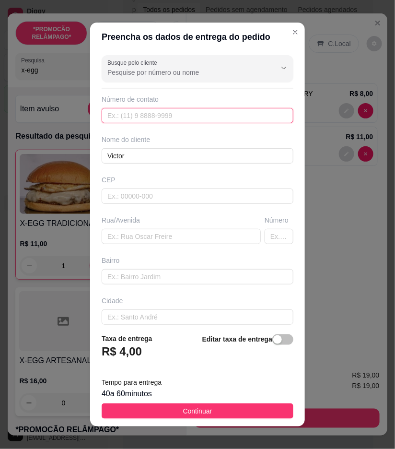
paste input "[PHONE_NUMBER]"
type input "[PHONE_NUMBER]"
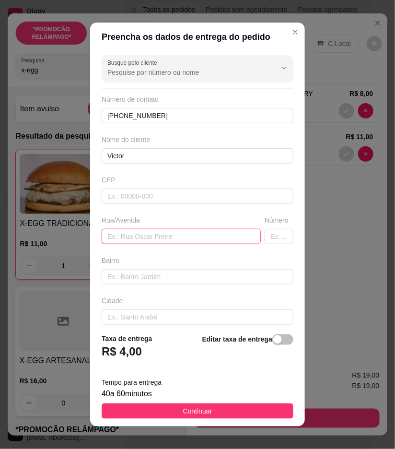
drag, startPoint x: 177, startPoint y: 235, endPoint x: 131, endPoint y: 234, distance: 46.1
paste input "Rua [DATE]"
type input "Rua [DATE]"
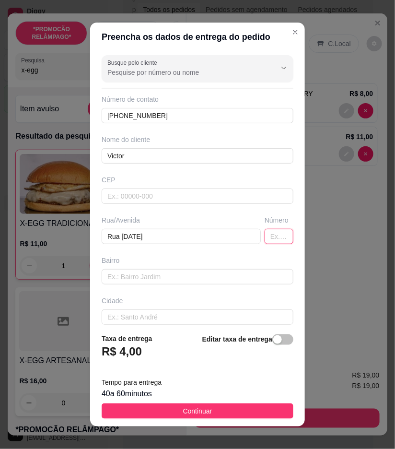
click at [271, 233] on input "text" at bounding box center [279, 236] width 29 height 15
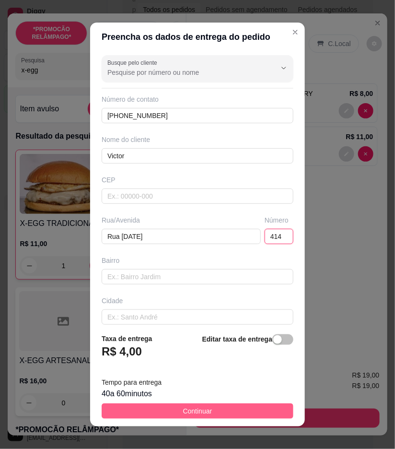
type input "414"
click at [257, 405] on button "Continuar" at bounding box center [198, 411] width 192 height 15
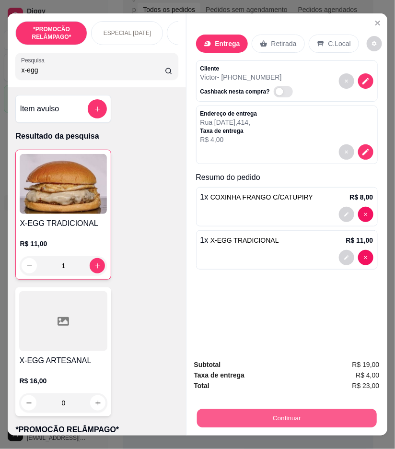
click at [343, 409] on button "Continuar" at bounding box center [287, 418] width 180 height 19
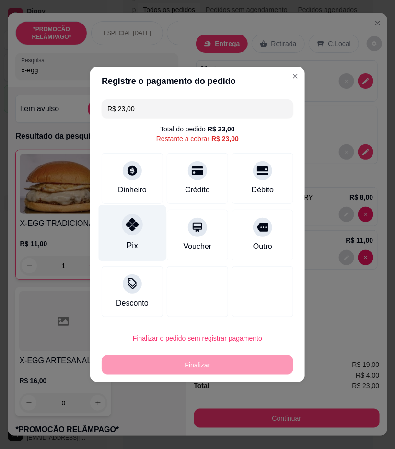
click at [128, 230] on icon at bounding box center [132, 224] width 12 height 12
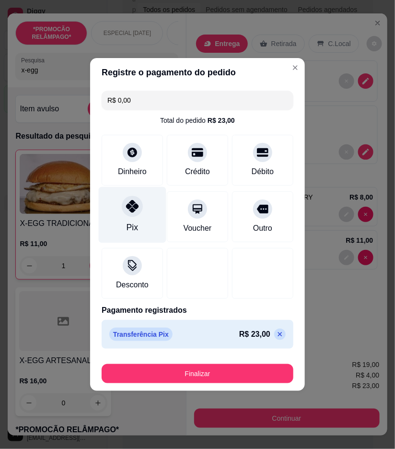
type input "R$ 0,00"
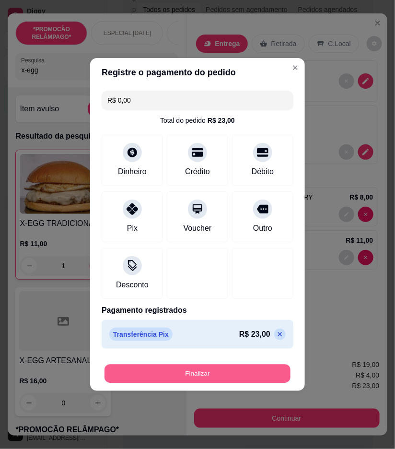
click at [183, 366] on button "Finalizar" at bounding box center [198, 374] width 186 height 19
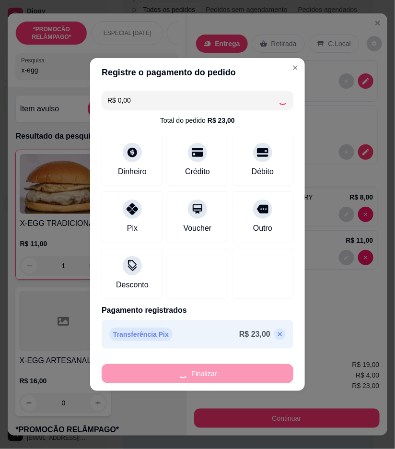
type input "0"
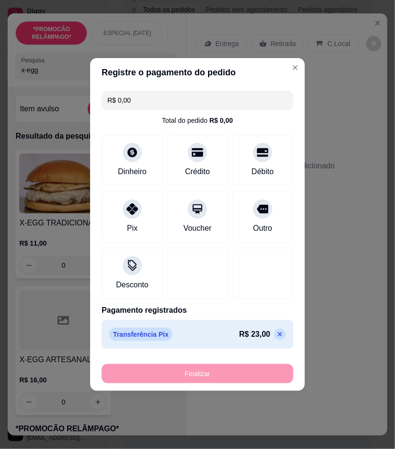
type input "-R$ 23,00"
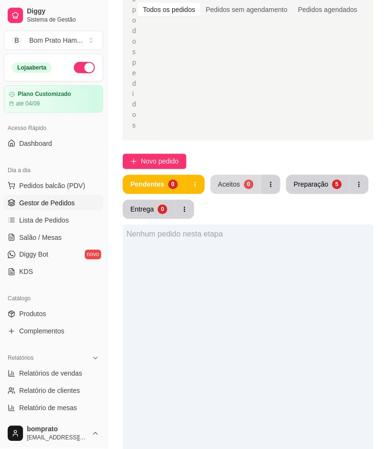
click at [242, 175] on button "Aceitos 0" at bounding box center [236, 184] width 51 height 19
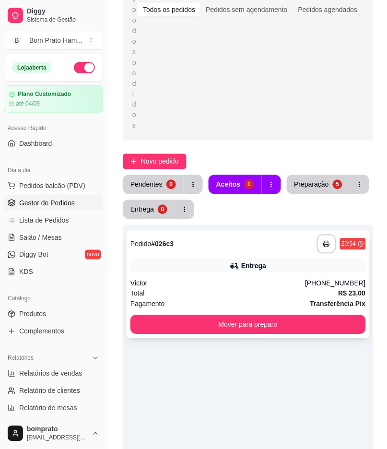
click at [279, 235] on div "**********" at bounding box center [249, 244] width 236 height 19
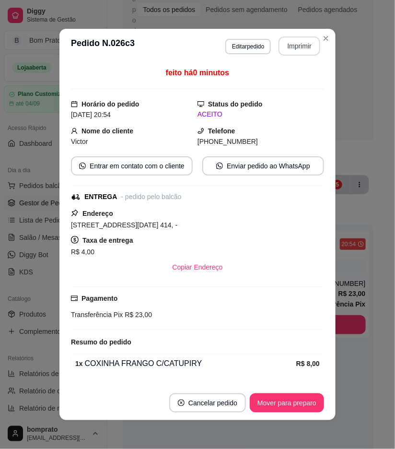
click at [298, 36] on button "Imprimir" at bounding box center [300, 45] width 42 height 19
click at [300, 404] on button "Mover para preparo" at bounding box center [287, 403] width 72 height 19
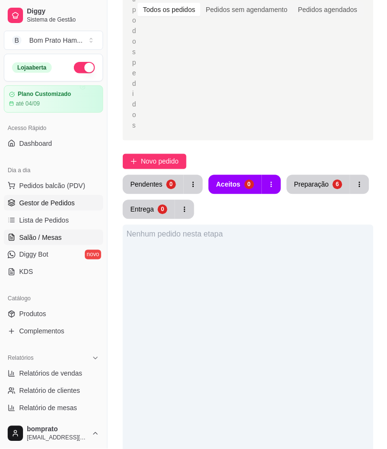
click at [62, 234] on link "Salão / Mesas" at bounding box center [53, 237] width 99 height 15
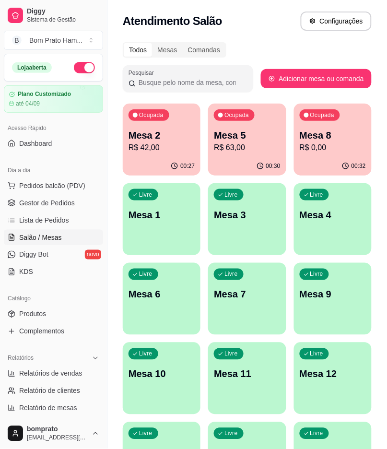
click at [183, 155] on div "Ocupada Mesa 2 R$ 42,00" at bounding box center [162, 130] width 78 height 53
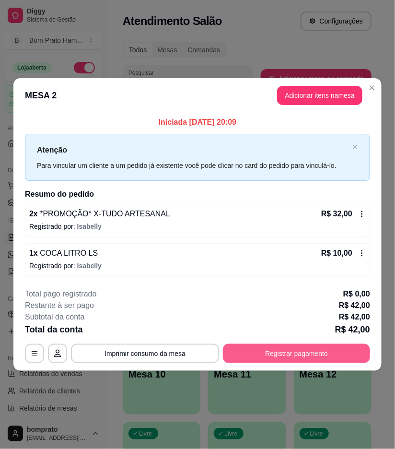
click at [322, 354] on button "Registrar pagamento" at bounding box center [296, 353] width 147 height 19
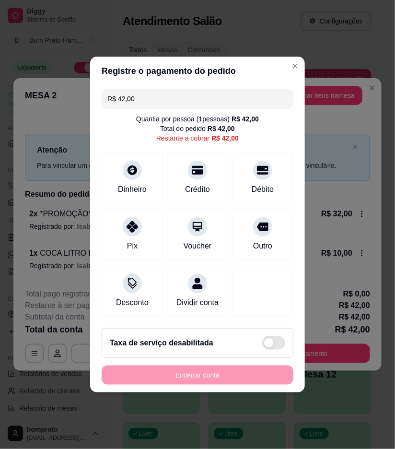
drag, startPoint x: 140, startPoint y: 91, endPoint x: 78, endPoint y: 77, distance: 63.4
click at [78, 89] on div "Registre o pagamento do pedido R$ 42,00 Quantia por pessoa ( 1 pessoas) R$ 42,0…" at bounding box center [197, 224] width 395 height 449
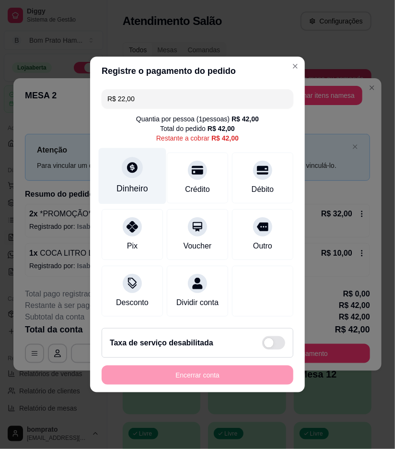
click at [125, 169] on div at bounding box center [132, 167] width 21 height 21
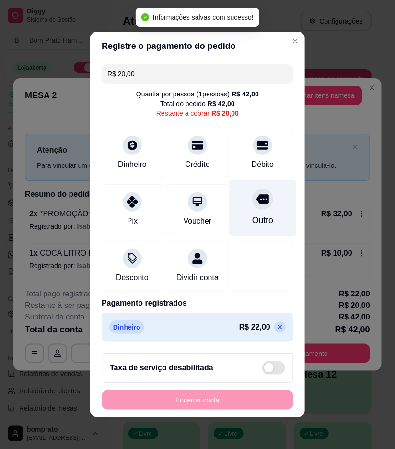
click at [264, 184] on div "Outro" at bounding box center [263, 208] width 68 height 56
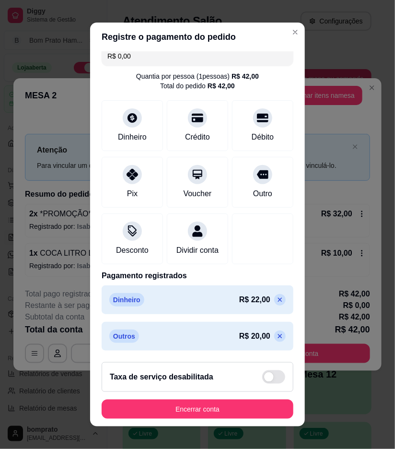
scroll to position [20, 0]
click at [278, 336] on icon at bounding box center [280, 336] width 4 height 4
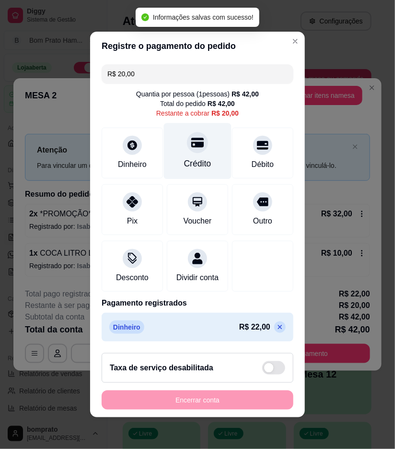
scroll to position [0, 0]
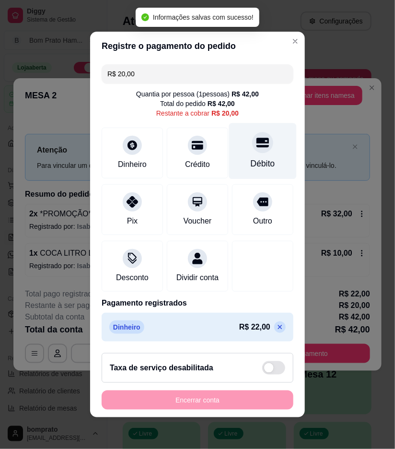
click at [252, 137] on div at bounding box center [262, 142] width 21 height 21
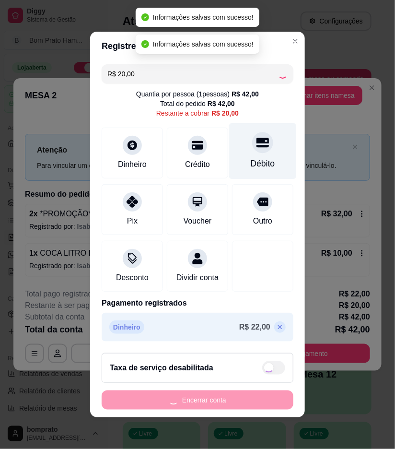
type input "R$ 0,00"
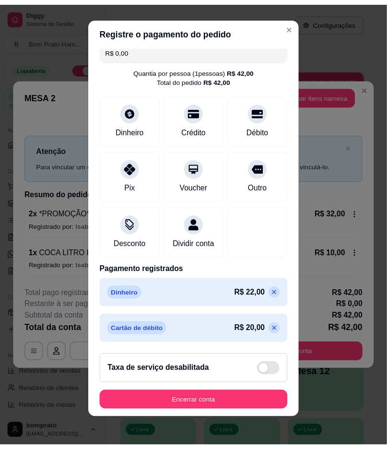
scroll to position [8, 0]
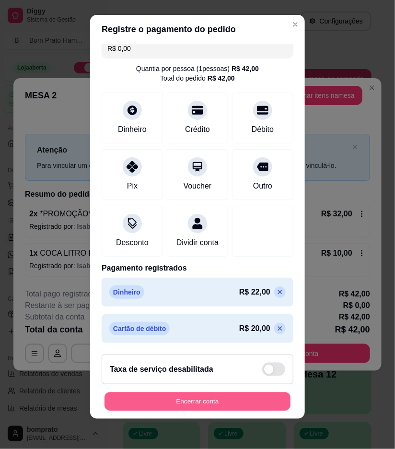
click at [240, 402] on button "Encerrar conta" at bounding box center [198, 402] width 186 height 19
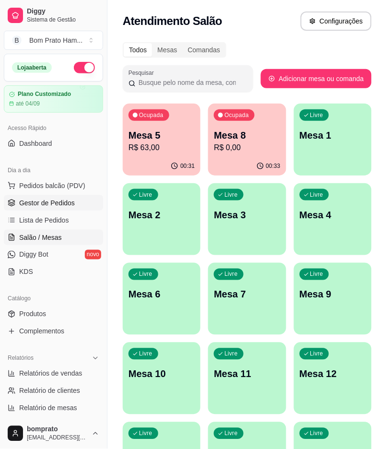
click at [47, 200] on span "Gestor de Pedidos" at bounding box center [47, 203] width 56 height 10
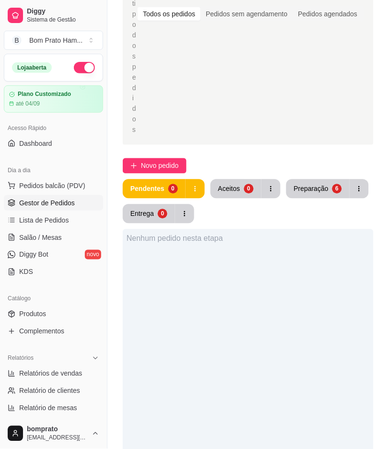
scroll to position [160, 0]
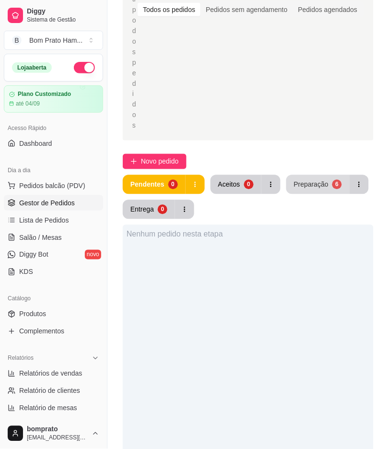
click at [338, 175] on button "Preparação 6" at bounding box center [317, 184] width 63 height 19
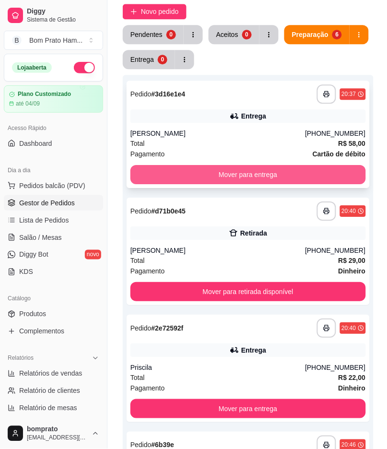
scroll to position [320, 0]
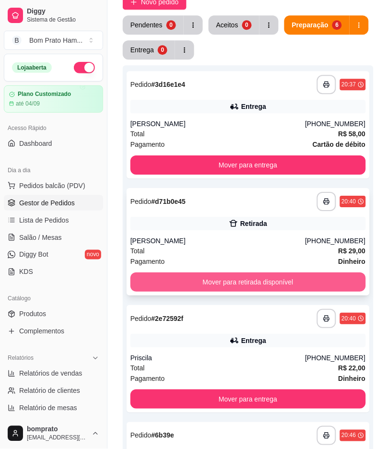
click at [243, 273] on button "Mover para retirada disponível" at bounding box center [249, 282] width 236 height 19
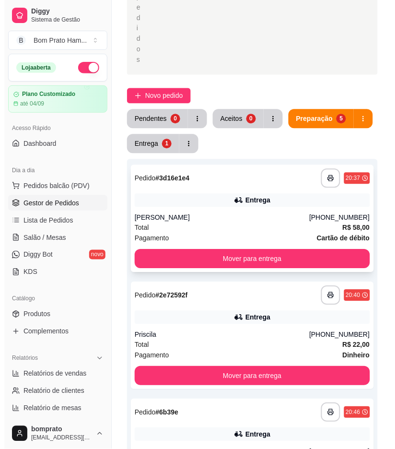
scroll to position [217, 0]
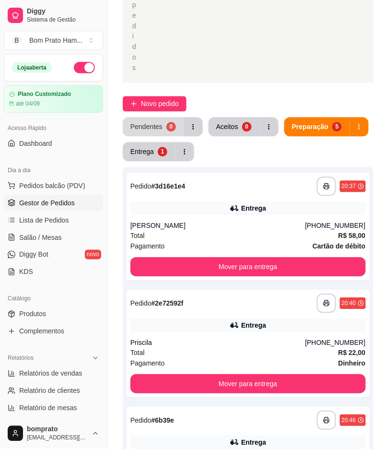
click at [164, 118] on button "Pendentes 0" at bounding box center [153, 127] width 61 height 19
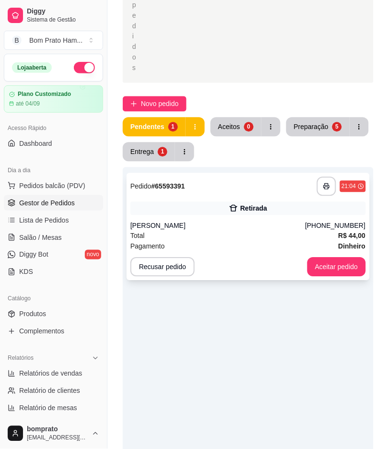
click at [260, 189] on div "**********" at bounding box center [248, 226] width 243 height 107
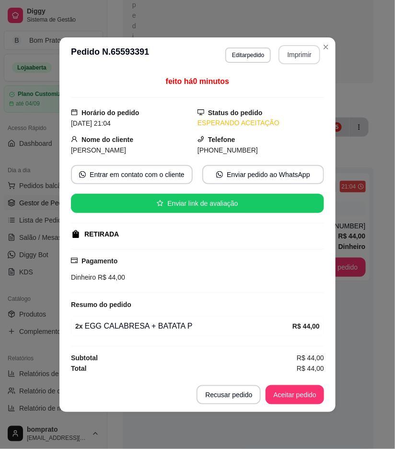
click at [296, 54] on button "Imprimir" at bounding box center [300, 54] width 42 height 19
click at [305, 397] on button "Aceitar pedido" at bounding box center [295, 394] width 59 height 19
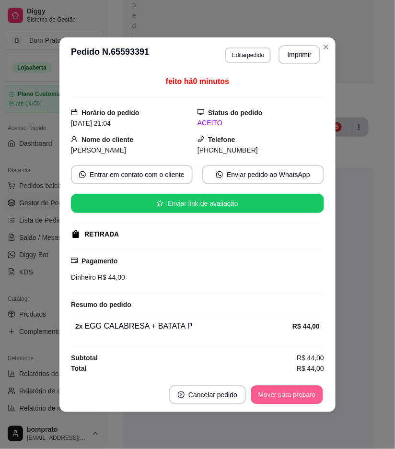
click at [305, 397] on button "Mover para preparo" at bounding box center [287, 394] width 72 height 19
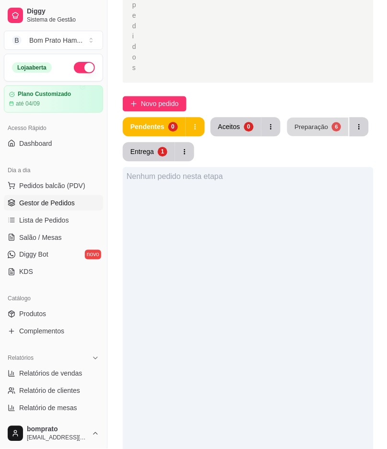
click at [311, 118] on button "Preparação 6" at bounding box center [317, 127] width 61 height 19
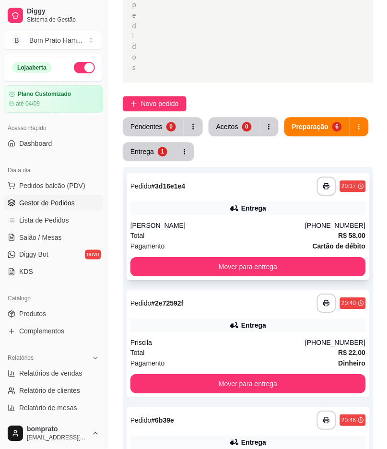
click at [258, 202] on div "Entrega" at bounding box center [249, 208] width 236 height 13
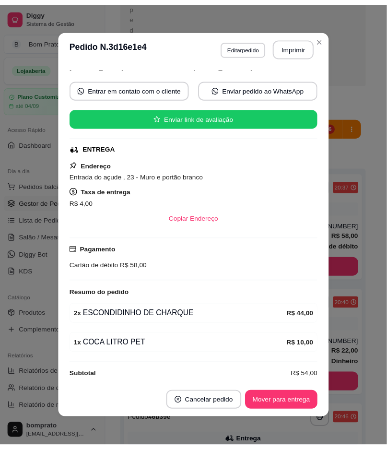
scroll to position [88, 0]
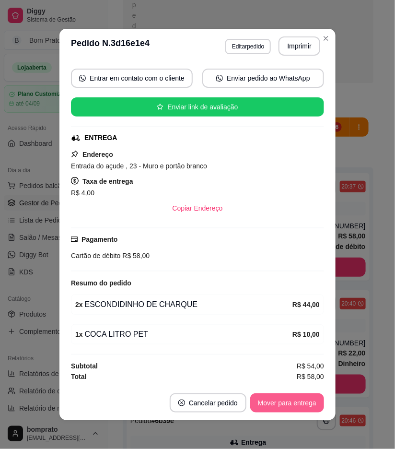
click at [303, 404] on button "Mover para entrega" at bounding box center [287, 403] width 74 height 19
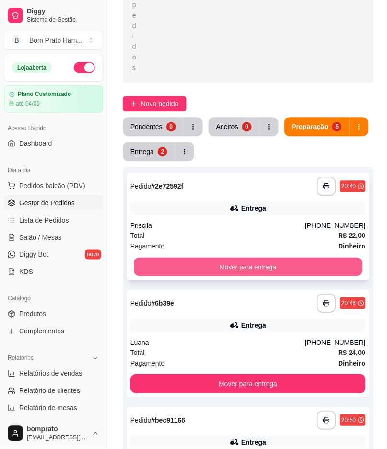
click at [262, 258] on button "Mover para entrega" at bounding box center [248, 267] width 228 height 19
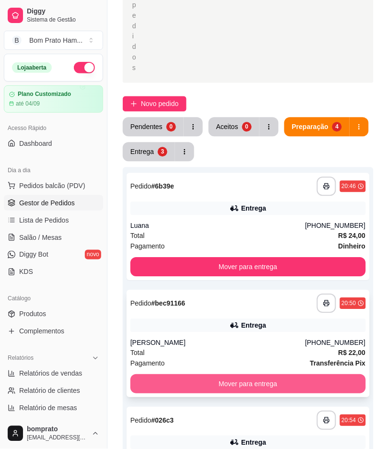
click at [274, 375] on button "Mover para entrega" at bounding box center [249, 384] width 236 height 19
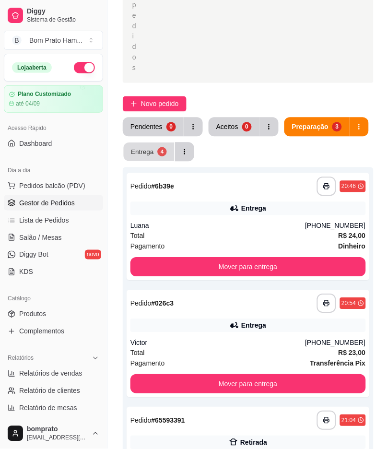
click at [144, 147] on div "Entrega" at bounding box center [142, 151] width 23 height 9
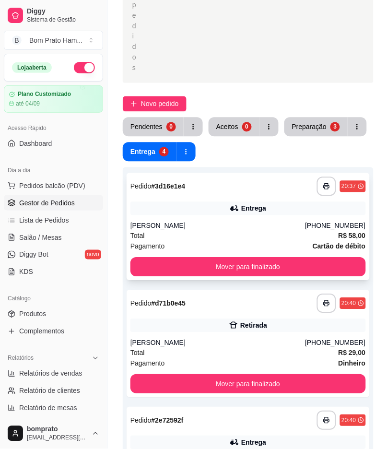
click at [233, 204] on icon at bounding box center [235, 209] width 10 height 10
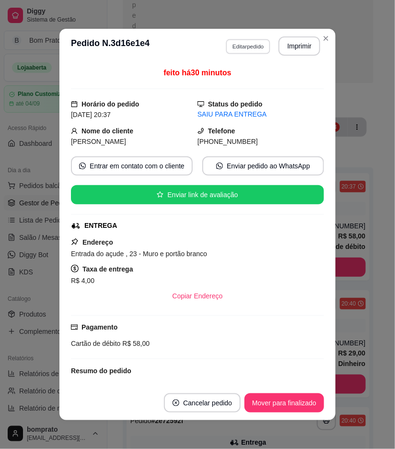
click at [255, 47] on button "Editar pedido" at bounding box center [248, 46] width 45 height 15
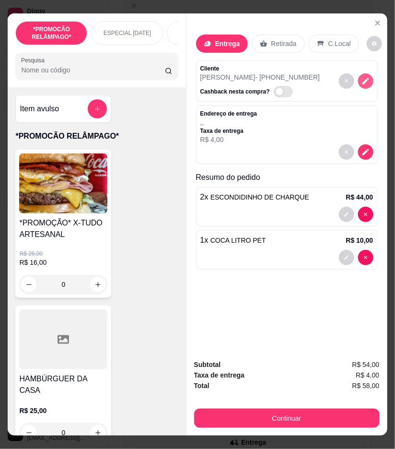
click at [363, 82] on button "decrease-product-quantity" at bounding box center [365, 80] width 15 height 15
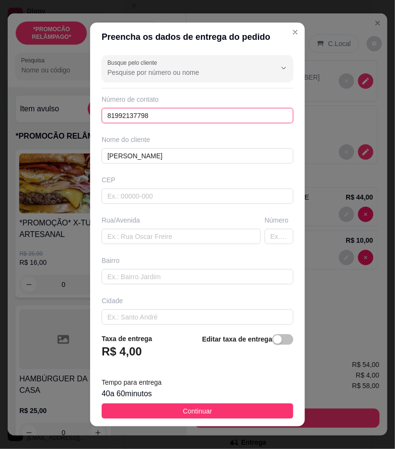
drag, startPoint x: 155, startPoint y: 114, endPoint x: 49, endPoint y: 123, distance: 106.0
click at [49, 123] on div "Preencha os dados de entrega do pedido Busque pelo cliente Número de contato 81…" at bounding box center [197, 224] width 395 height 449
drag, startPoint x: 186, startPoint y: 414, endPoint x: 200, endPoint y: 381, distance: 36.2
click at [187, 414] on span "Continuar" at bounding box center [197, 411] width 29 height 11
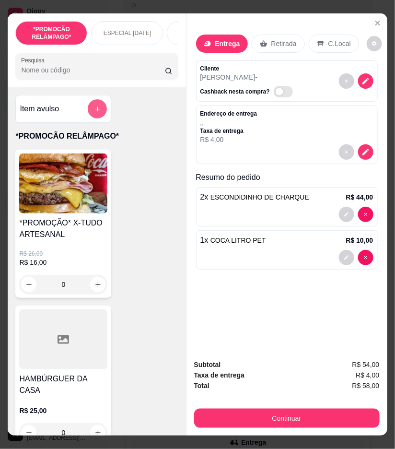
click at [94, 113] on icon "add-separate-item" at bounding box center [97, 109] width 7 height 7
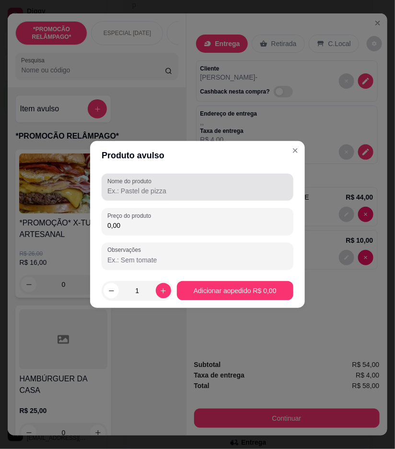
click at [144, 185] on div at bounding box center [197, 187] width 180 height 19
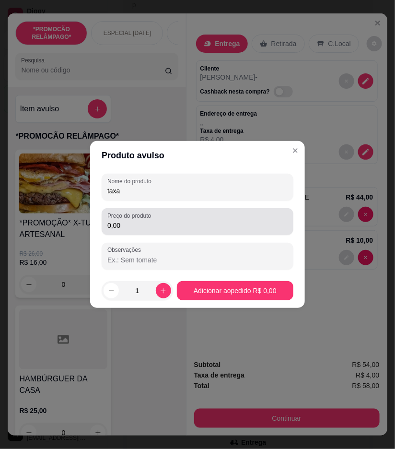
type input "taxa"
click at [175, 234] on div "Preço do produto 0,00" at bounding box center [198, 221] width 192 height 27
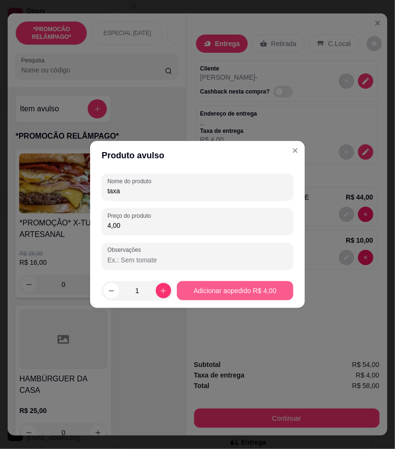
type input "4,00"
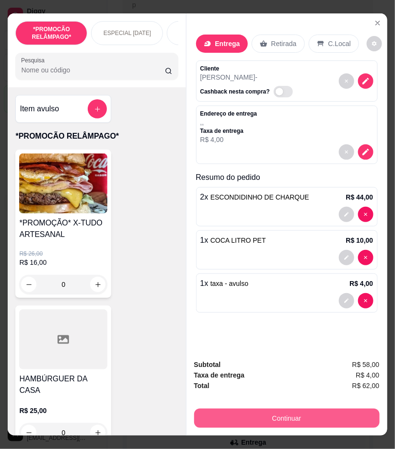
click at [302, 418] on button "Continuar" at bounding box center [287, 418] width 186 height 19
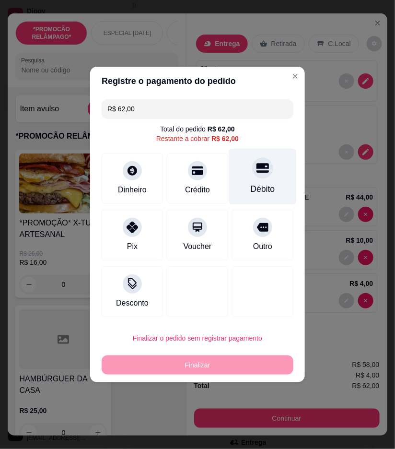
click at [250, 178] on div "Débito" at bounding box center [263, 177] width 68 height 56
type input "R$ 0,00"
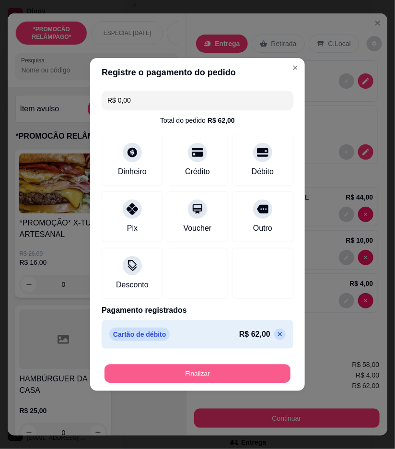
click at [261, 377] on button "Finalizar" at bounding box center [198, 374] width 186 height 19
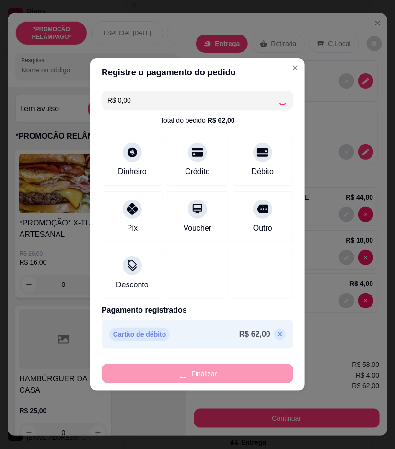
type input "0"
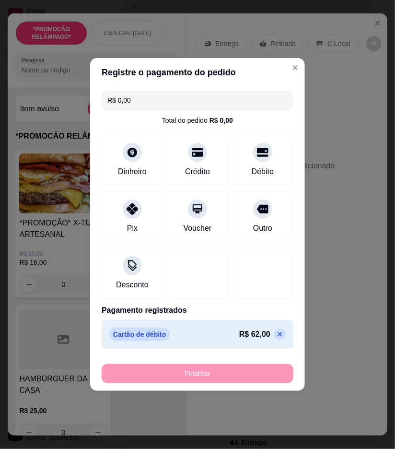
type input "-R$ 62,00"
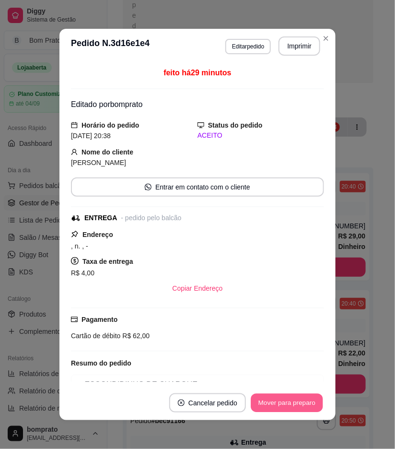
click at [280, 402] on button "Mover para preparo" at bounding box center [287, 403] width 72 height 19
click at [281, 406] on button "Mover para entrega" at bounding box center [287, 403] width 74 height 19
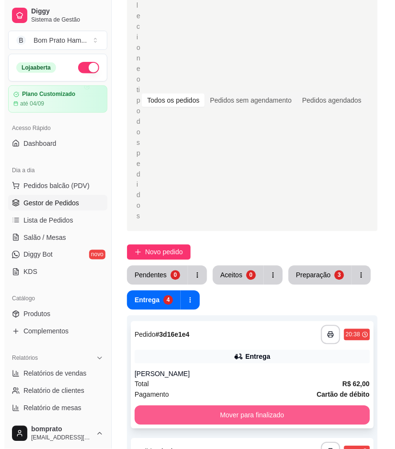
scroll to position [58, 0]
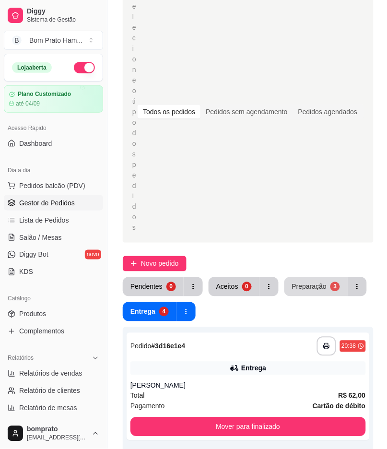
click at [310, 282] on div "Preparação" at bounding box center [309, 287] width 35 height 10
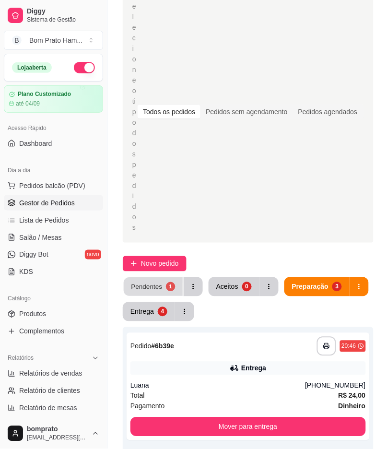
click at [135, 282] on div "Pendentes" at bounding box center [146, 286] width 31 height 9
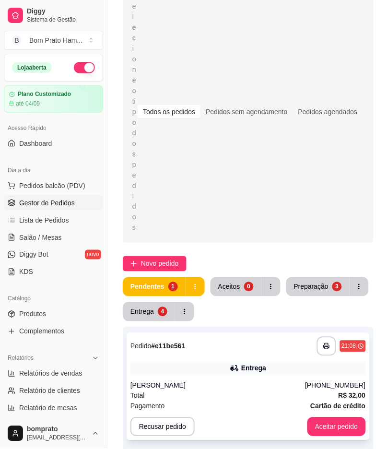
click at [294, 401] on div "Pagamento Cartão de crédito" at bounding box center [249, 406] width 236 height 11
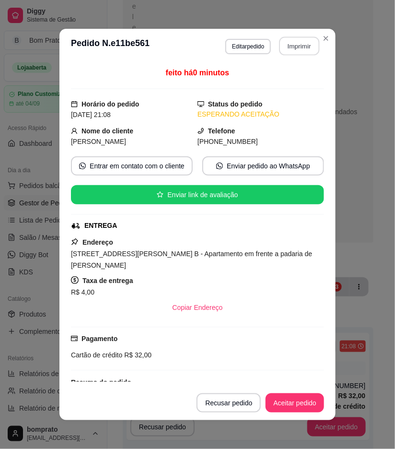
click at [304, 46] on button "Imprimir" at bounding box center [300, 46] width 40 height 19
click at [288, 406] on button "Aceitar pedido" at bounding box center [295, 403] width 57 height 19
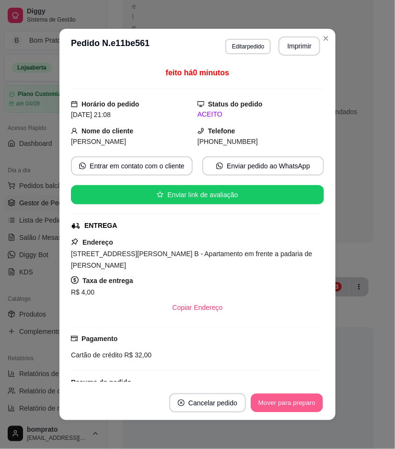
click at [288, 406] on button "Mover para preparo" at bounding box center [287, 403] width 72 height 19
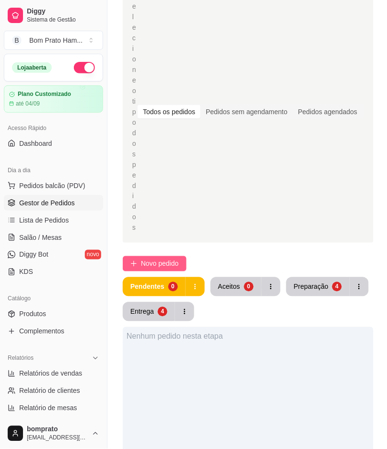
click at [166, 259] on span "Novo pedido" at bounding box center [160, 264] width 38 height 11
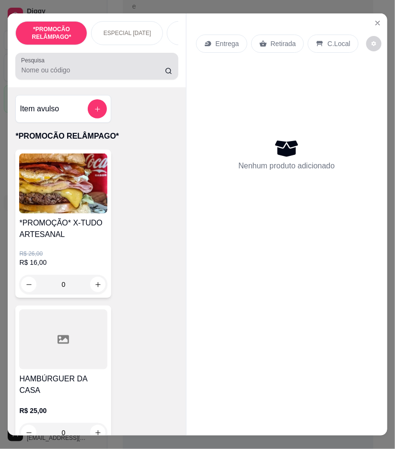
click at [62, 80] on div "Pesquisa" at bounding box center [96, 66] width 163 height 27
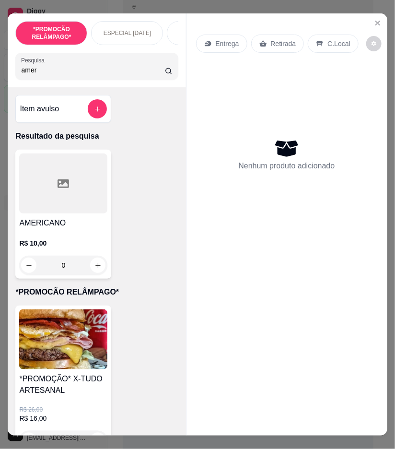
type input "amer"
click at [93, 269] on div "0" at bounding box center [63, 265] width 88 height 19
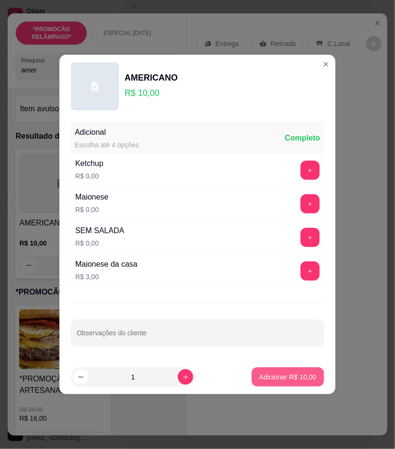
click at [270, 375] on p "Adicionar R$ 10,00" at bounding box center [288, 377] width 57 height 10
type input "1"
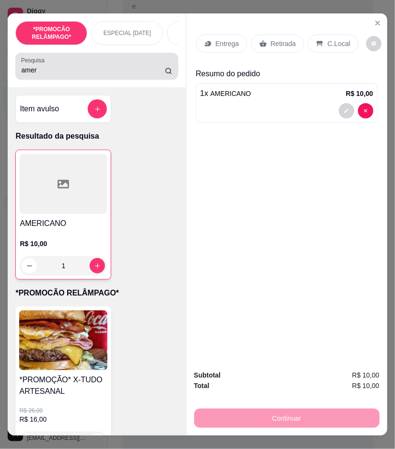
click at [34, 75] on input "amer" at bounding box center [93, 70] width 144 height 10
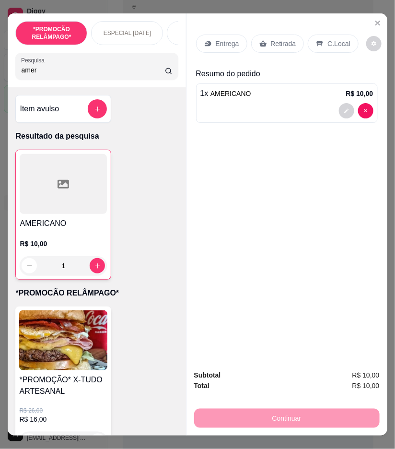
click at [34, 75] on input "amer" at bounding box center [93, 70] width 144 height 10
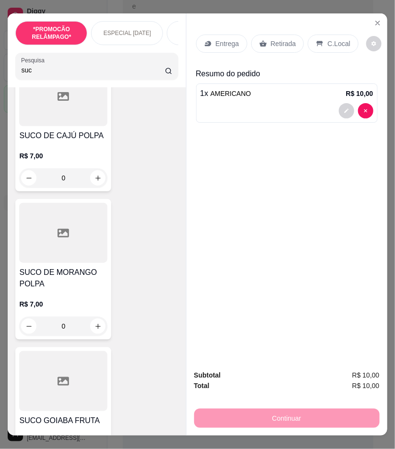
scroll to position [533, 0]
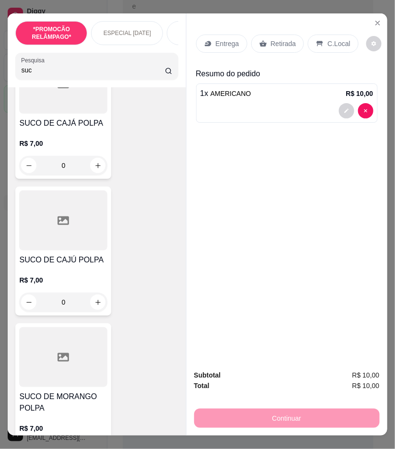
type input "suc"
click at [96, 293] on div "0" at bounding box center [63, 302] width 88 height 19
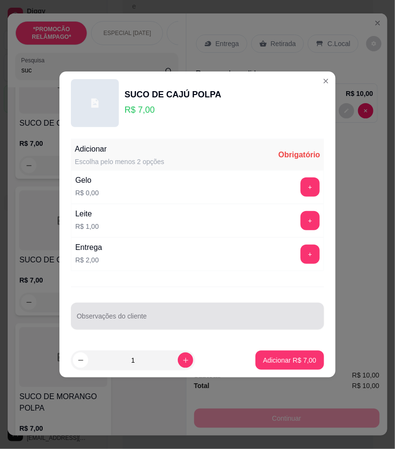
click at [147, 311] on div at bounding box center [198, 316] width 242 height 19
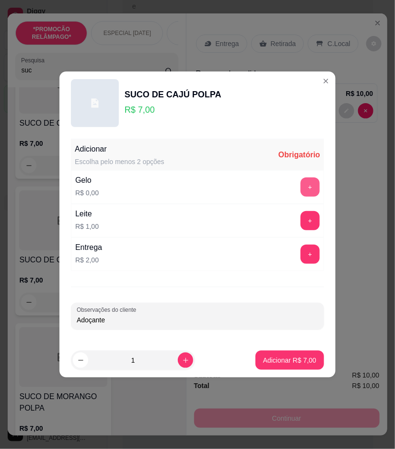
type input "Adoçante"
click at [301, 183] on button "+" at bounding box center [310, 187] width 19 height 19
click at [299, 357] on p "Adicionar R$ 7,00" at bounding box center [289, 361] width 53 height 10
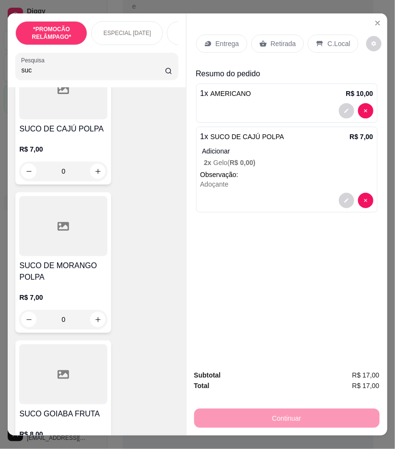
scroll to position [693, 0]
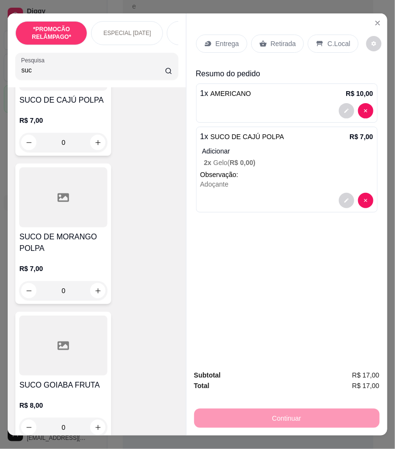
click at [95, 281] on div "0" at bounding box center [63, 290] width 88 height 19
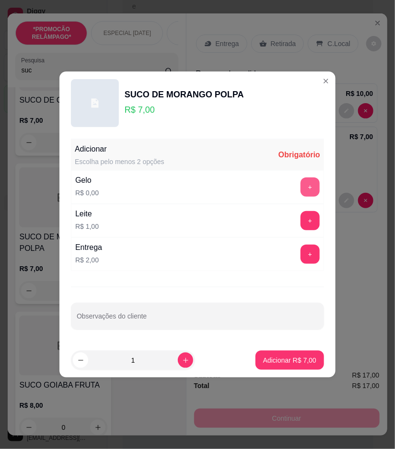
click at [302, 187] on button "+" at bounding box center [310, 187] width 19 height 19
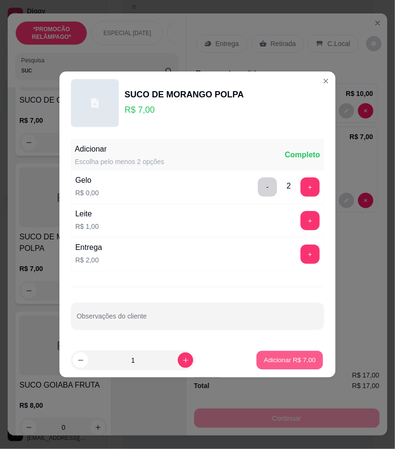
click at [281, 368] on button "Adicionar R$ 7,00" at bounding box center [290, 360] width 67 height 19
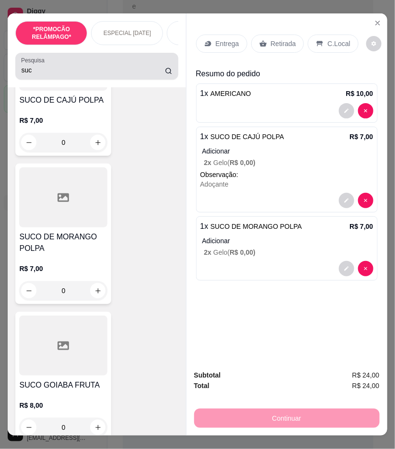
click at [45, 75] on input "suc" at bounding box center [93, 70] width 144 height 10
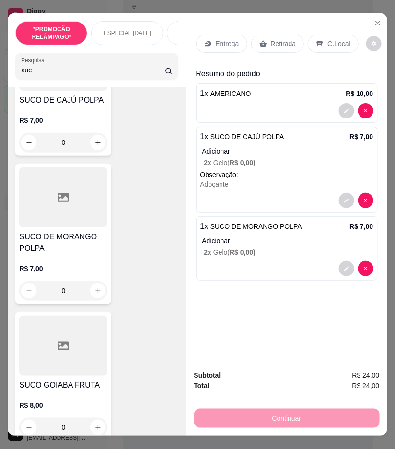
click at [45, 75] on input "suc" at bounding box center [93, 70] width 144 height 10
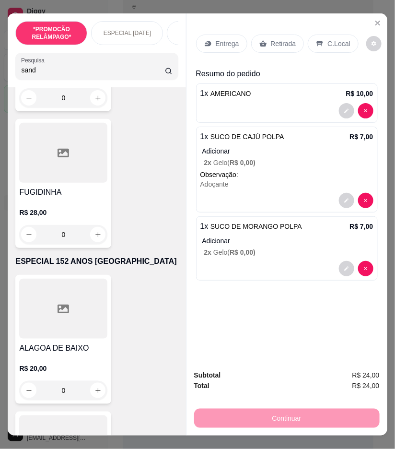
scroll to position [0, 0]
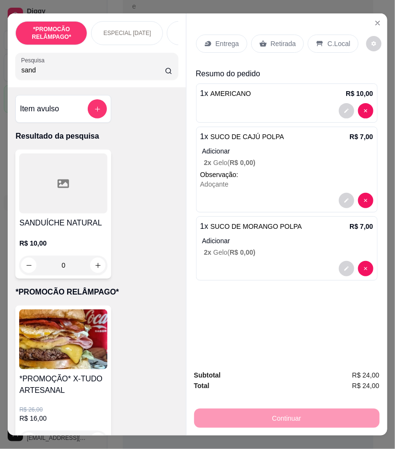
type input "sand"
click at [98, 271] on div "0" at bounding box center [63, 265] width 88 height 19
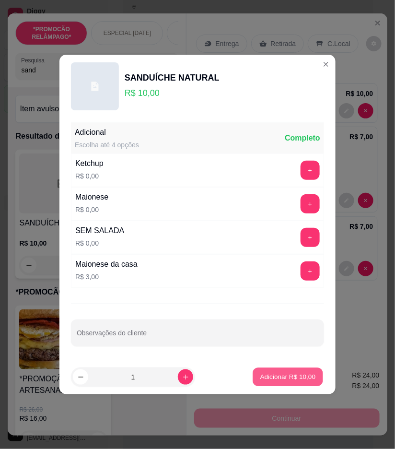
click at [286, 376] on p "Adicionar R$ 10,00" at bounding box center [289, 376] width 56 height 9
type input "1"
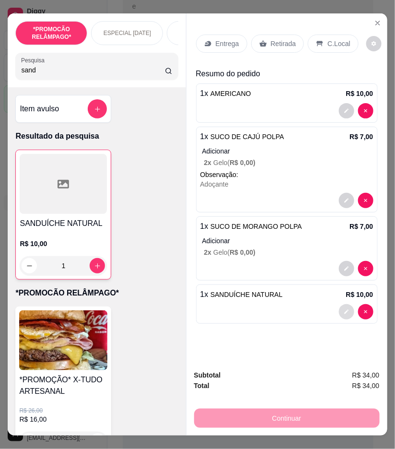
click at [339, 304] on button "decrease-product-quantity" at bounding box center [346, 311] width 15 height 15
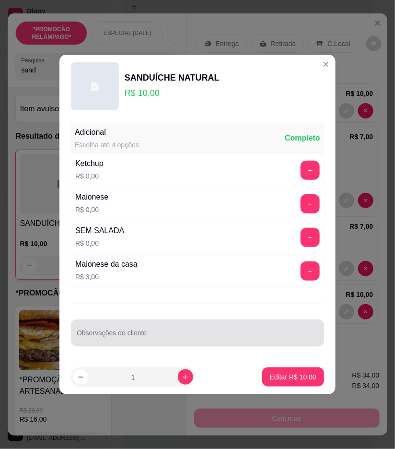
click at [146, 336] on input "Observações do cliente" at bounding box center [198, 337] width 242 height 10
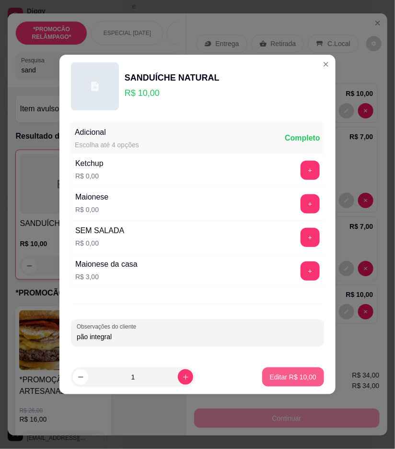
type input "pão integral"
click at [271, 372] on p "Editar R$ 10,00" at bounding box center [293, 376] width 45 height 9
type input "0"
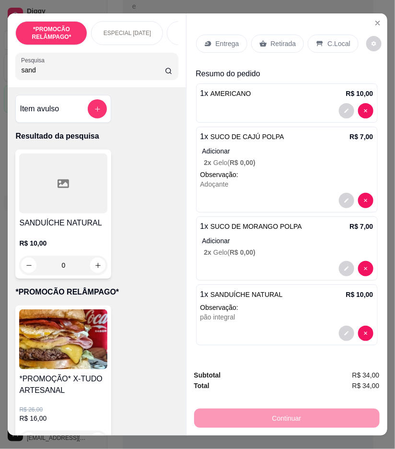
click at [215, 45] on div "Entrega" at bounding box center [221, 44] width 51 height 18
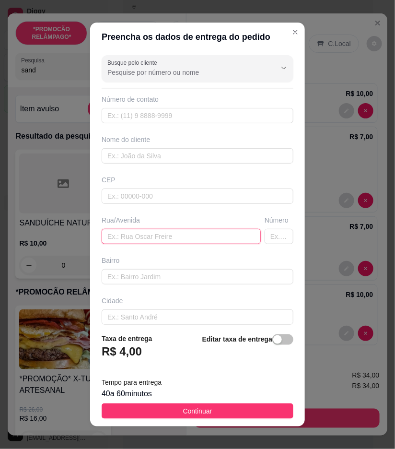
click at [167, 240] on input "text" at bounding box center [181, 236] width 159 height 15
type input "[GEOGRAPHIC_DATA][PERSON_NAME]"
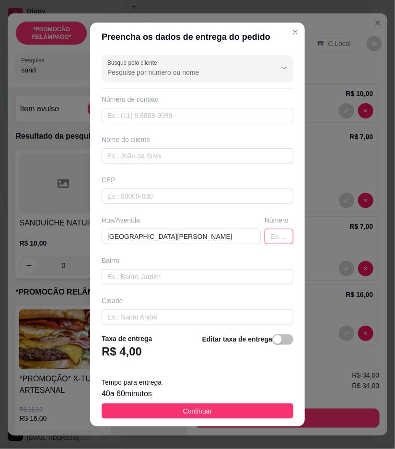
click at [265, 230] on input "text" at bounding box center [279, 236] width 29 height 15
type input "164"
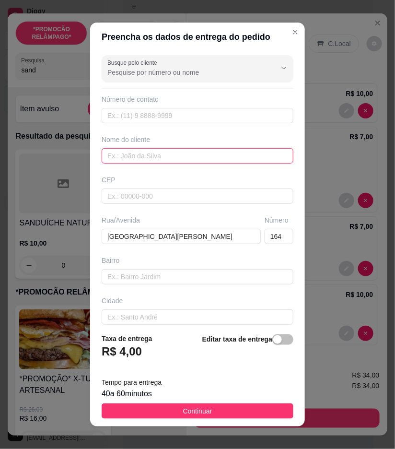
click at [181, 152] on input "text" at bounding box center [198, 155] width 192 height 15
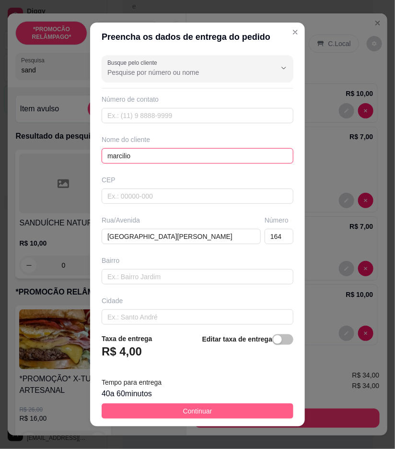
type input "marcilio"
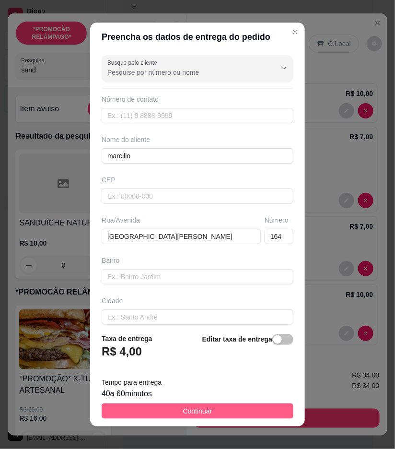
click at [264, 406] on button "Continuar" at bounding box center [198, 411] width 192 height 15
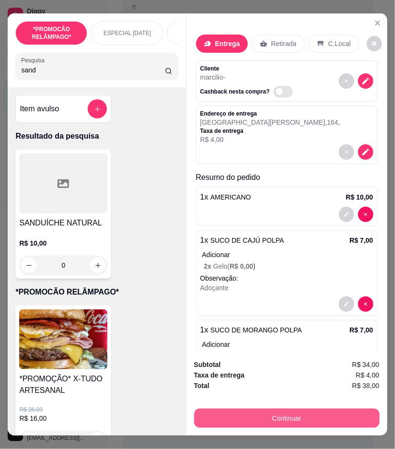
click at [309, 409] on button "Continuar" at bounding box center [287, 418] width 186 height 19
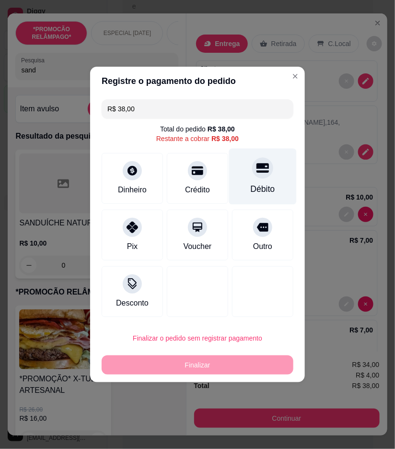
click at [257, 171] on icon at bounding box center [263, 169] width 12 height 10
type input "R$ 0,00"
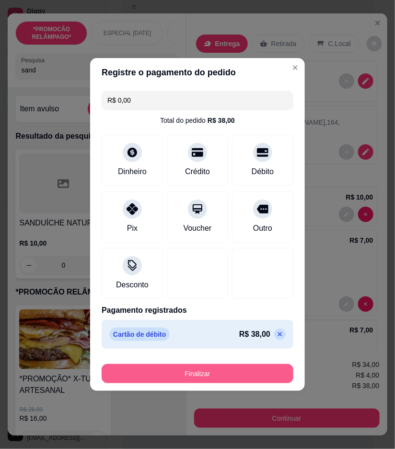
click at [269, 376] on button "Finalizar" at bounding box center [198, 373] width 192 height 19
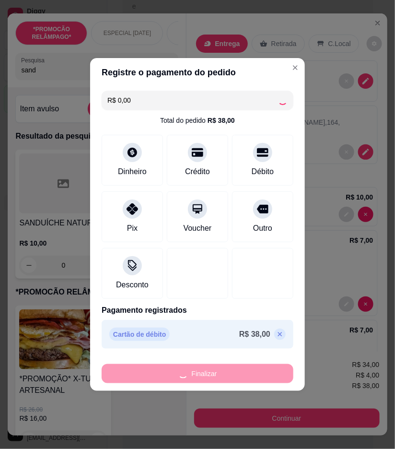
type input "0"
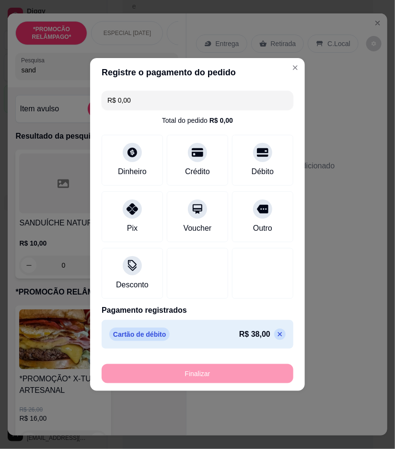
type input "-R$ 38,00"
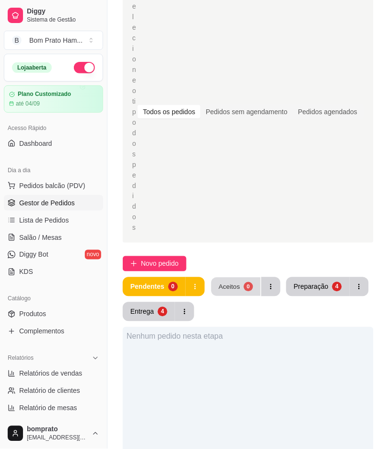
click at [215, 278] on button "Aceitos 0" at bounding box center [235, 287] width 49 height 19
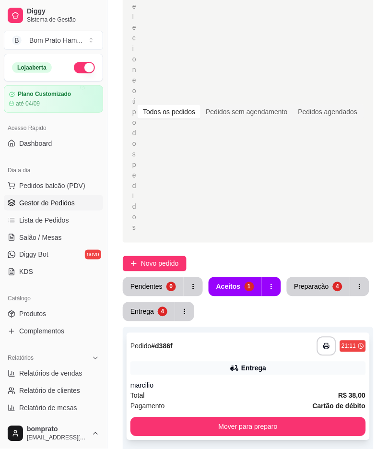
click at [265, 337] on div "**********" at bounding box center [249, 346] width 236 height 19
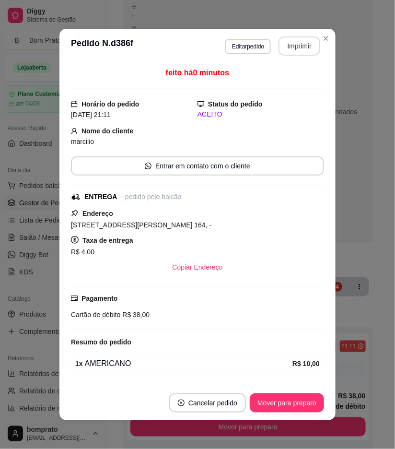
click at [283, 44] on button "Imprimir" at bounding box center [300, 45] width 42 height 19
click at [299, 403] on button "Mover para preparo" at bounding box center [287, 403] width 74 height 19
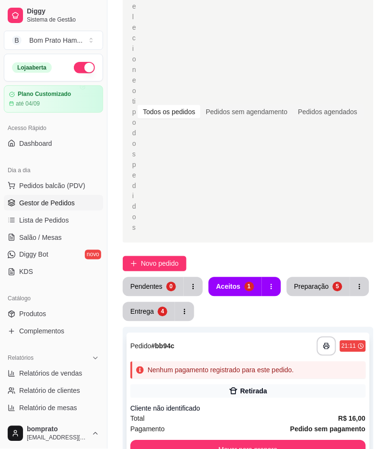
click at [261, 366] on div "Nenhum pagamento registrado para este pedido." at bounding box center [221, 371] width 146 height 10
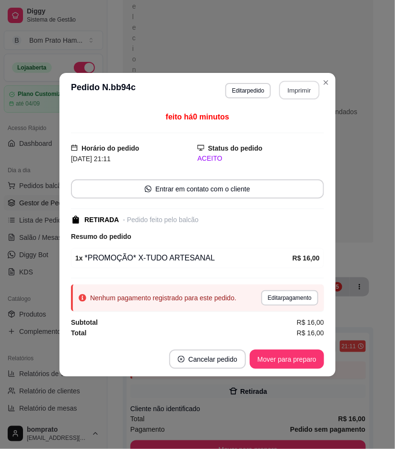
click at [299, 94] on button "Imprimir" at bounding box center [300, 90] width 40 height 19
click at [299, 353] on button "Mover para preparo" at bounding box center [287, 359] width 74 height 19
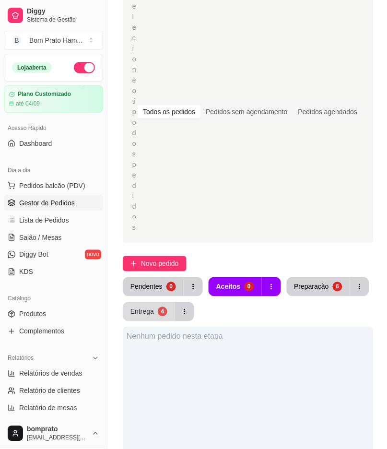
click at [151, 302] on button "Entrega 4" at bounding box center [149, 311] width 52 height 19
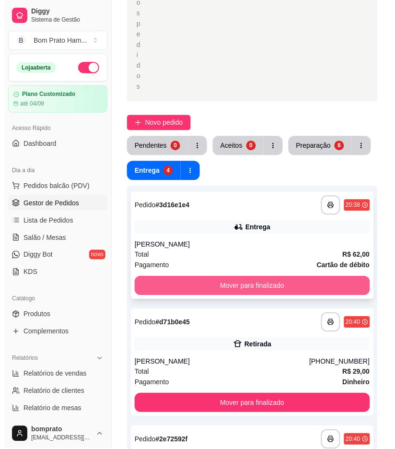
scroll to position [217, 0]
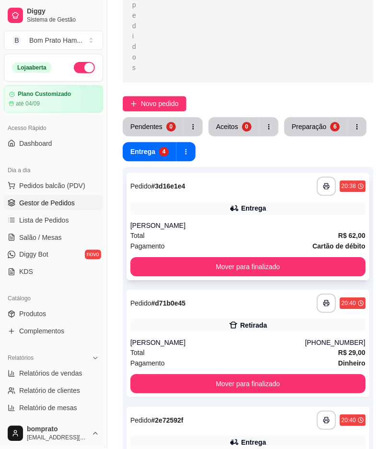
click at [226, 231] on div "Total R$ 62,00" at bounding box center [249, 236] width 236 height 11
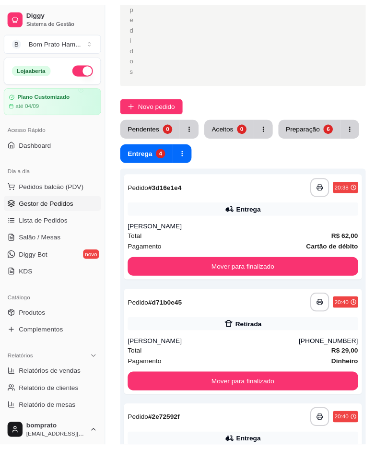
scroll to position [111, 0]
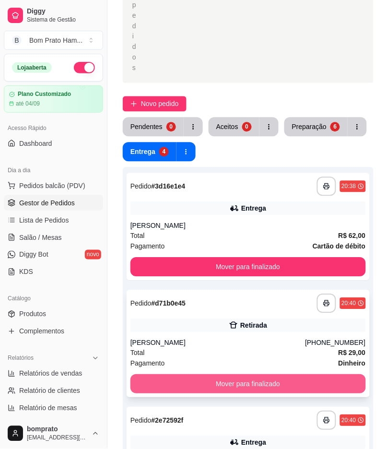
click at [239, 375] on button "Mover para finalizado" at bounding box center [249, 384] width 236 height 19
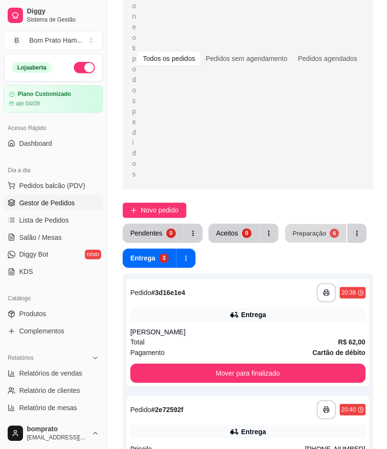
click at [303, 229] on div "Preparação" at bounding box center [310, 233] width 34 height 9
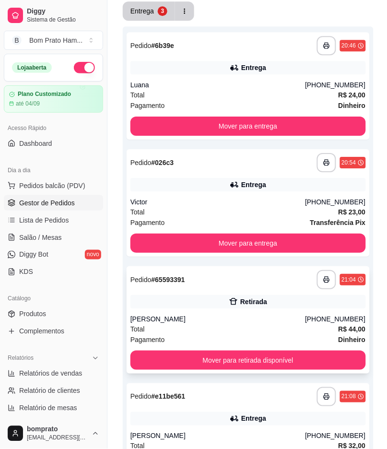
scroll to position [377, 0]
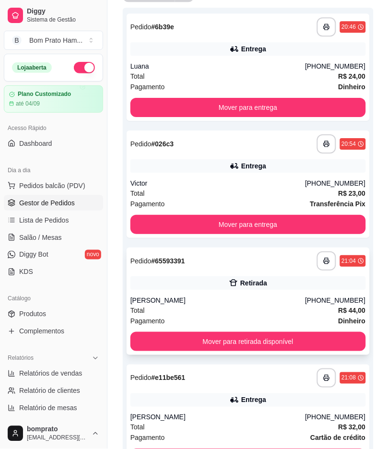
click at [177, 296] on div "[PERSON_NAME]" at bounding box center [218, 301] width 175 height 10
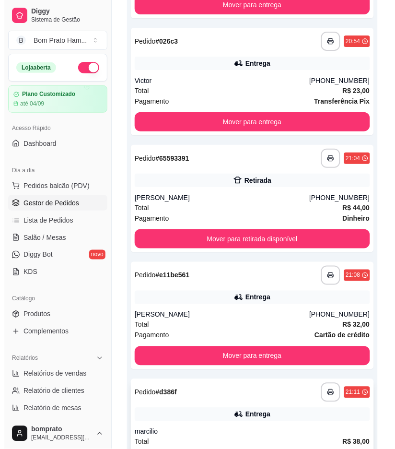
scroll to position [484, 0]
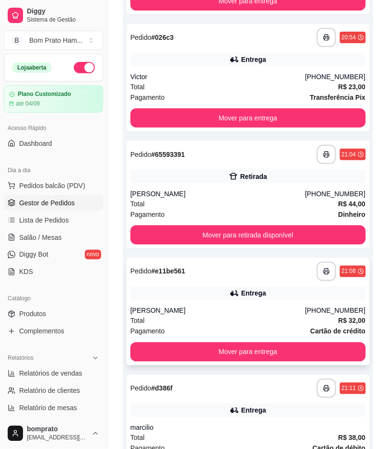
click at [238, 306] on div "[PERSON_NAME]" at bounding box center [218, 311] width 175 height 10
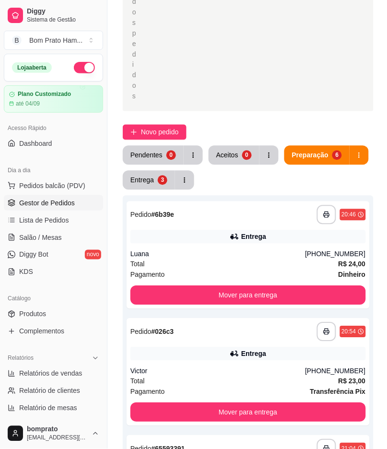
scroll to position [164, 0]
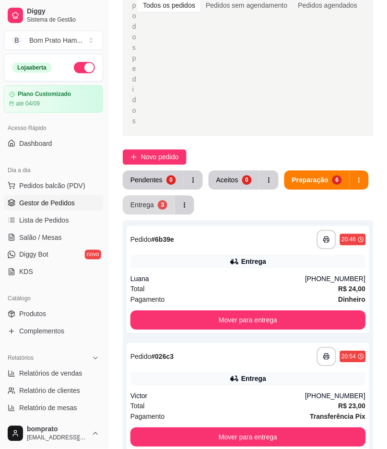
click at [147, 201] on div "Entrega" at bounding box center [143, 206] width 24 height 10
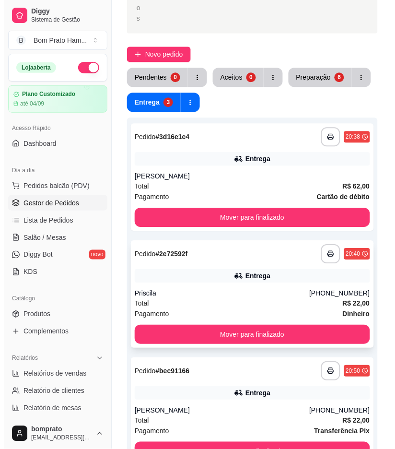
scroll to position [271, 0]
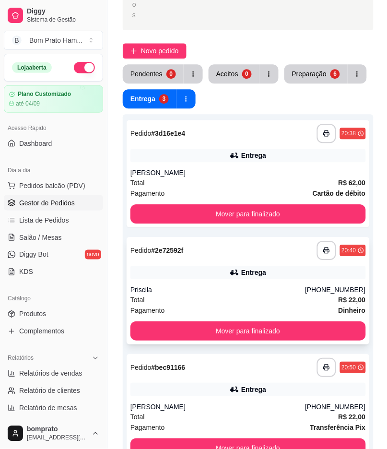
click at [255, 247] on div "**********" at bounding box center [248, 290] width 243 height 107
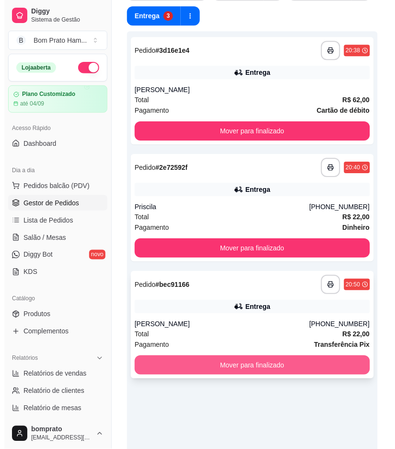
scroll to position [361, 0]
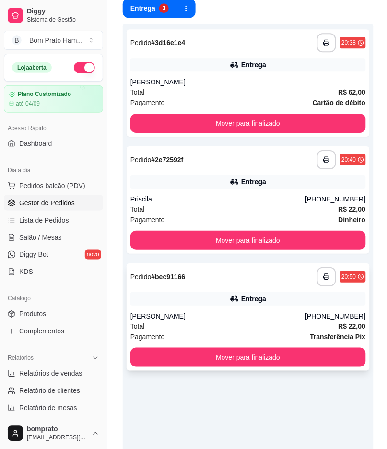
click at [248, 294] on div "Entrega" at bounding box center [253, 299] width 25 height 10
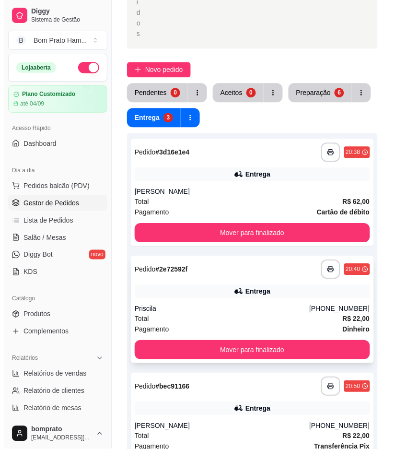
scroll to position [255, 0]
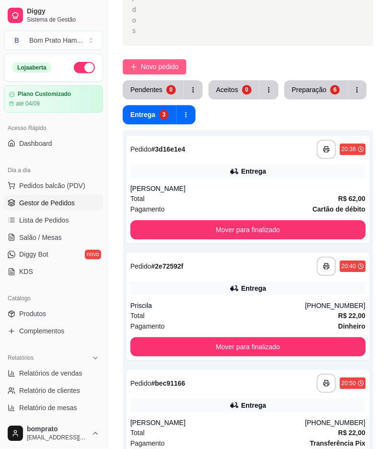
click at [162, 61] on span "Novo pedido" at bounding box center [160, 66] width 38 height 11
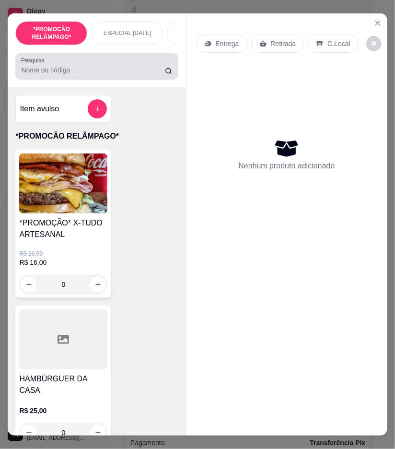
click at [98, 80] on div "Pesquisa" at bounding box center [96, 66] width 163 height 27
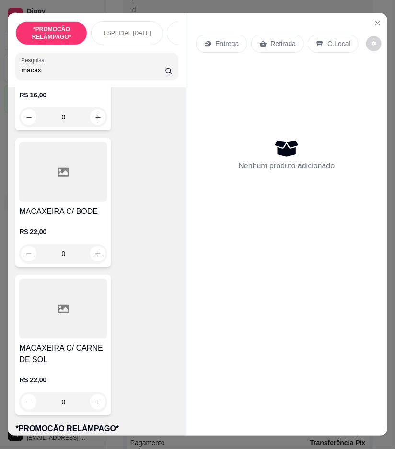
scroll to position [480, 0]
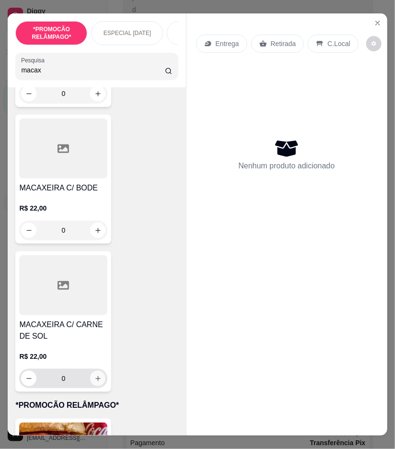
type input "macax"
click at [95, 375] on icon "increase-product-quantity" at bounding box center [98, 378] width 7 height 7
type input "1"
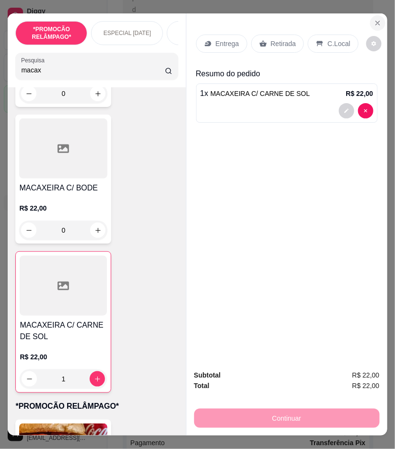
click at [375, 15] on button "Close" at bounding box center [377, 22] width 15 height 15
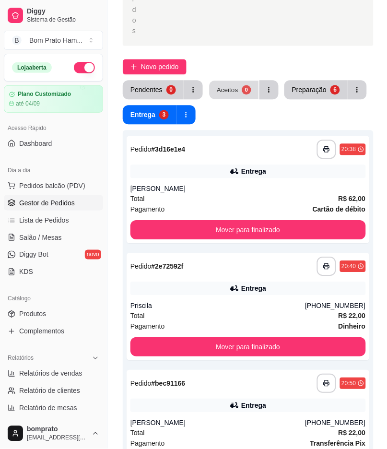
click at [221, 85] on div "Aceitos" at bounding box center [228, 89] width 22 height 9
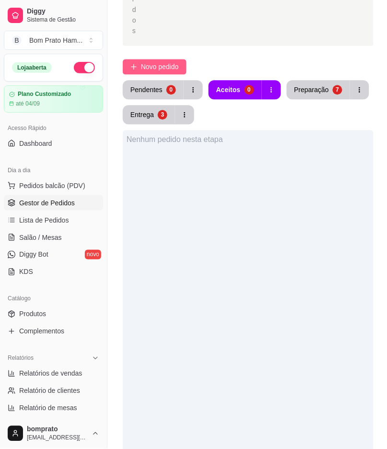
click at [176, 61] on span "Novo pedido" at bounding box center [160, 66] width 38 height 11
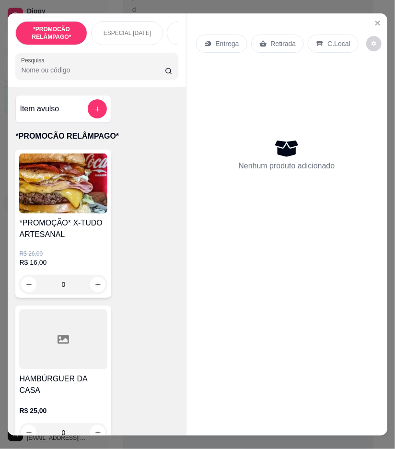
click at [134, 69] on input "Pesquisa" at bounding box center [93, 70] width 144 height 10
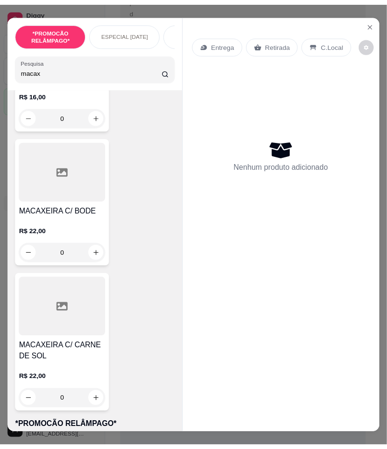
scroll to position [480, 0]
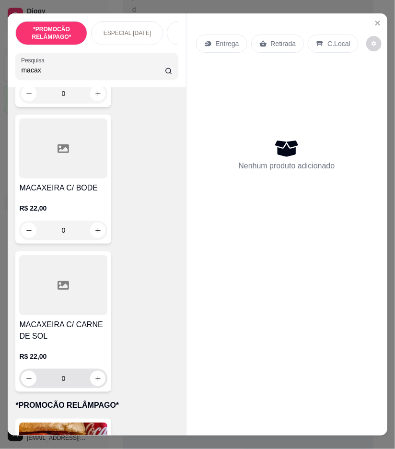
type input "macax"
click at [95, 379] on div "0" at bounding box center [63, 378] width 84 height 19
click at [95, 375] on icon "increase-product-quantity" at bounding box center [98, 378] width 7 height 7
type input "1"
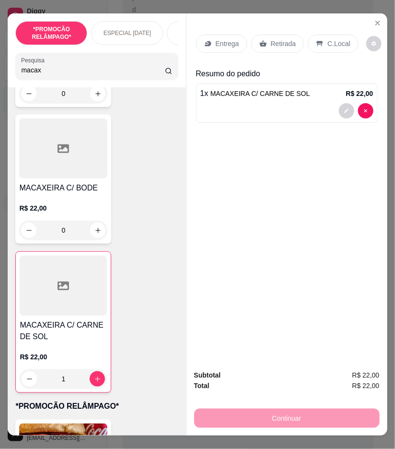
click at [280, 39] on p "Retirada" at bounding box center [283, 44] width 25 height 10
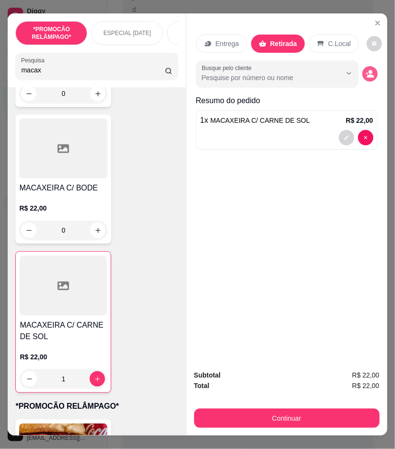
click at [366, 74] on button "decrease-product-quantity" at bounding box center [370, 73] width 15 height 15
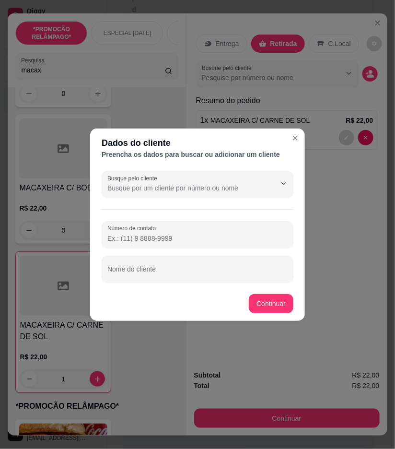
paste input "(87) 9124-7778"
type input "(87) 9124-7778"
paste input "Talita"
type input "Talita"
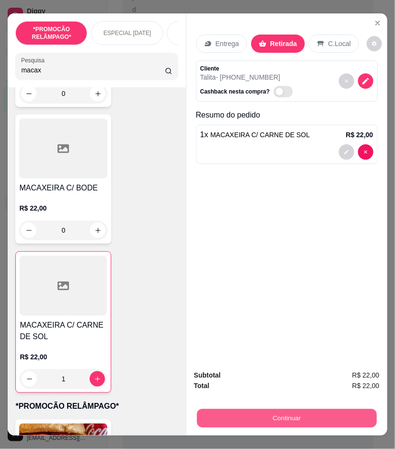
click at [357, 423] on button "Continuar" at bounding box center [287, 418] width 180 height 19
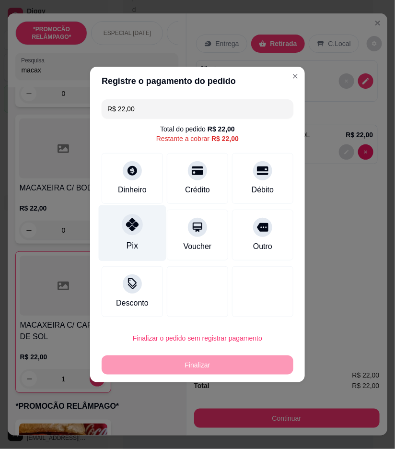
click at [141, 234] on div "Pix" at bounding box center [133, 233] width 68 height 56
type input "R$ 0,00"
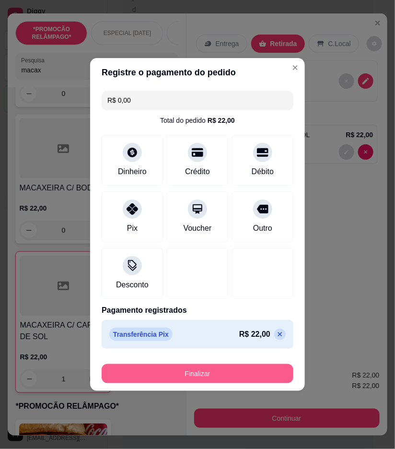
click at [203, 368] on button "Finalizar" at bounding box center [198, 373] width 192 height 19
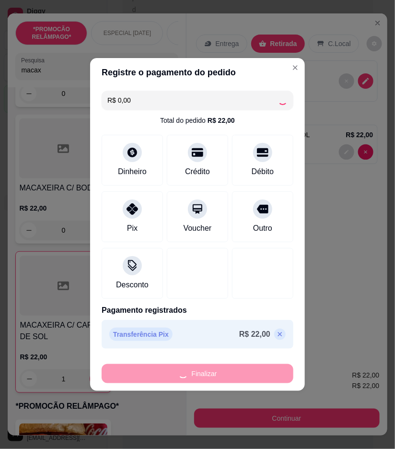
type input "0"
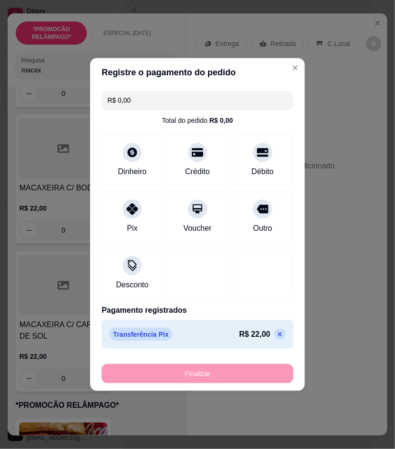
type input "-R$ 22,00"
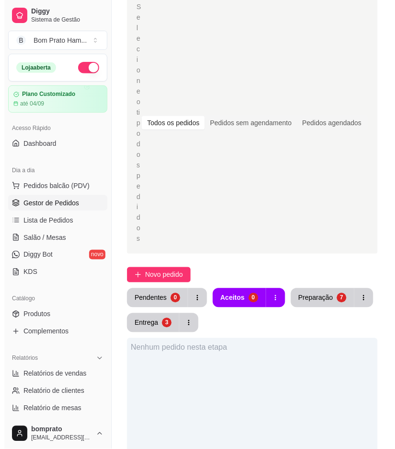
scroll to position [41, 0]
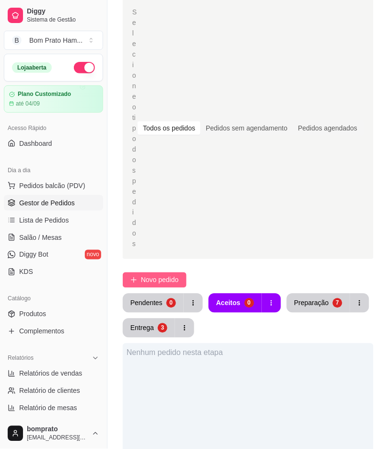
click at [166, 273] on button "Novo pedido" at bounding box center [155, 280] width 64 height 15
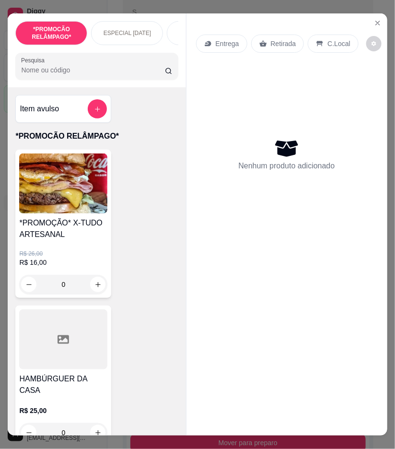
click at [139, 72] on input "Pesquisa" at bounding box center [93, 70] width 144 height 10
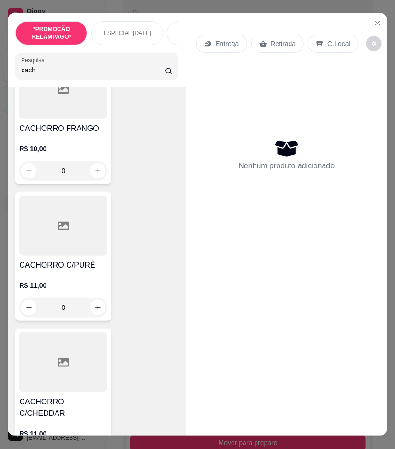
scroll to position [426, 0]
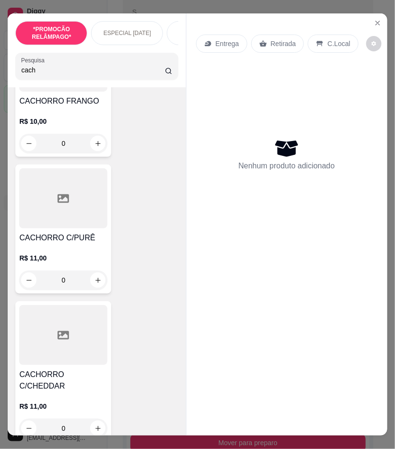
type input "cach"
click at [90, 282] on div "0" at bounding box center [63, 280] width 88 height 19
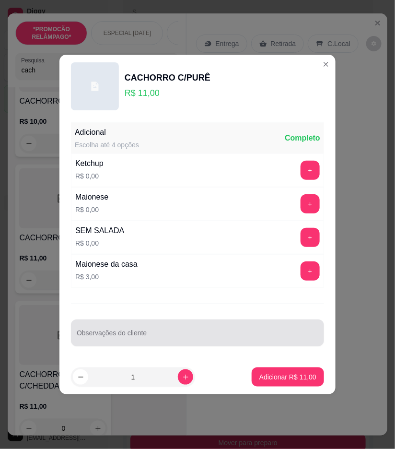
click at [183, 329] on div at bounding box center [198, 332] width 242 height 19
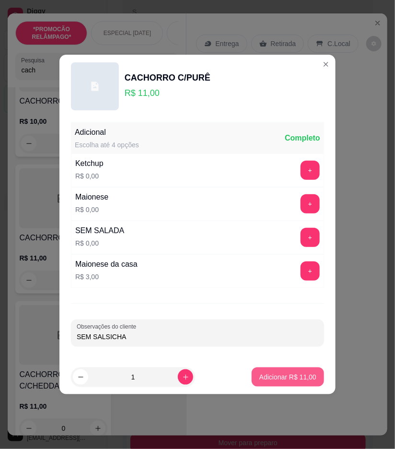
type input "SEM SALSICHA"
click at [266, 368] on button "Adicionar R$ 11,00" at bounding box center [288, 377] width 71 height 19
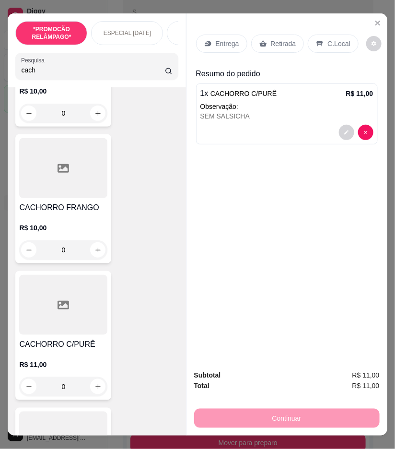
scroll to position [266, 0]
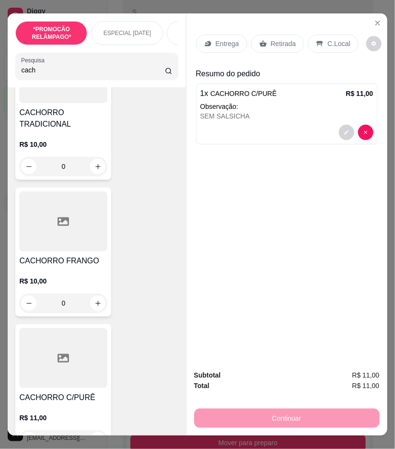
click at [94, 309] on div "0" at bounding box center [63, 303] width 88 height 19
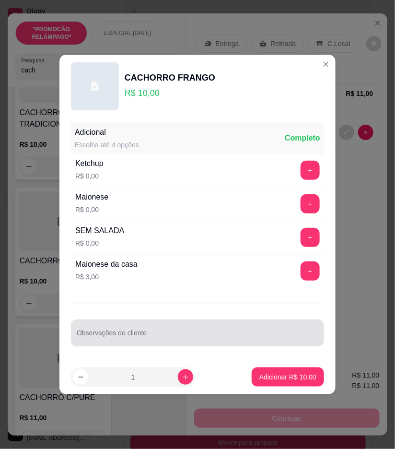
click at [185, 325] on div at bounding box center [198, 332] width 242 height 19
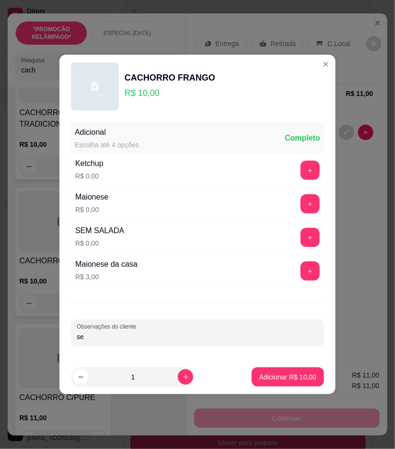
type input "s"
type input "SEM SALSICHA"
click at [297, 372] on button "Adicionar R$ 10,00" at bounding box center [288, 377] width 72 height 19
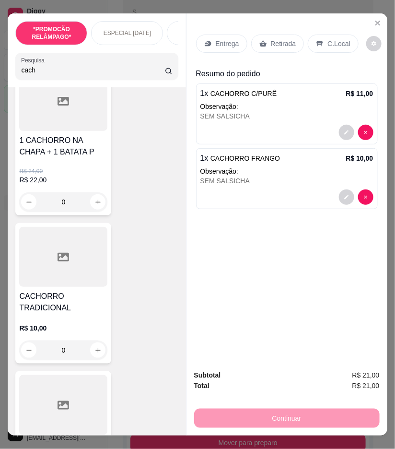
scroll to position [0, 0]
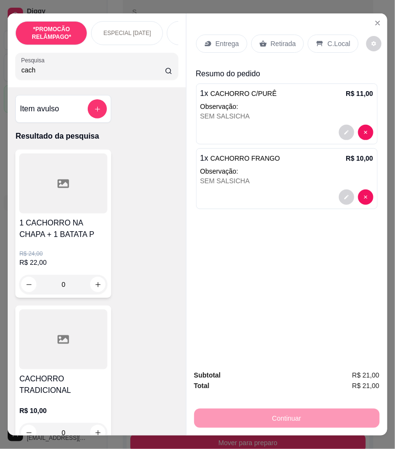
click at [265, 37] on div "Retirada" at bounding box center [277, 44] width 53 height 18
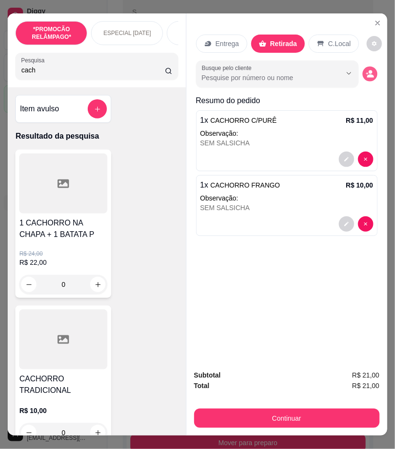
click at [367, 67] on button "decrease-product-quantity" at bounding box center [370, 74] width 15 height 15
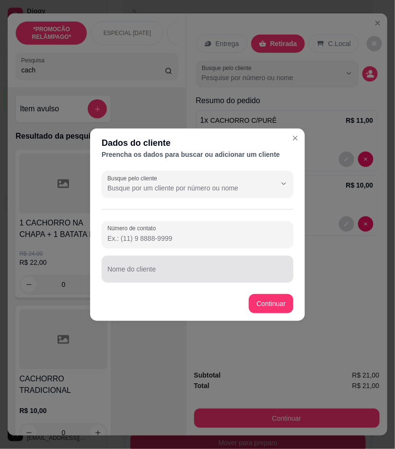
drag, startPoint x: 125, startPoint y: 266, endPoint x: 114, endPoint y: 270, distance: 11.7
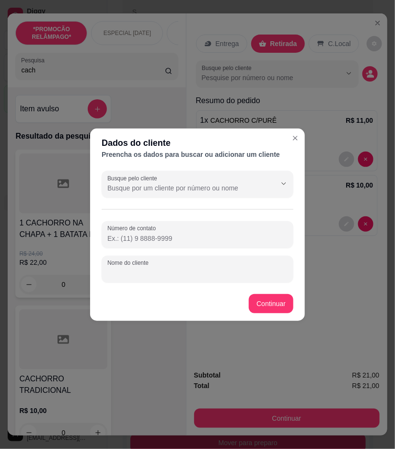
paste input "Enicleysla"
type input "Enicleysla"
click at [139, 241] on input "Número de contato" at bounding box center [197, 239] width 180 height 10
paste input "[PHONE_NUMBER]"
type input "[PHONE_NUMBER]"
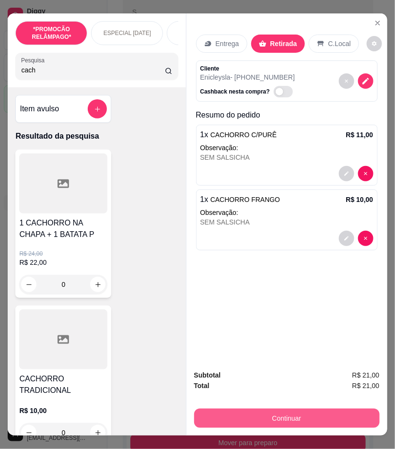
click at [328, 418] on button "Continuar" at bounding box center [287, 418] width 186 height 19
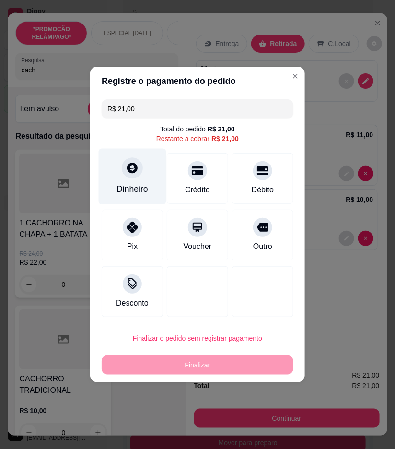
click at [150, 190] on div "Dinheiro" at bounding box center [133, 177] width 68 height 56
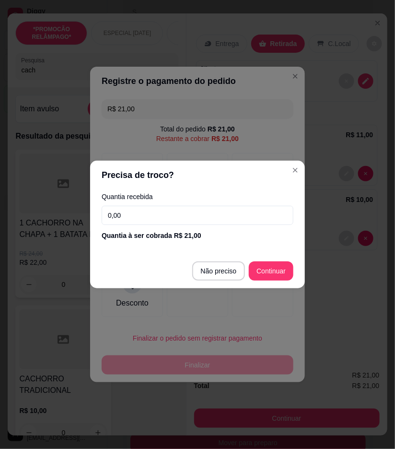
click at [238, 210] on input "0,00" at bounding box center [198, 215] width 192 height 19
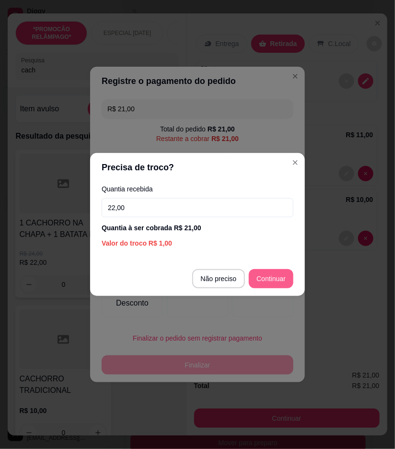
type input "22,00"
click at [269, 268] on footer "Não preciso Continuar" at bounding box center [197, 279] width 215 height 35
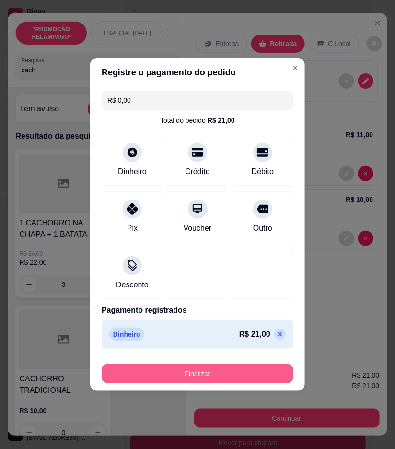
click at [255, 370] on button "Finalizar" at bounding box center [198, 373] width 192 height 19
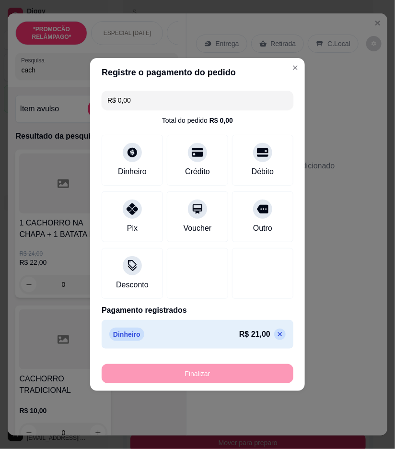
type input "-R$ 21,00"
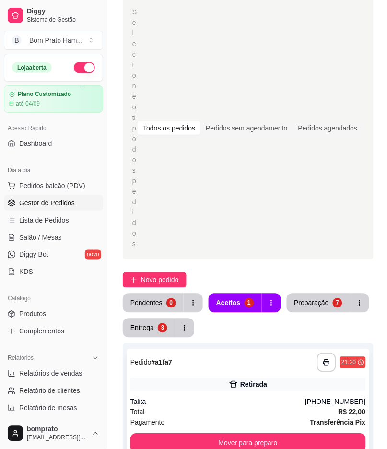
click at [227, 378] on div "Retirada" at bounding box center [249, 384] width 236 height 13
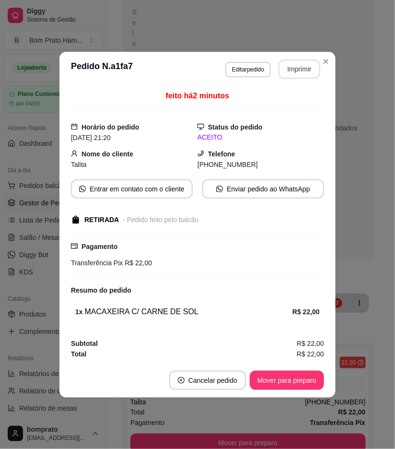
click at [291, 74] on button "Imprimir" at bounding box center [300, 69] width 42 height 19
click at [303, 376] on button "Mover para preparo" at bounding box center [287, 380] width 74 height 19
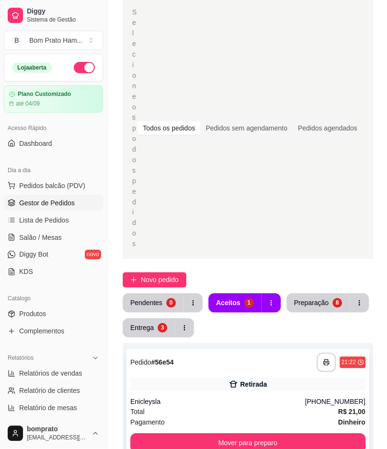
click at [238, 349] on div "**********" at bounding box center [248, 402] width 243 height 107
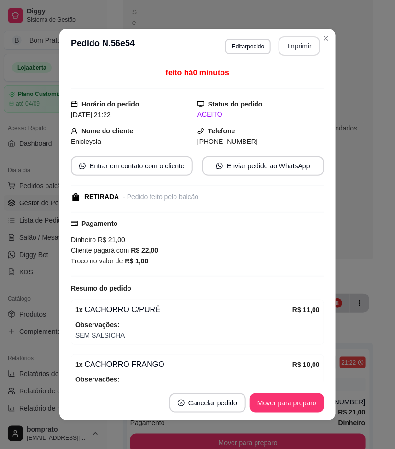
click at [304, 44] on button "Imprimir" at bounding box center [300, 45] width 42 height 19
click at [298, 398] on button "Mover para preparo" at bounding box center [287, 403] width 72 height 19
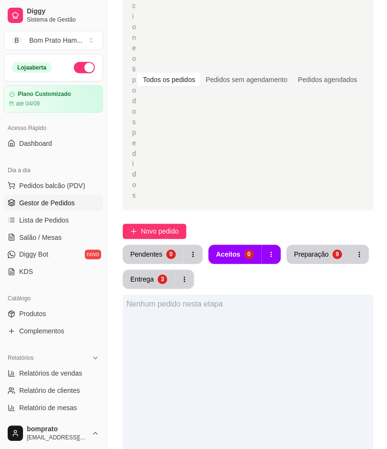
scroll to position [148, 0]
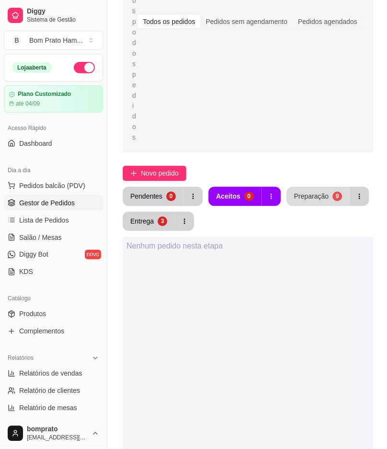
click at [302, 192] on div "Preparação" at bounding box center [312, 197] width 35 height 10
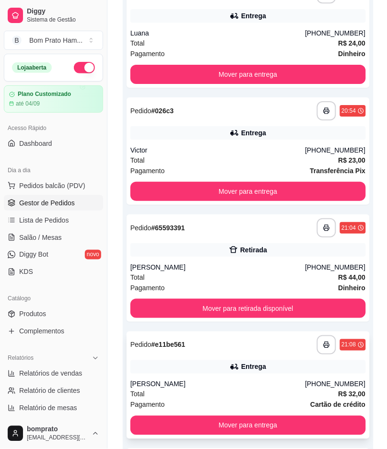
scroll to position [415, 0]
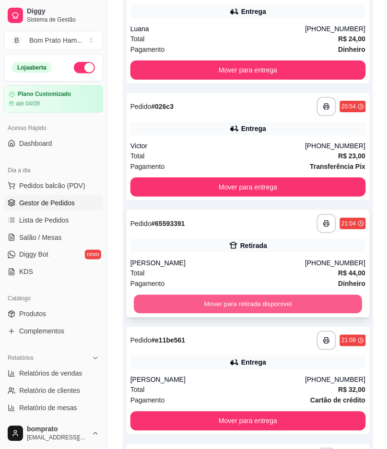
click at [221, 295] on button "Mover para retirada disponível" at bounding box center [248, 304] width 228 height 19
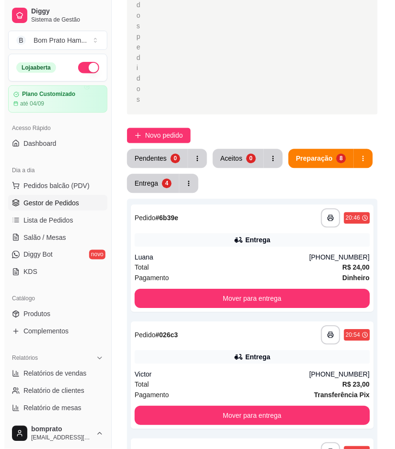
scroll to position [148, 0]
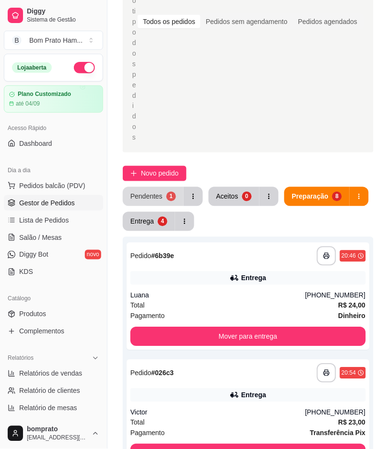
click at [159, 187] on button "Pendentes 1" at bounding box center [153, 196] width 61 height 19
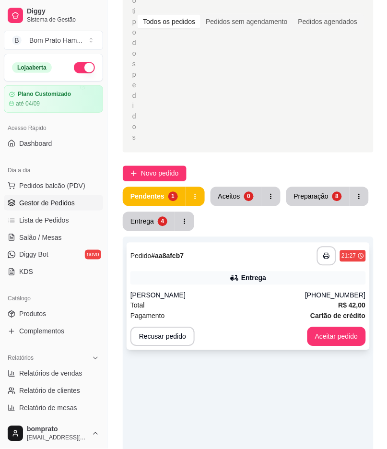
click at [254, 311] on div "Pagamento Cartão de crédito" at bounding box center [249, 316] width 236 height 11
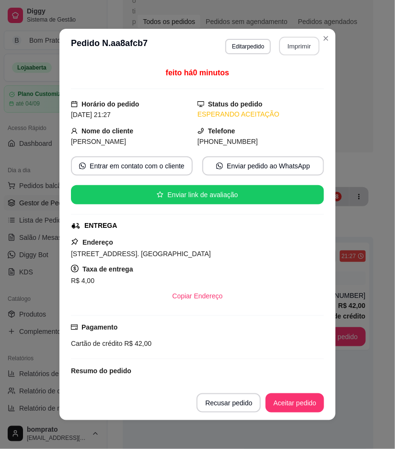
click at [305, 47] on button "Imprimir" at bounding box center [300, 46] width 40 height 19
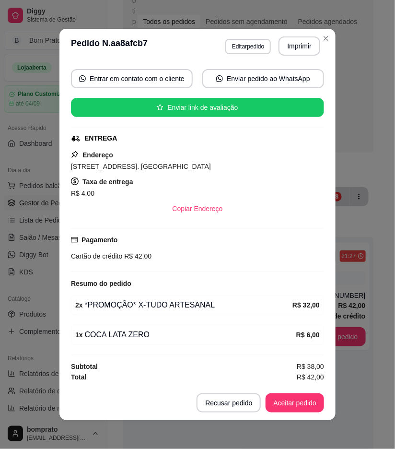
scroll to position [88, 0]
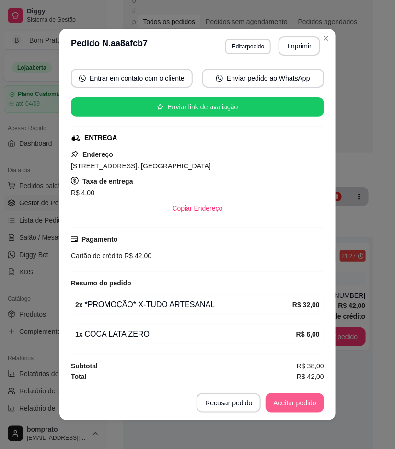
click at [286, 399] on button "Aceitar pedido" at bounding box center [295, 403] width 59 height 19
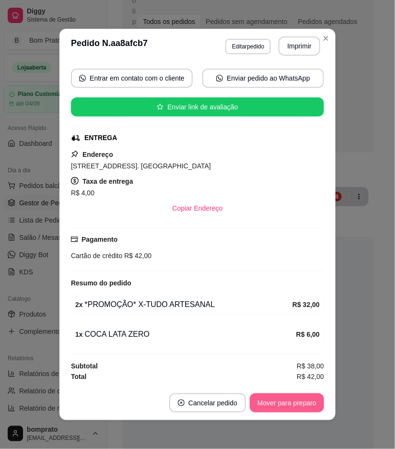
click at [286, 399] on button "Mover para preparo" at bounding box center [287, 403] width 74 height 19
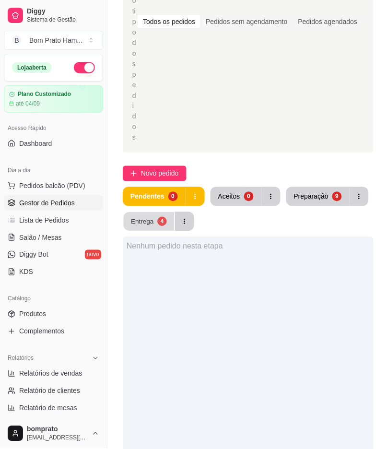
click at [162, 217] on div "4" at bounding box center [161, 221] width 9 height 9
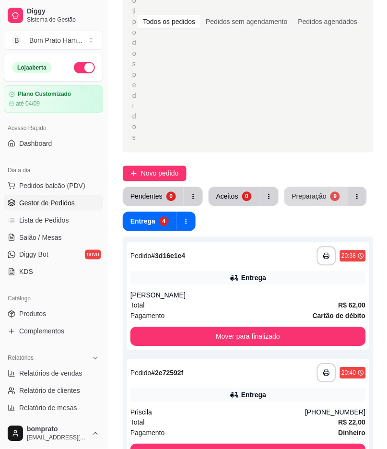
click at [301, 187] on button "Preparação 9" at bounding box center [316, 196] width 63 height 19
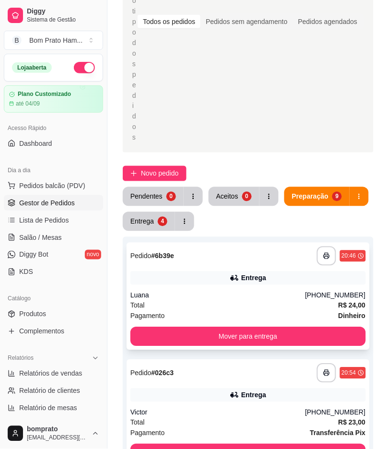
click at [218, 300] on div "Total R$ 24,00" at bounding box center [249, 305] width 236 height 11
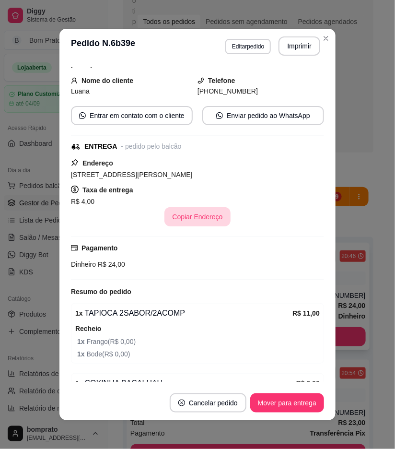
scroll to position [100, 0]
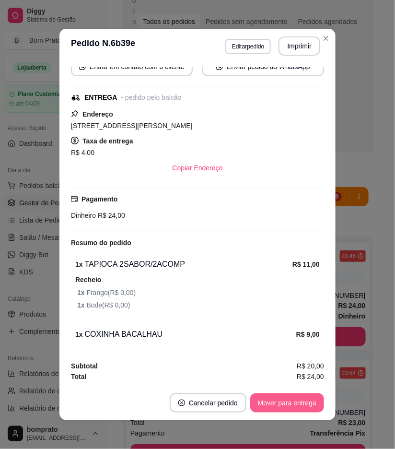
click at [283, 406] on button "Mover para entrega" at bounding box center [287, 403] width 74 height 19
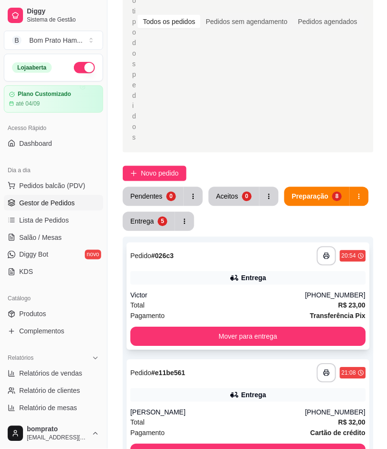
click at [264, 291] on div "Victor" at bounding box center [218, 296] width 175 height 10
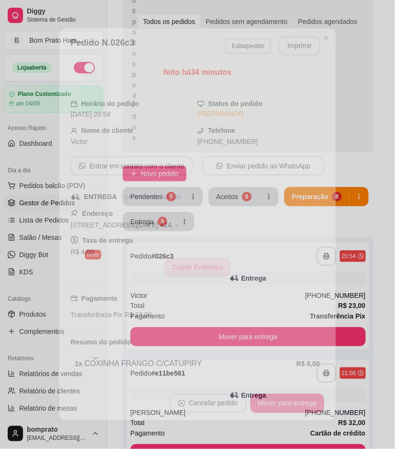
scroll to position [60, 0]
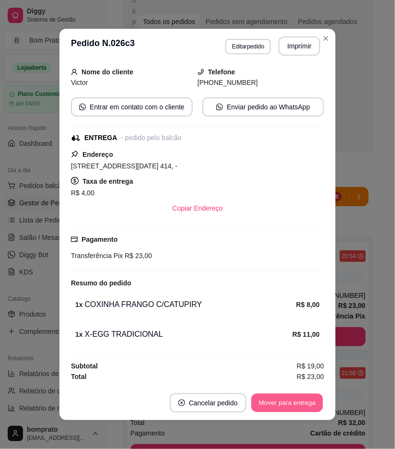
click at [284, 396] on button "Mover para entrega" at bounding box center [287, 403] width 72 height 19
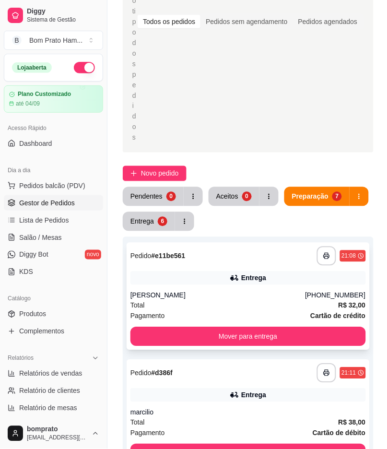
click at [215, 256] on div "**********" at bounding box center [248, 296] width 243 height 107
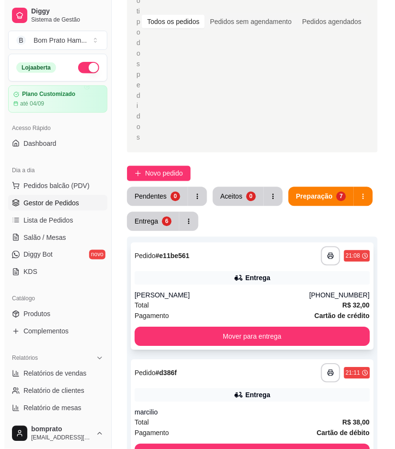
scroll to position [202, 0]
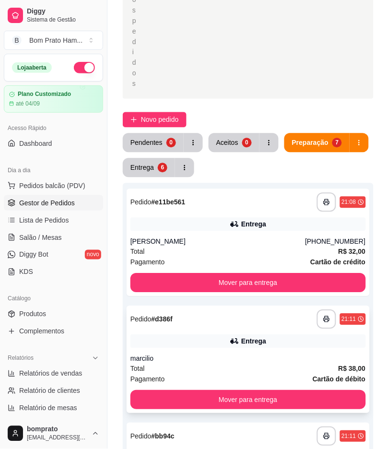
click at [241, 306] on div "**********" at bounding box center [248, 359] width 243 height 107
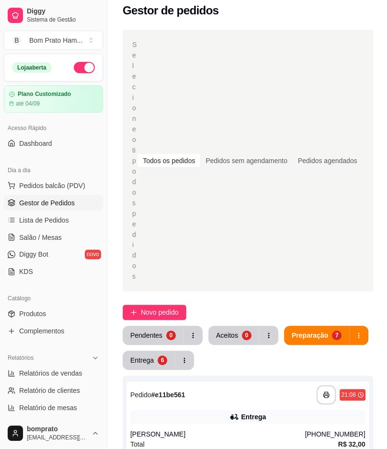
scroll to position [0, 0]
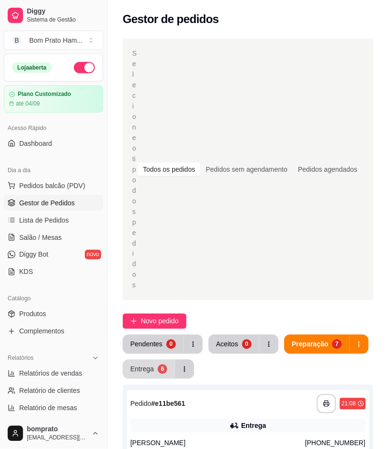
click at [155, 360] on button "Entrega 6" at bounding box center [149, 369] width 52 height 19
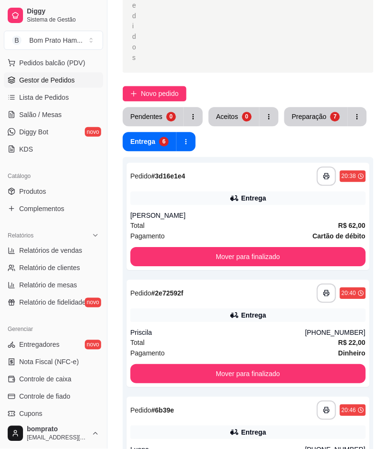
scroll to position [213, 0]
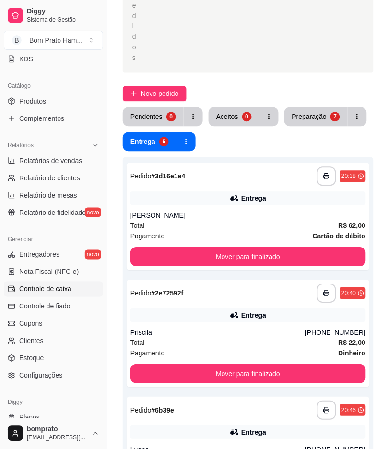
click at [72, 291] on link "Controle de caixa" at bounding box center [53, 289] width 99 height 15
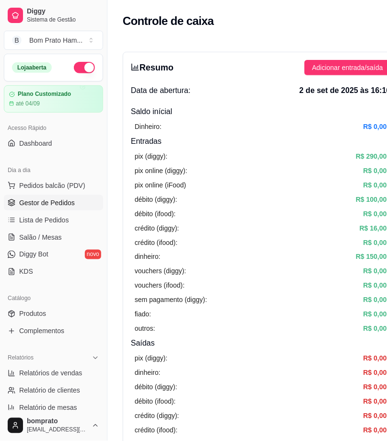
click at [60, 207] on span "Gestor de Pedidos" at bounding box center [47, 203] width 56 height 10
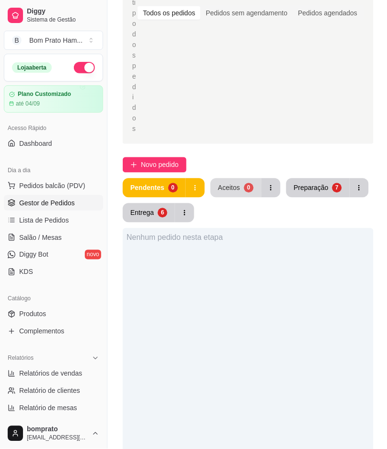
scroll to position [160, 0]
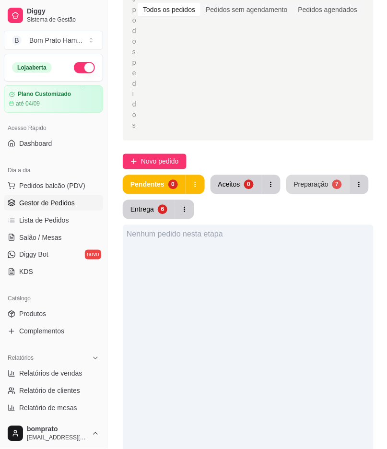
click at [324, 180] on div "Preparação" at bounding box center [311, 185] width 35 height 10
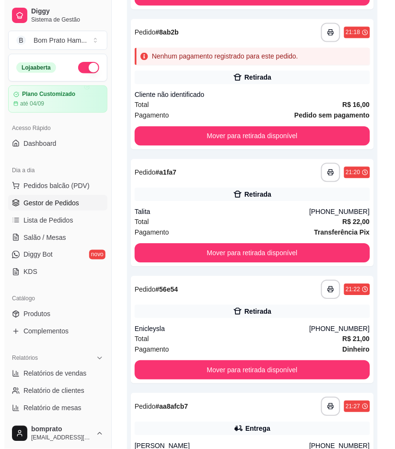
scroll to position [746, 0]
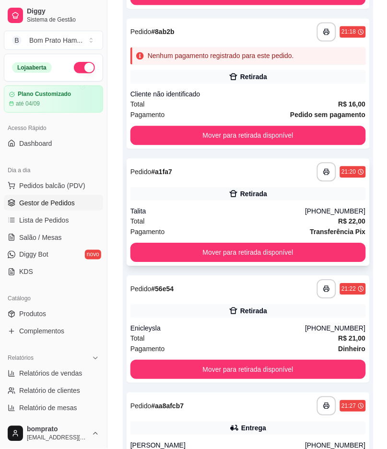
click at [258, 174] on div "**********" at bounding box center [248, 212] width 243 height 107
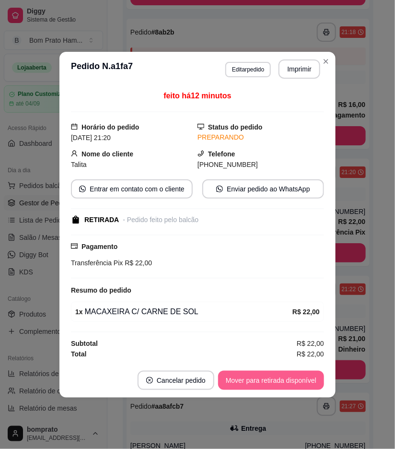
click at [296, 376] on button "Mover para retirada disponível" at bounding box center [271, 380] width 106 height 19
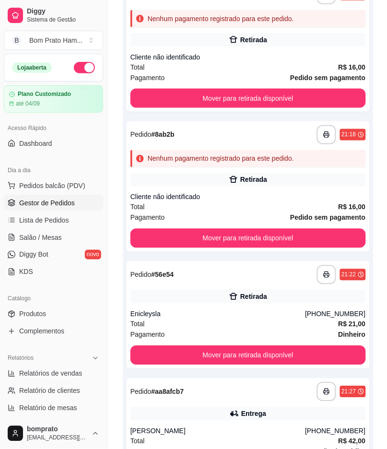
scroll to position [669, 0]
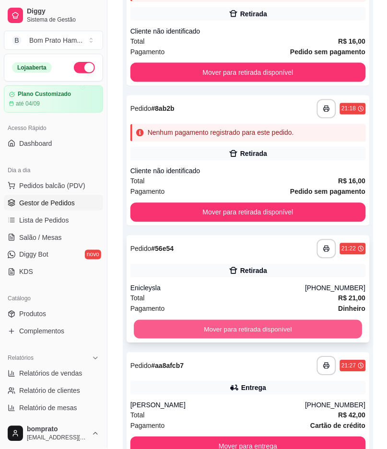
click at [299, 321] on button "Mover para retirada disponível" at bounding box center [248, 330] width 228 height 19
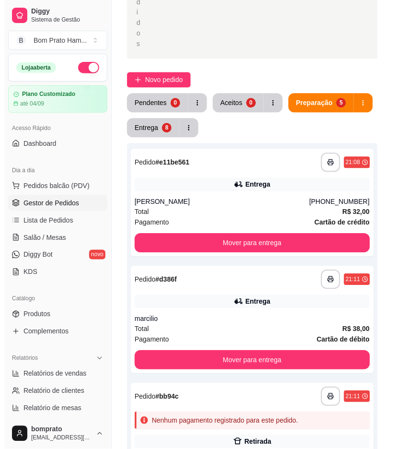
scroll to position [210, 0]
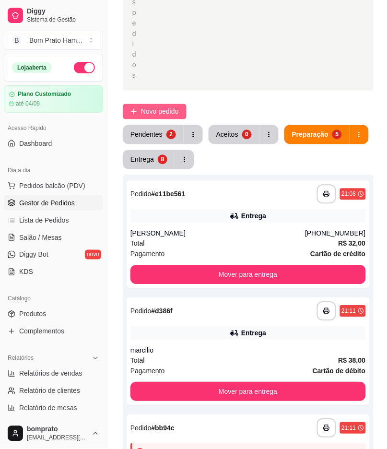
click at [157, 107] on span "Novo pedido" at bounding box center [160, 112] width 38 height 11
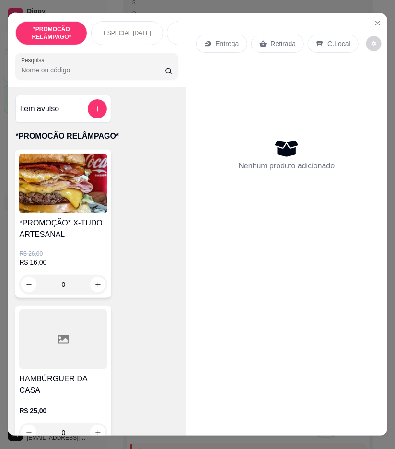
click at [115, 75] on input "Pesquisa" at bounding box center [93, 70] width 144 height 10
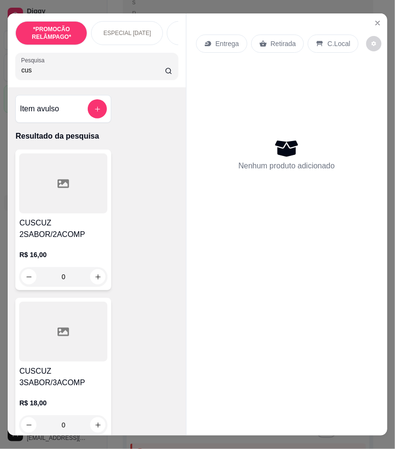
click at [64, 338] on icon at bounding box center [64, 332] width 12 height 12
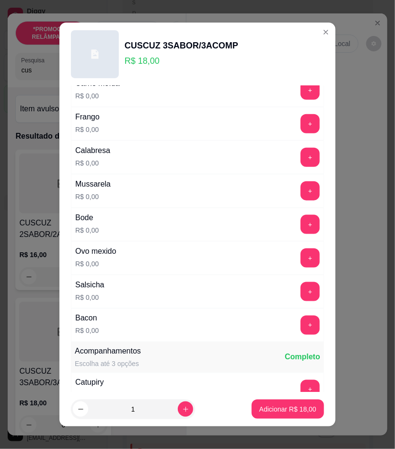
scroll to position [160, 0]
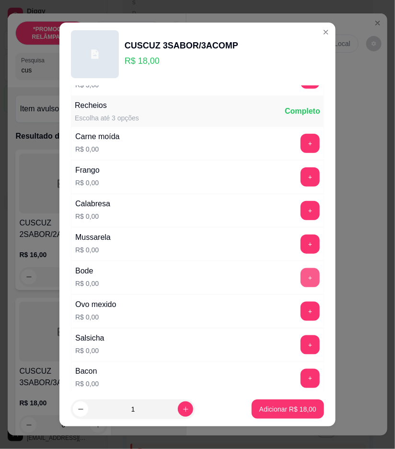
click at [301, 281] on button "+" at bounding box center [310, 277] width 19 height 19
click at [301, 315] on button "+" at bounding box center [310, 311] width 19 height 19
click at [301, 245] on button "+" at bounding box center [310, 244] width 19 height 19
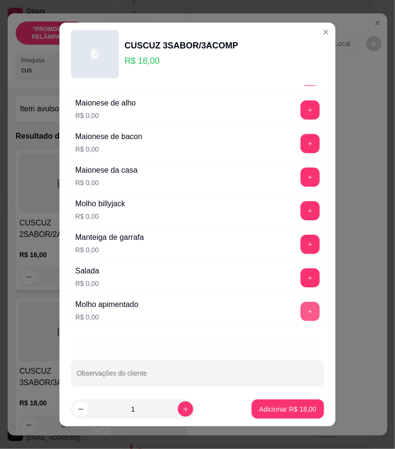
scroll to position [603, 0]
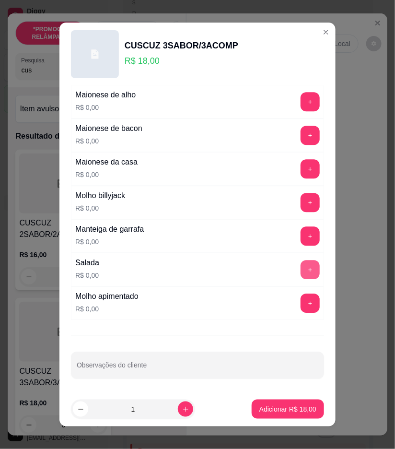
click at [301, 277] on button "+" at bounding box center [310, 269] width 19 height 19
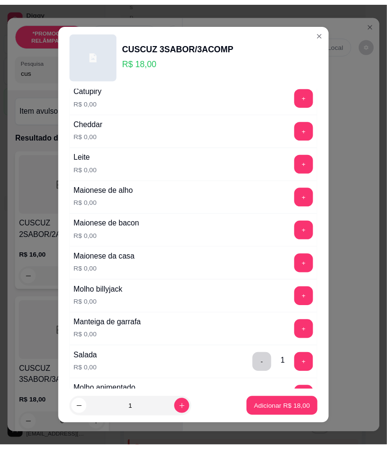
scroll to position [497, 0]
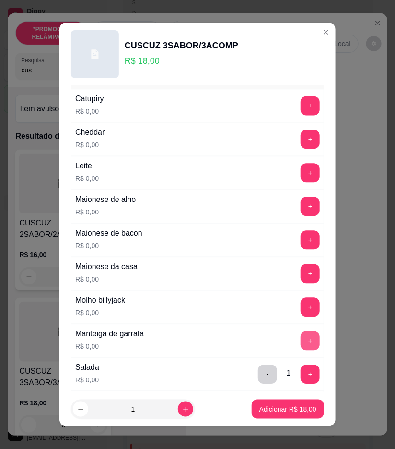
click at [301, 337] on button "+" at bounding box center [310, 341] width 19 height 19
click at [301, 168] on button "+" at bounding box center [310, 173] width 19 height 19
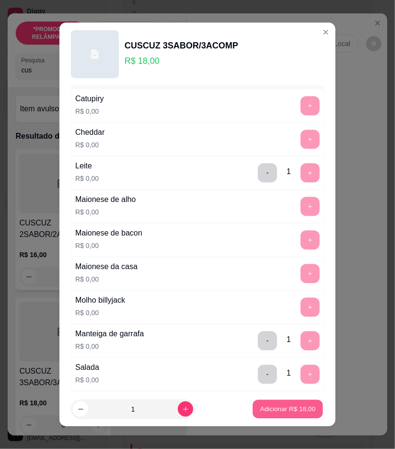
click at [274, 411] on p "Adicionar R$ 18,00" at bounding box center [289, 409] width 56 height 9
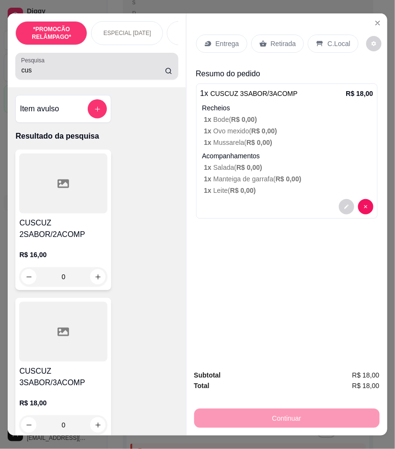
click at [51, 73] on input "cus" at bounding box center [93, 70] width 144 height 10
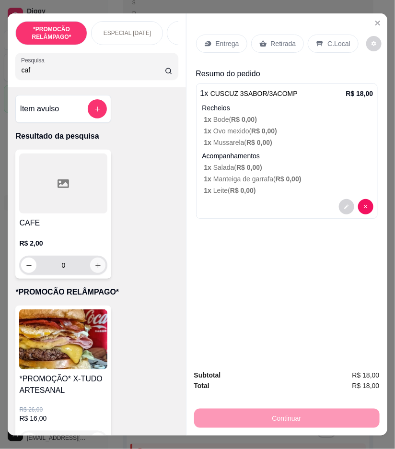
type input "caf"
click at [96, 269] on icon "increase-product-quantity" at bounding box center [98, 265] width 7 height 7
type input "1"
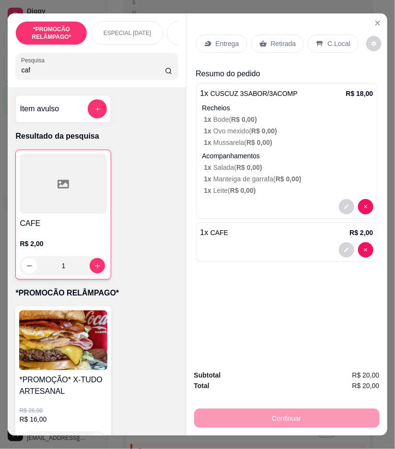
click at [329, 41] on p "C.Local" at bounding box center [339, 44] width 23 height 10
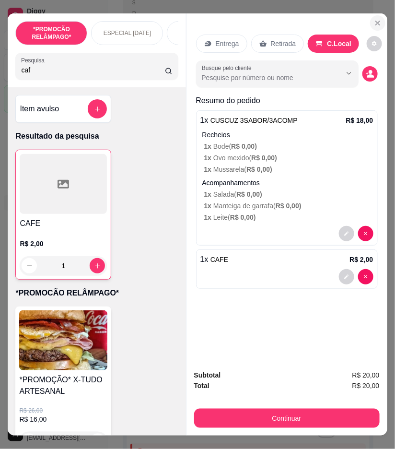
click at [375, 25] on button "Close" at bounding box center [377, 22] width 15 height 15
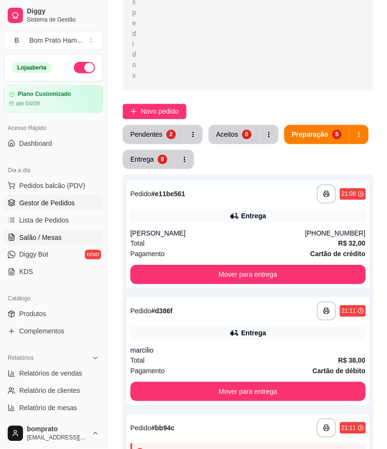
click at [64, 239] on link "Salão / Mesas" at bounding box center [53, 237] width 99 height 15
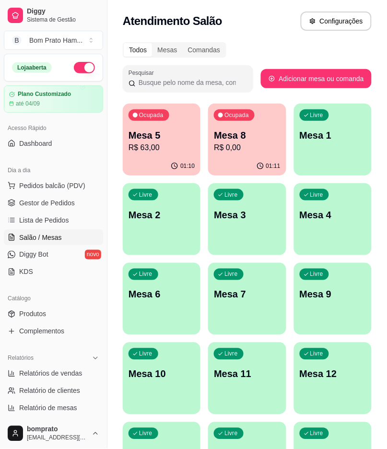
click at [184, 374] on p "Mesa 10" at bounding box center [162, 374] width 66 height 13
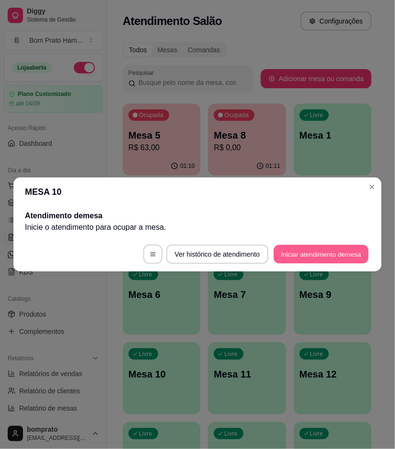
click at [327, 252] on button "Iniciar atendimento de mesa" at bounding box center [321, 254] width 95 height 19
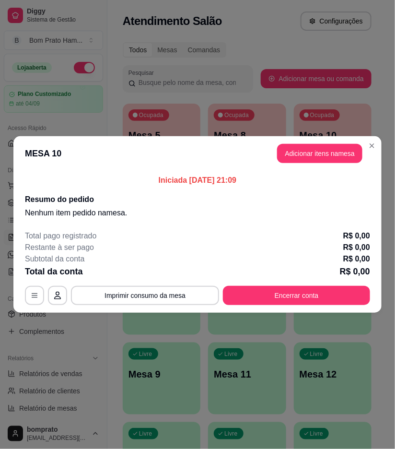
click at [332, 165] on header "MESA 10 Adicionar itens na mesa" at bounding box center [197, 153] width 369 height 35
click at [330, 159] on button "Adicionar itens na mesa" at bounding box center [320, 153] width 83 height 19
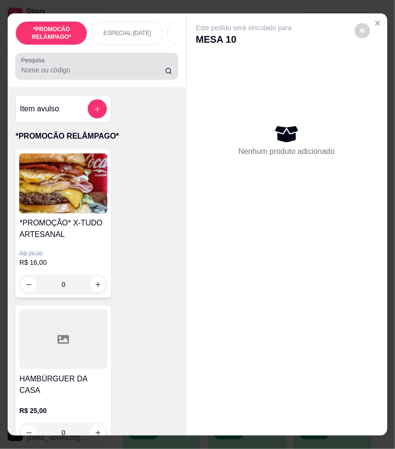
click at [111, 75] on input "Pesquisa" at bounding box center [93, 70] width 144 height 10
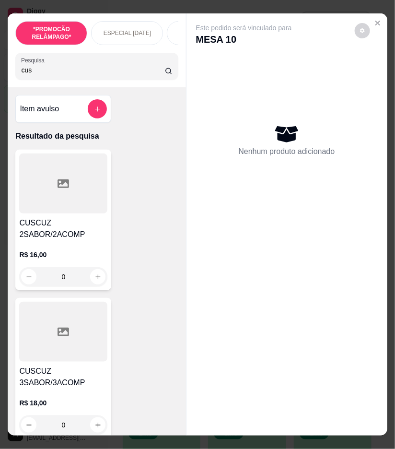
click at [79, 333] on div at bounding box center [63, 332] width 88 height 60
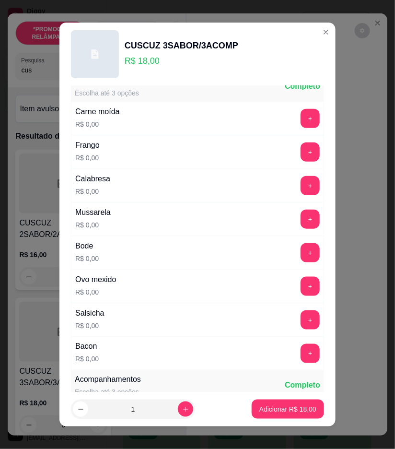
scroll to position [213, 0]
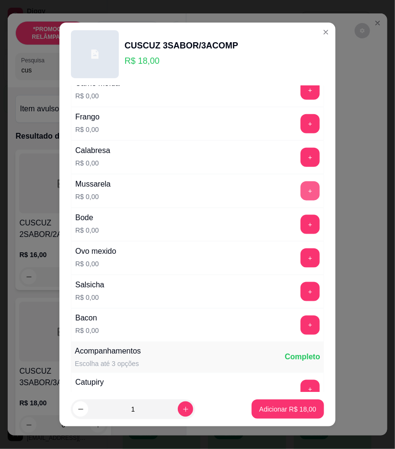
click at [301, 192] on button "+" at bounding box center [310, 190] width 19 height 19
click at [301, 227] on button "+" at bounding box center [310, 224] width 19 height 19
click at [301, 254] on button "+" at bounding box center [310, 258] width 19 height 19
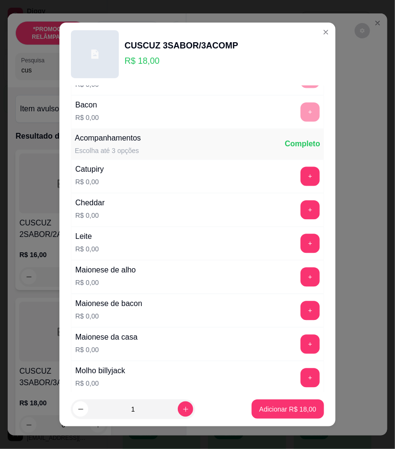
scroll to position [480, 0]
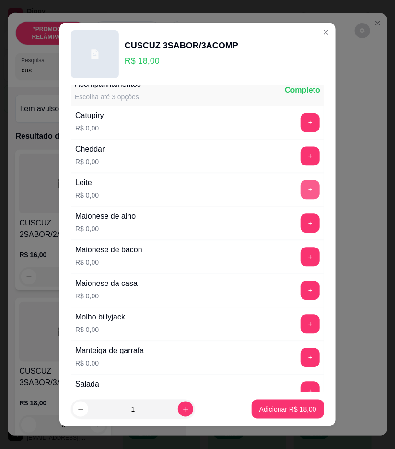
click at [301, 194] on button "+" at bounding box center [310, 189] width 19 height 19
click at [301, 358] on button "+" at bounding box center [310, 357] width 19 height 19
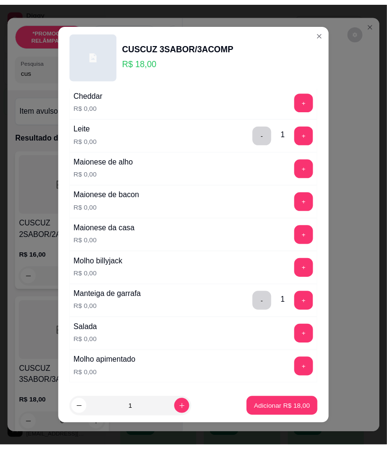
scroll to position [586, 0]
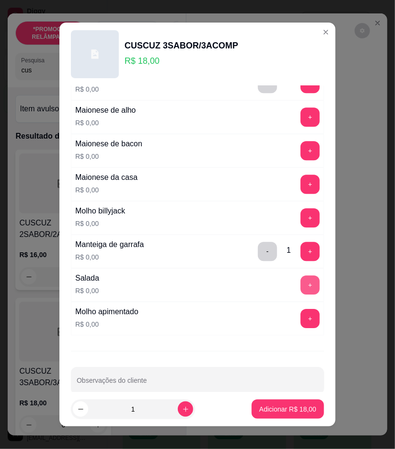
click at [301, 286] on button "+" at bounding box center [310, 284] width 19 height 19
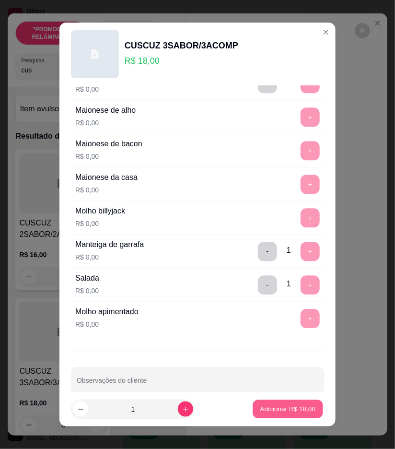
click at [274, 400] on button "Adicionar R$ 18,00" at bounding box center [288, 409] width 71 height 19
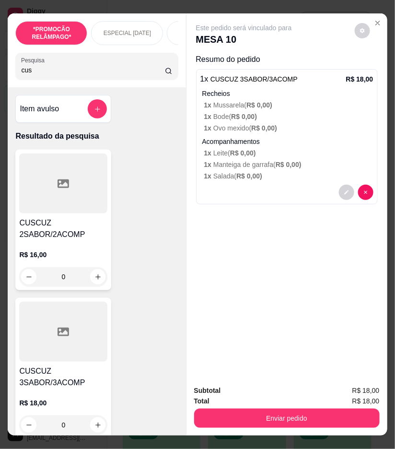
click at [34, 69] on input "cus" at bounding box center [93, 70] width 144 height 10
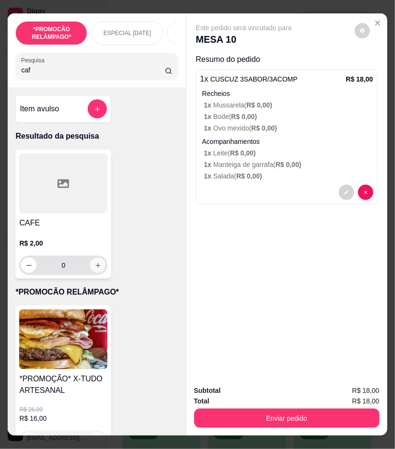
type input "caf"
click at [95, 269] on icon "increase-product-quantity" at bounding box center [98, 265] width 7 height 7
type input "1"
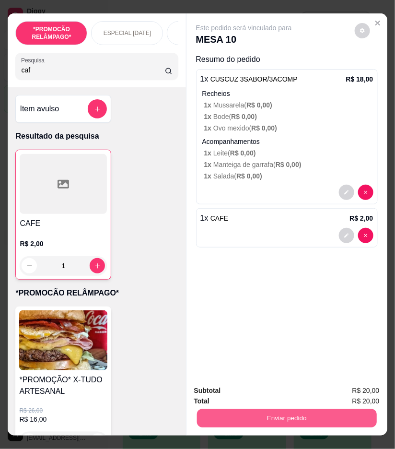
click at [318, 414] on button "Enviar pedido" at bounding box center [287, 418] width 180 height 19
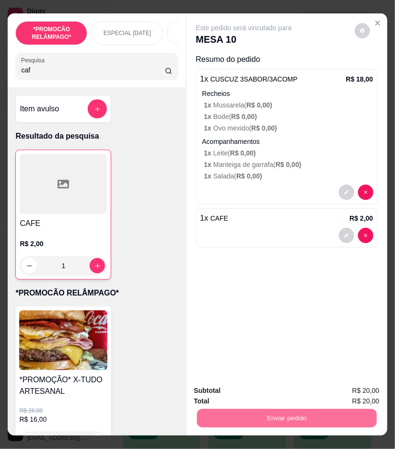
click at [270, 394] on button "Não registrar e enviar pedido" at bounding box center [254, 391] width 100 height 18
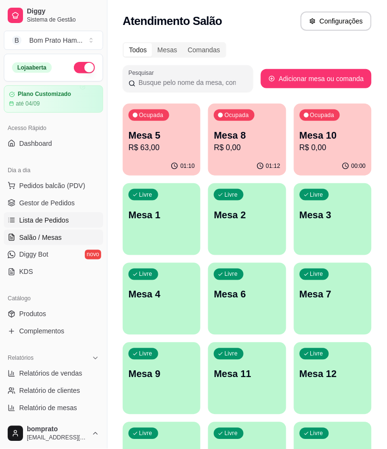
click at [69, 217] on link "Lista de Pedidos" at bounding box center [53, 220] width 99 height 15
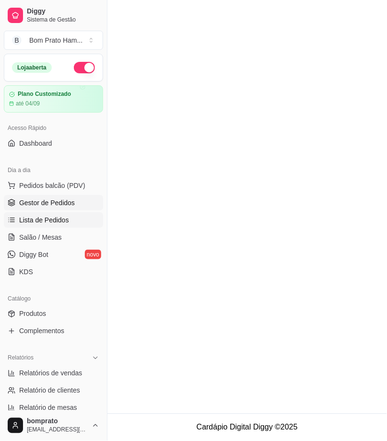
click at [66, 199] on span "Gestor de Pedidos" at bounding box center [47, 203] width 56 height 10
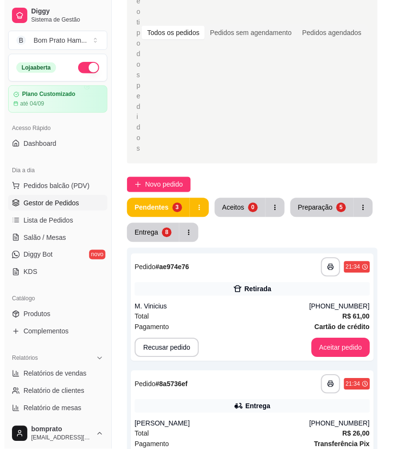
scroll to position [160, 0]
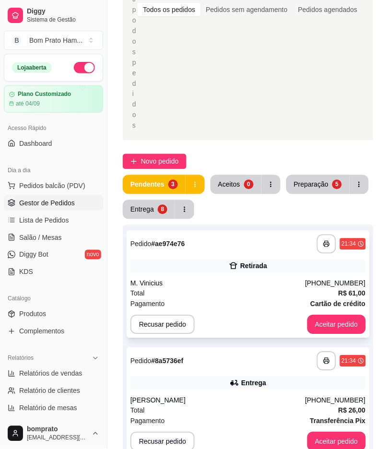
click at [247, 279] on div "M. Vinicius" at bounding box center [218, 284] width 175 height 10
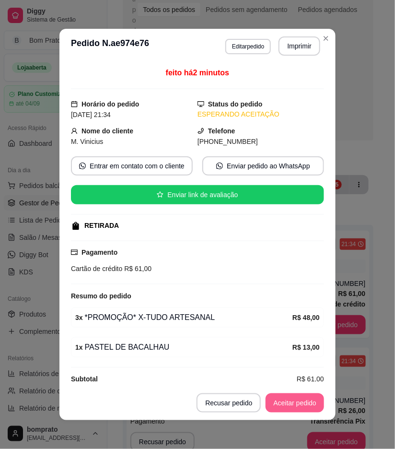
click at [304, 411] on button "Aceitar pedido" at bounding box center [295, 403] width 59 height 19
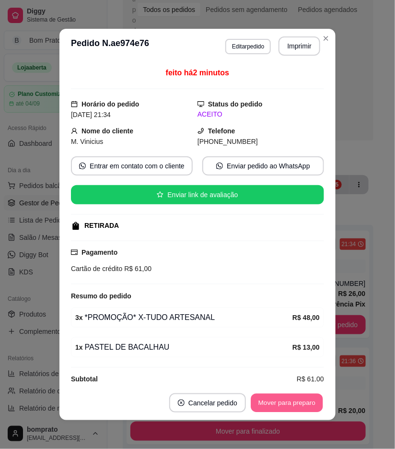
click at [303, 406] on button "Mover para preparo" at bounding box center [287, 403] width 72 height 19
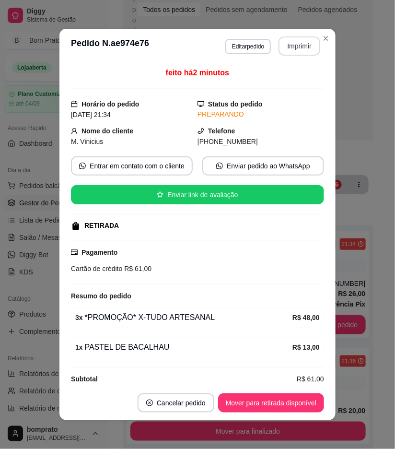
click at [299, 49] on button "Imprimir" at bounding box center [300, 45] width 42 height 19
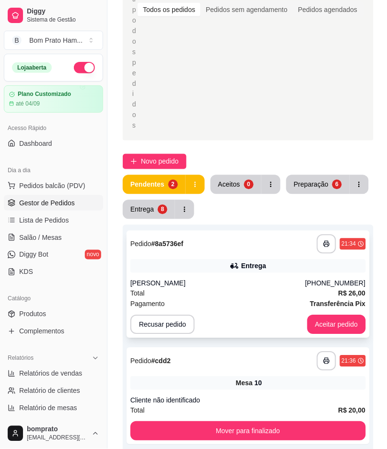
click at [248, 279] on div "[PERSON_NAME]" at bounding box center [218, 284] width 175 height 10
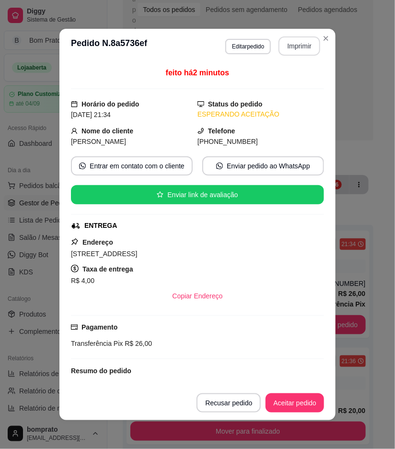
click at [286, 52] on button "Imprimir" at bounding box center [300, 45] width 42 height 19
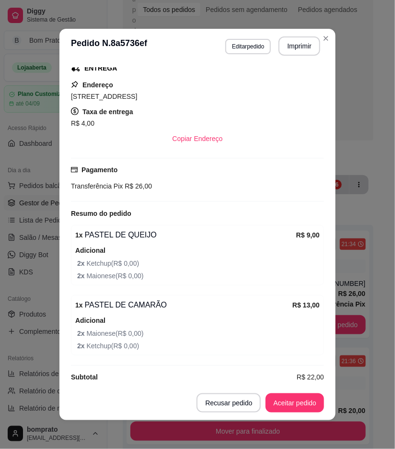
scroll to position [169, 0]
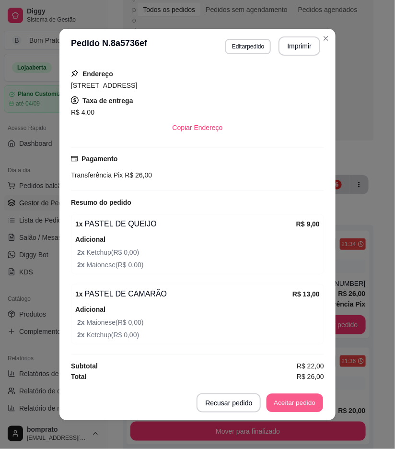
click at [298, 399] on button "Aceitar pedido" at bounding box center [295, 403] width 57 height 19
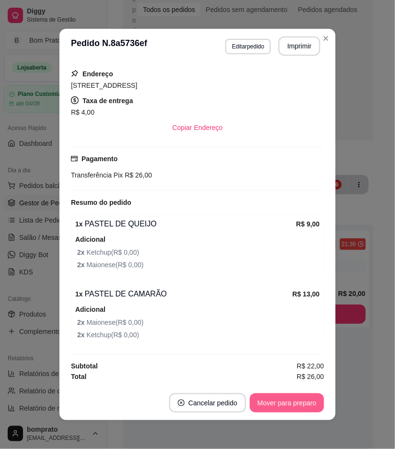
click at [298, 399] on button "Mover para preparo" at bounding box center [287, 403] width 74 height 19
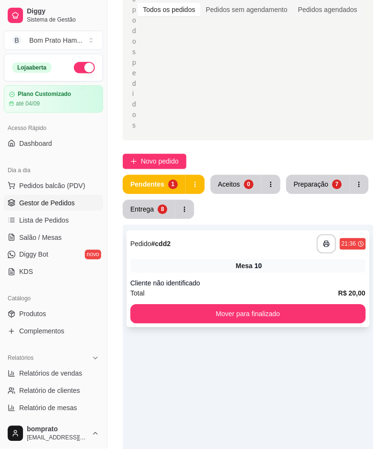
click at [255, 279] on div "Cliente não identificado" at bounding box center [249, 284] width 236 height 10
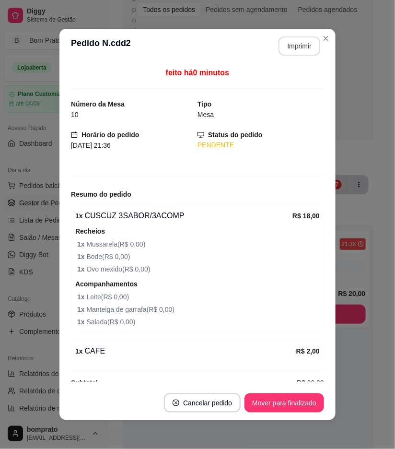
click at [285, 48] on button "Imprimir" at bounding box center [300, 45] width 42 height 19
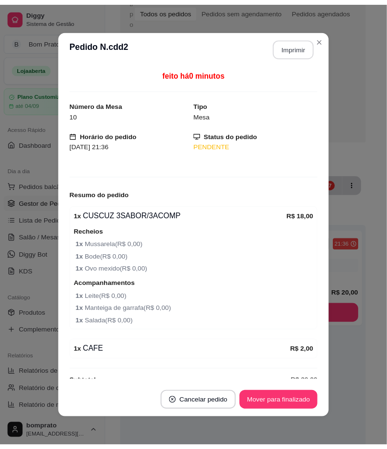
scroll to position [0, 0]
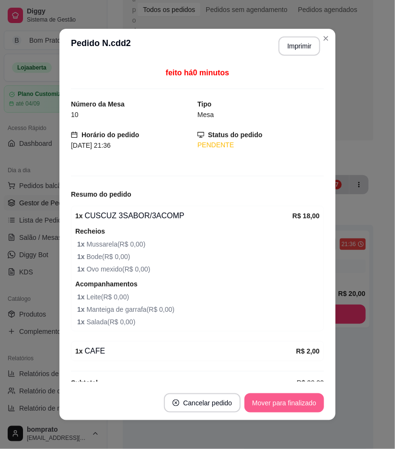
click at [305, 404] on button "Mover para finalizado" at bounding box center [285, 403] width 80 height 19
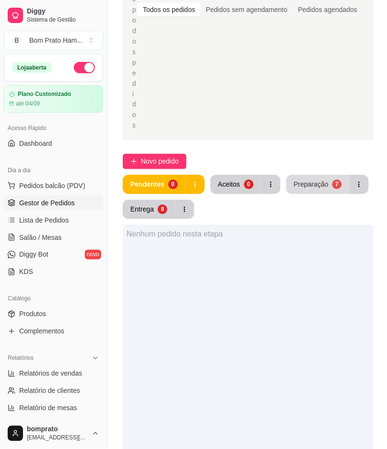
click at [304, 175] on button "Preparação 7" at bounding box center [317, 184] width 63 height 19
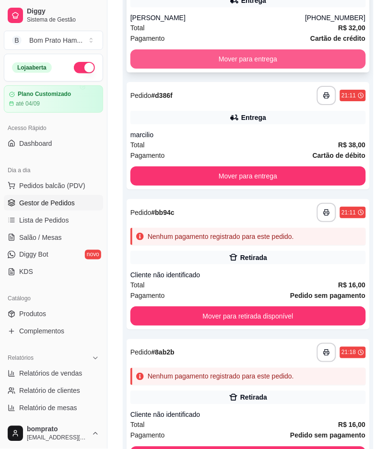
scroll to position [426, 0]
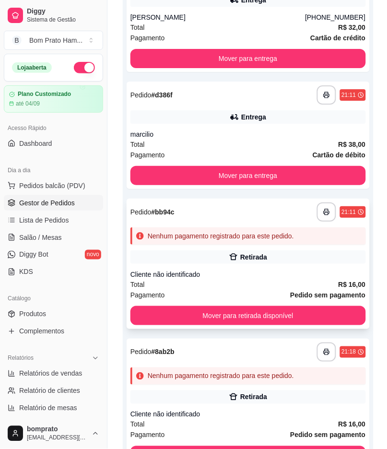
click at [239, 227] on div "Nenhum pagamento registrado para este pedido." at bounding box center [249, 235] width 236 height 17
click at [273, 391] on div "Retirada" at bounding box center [249, 397] width 236 height 13
click at [261, 270] on div "Cliente não identificado" at bounding box center [249, 275] width 236 height 10
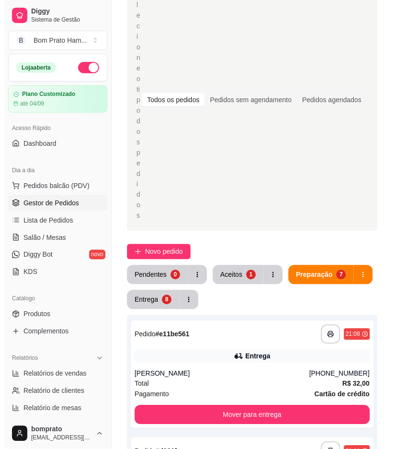
scroll to position [53, 0]
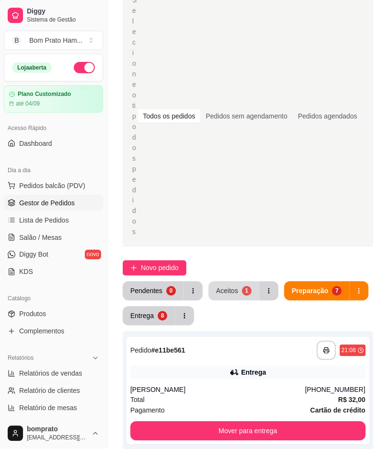
click at [229, 286] on div "Aceitos" at bounding box center [227, 291] width 22 height 10
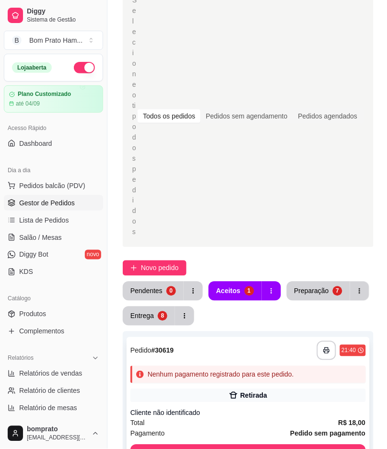
click at [233, 366] on div "Nenhum pagamento registrado para este pedido." at bounding box center [249, 374] width 236 height 17
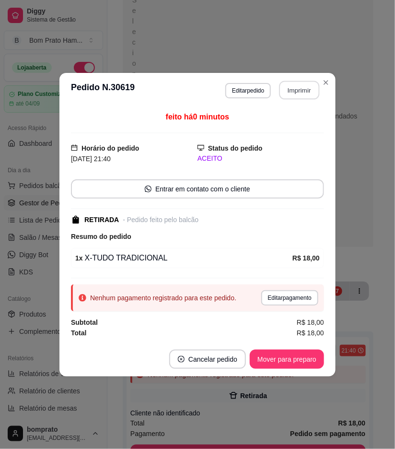
click at [295, 90] on button "Imprimir" at bounding box center [300, 90] width 40 height 19
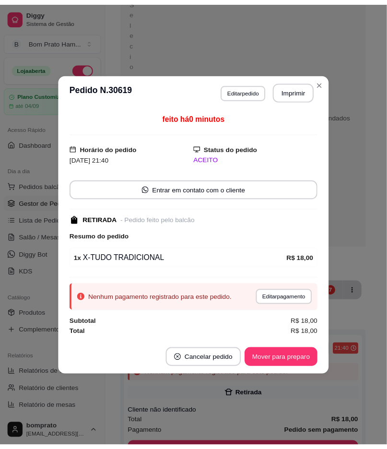
scroll to position [0, 0]
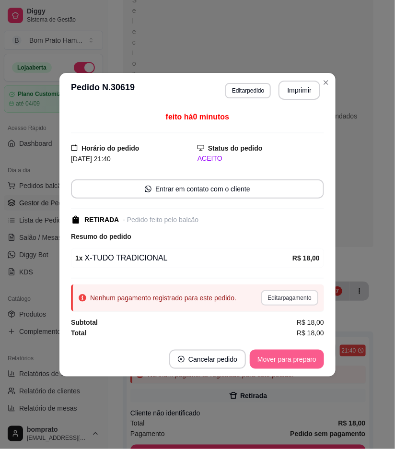
click at [310, 357] on button "Mover para preparo" at bounding box center [287, 359] width 74 height 19
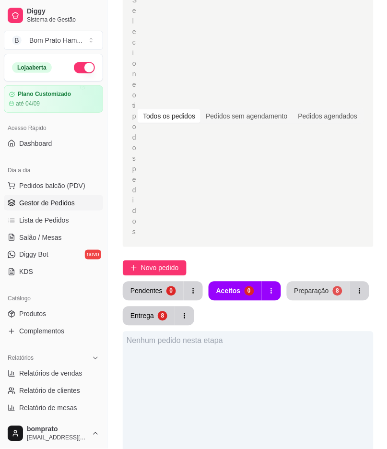
click at [312, 282] on button "Preparação 8" at bounding box center [318, 291] width 63 height 19
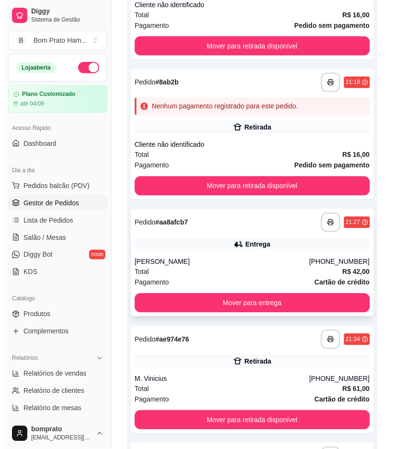
scroll to position [691, 0]
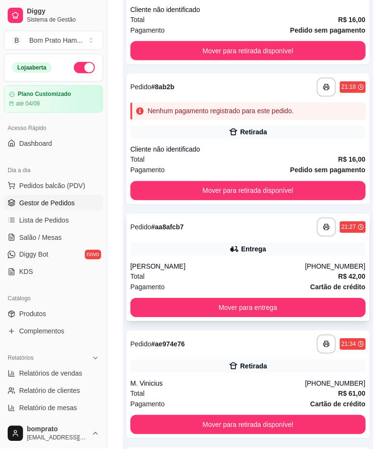
click at [224, 243] on div "Entrega" at bounding box center [249, 249] width 236 height 13
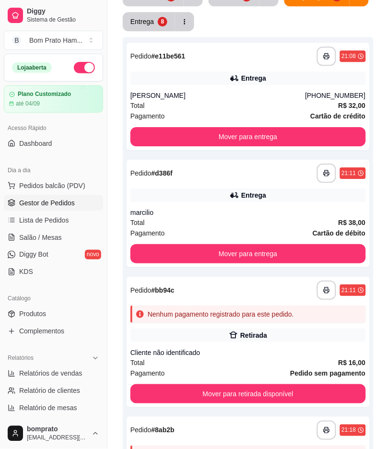
scroll to position [211, 0]
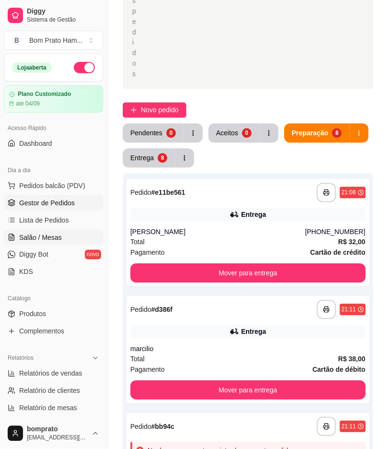
click at [66, 245] on link "Salão / Mesas" at bounding box center [53, 237] width 99 height 15
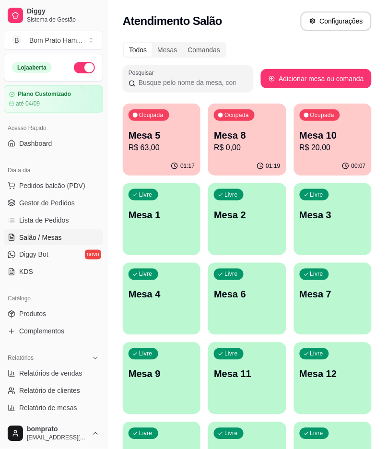
click at [179, 151] on p "R$ 63,00" at bounding box center [162, 148] width 66 height 12
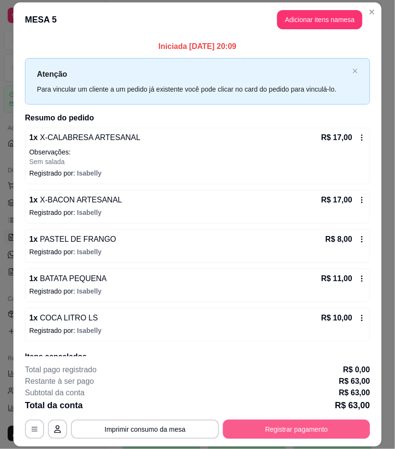
click at [288, 428] on button "Registrar pagamento" at bounding box center [296, 429] width 147 height 19
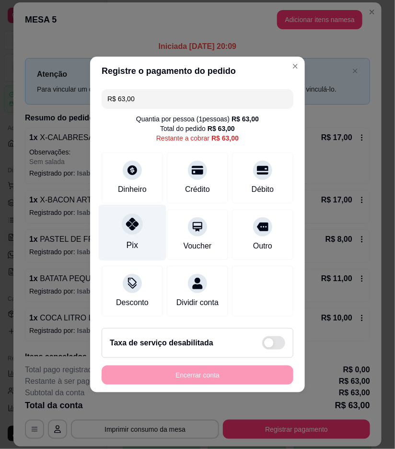
click at [147, 224] on div "Pix" at bounding box center [133, 233] width 68 height 56
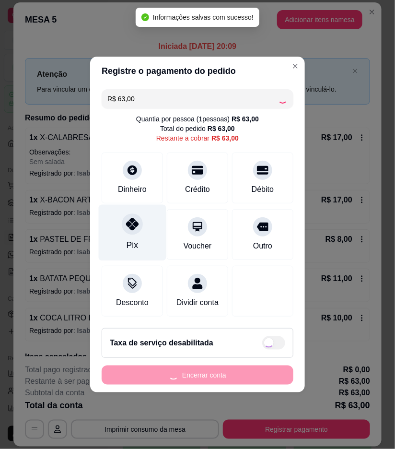
type input "R$ 0,00"
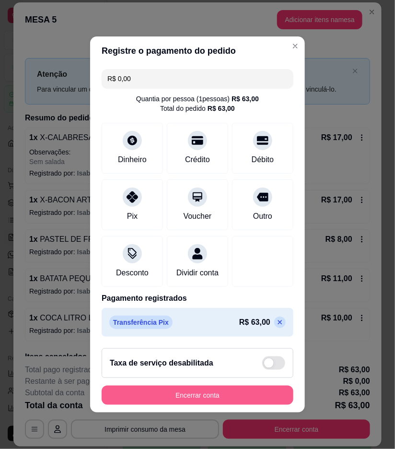
click at [251, 401] on button "Encerrar conta" at bounding box center [198, 395] width 192 height 19
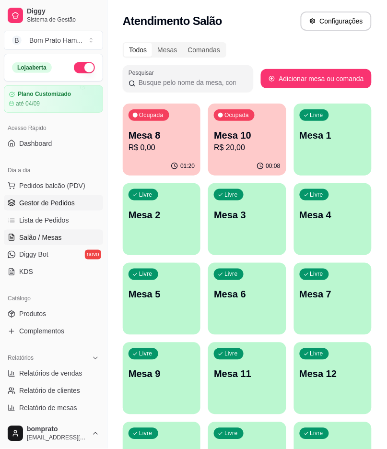
click at [79, 198] on link "Gestor de Pedidos" at bounding box center [53, 202] width 99 height 15
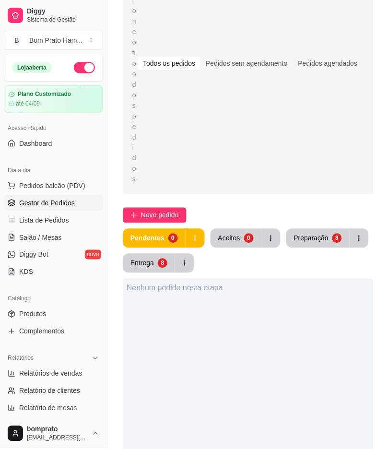
scroll to position [107, 0]
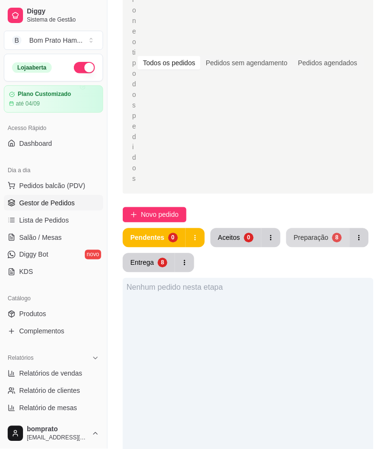
click at [318, 233] on div "Preparação" at bounding box center [311, 238] width 35 height 10
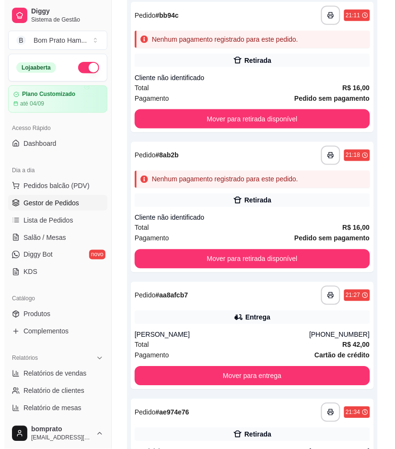
scroll to position [640, 0]
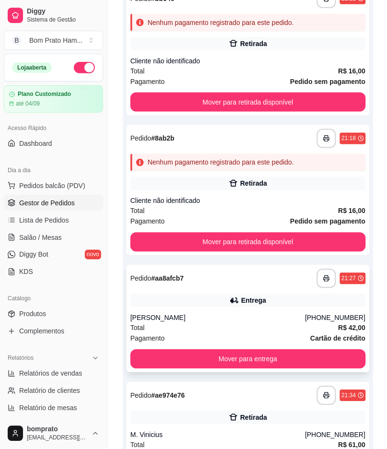
click at [238, 313] on div "[PERSON_NAME]" at bounding box center [218, 318] width 175 height 10
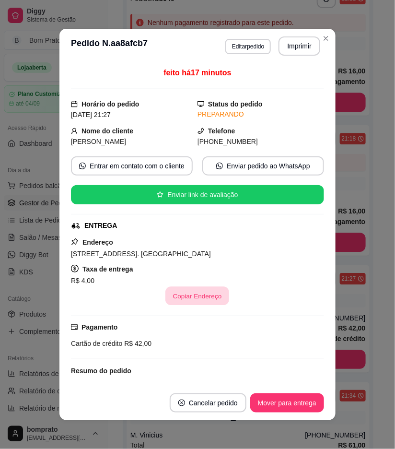
click at [200, 295] on button "Copiar Endereço" at bounding box center [198, 296] width 64 height 19
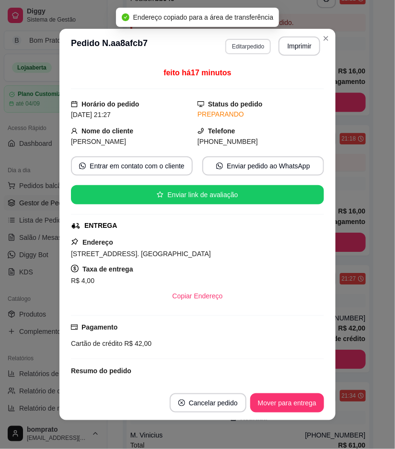
click at [262, 53] on button "Editar pedido" at bounding box center [249, 46] width 46 height 15
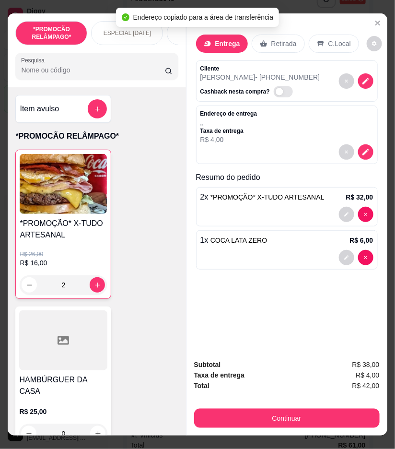
click at [362, 148] on icon "decrease-product-quantity" at bounding box center [366, 152] width 9 height 9
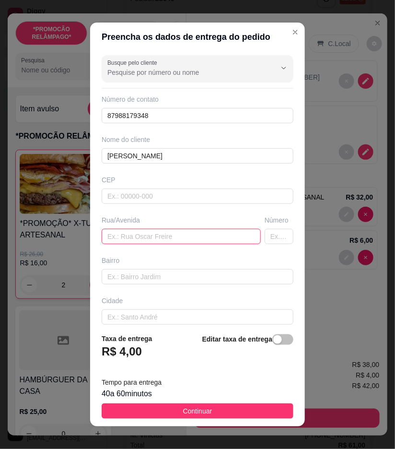
click at [181, 232] on input "text" at bounding box center [181, 236] width 159 height 15
drag, startPoint x: 181, startPoint y: 232, endPoint x: 161, endPoint y: 237, distance: 20.3
paste input "[STREET_ADDRESS]. [GEOGRAPHIC_DATA]"
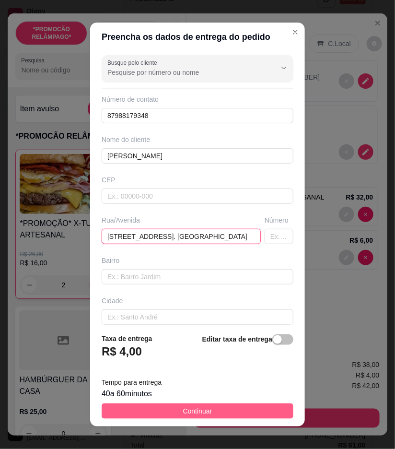
type input "[STREET_ADDRESS]. [GEOGRAPHIC_DATA]"
click at [253, 407] on button "Continuar" at bounding box center [198, 411] width 192 height 15
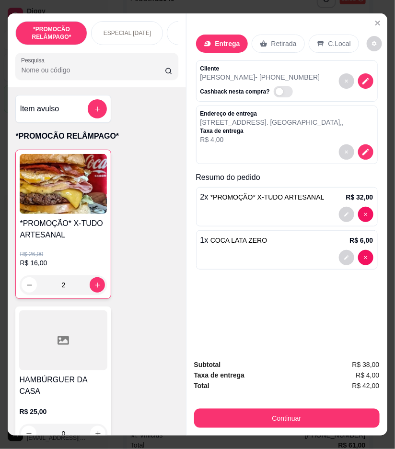
click at [82, 72] on input "Pesquisa" at bounding box center [93, 70] width 144 height 10
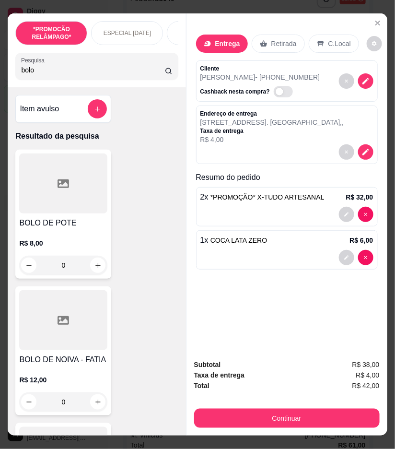
type input "bolo"
click at [90, 260] on div "0" at bounding box center [63, 265] width 88 height 19
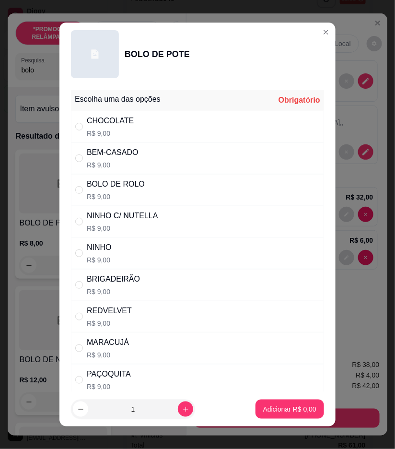
click at [127, 232] on p "R$ 9,00" at bounding box center [122, 229] width 71 height 10
radio input "true"
click at [274, 411] on p "Adicionar R$ 9,00" at bounding box center [289, 410] width 53 height 10
type input "1"
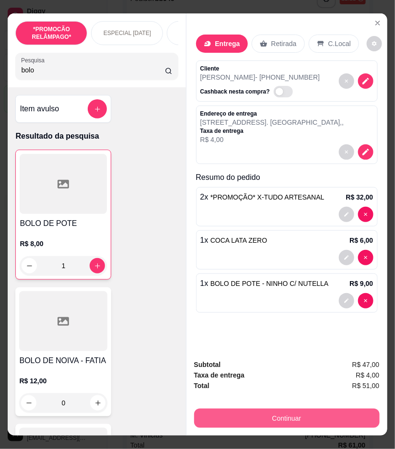
click at [292, 409] on button "Continuar" at bounding box center [287, 418] width 186 height 19
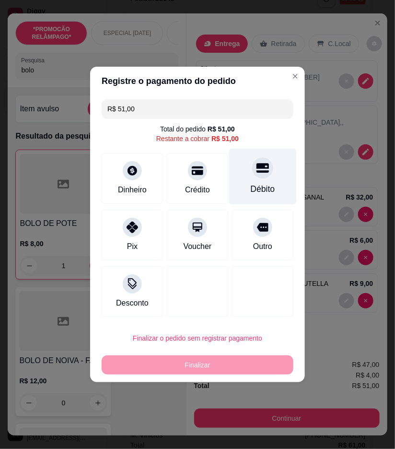
click at [262, 173] on icon at bounding box center [263, 168] width 12 height 12
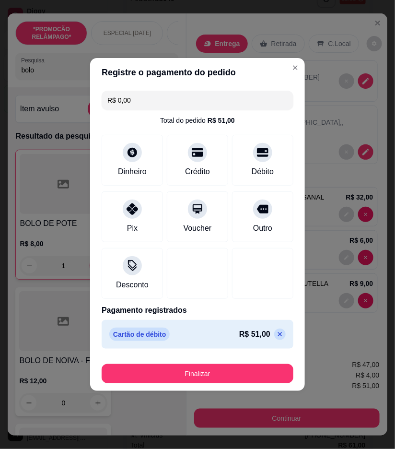
click at [276, 336] on icon at bounding box center [280, 335] width 8 height 8
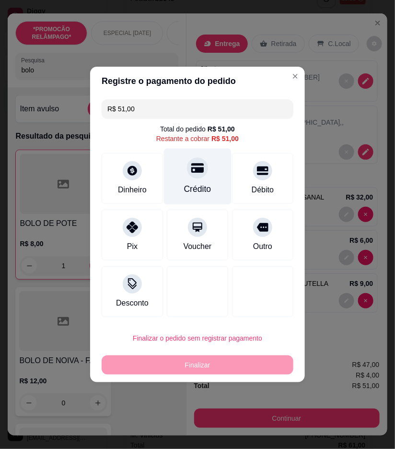
click at [193, 163] on icon at bounding box center [197, 168] width 12 height 12
type input "R$ 0,00"
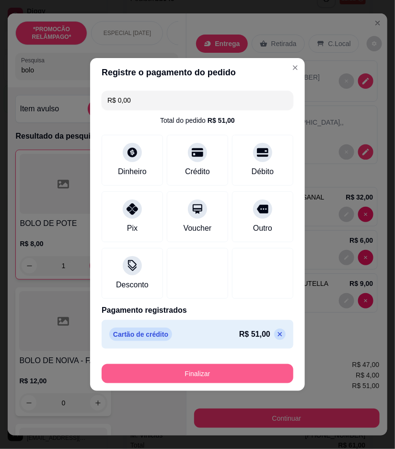
click at [238, 373] on button "Finalizar" at bounding box center [198, 373] width 192 height 19
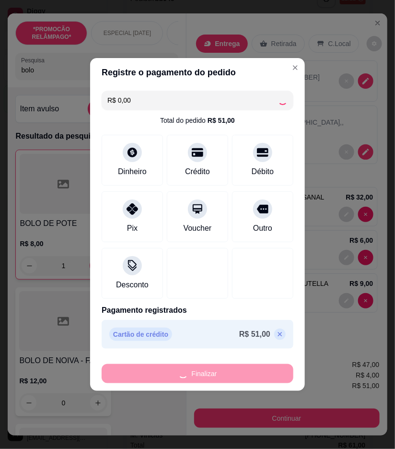
type input "0"
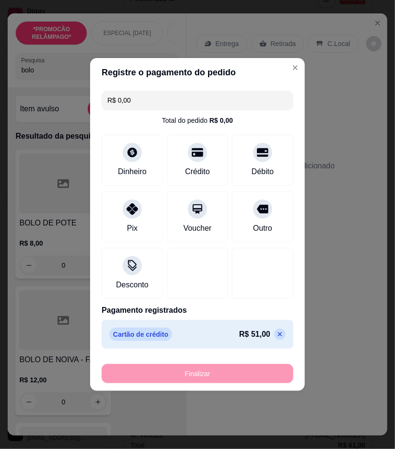
type input "-R$ 51,00"
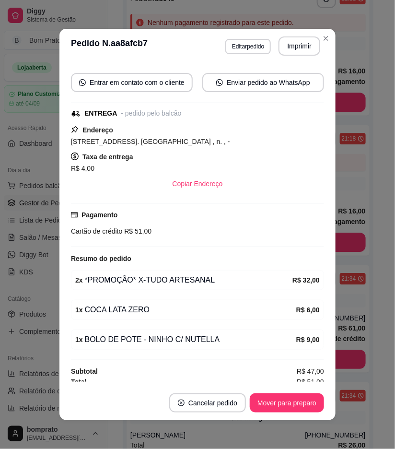
scroll to position [111, 0]
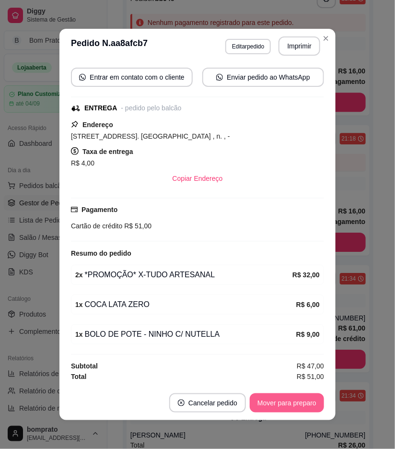
click at [289, 406] on button "Mover para preparo" at bounding box center [287, 403] width 74 height 19
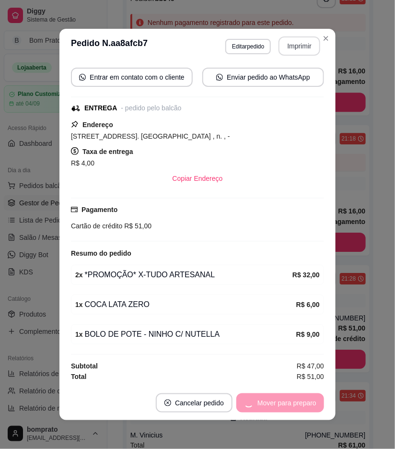
click at [296, 39] on button "Imprimir" at bounding box center [300, 45] width 42 height 19
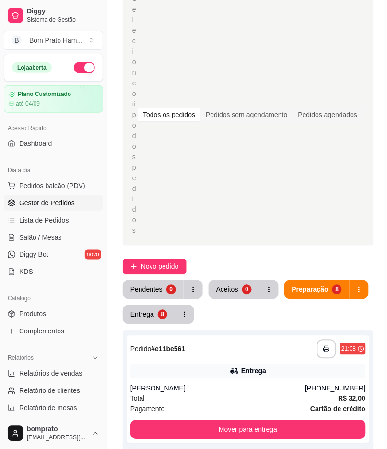
scroll to position [53, 0]
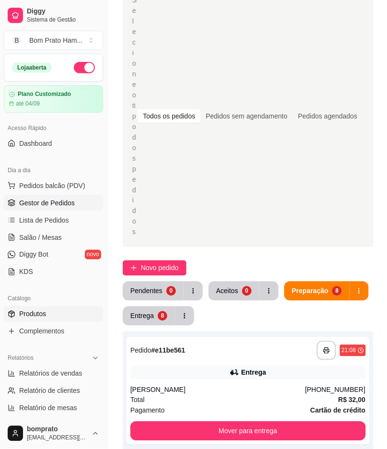
click at [54, 314] on link "Produtos" at bounding box center [53, 314] width 99 height 15
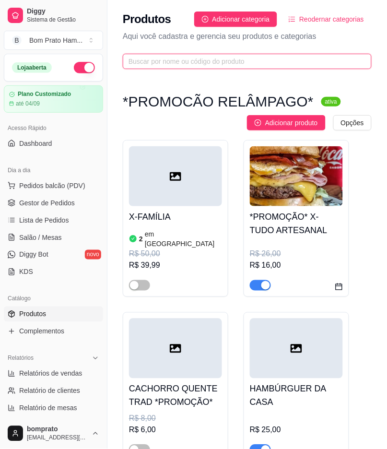
click at [182, 57] on input "text" at bounding box center [244, 61] width 230 height 11
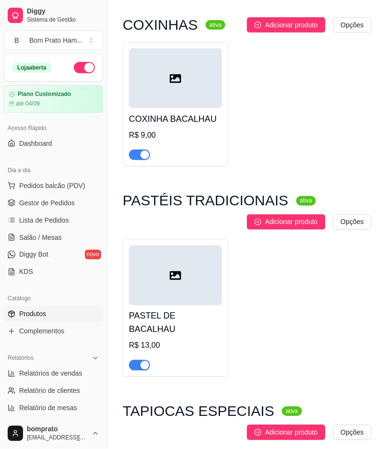
scroll to position [107, 0]
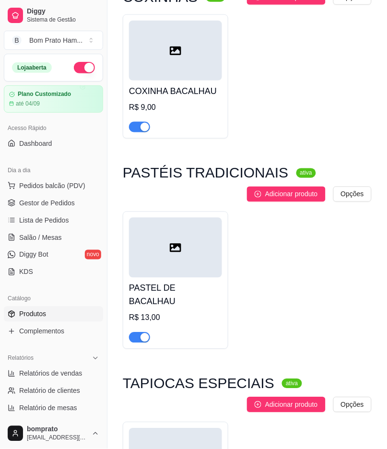
type input "bacal"
click at [144, 129] on div "button" at bounding box center [145, 127] width 9 height 9
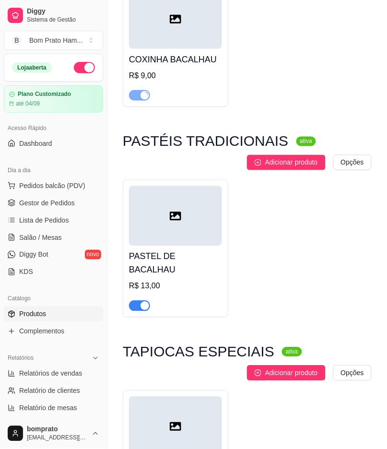
scroll to position [213, 0]
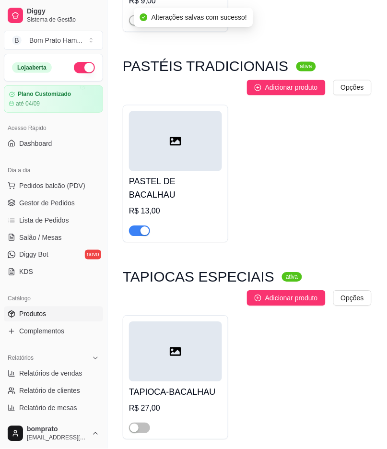
click at [147, 227] on div "button" at bounding box center [145, 231] width 9 height 9
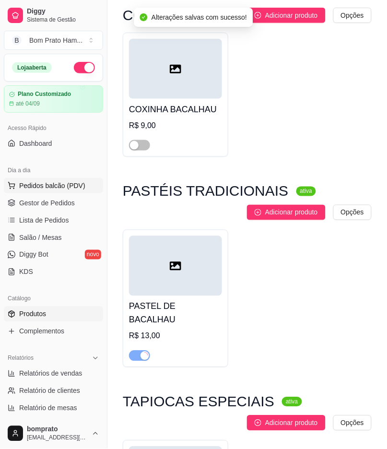
scroll to position [0, 0]
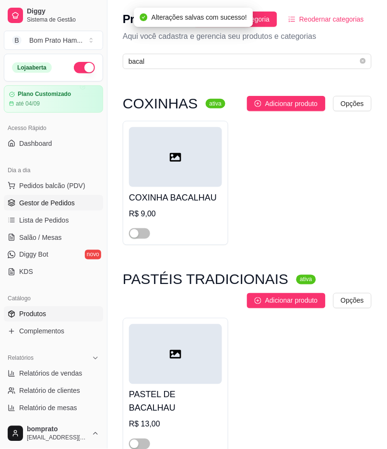
click at [48, 199] on span "Gestor de Pedidos" at bounding box center [47, 203] width 56 height 10
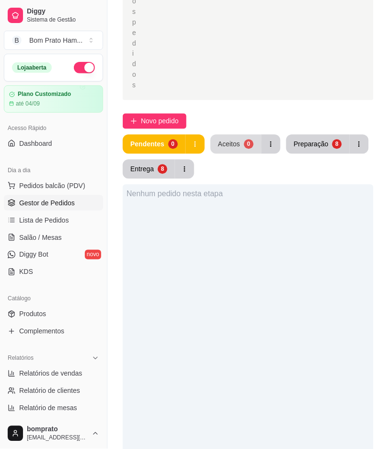
scroll to position [213, 0]
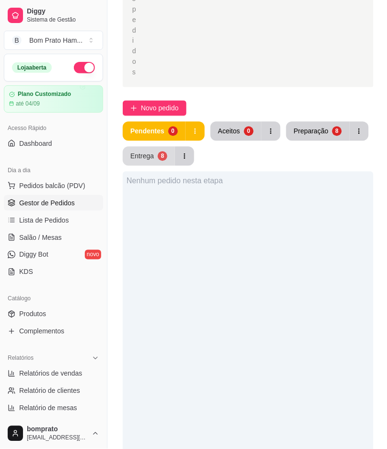
click at [165, 147] on button "Entrega 8" at bounding box center [149, 156] width 52 height 19
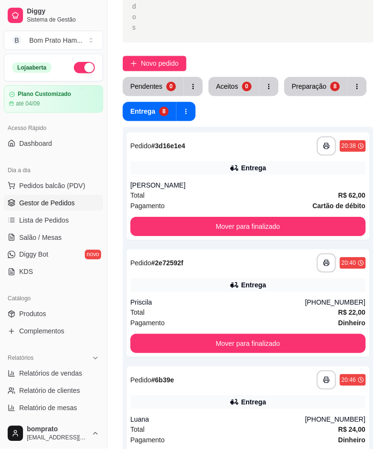
scroll to position [107, 0]
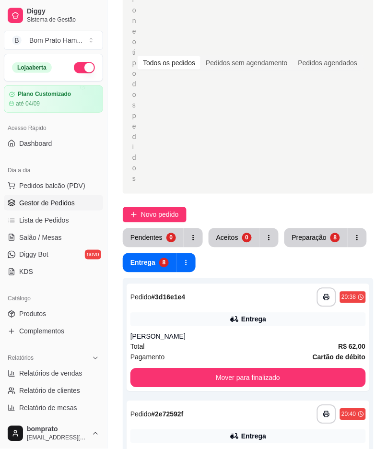
drag, startPoint x: 324, startPoint y: 192, endPoint x: 320, endPoint y: 204, distance: 12.6
click at [320, 233] on div "Preparação" at bounding box center [309, 238] width 35 height 10
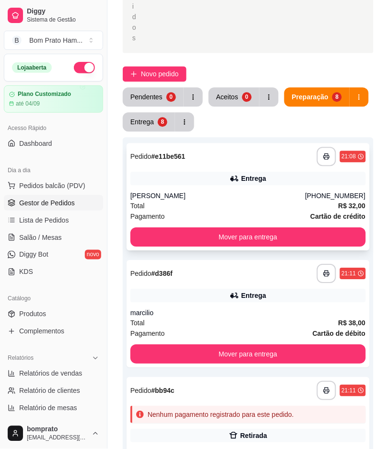
scroll to position [266, 0]
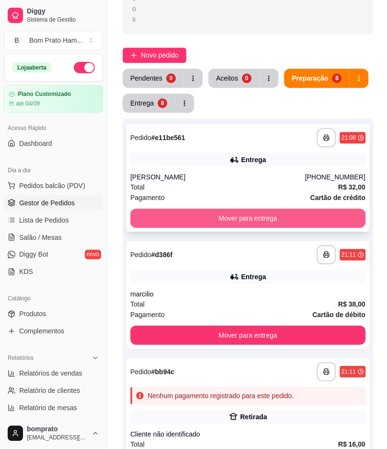
click at [267, 209] on button "Mover para entrega" at bounding box center [249, 218] width 236 height 19
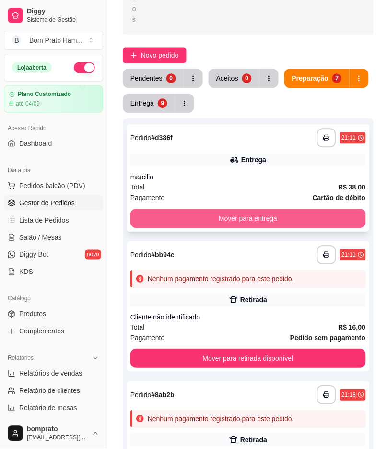
click at [267, 209] on button "Mover para entrega" at bounding box center [249, 218] width 236 height 19
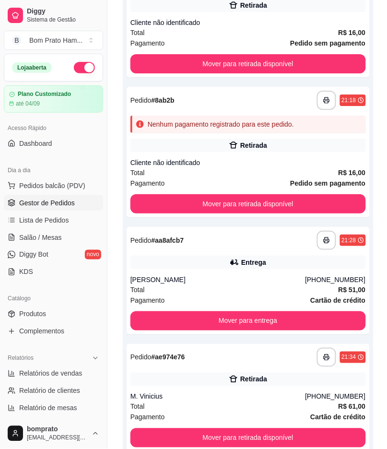
scroll to position [533, 0]
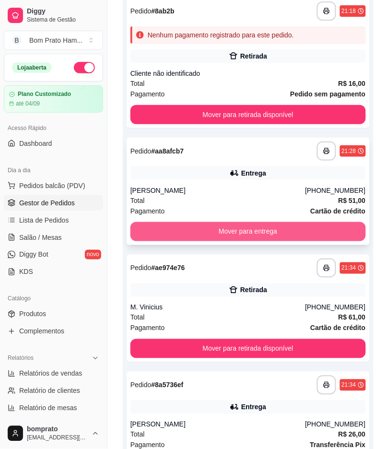
click at [251, 222] on button "Mover para entrega" at bounding box center [249, 231] width 236 height 19
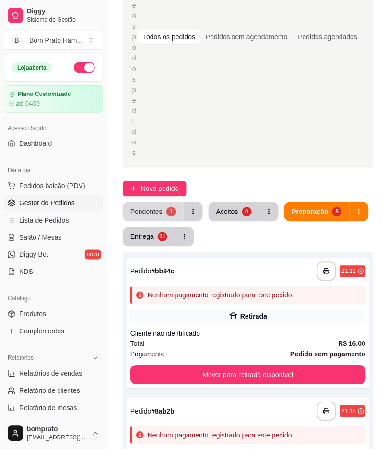
scroll to position [126, 0]
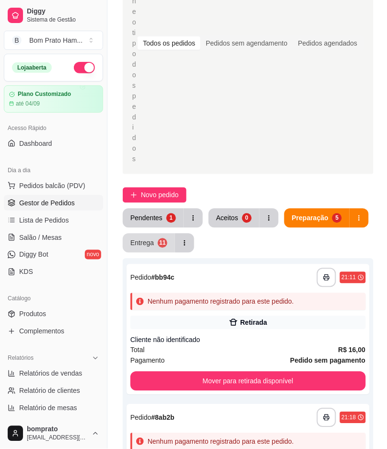
click at [163, 234] on button "Entrega 11" at bounding box center [149, 243] width 52 height 19
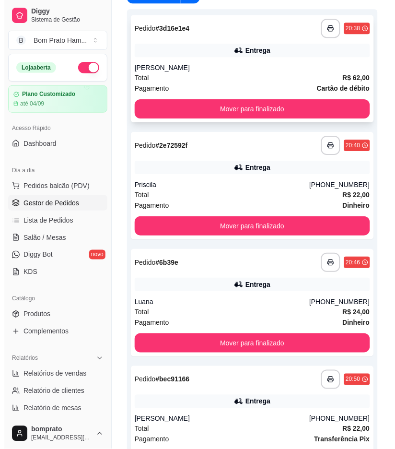
scroll to position [393, 0]
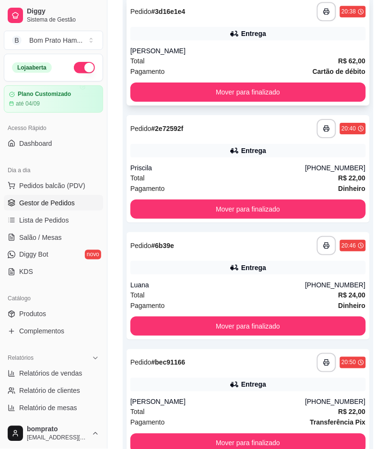
click at [254, 280] on div "Luana" at bounding box center [218, 285] width 175 height 10
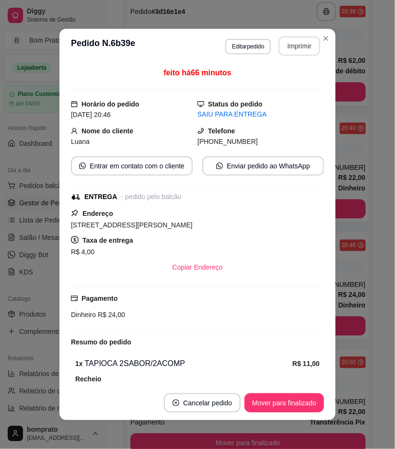
click at [290, 48] on button "Imprimir" at bounding box center [300, 45] width 42 height 19
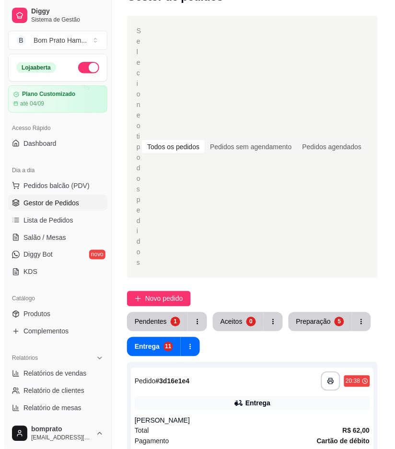
scroll to position [20, 0]
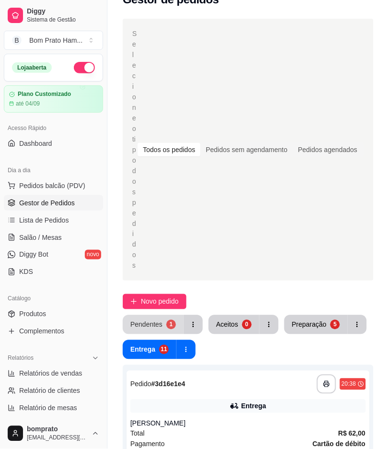
click at [164, 315] on button "Pendentes 1" at bounding box center [153, 324] width 61 height 19
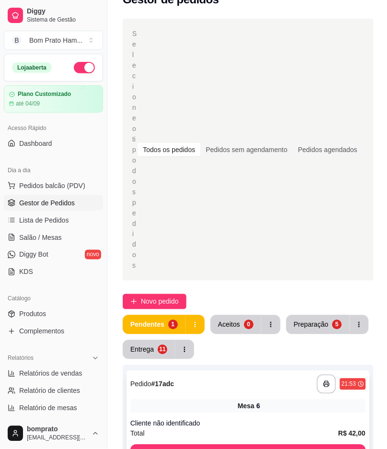
click at [230, 371] on div "**********" at bounding box center [248, 419] width 243 height 97
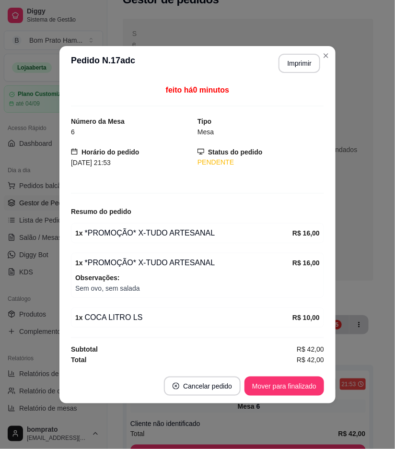
click at [291, 71] on header "**********" at bounding box center [198, 63] width 276 height 35
click at [291, 68] on button "Imprimir" at bounding box center [300, 63] width 40 height 19
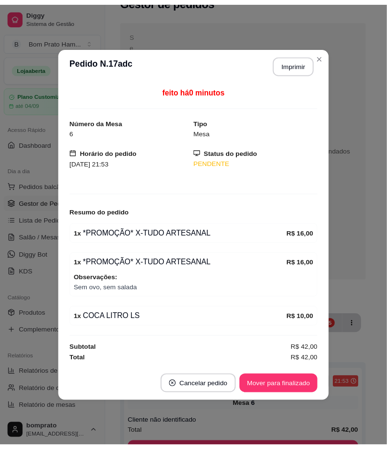
scroll to position [0, 0]
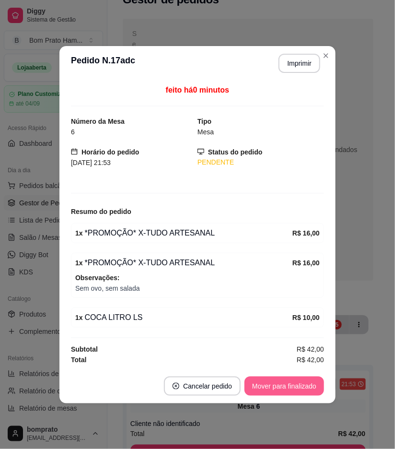
click at [296, 388] on button "Mover para finalizado" at bounding box center [285, 386] width 80 height 19
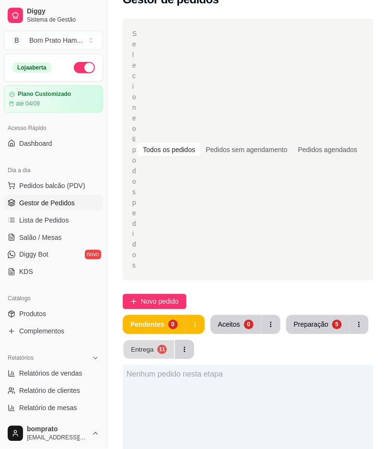
click at [162, 341] on button "Entrega 11" at bounding box center [149, 350] width 51 height 19
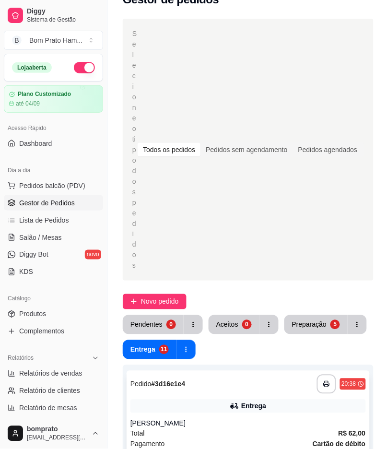
click at [277, 400] on div "Entrega" at bounding box center [249, 406] width 236 height 13
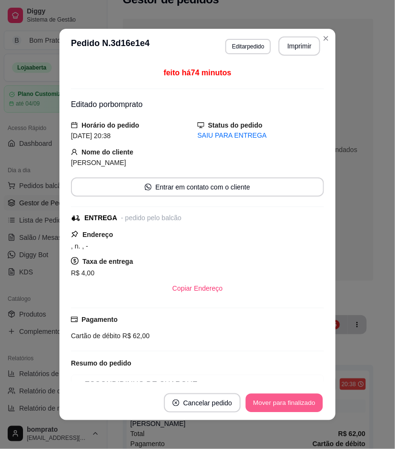
click at [282, 405] on button "Mover para finalizado" at bounding box center [284, 403] width 77 height 19
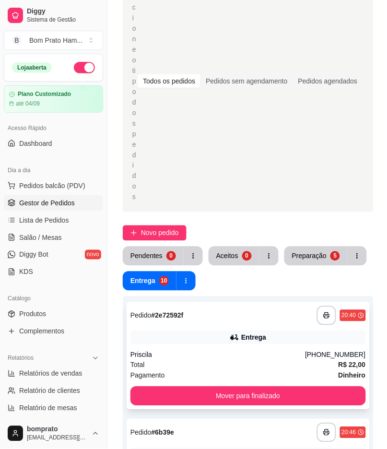
scroll to position [126, 0]
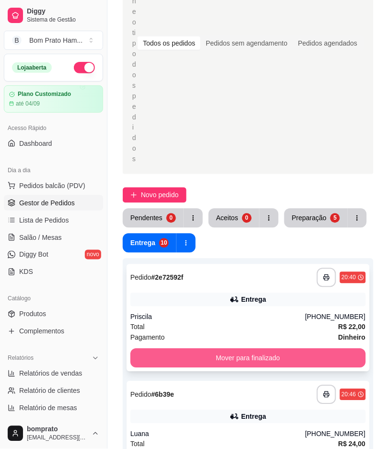
click at [305, 349] on button "Mover para finalizado" at bounding box center [249, 358] width 236 height 19
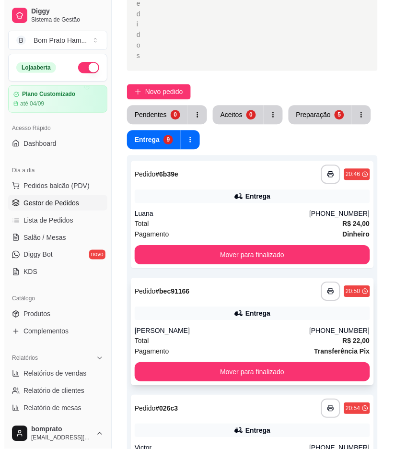
scroll to position [233, 0]
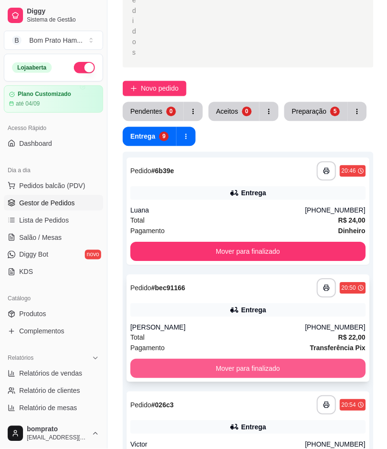
click at [300, 359] on button "Mover para finalizado" at bounding box center [249, 368] width 236 height 19
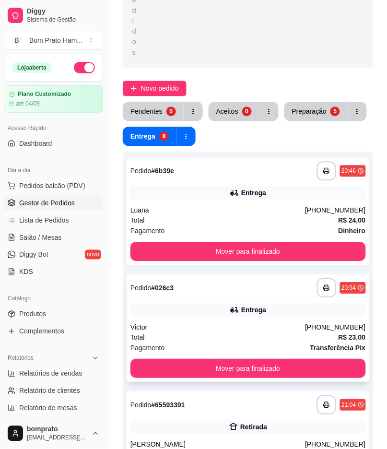
click at [255, 288] on div "**********" at bounding box center [248, 328] width 243 height 107
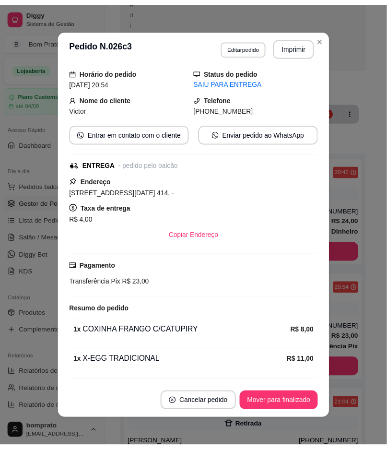
scroll to position [60, 0]
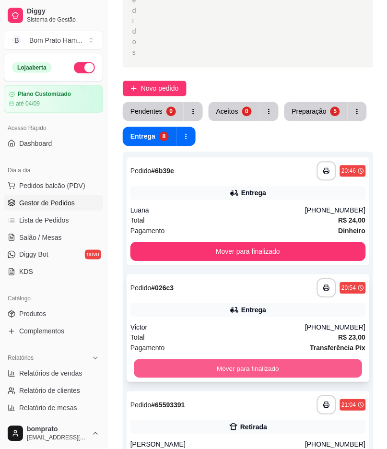
click at [310, 360] on button "Mover para finalizado" at bounding box center [248, 369] width 228 height 19
click at [282, 360] on button "Mover para finalizado" at bounding box center [248, 369] width 228 height 19
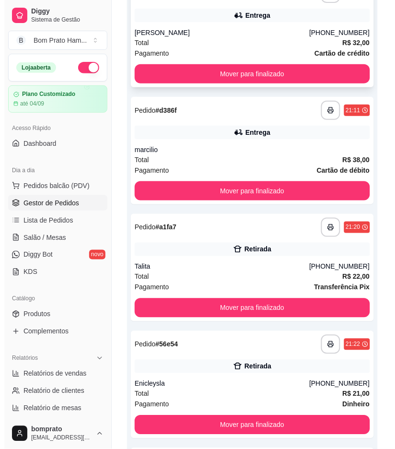
scroll to position [553, 0]
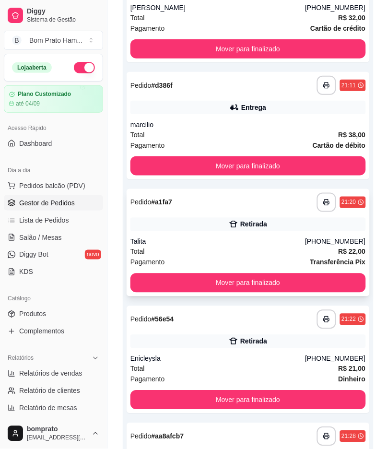
click at [246, 247] on div "Total R$ 22,00" at bounding box center [249, 252] width 236 height 11
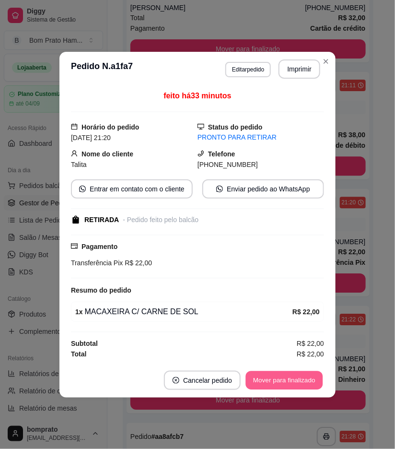
click at [300, 375] on button "Mover para finalizado" at bounding box center [284, 380] width 77 height 19
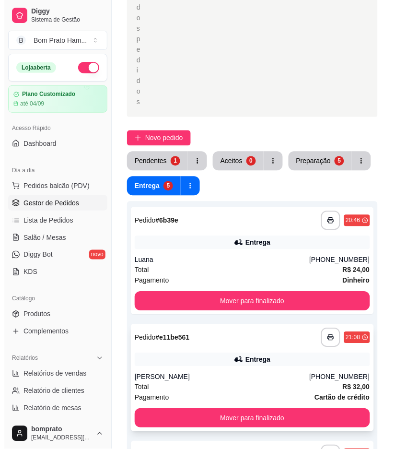
scroll to position [133, 0]
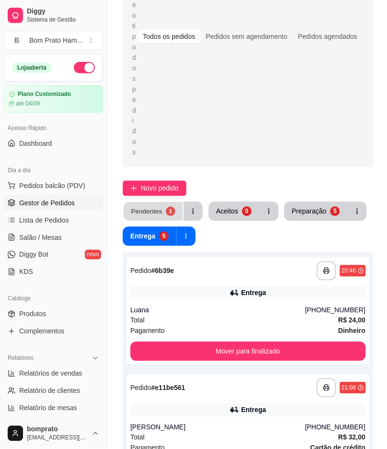
click at [149, 203] on button "Pendentes 1" at bounding box center [153, 212] width 59 height 19
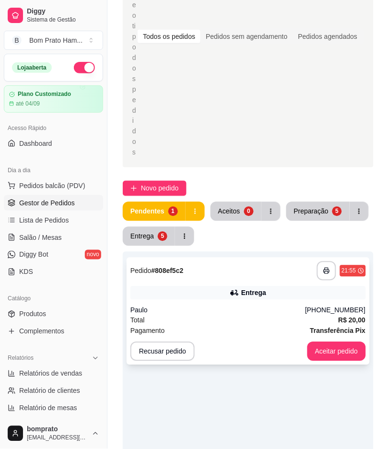
click at [227, 271] on div "**********" at bounding box center [248, 311] width 243 height 107
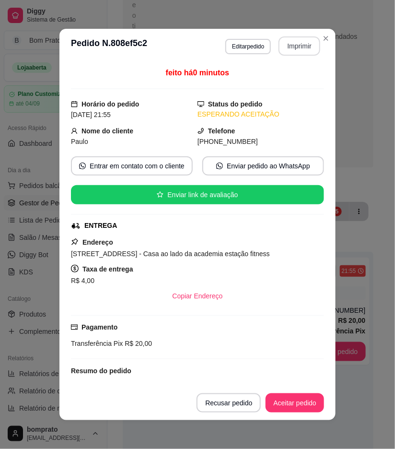
click at [301, 45] on button "Imprimir" at bounding box center [300, 45] width 42 height 19
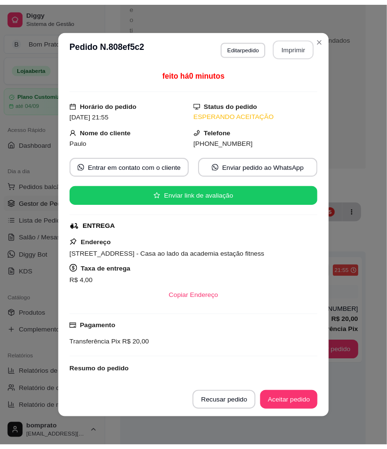
scroll to position [0, 0]
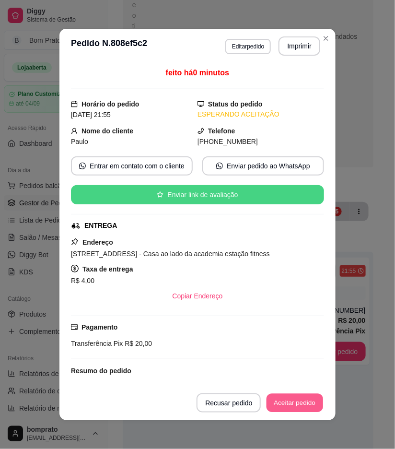
click at [302, 404] on button "Aceitar pedido" at bounding box center [295, 403] width 57 height 19
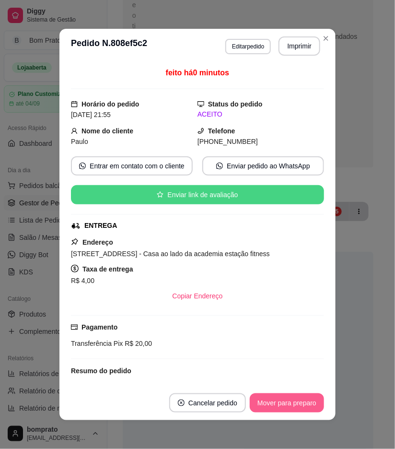
click at [302, 404] on button "Mover para preparo" at bounding box center [287, 403] width 74 height 19
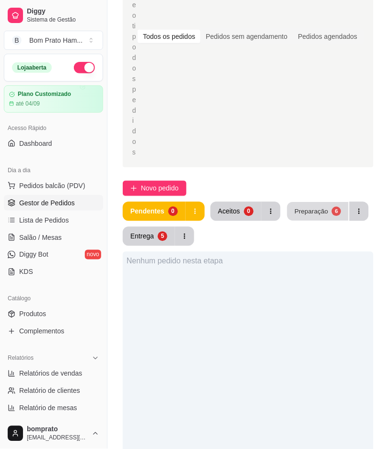
click at [306, 207] on div "Preparação" at bounding box center [312, 211] width 34 height 9
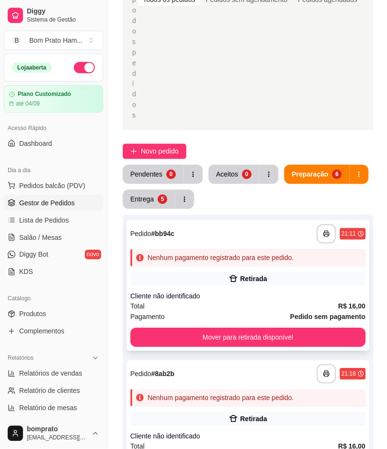
scroll to position [293, 0]
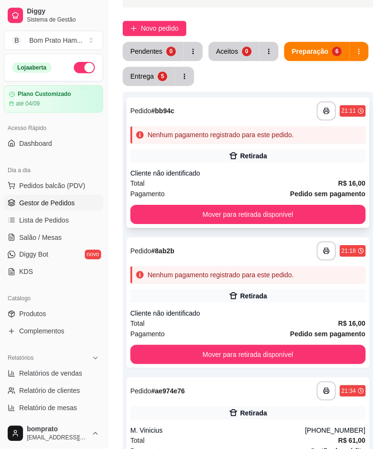
click at [242, 168] on div "Cliente não identificado" at bounding box center [249, 173] width 236 height 10
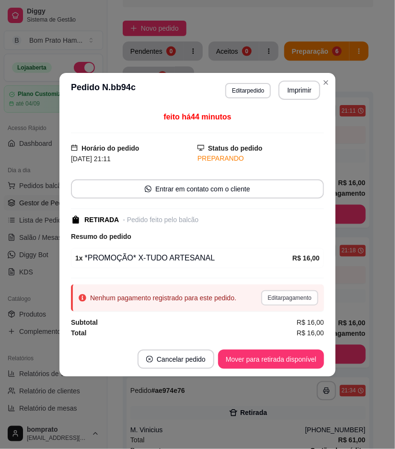
click at [299, 299] on button "Editar pagamento" at bounding box center [290, 297] width 57 height 15
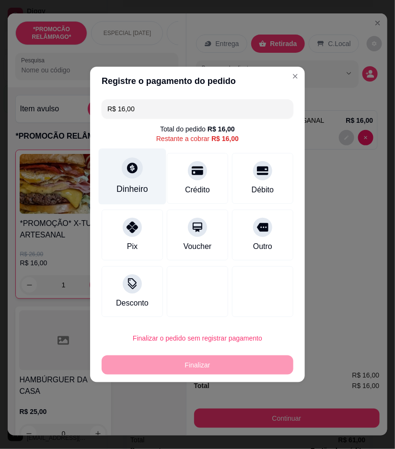
click at [137, 183] on div "Dinheiro" at bounding box center [133, 177] width 68 height 56
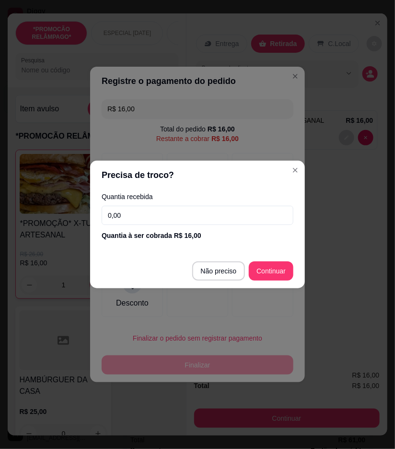
click at [196, 216] on input "0,00" at bounding box center [198, 215] width 192 height 19
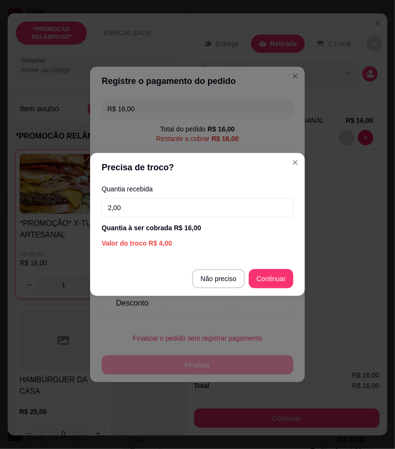
type input "20,00"
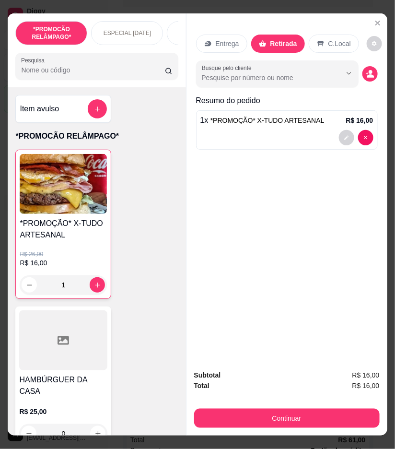
click at [375, 19] on icon "Close" at bounding box center [378, 23] width 8 height 8
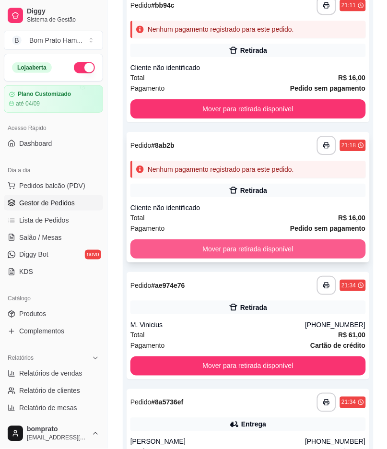
scroll to position [400, 0]
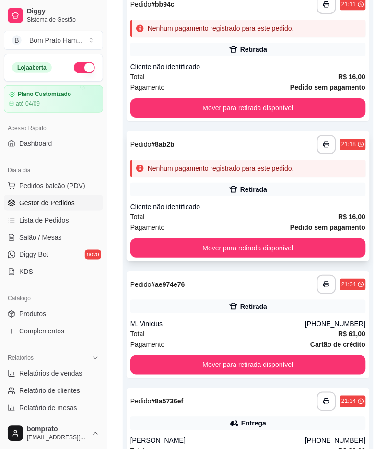
click at [263, 185] on div "Retirada" at bounding box center [253, 190] width 27 height 10
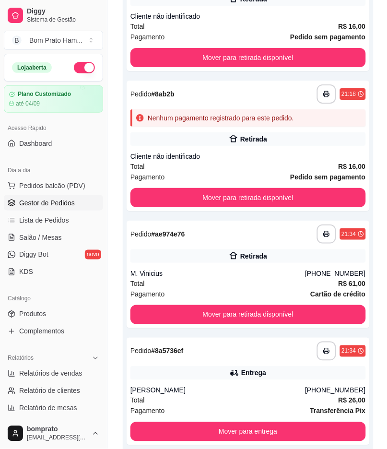
scroll to position [453, 0]
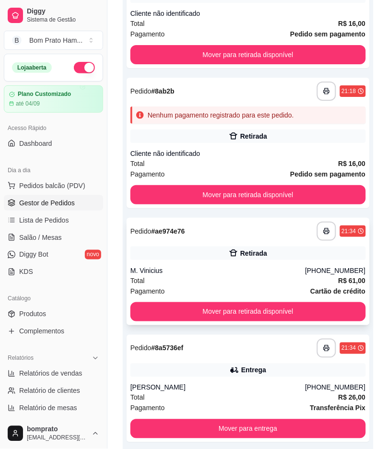
click at [271, 247] on div "Retirada" at bounding box center [249, 253] width 236 height 13
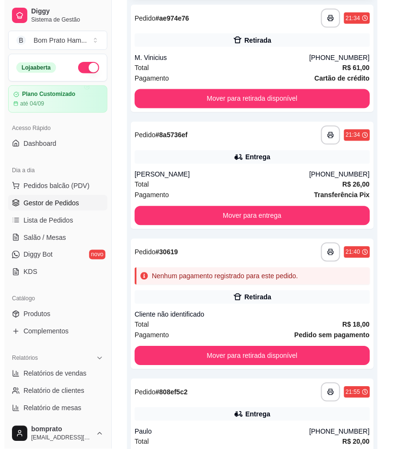
scroll to position [720, 0]
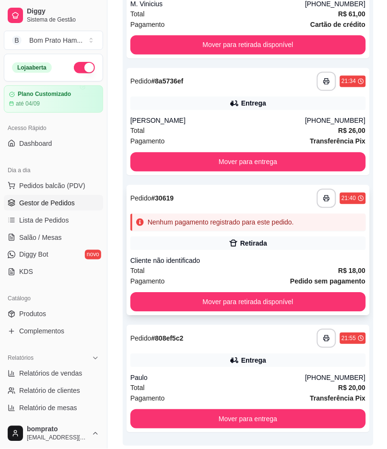
click at [296, 214] on div "Nenhum pagamento registrado para este pedido." at bounding box center [249, 222] width 236 height 17
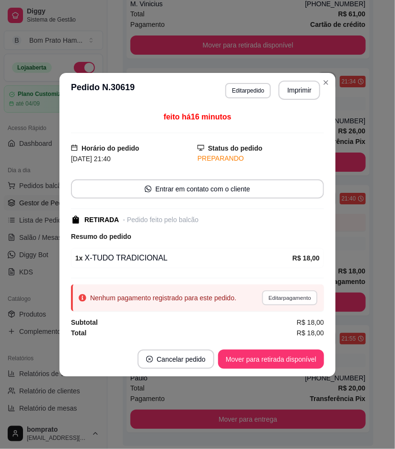
click at [286, 299] on button "Editar pagamento" at bounding box center [290, 297] width 56 height 15
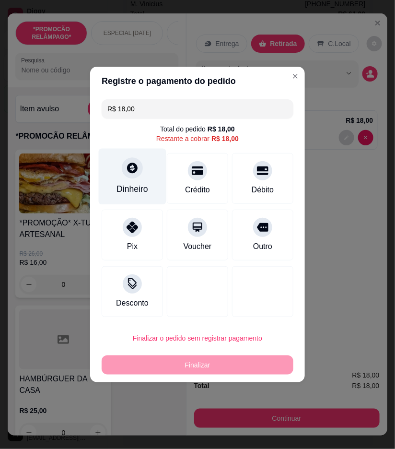
click at [151, 185] on div "Dinheiro" at bounding box center [133, 177] width 68 height 56
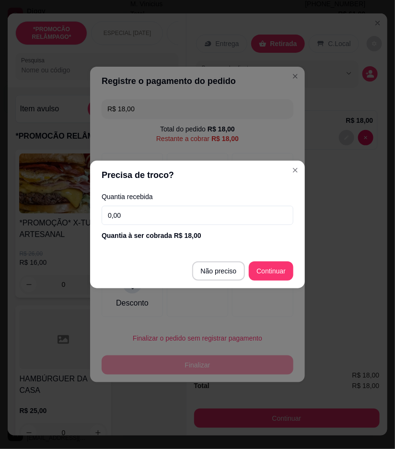
drag, startPoint x: 175, startPoint y: 212, endPoint x: 170, endPoint y: 195, distance: 17.5
click at [176, 212] on input "0,00" at bounding box center [198, 215] width 192 height 19
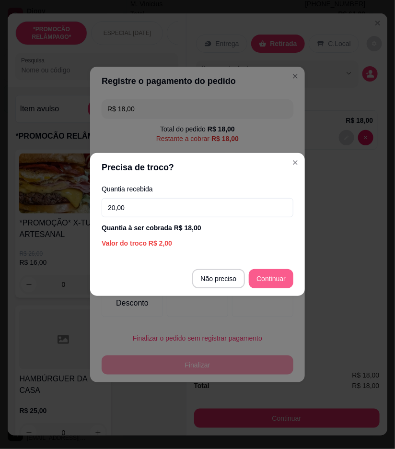
type input "20,00"
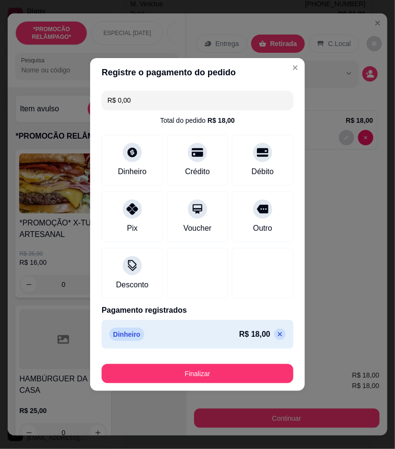
type input "R$ 0,00"
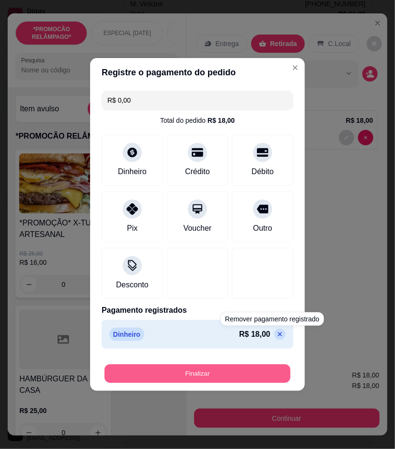
click at [265, 370] on button "Finalizar" at bounding box center [198, 374] width 186 height 19
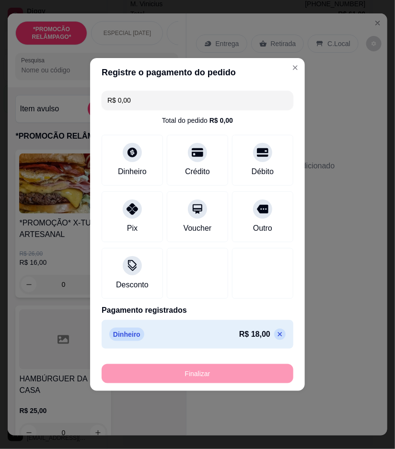
type input "0"
type input "-R$ 18,00"
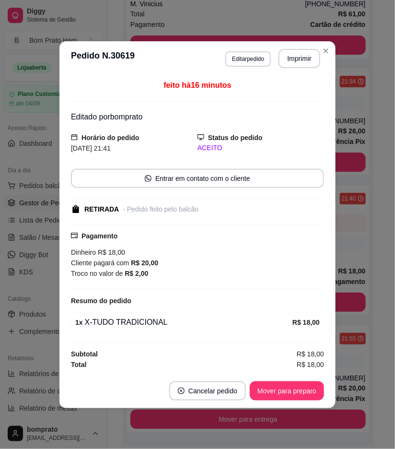
scroll to position [583, 0]
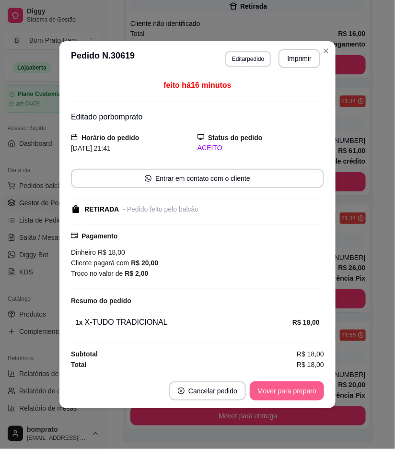
click at [296, 387] on button "Mover para preparo" at bounding box center [287, 391] width 74 height 19
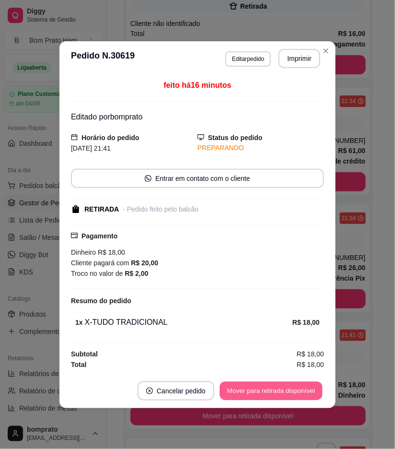
click at [296, 387] on button "Mover para retirada disponível" at bounding box center [271, 391] width 103 height 19
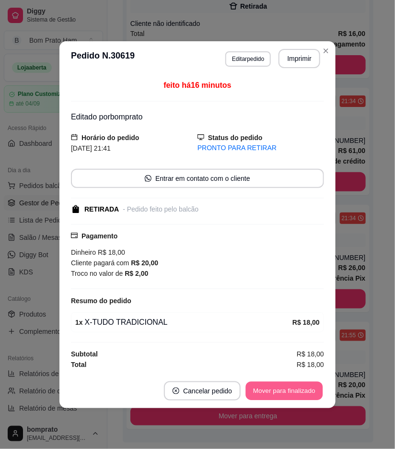
click at [298, 390] on button "Mover para finalizado" at bounding box center [284, 391] width 77 height 19
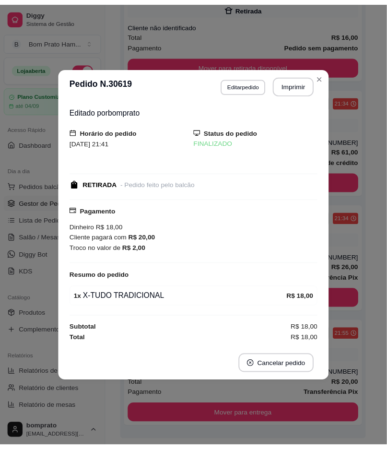
scroll to position [446, 0]
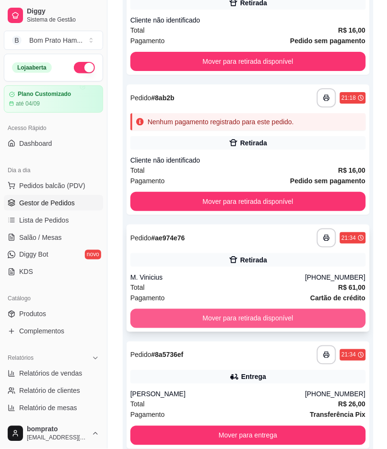
click at [219, 309] on button "Mover para retirada disponível" at bounding box center [249, 318] width 236 height 19
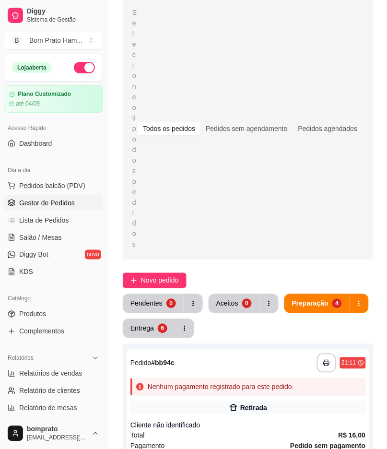
scroll to position [39, 0]
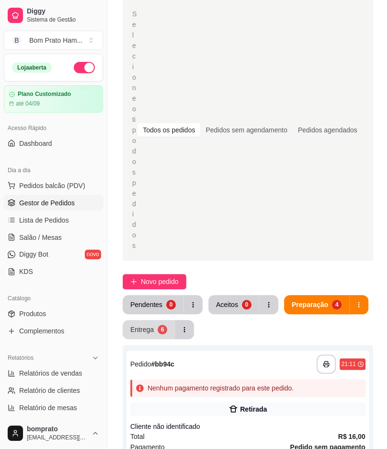
click at [161, 325] on div "6" at bounding box center [163, 330] width 10 height 10
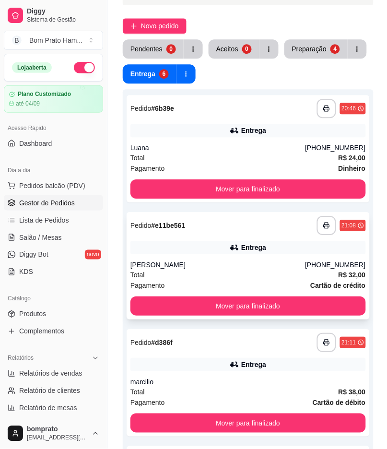
scroll to position [174, 0]
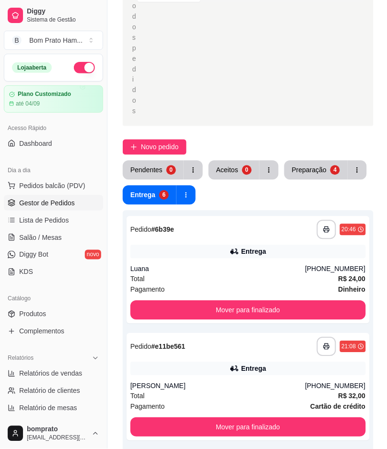
click at [311, 125] on div "**********" at bounding box center [248, 396] width 282 height 1076
click at [306, 166] on div "Preparação" at bounding box center [310, 170] width 34 height 9
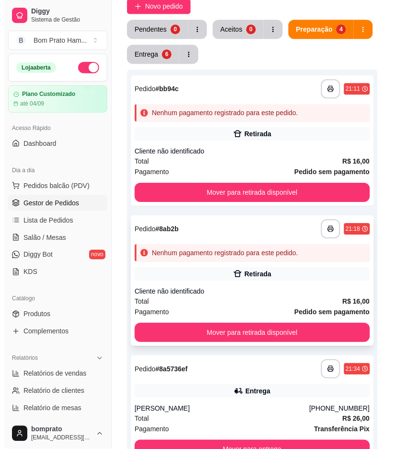
scroll to position [334, 0]
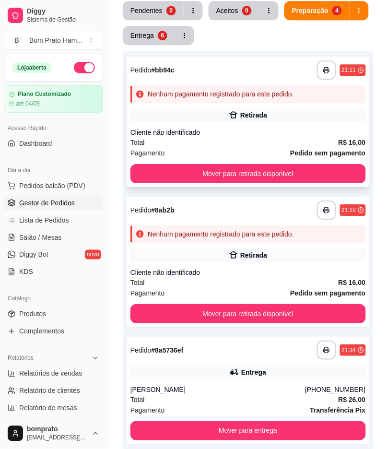
click at [260, 108] on div "Retirada" at bounding box center [249, 114] width 236 height 13
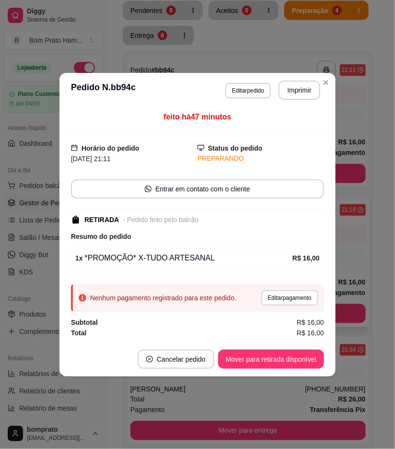
scroll to position [329, 0]
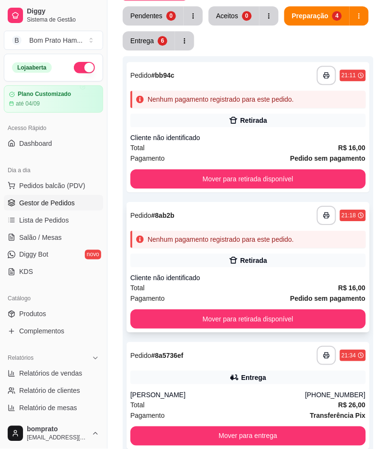
click at [310, 254] on div "Retirada" at bounding box center [249, 260] width 236 height 13
click at [322, 143] on div "Total R$ 16,00" at bounding box center [249, 148] width 236 height 11
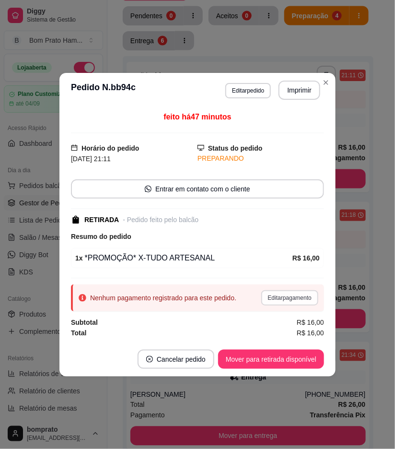
click at [295, 303] on button "Editar pagamento" at bounding box center [290, 297] width 57 height 15
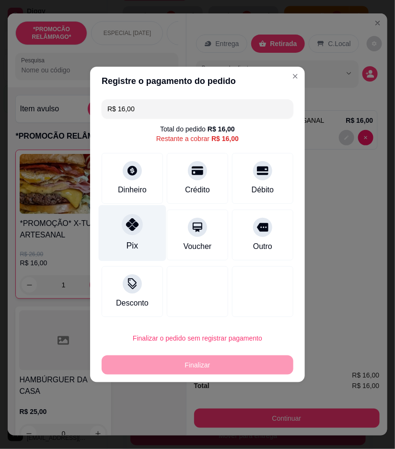
click at [143, 234] on div "Pix" at bounding box center [133, 233] width 68 height 56
type input "R$ 0,00"
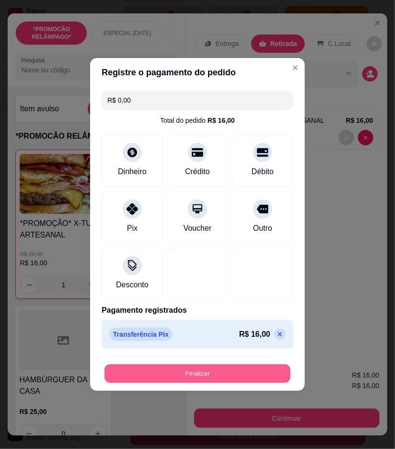
click at [214, 374] on button "Finalizar" at bounding box center [198, 374] width 186 height 19
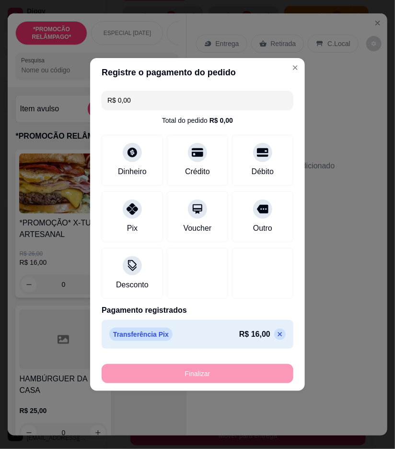
type input "0"
type input "-R$ 16,00"
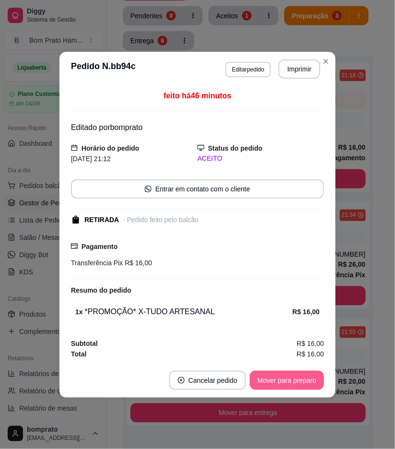
click at [262, 377] on button "Mover para preparo" at bounding box center [287, 380] width 74 height 19
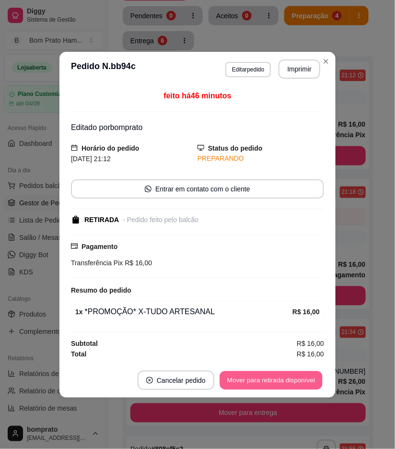
click at [264, 378] on button "Mover para retirada disponível" at bounding box center [271, 380] width 103 height 19
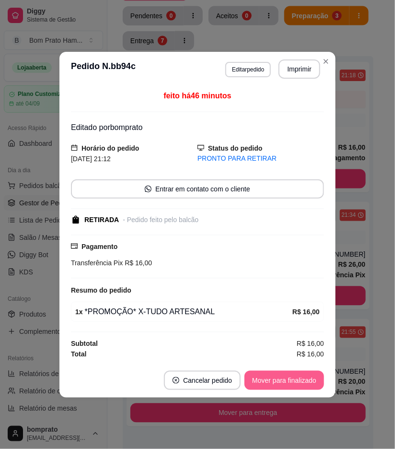
click at [264, 378] on button "Mover para finalizado" at bounding box center [285, 380] width 80 height 19
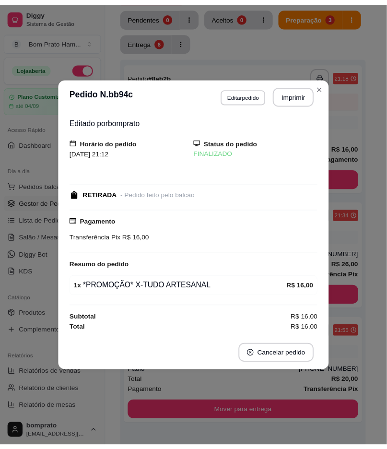
scroll to position [255, 0]
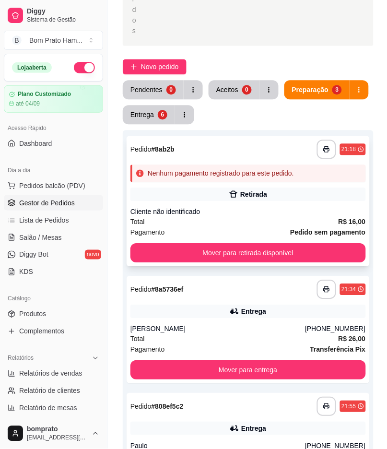
click at [256, 151] on div "**********" at bounding box center [248, 201] width 243 height 131
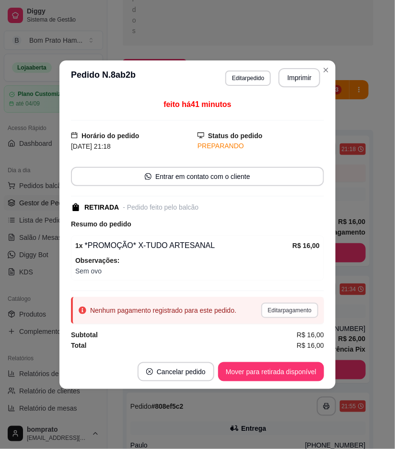
click at [288, 314] on button "Editar pagamento" at bounding box center [290, 310] width 57 height 15
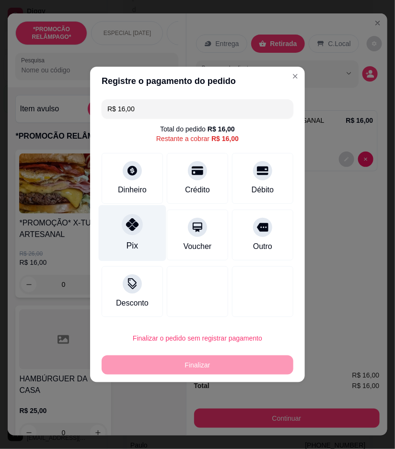
click at [141, 237] on div "Pix" at bounding box center [133, 233] width 68 height 56
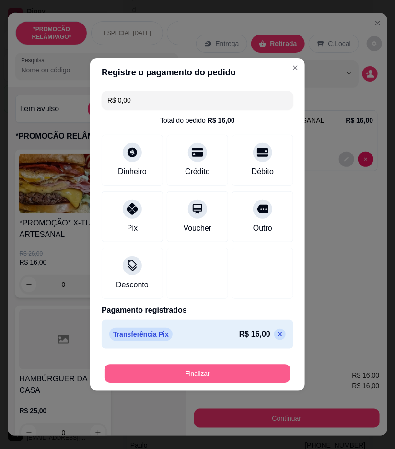
click at [242, 375] on button "Finalizar" at bounding box center [198, 374] width 186 height 19
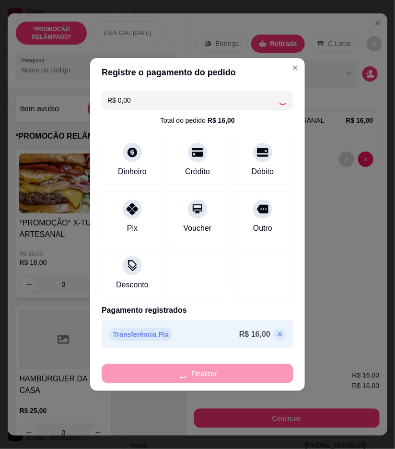
type input "-R$ 16,00"
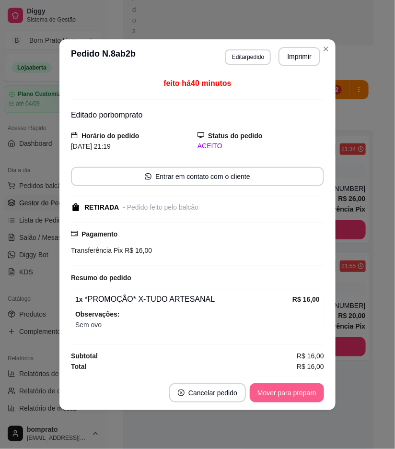
click at [274, 385] on button "Mover para preparo" at bounding box center [287, 392] width 74 height 19
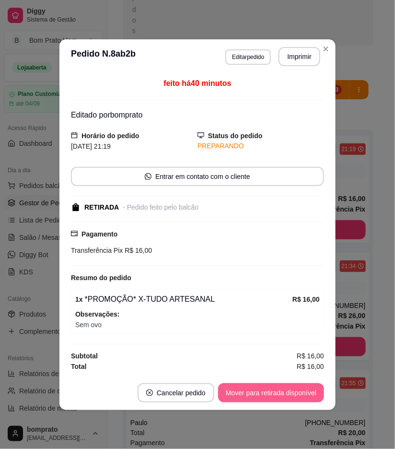
click at [274, 392] on button "Mover para retirada disponível" at bounding box center [271, 392] width 106 height 19
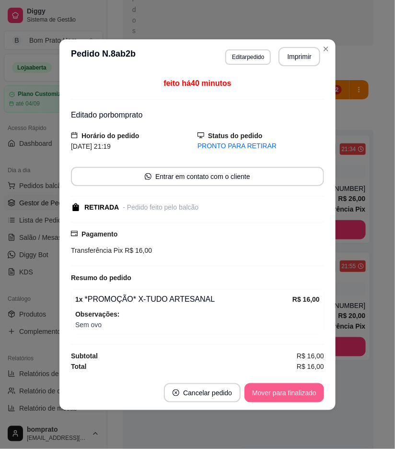
click at [274, 392] on button "Mover para finalizado" at bounding box center [285, 392] width 80 height 19
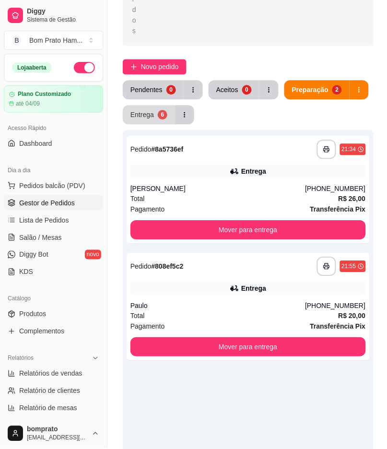
click at [156, 105] on button "Entrega 6" at bounding box center [149, 114] width 52 height 19
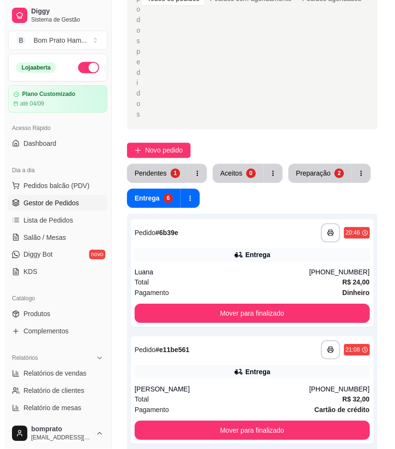
scroll to position [121, 0]
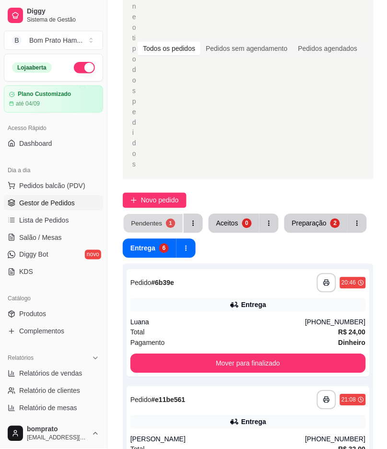
click at [166, 219] on div "1" at bounding box center [170, 223] width 9 height 9
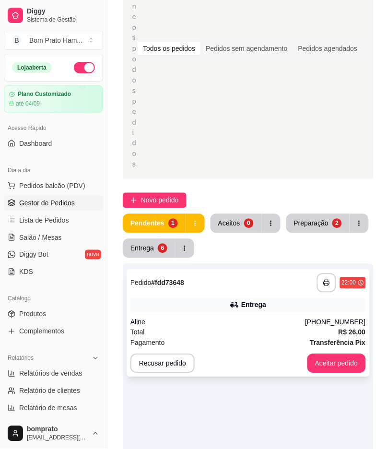
click at [228, 298] on div "Entrega" at bounding box center [249, 304] width 236 height 13
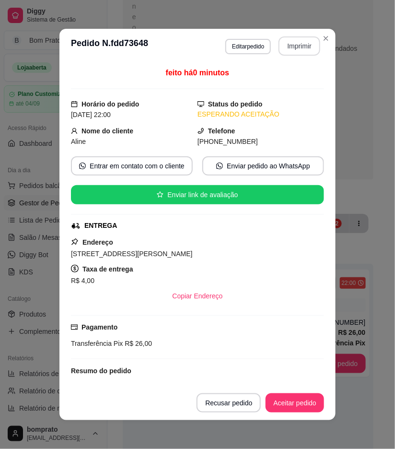
click at [299, 51] on button "Imprimir" at bounding box center [300, 45] width 42 height 19
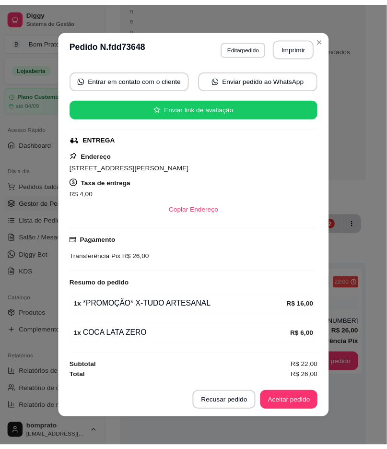
scroll to position [88, 0]
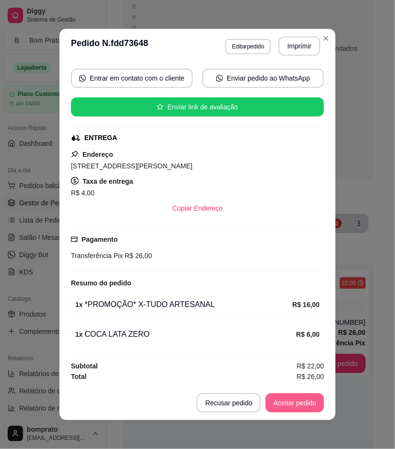
click at [293, 401] on button "Aceitar pedido" at bounding box center [295, 403] width 59 height 19
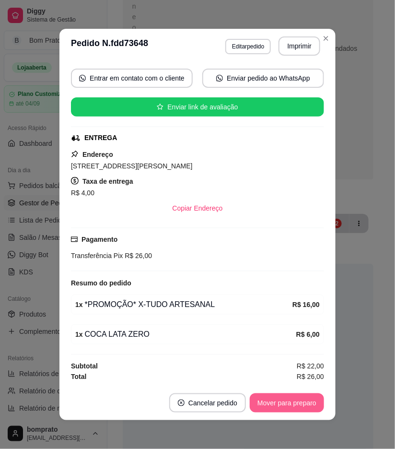
click at [295, 403] on button "Mover para preparo" at bounding box center [287, 403] width 74 height 19
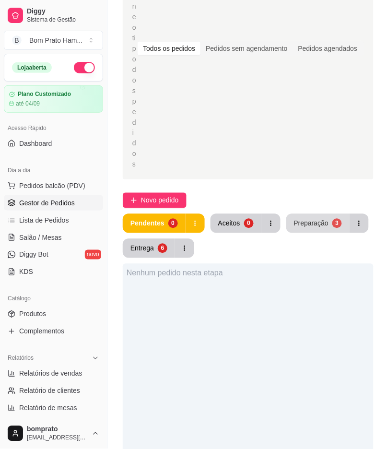
click at [324, 214] on button "Preparação 3" at bounding box center [317, 223] width 63 height 19
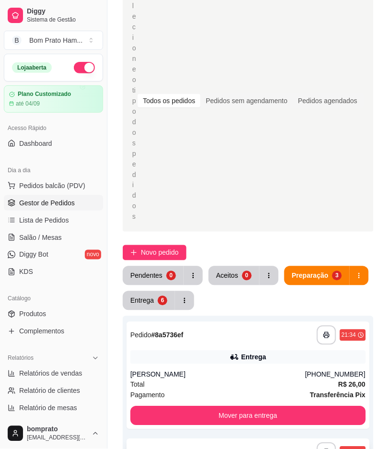
scroll to position [68, 0]
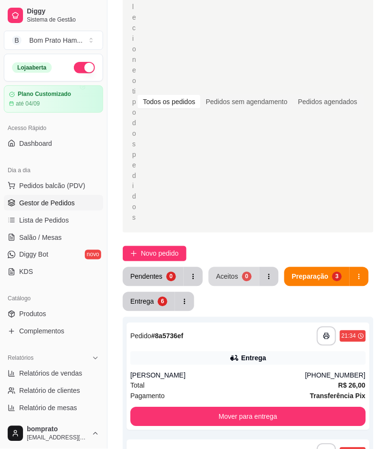
click at [231, 267] on button "Aceitos 0" at bounding box center [234, 276] width 51 height 19
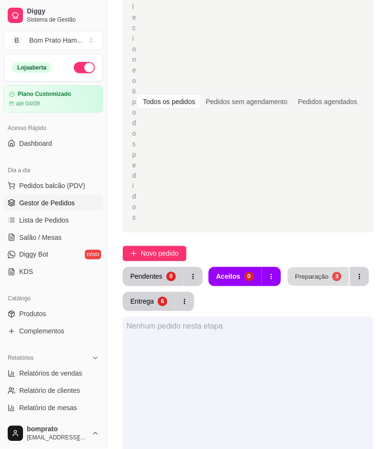
click at [309, 268] on button "Preparação 3" at bounding box center [318, 277] width 61 height 19
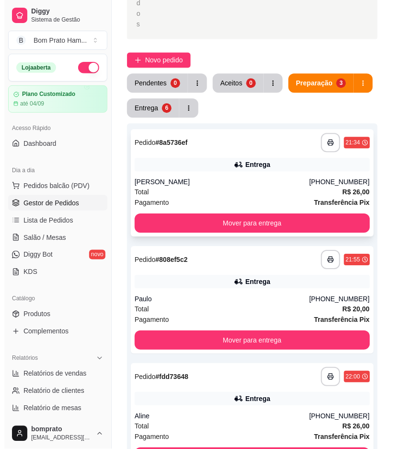
scroll to position [281, 0]
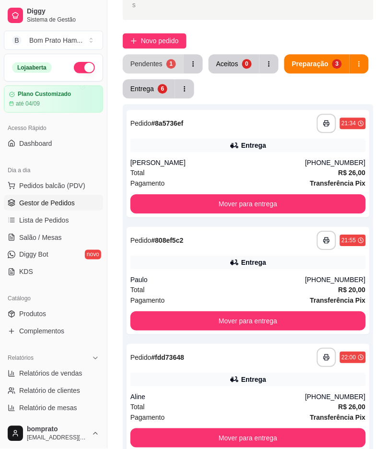
click at [156, 54] on button "Pendentes 1" at bounding box center [153, 63] width 61 height 19
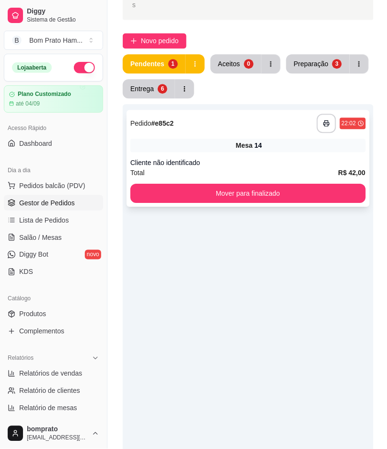
click at [247, 150] on div "**********" at bounding box center [248, 158] width 243 height 97
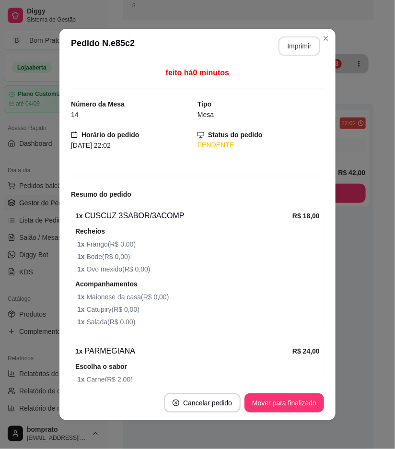
click at [293, 46] on button "Imprimir" at bounding box center [300, 45] width 42 height 19
click at [305, 405] on button "Mover para finalizado" at bounding box center [284, 403] width 77 height 19
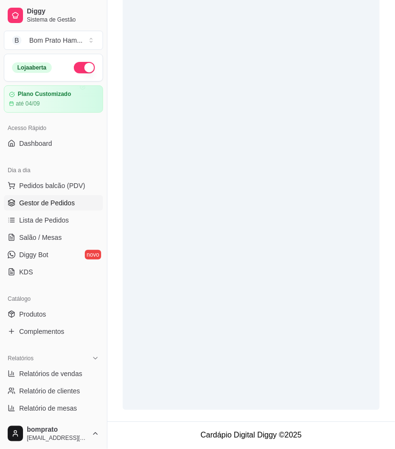
scroll to position [255, 0]
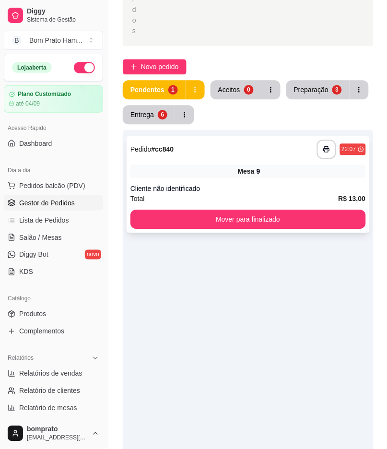
click at [260, 165] on div "Mesa 9" at bounding box center [249, 171] width 236 height 13
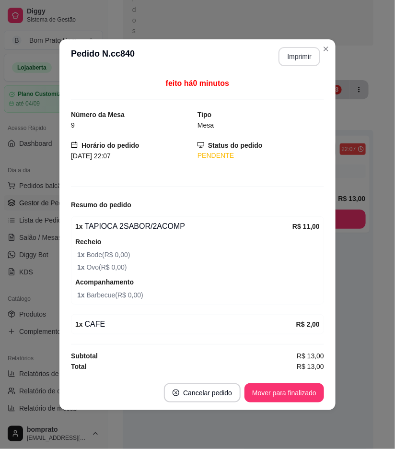
click at [289, 61] on button "Imprimir" at bounding box center [300, 56] width 42 height 19
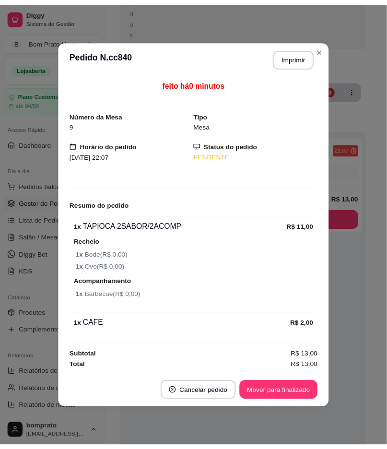
scroll to position [0, 0]
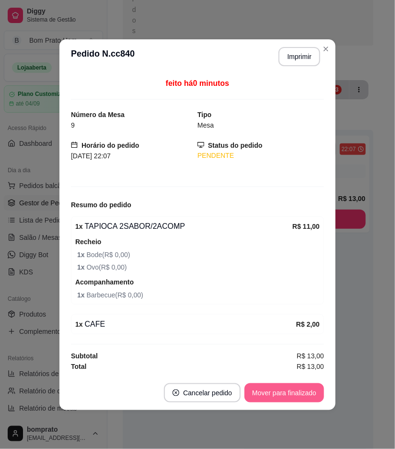
click at [304, 402] on button "Mover para finalizado" at bounding box center [285, 392] width 80 height 19
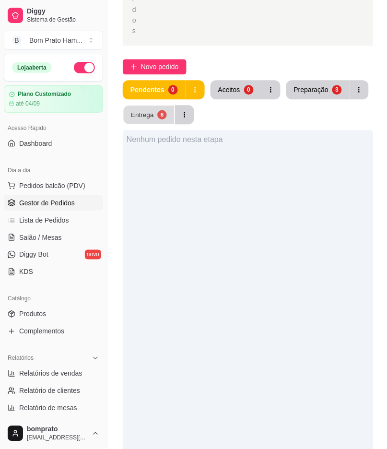
click at [143, 106] on button "Entrega 6" at bounding box center [149, 115] width 51 height 19
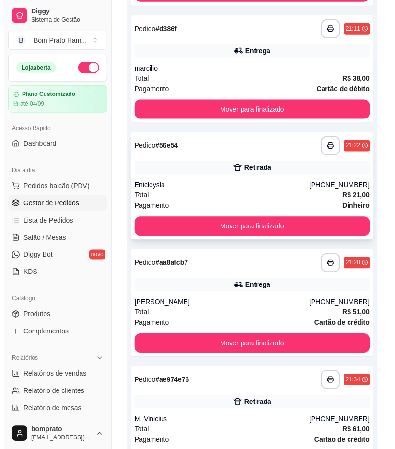
scroll to position [654, 0]
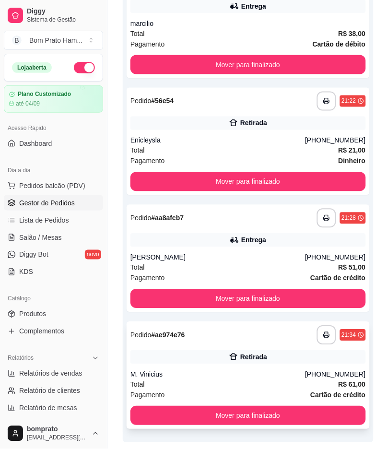
click at [243, 351] on div "Retirada" at bounding box center [249, 357] width 236 height 13
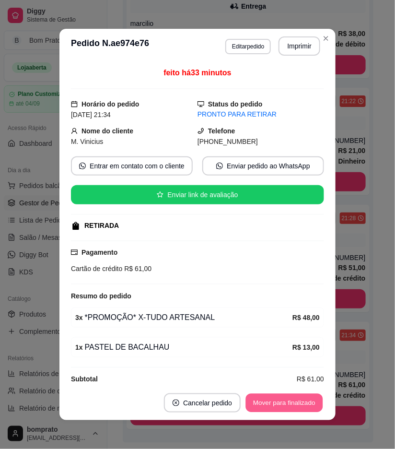
click at [290, 408] on button "Mover para finalizado" at bounding box center [284, 403] width 77 height 19
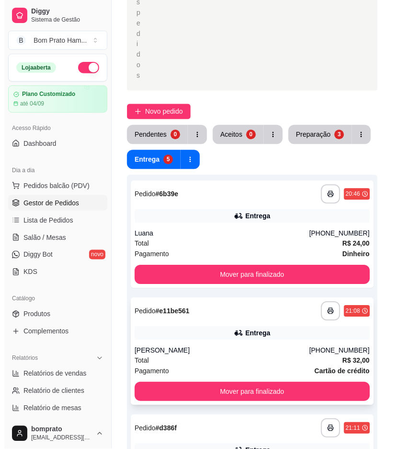
scroll to position [213, 0]
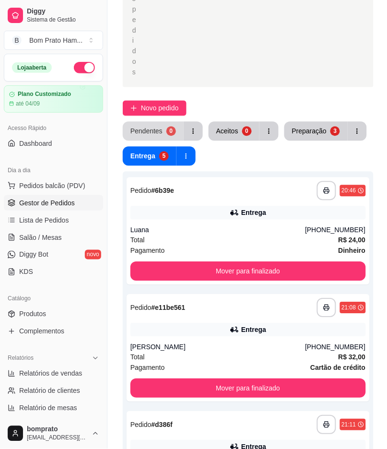
click at [176, 122] on button "Pendentes 0" at bounding box center [153, 131] width 61 height 19
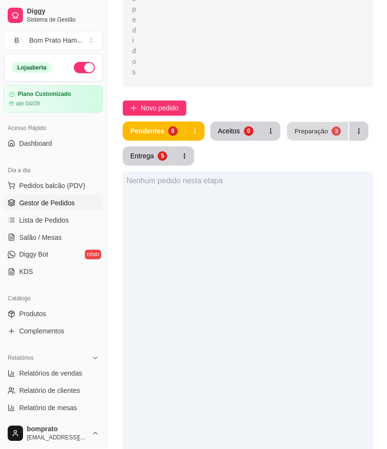
click at [313, 127] on div "Preparação" at bounding box center [312, 131] width 34 height 9
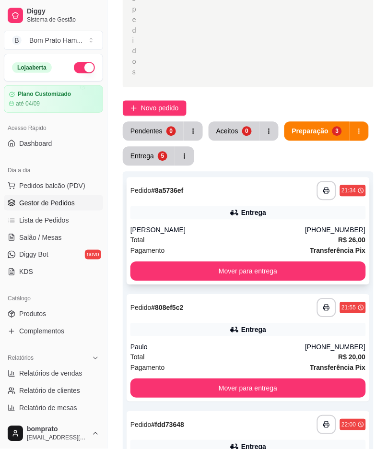
click at [237, 211] on icon at bounding box center [235, 213] width 7 height 5
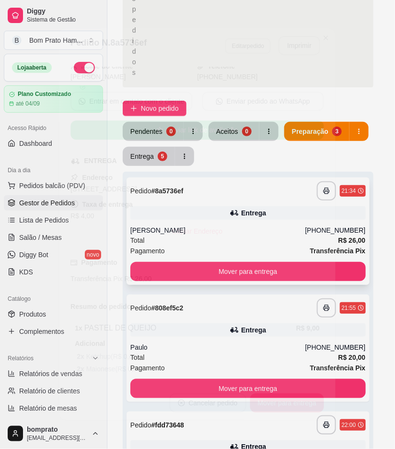
scroll to position [169, 0]
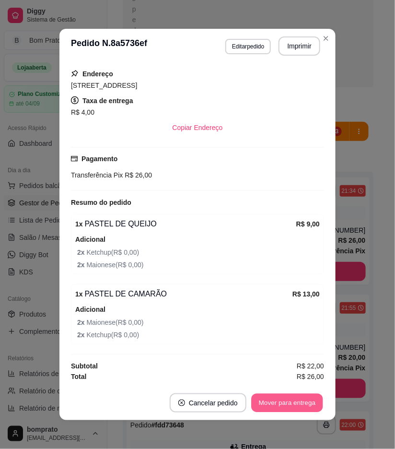
click at [302, 398] on button "Mover para entrega" at bounding box center [287, 403] width 72 height 19
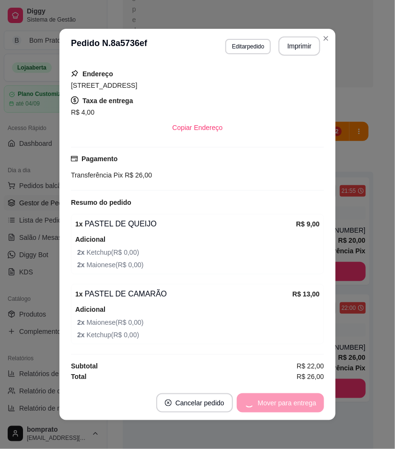
click at [336, 322] on div "**********" at bounding box center [197, 224] width 395 height 449
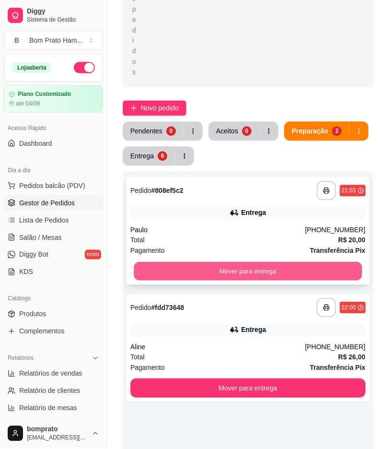
click at [242, 262] on button "Mover para entrega" at bounding box center [248, 271] width 228 height 19
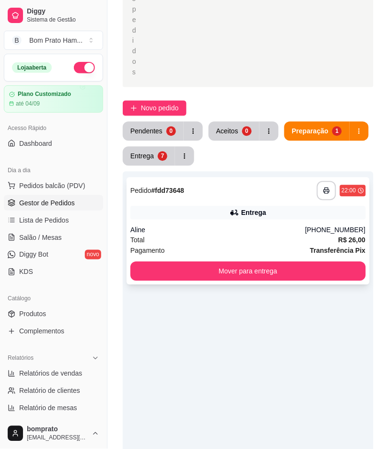
click at [230, 226] on div "Aline" at bounding box center [218, 231] width 175 height 10
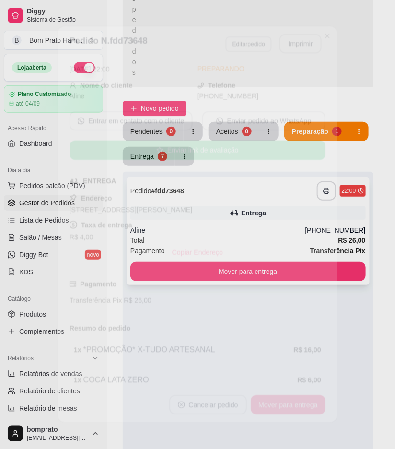
scroll to position [88, 0]
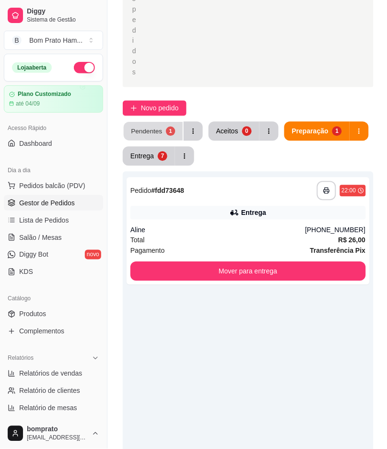
click at [162, 122] on button "Pendentes 1" at bounding box center [153, 131] width 59 height 19
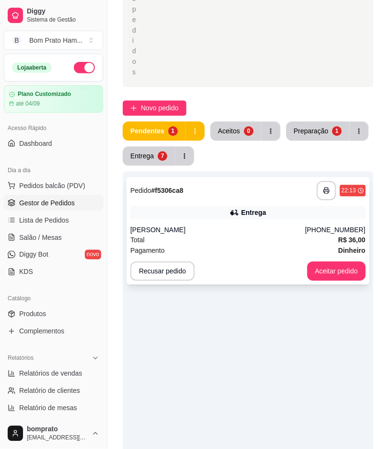
click at [229, 206] on div "Entrega" at bounding box center [249, 212] width 236 height 13
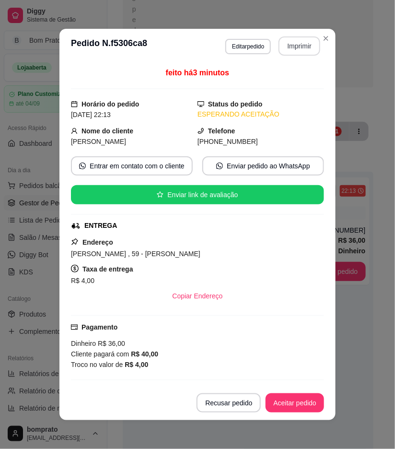
click at [297, 35] on header "**********" at bounding box center [198, 46] width 276 height 35
click at [297, 37] on button "Imprimir" at bounding box center [300, 46] width 40 height 19
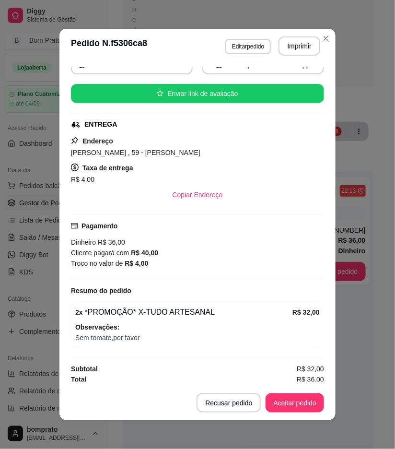
scroll to position [105, 0]
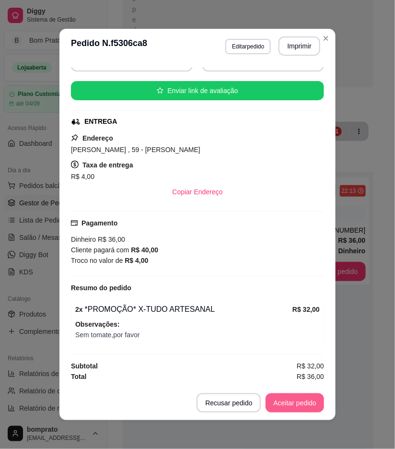
click at [294, 409] on button "Aceitar pedido" at bounding box center [295, 403] width 59 height 19
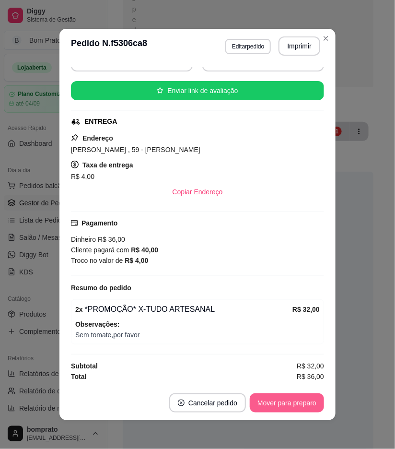
click at [294, 410] on button "Mover para preparo" at bounding box center [287, 403] width 74 height 19
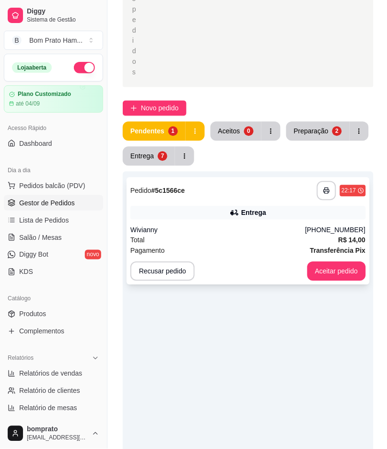
click at [260, 190] on div "**********" at bounding box center [248, 231] width 243 height 107
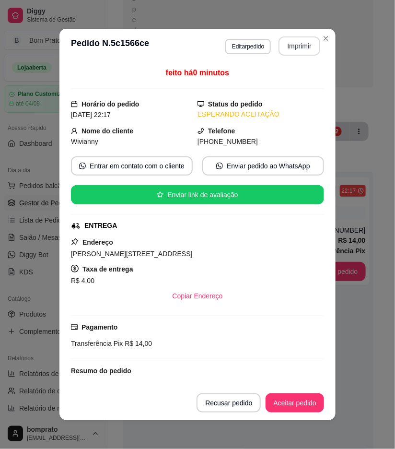
click at [295, 50] on button "Imprimir" at bounding box center [300, 45] width 42 height 19
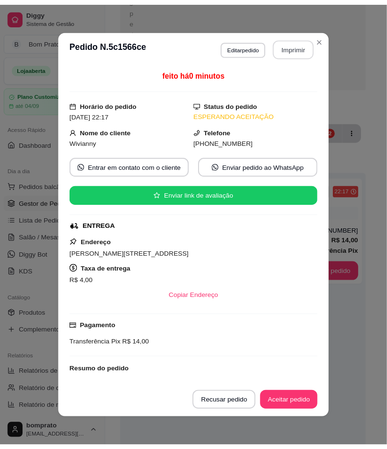
scroll to position [0, 0]
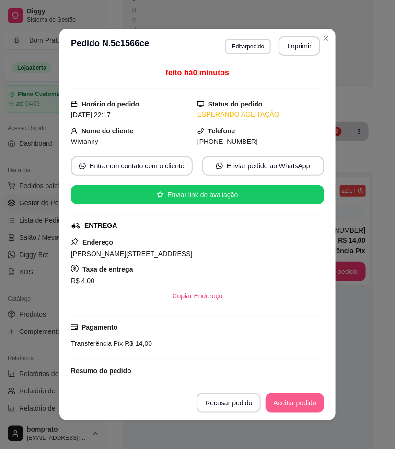
click at [301, 400] on button "Aceitar pedido" at bounding box center [295, 403] width 59 height 19
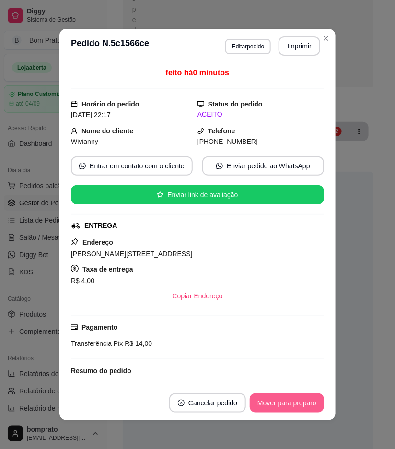
click at [303, 410] on button "Mover para preparo" at bounding box center [287, 403] width 74 height 19
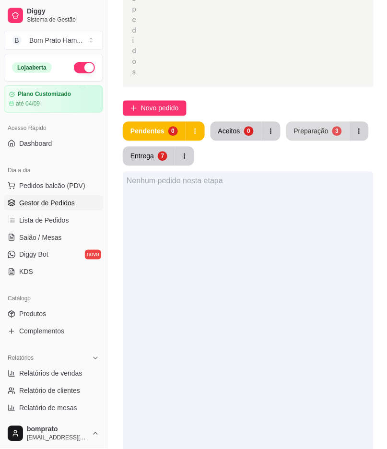
click at [313, 122] on button "Preparação 3" at bounding box center [317, 131] width 63 height 19
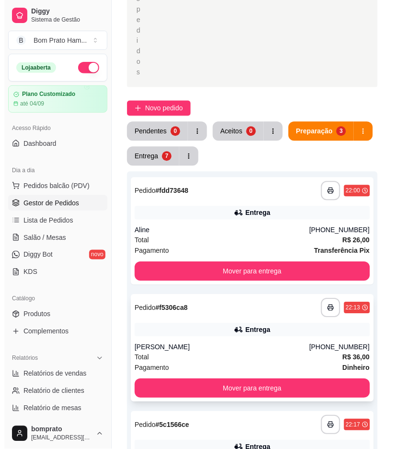
scroll to position [266, 0]
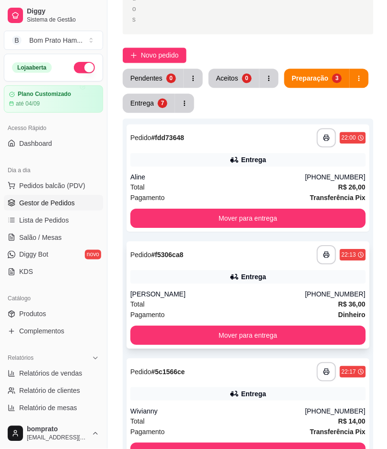
click at [231, 272] on icon at bounding box center [235, 277] width 10 height 10
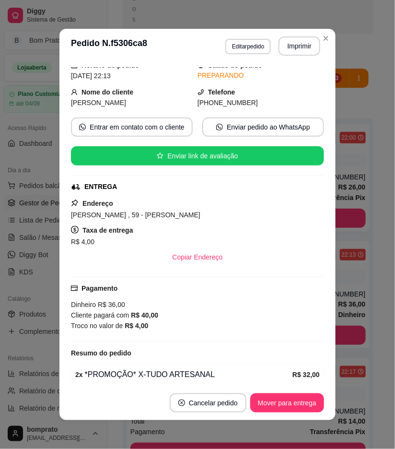
scroll to position [0, 0]
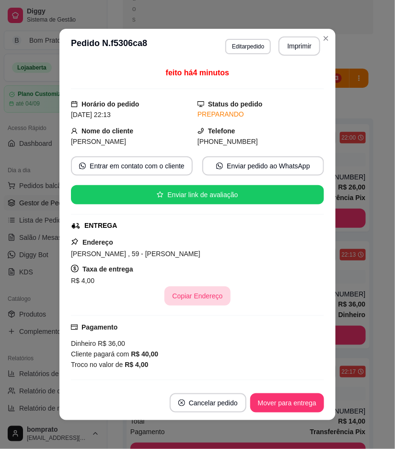
click at [198, 297] on button "Copiar Endereço" at bounding box center [198, 295] width 66 height 19
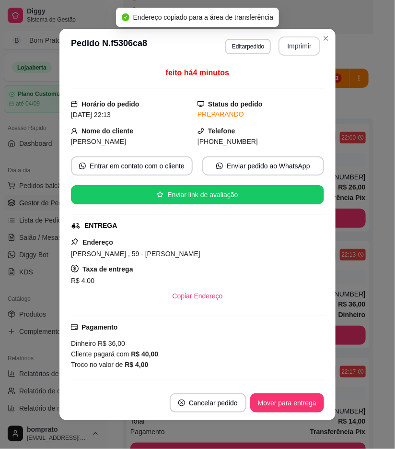
click at [292, 47] on button "Imprimir" at bounding box center [300, 45] width 42 height 19
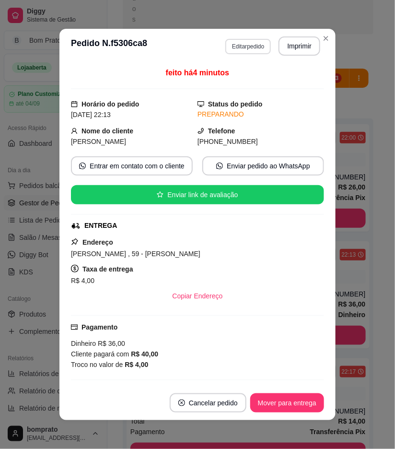
click at [252, 42] on button "Editar pedido" at bounding box center [249, 46] width 46 height 15
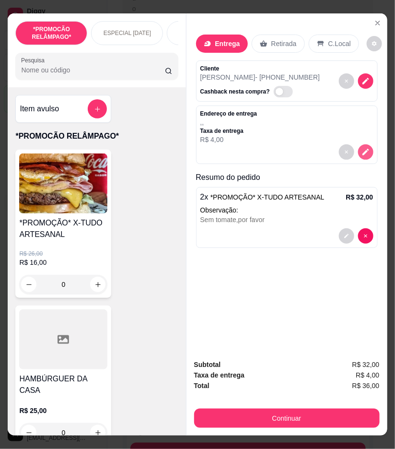
click at [362, 151] on icon "decrease-product-quantity" at bounding box center [366, 152] width 9 height 9
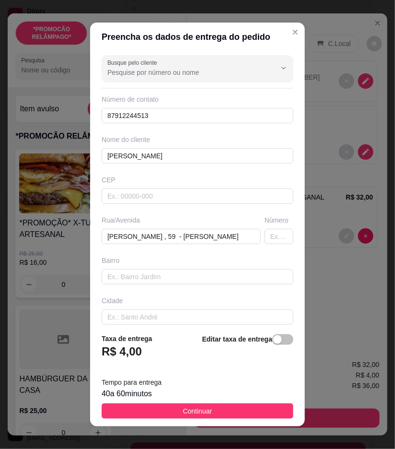
type input "[PERSON_NAME] , 59 - [PERSON_NAME]"
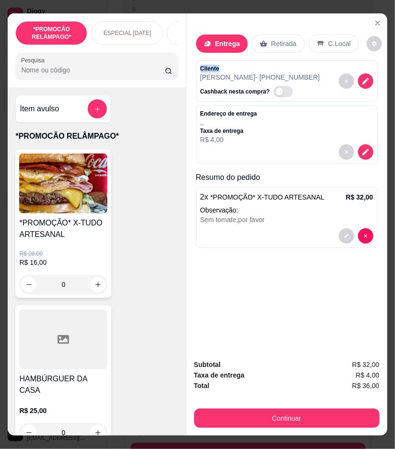
click at [366, 16] on div "Entrega Retirada C.Local Cliente Flavio Henrique - (87) 91224-4513 Cashback nes…" at bounding box center [287, 182] width 201 height 338
click at [370, 20] on button "Close" at bounding box center [377, 22] width 15 height 15
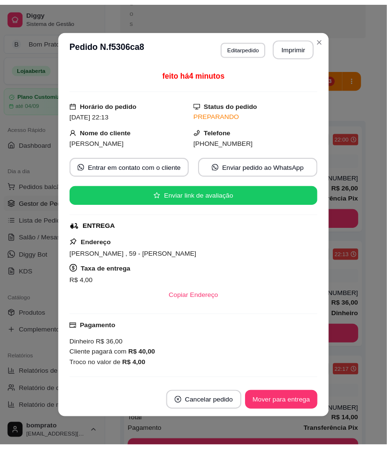
scroll to position [255, 0]
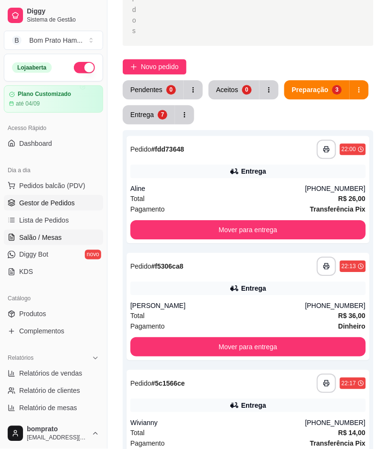
click at [49, 238] on span "Salão / Mesas" at bounding box center [40, 238] width 43 height 10
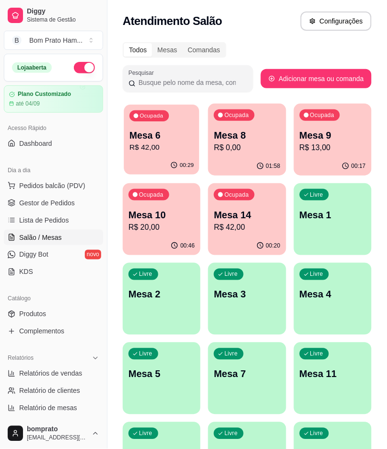
click at [155, 156] on div "Ocupada Mesa 6 R$ 42,00" at bounding box center [161, 131] width 75 height 52
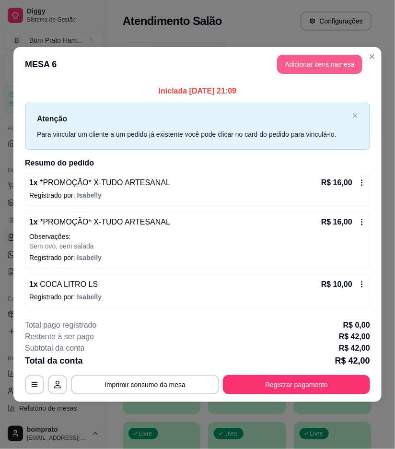
click at [319, 73] on button "Adicionar itens na mesa" at bounding box center [319, 64] width 85 height 19
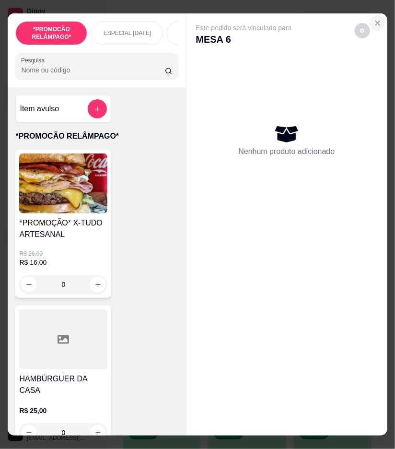
click at [375, 23] on button "Close" at bounding box center [377, 22] width 15 height 15
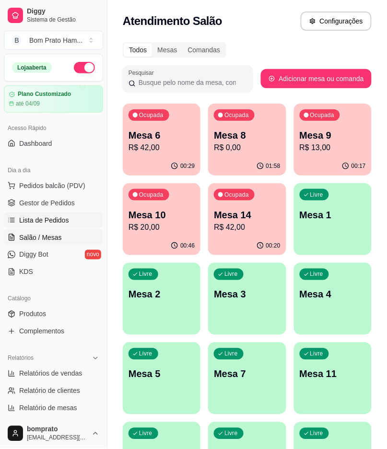
click at [71, 213] on link "Lista de Pedidos" at bounding box center [53, 220] width 99 height 15
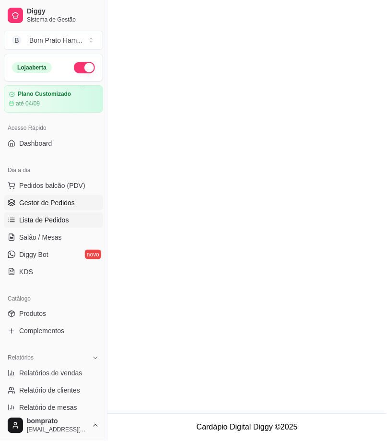
click at [71, 207] on span "Gestor de Pedidos" at bounding box center [47, 203] width 56 height 10
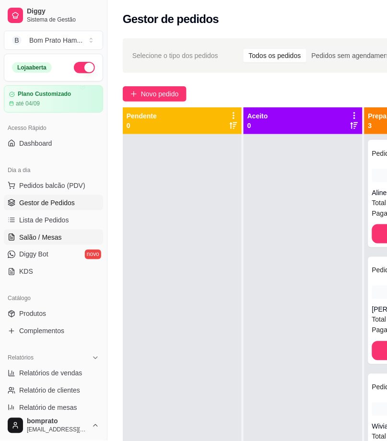
click at [55, 238] on span "Salão / Mesas" at bounding box center [40, 238] width 43 height 10
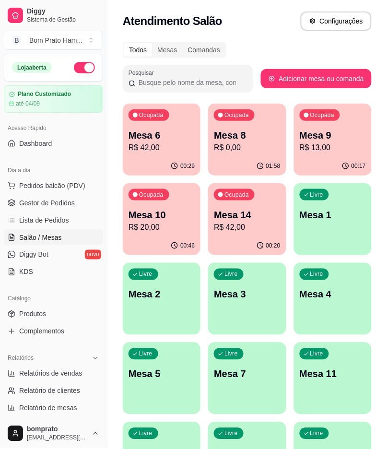
click at [155, 142] on p "R$ 42,00" at bounding box center [162, 148] width 66 height 12
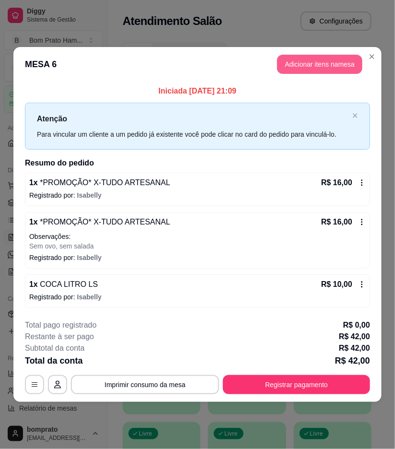
click at [326, 66] on button "Adicionar itens na mesa" at bounding box center [319, 64] width 85 height 19
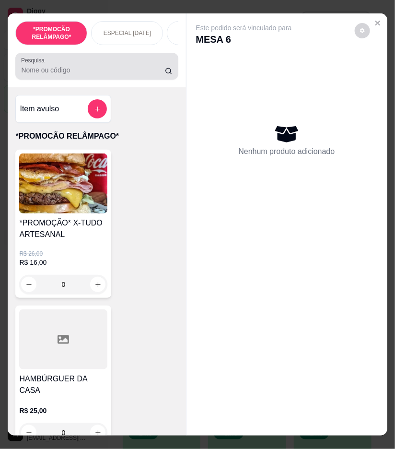
click at [97, 74] on input "Pesquisa" at bounding box center [93, 70] width 144 height 10
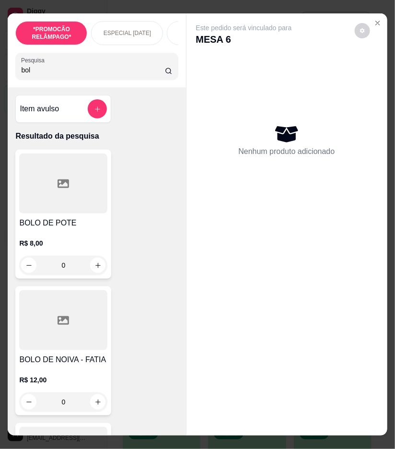
type input "bol"
click at [91, 270] on div "0" at bounding box center [63, 265] width 88 height 19
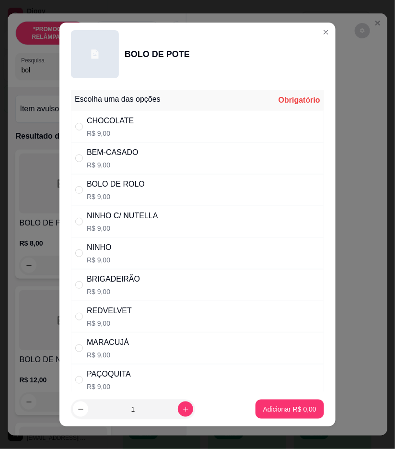
click at [113, 179] on div "BOLO DE ROLO" at bounding box center [116, 185] width 58 height 12
radio input "true"
click at [278, 408] on p "Adicionar R$ 9,00" at bounding box center [289, 410] width 53 height 10
type input "1"
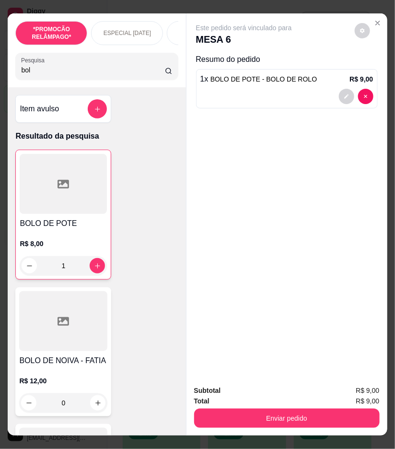
click at [44, 71] on input "bol" at bounding box center [93, 70] width 144 height 10
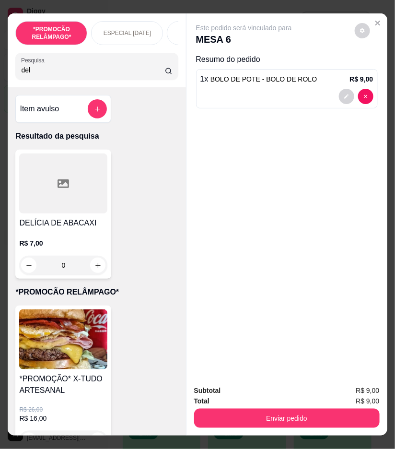
type input "del"
click at [96, 266] on icon "increase-product-quantity" at bounding box center [98, 265] width 7 height 7
type input "1"
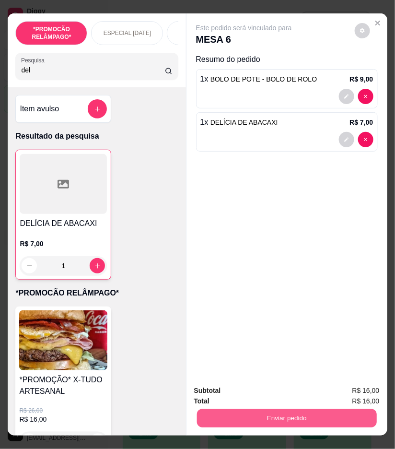
click at [292, 420] on button "Enviar pedido" at bounding box center [287, 418] width 180 height 19
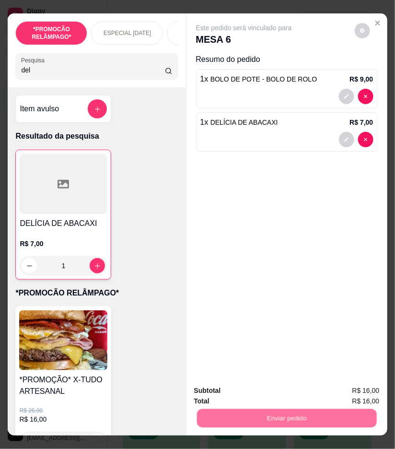
click at [276, 387] on button "Não registrar e enviar pedido" at bounding box center [254, 391] width 100 height 18
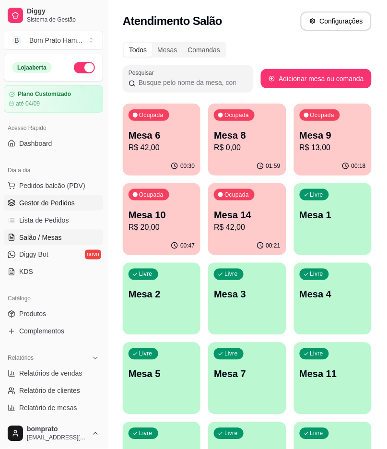
click at [75, 208] on link "Gestor de Pedidos" at bounding box center [53, 202] width 99 height 15
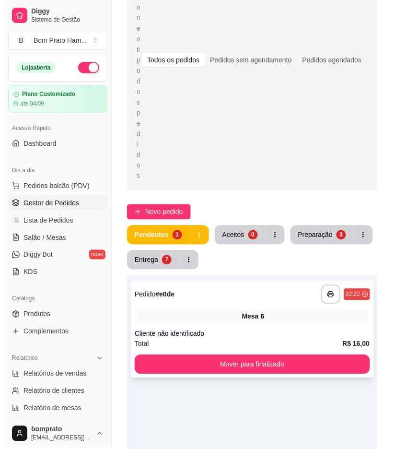
scroll to position [160, 0]
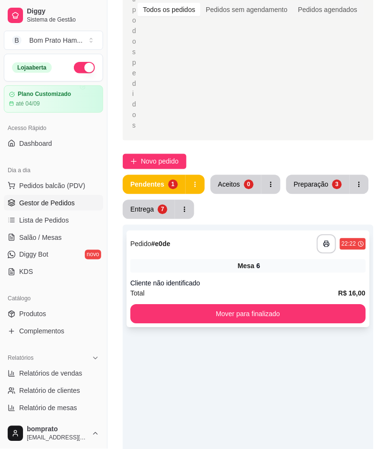
click at [218, 235] on div "**********" at bounding box center [249, 244] width 236 height 19
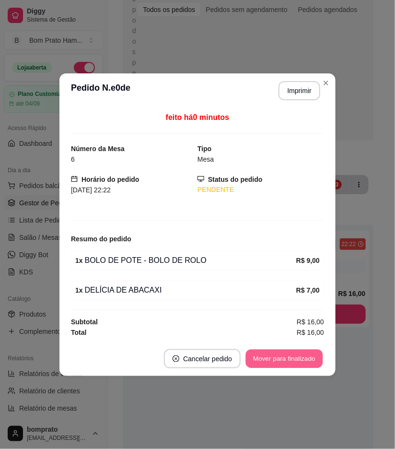
click at [297, 361] on button "Mover para finalizado" at bounding box center [284, 358] width 77 height 19
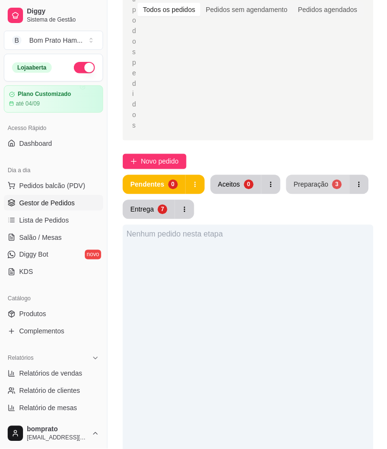
click at [315, 180] on div "Preparação" at bounding box center [311, 185] width 35 height 10
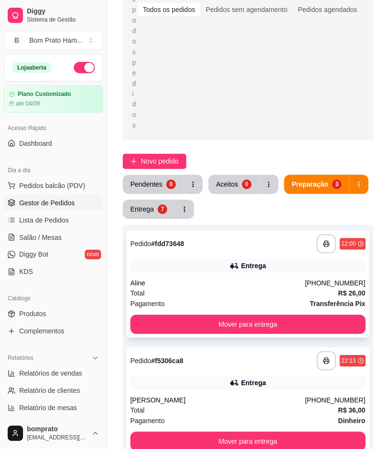
click at [236, 279] on div "Aline" at bounding box center [218, 284] width 175 height 10
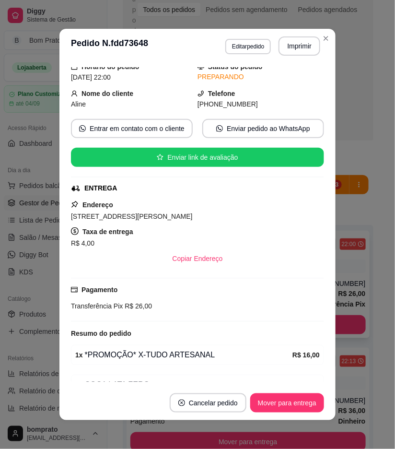
scroll to position [88, 0]
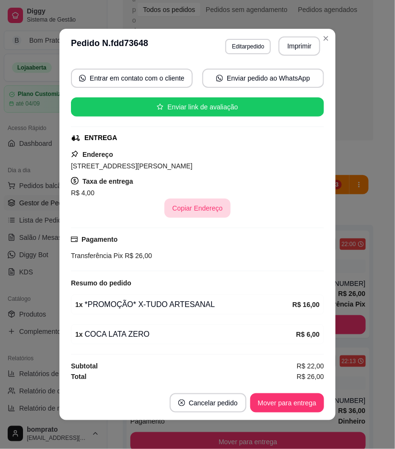
click at [183, 213] on button "Copiar Endereço" at bounding box center [198, 208] width 66 height 19
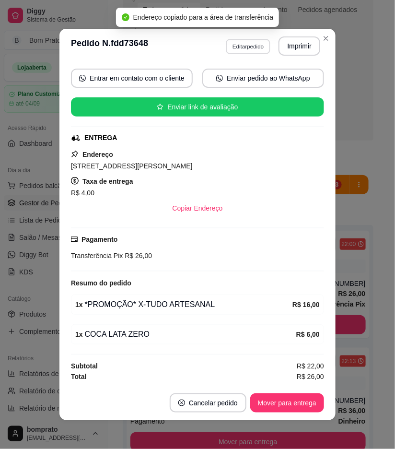
click at [247, 51] on button "Editar pedido" at bounding box center [248, 46] width 45 height 15
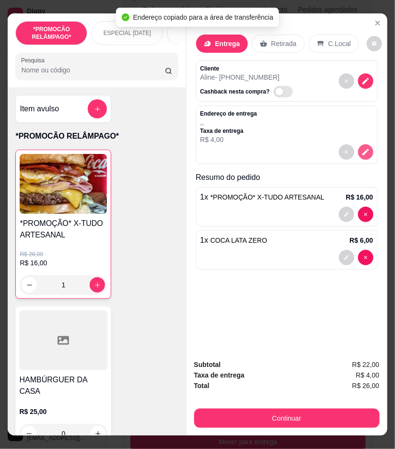
click at [363, 149] on icon "decrease-product-quantity" at bounding box center [366, 152] width 7 height 7
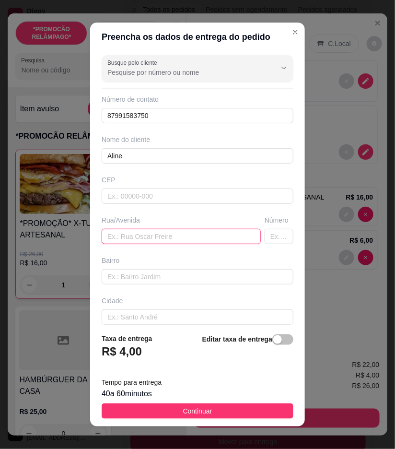
click at [221, 233] on input "text" at bounding box center [181, 236] width 159 height 15
paste input "[STREET_ADDRESS][PERSON_NAME]"
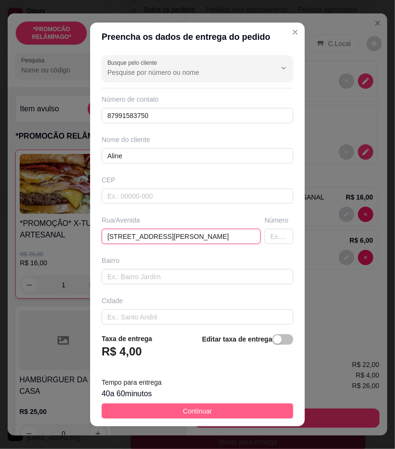
type input "[STREET_ADDRESS][PERSON_NAME]"
click at [243, 410] on button "Continuar" at bounding box center [198, 411] width 192 height 15
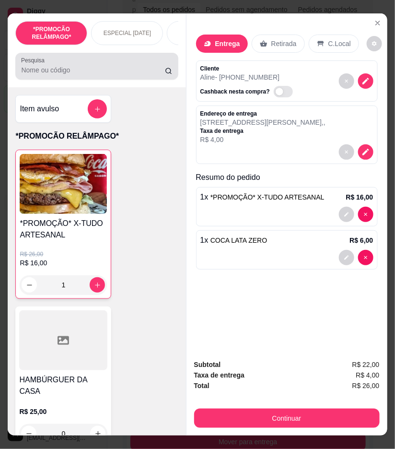
click at [117, 66] on div at bounding box center [96, 66] width 151 height 19
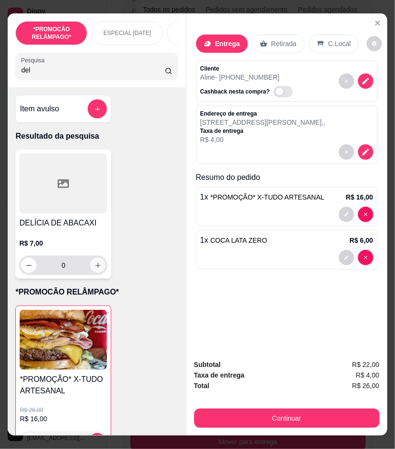
type input "del"
click at [97, 267] on icon "increase-product-quantity" at bounding box center [98, 265] width 7 height 7
type input "1"
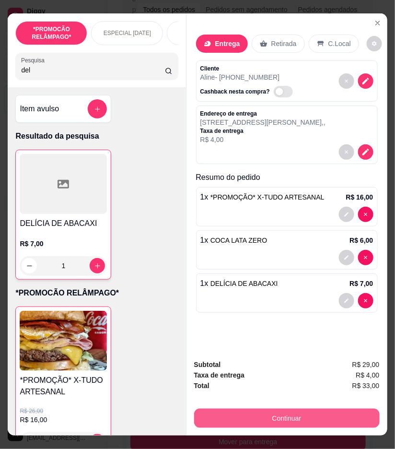
click at [295, 410] on button "Continuar" at bounding box center [287, 418] width 186 height 19
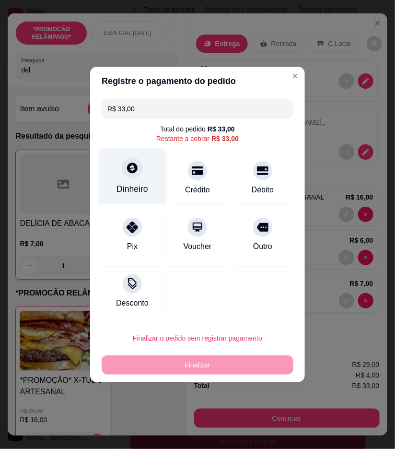
click at [137, 193] on div "Dinheiro" at bounding box center [133, 189] width 32 height 12
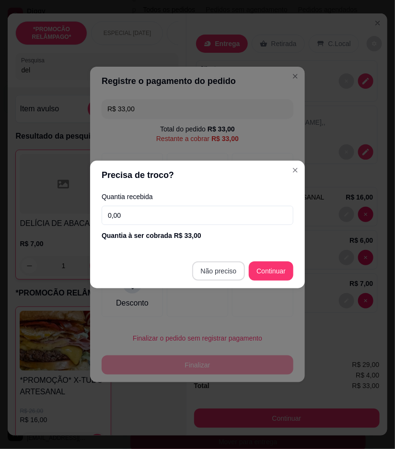
type input "R$ 0,00"
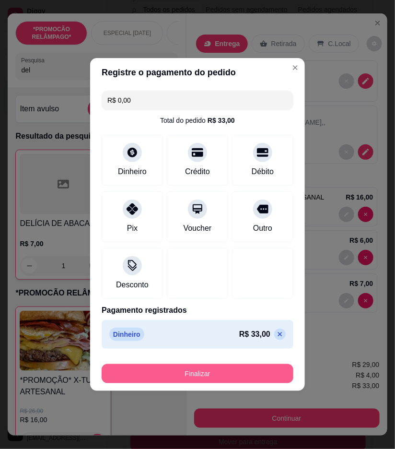
click at [258, 377] on button "Finalizar" at bounding box center [198, 373] width 192 height 19
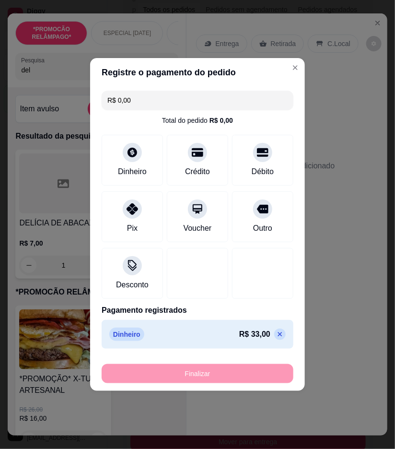
type input "0"
type input "-R$ 33,00"
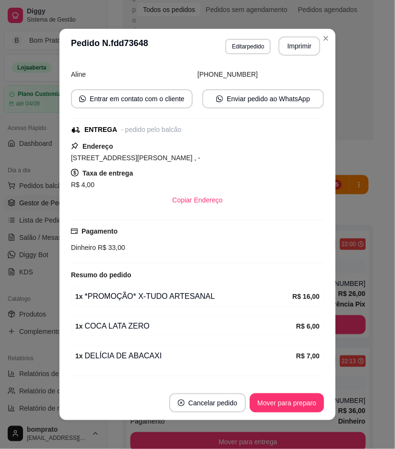
scroll to position [109, 0]
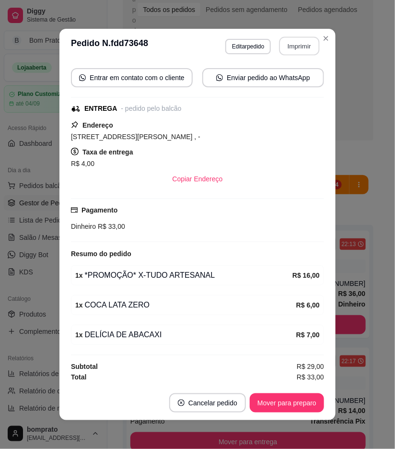
click at [299, 42] on button "Imprimir" at bounding box center [300, 46] width 40 height 19
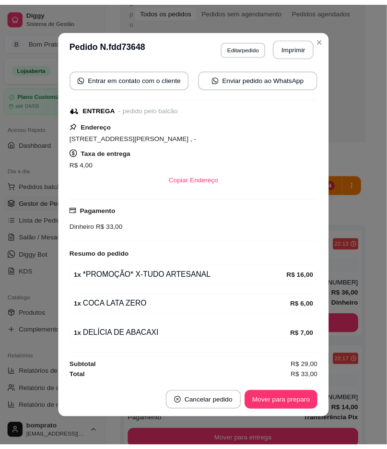
scroll to position [0, 0]
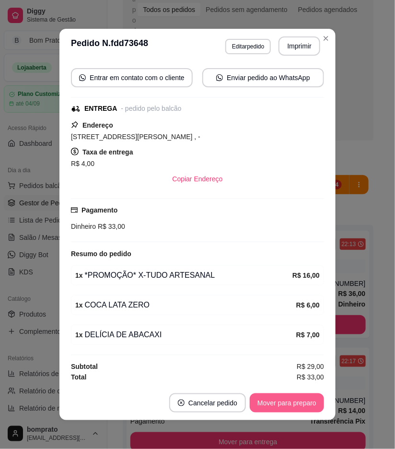
click at [293, 400] on button "Mover para preparo" at bounding box center [287, 403] width 74 height 19
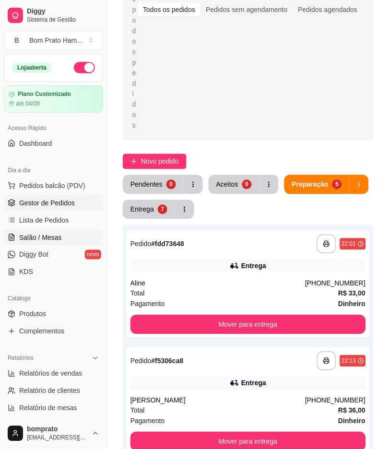
click at [80, 240] on link "Salão / Mesas" at bounding box center [53, 237] width 99 height 15
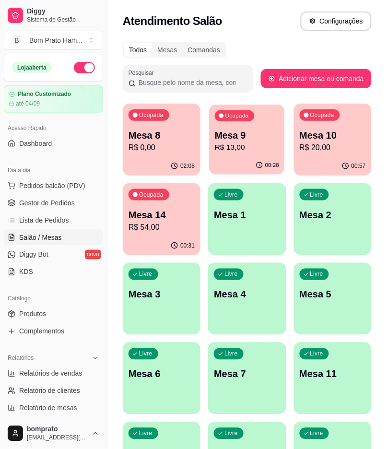
click at [245, 147] on p "R$ 13,00" at bounding box center [247, 147] width 64 height 11
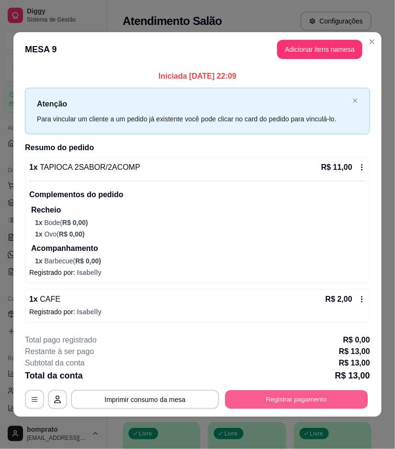
click at [334, 399] on button "Registrar pagamento" at bounding box center [297, 400] width 143 height 19
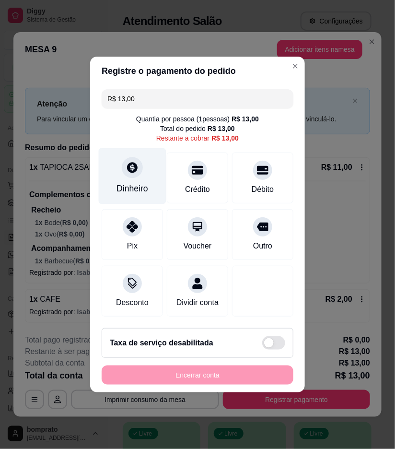
click at [153, 192] on div "Dinheiro" at bounding box center [133, 176] width 68 height 56
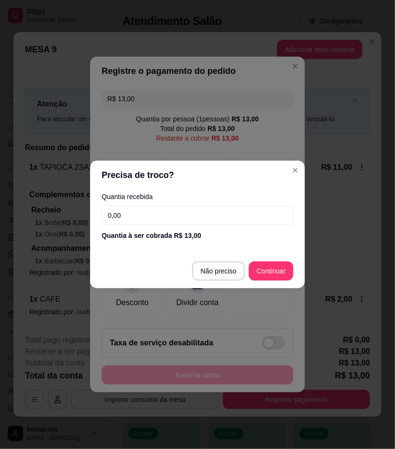
click at [217, 212] on input "0,00" at bounding box center [198, 215] width 192 height 19
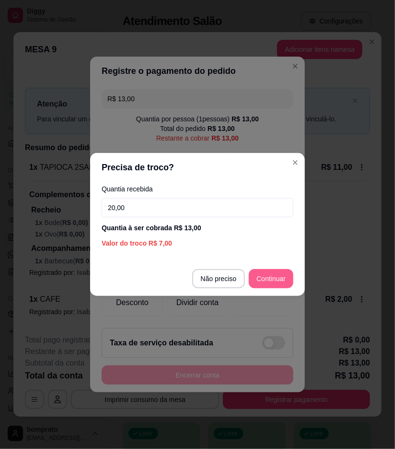
type input "20,00"
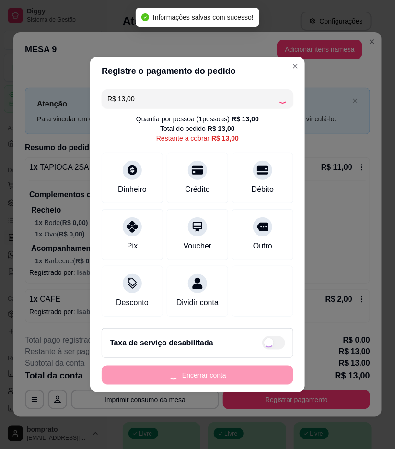
type input "R$ 0,00"
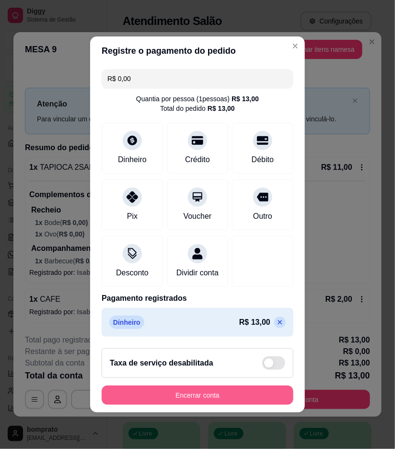
click at [238, 405] on button "Encerrar conta" at bounding box center [198, 395] width 192 height 19
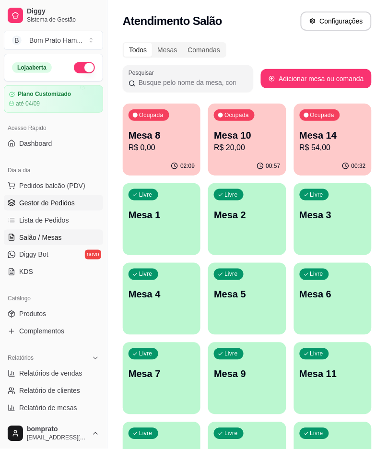
click at [32, 202] on span "Gestor de Pedidos" at bounding box center [47, 203] width 56 height 10
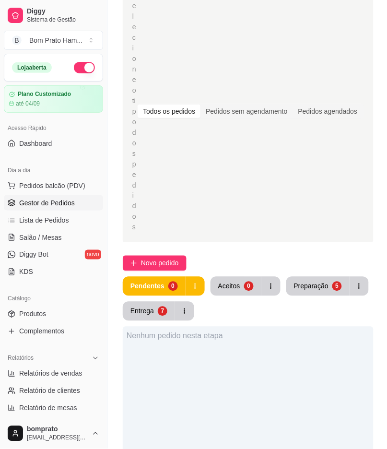
scroll to position [160, 0]
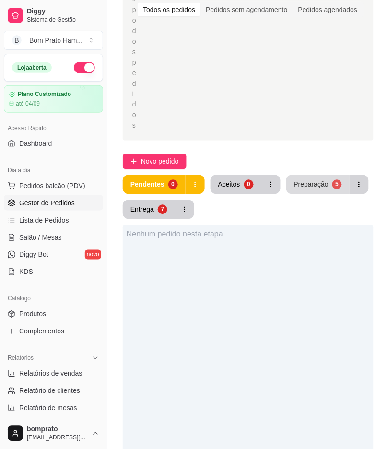
click at [312, 175] on button "Preparação 5" at bounding box center [317, 184] width 63 height 19
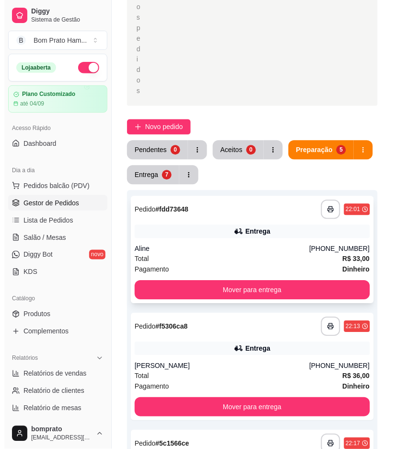
scroll to position [213, 0]
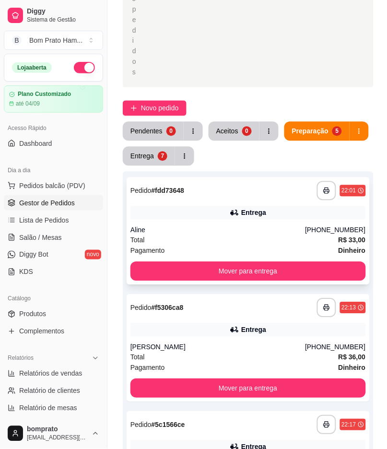
click at [252, 208] on div "Entrega" at bounding box center [253, 213] width 25 height 10
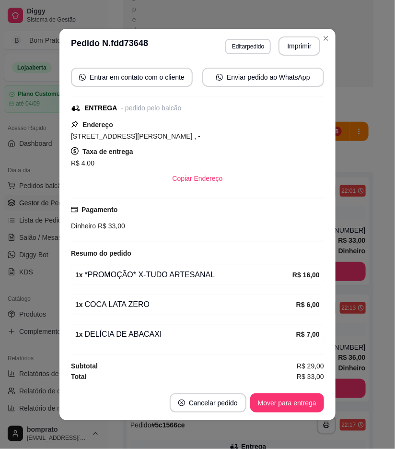
scroll to position [111, 0]
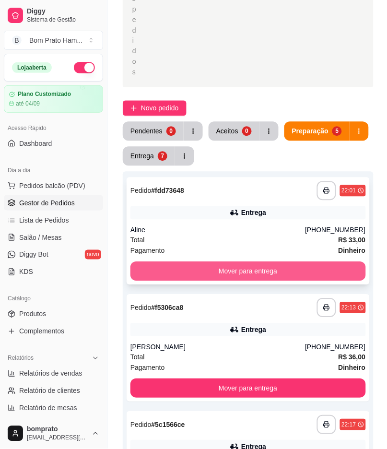
click at [337, 262] on button "Mover para entrega" at bounding box center [249, 271] width 236 height 19
click at [274, 262] on button "Mover para entrega" at bounding box center [249, 271] width 236 height 19
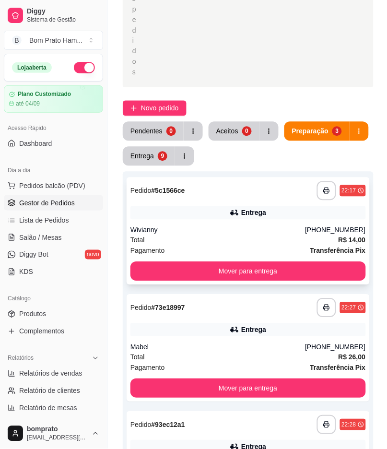
click at [272, 226] on div "Wivianny" at bounding box center [218, 231] width 175 height 10
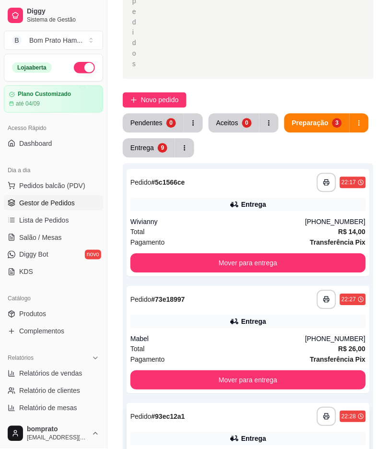
scroll to position [213, 0]
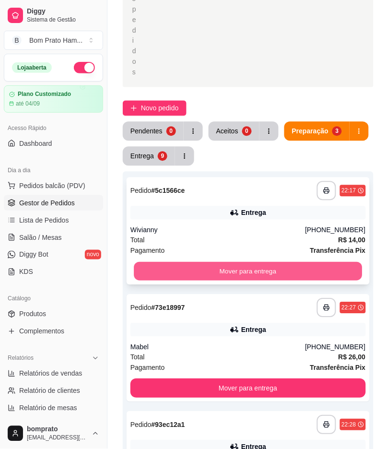
click at [260, 262] on button "Mover para entrega" at bounding box center [248, 271] width 228 height 19
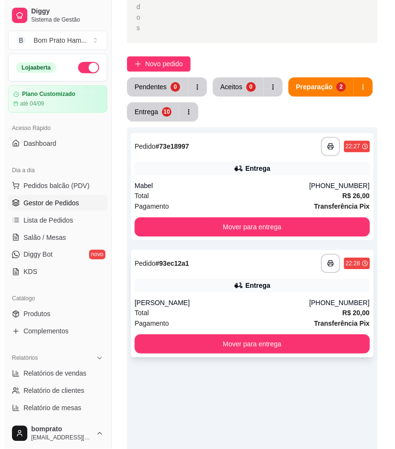
scroll to position [320, 0]
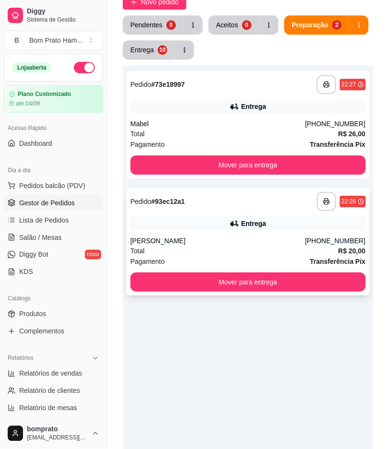
click at [258, 203] on div "**********" at bounding box center [248, 241] width 243 height 107
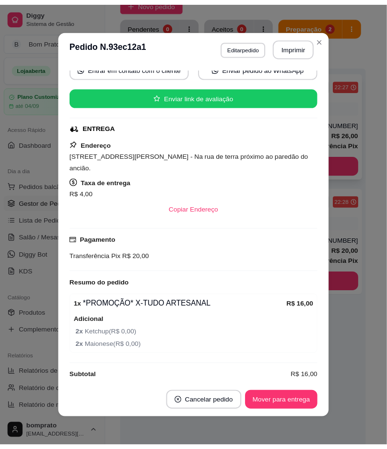
scroll to position [255, 0]
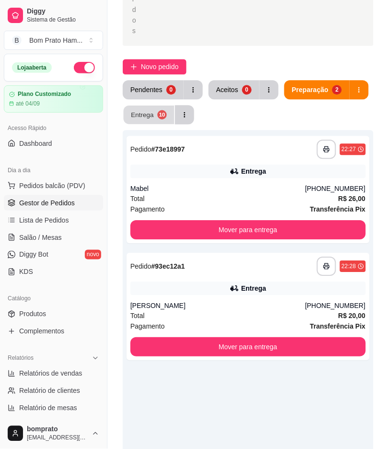
click at [161, 106] on button "Entrega 10" at bounding box center [149, 115] width 51 height 19
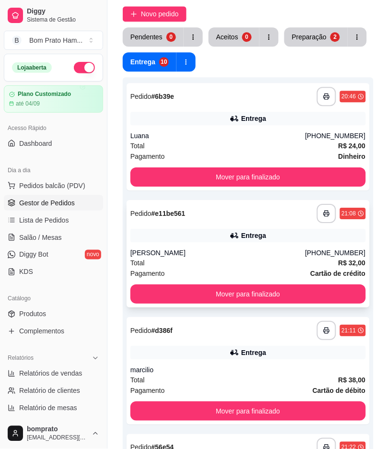
scroll to position [308, 0]
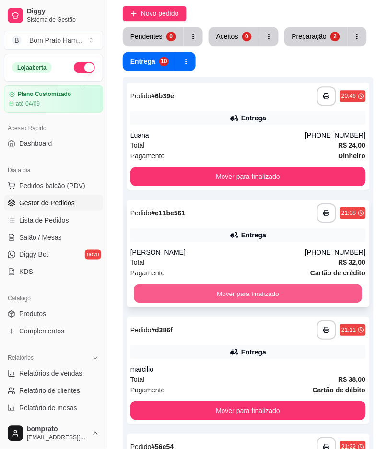
click at [267, 285] on button "Mover para finalizado" at bounding box center [248, 294] width 228 height 19
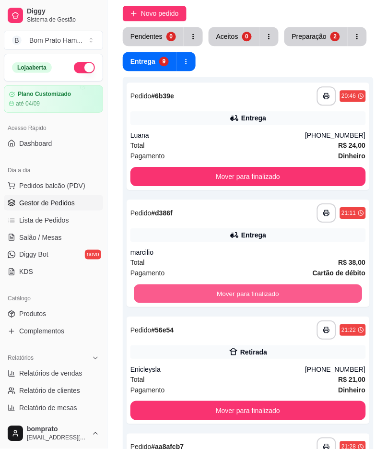
click at [267, 285] on button "Mover para finalizado" at bounding box center [248, 294] width 228 height 19
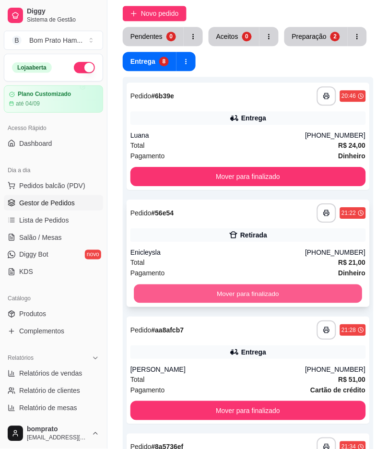
click at [281, 285] on button "Mover para finalizado" at bounding box center [248, 294] width 228 height 19
click at [277, 284] on button "Mover para finalizado" at bounding box center [249, 293] width 236 height 19
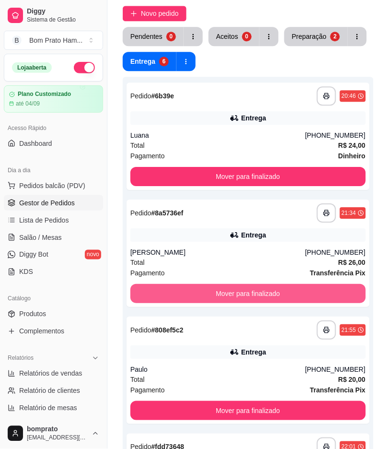
click at [277, 284] on button "Mover para finalizado" at bounding box center [249, 293] width 236 height 19
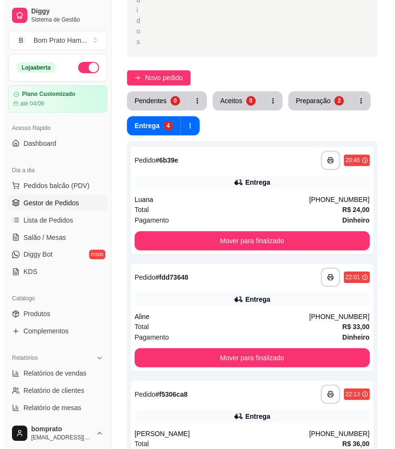
scroll to position [207, 0]
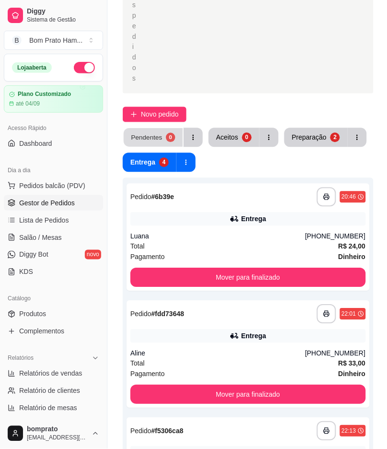
click at [168, 133] on div "0" at bounding box center [170, 137] width 9 height 9
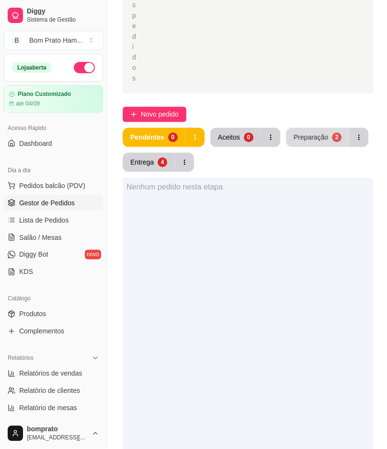
click at [329, 128] on button "Preparação 2" at bounding box center [317, 137] width 63 height 19
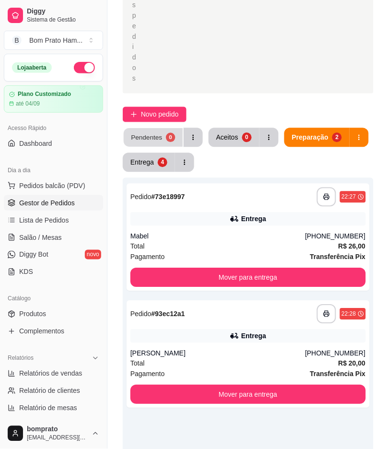
click at [160, 129] on button "Pendentes 0" at bounding box center [153, 138] width 59 height 19
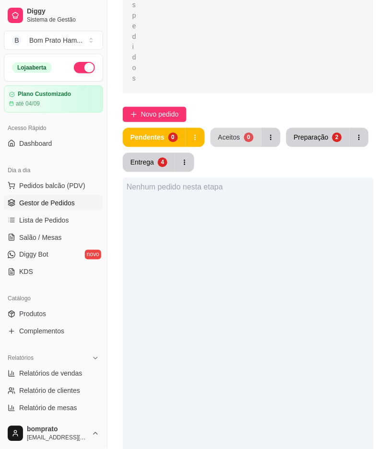
click at [266, 128] on button "button" at bounding box center [271, 137] width 19 height 19
click at [251, 133] on div "0" at bounding box center [249, 138] width 10 height 10
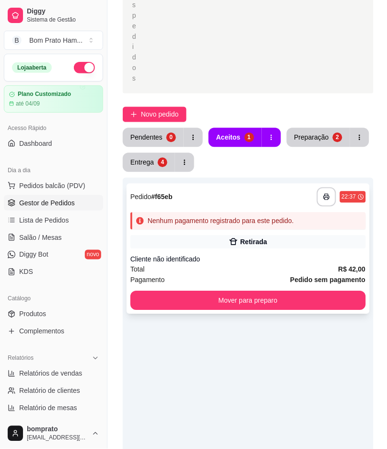
click at [243, 238] on div "Retirada" at bounding box center [253, 243] width 27 height 10
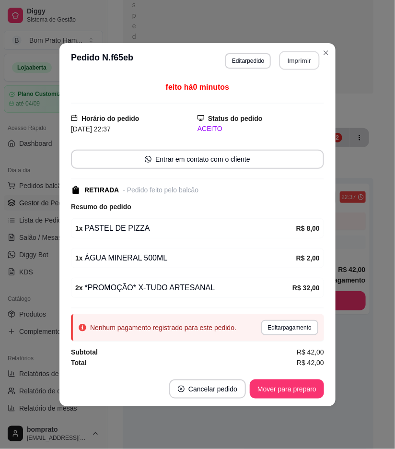
click at [293, 53] on button "Imprimir" at bounding box center [300, 60] width 40 height 19
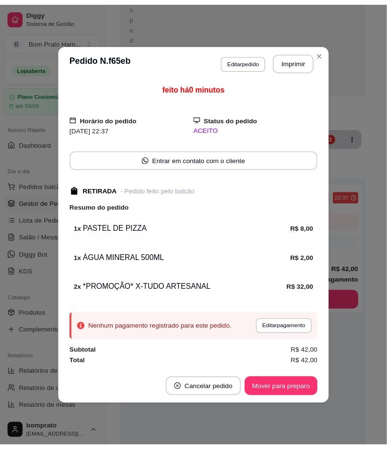
scroll to position [0, 0]
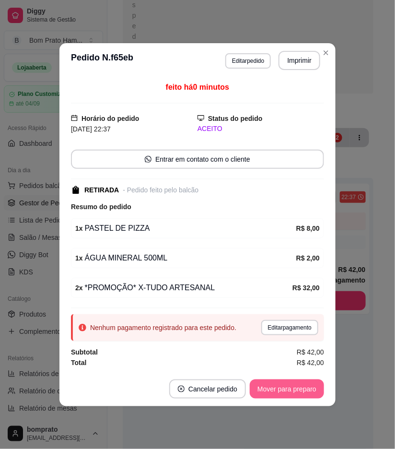
click at [300, 394] on button "Mover para preparo" at bounding box center [287, 389] width 74 height 19
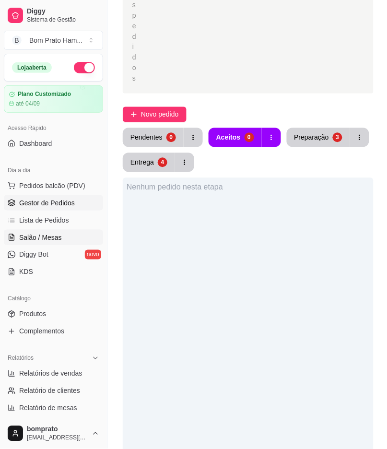
click at [58, 242] on span "Salão / Mesas" at bounding box center [40, 238] width 43 height 10
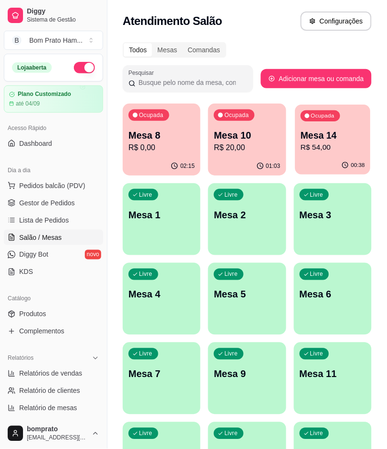
click at [299, 152] on div "Ocupada Mesa 14 R$ 54,00" at bounding box center [332, 131] width 75 height 52
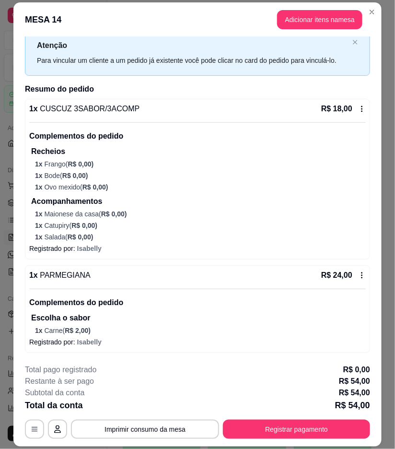
scroll to position [53, 0]
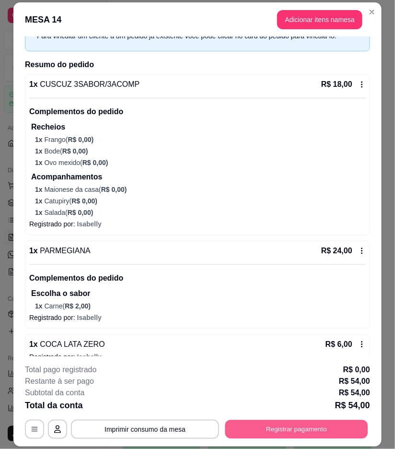
click at [337, 426] on button "Registrar pagamento" at bounding box center [297, 429] width 143 height 19
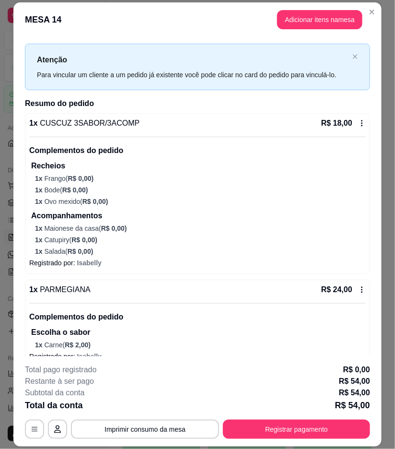
scroll to position [0, 0]
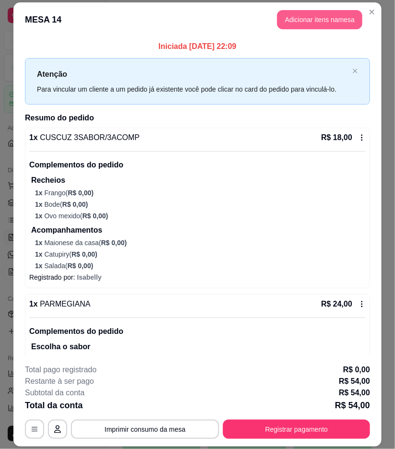
click at [318, 17] on button "Adicionar itens na mesa" at bounding box center [319, 19] width 85 height 19
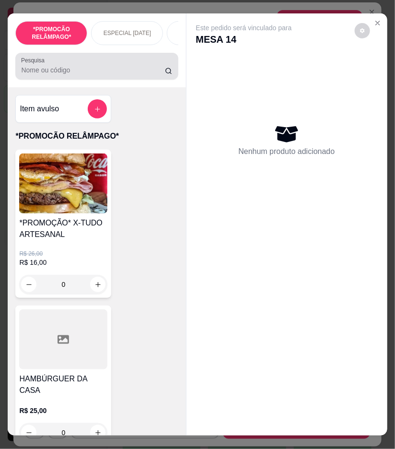
click at [94, 64] on div at bounding box center [96, 66] width 151 height 19
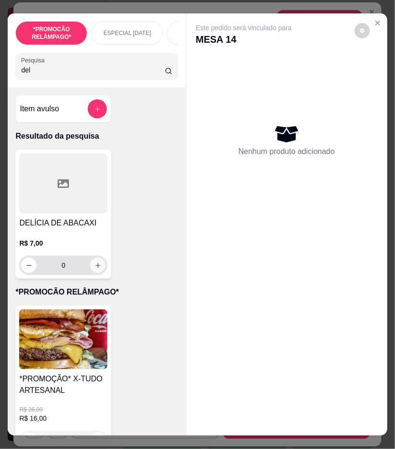
type input "del"
click at [97, 265] on icon "increase-product-quantity" at bounding box center [98, 265] width 7 height 7
type input "1"
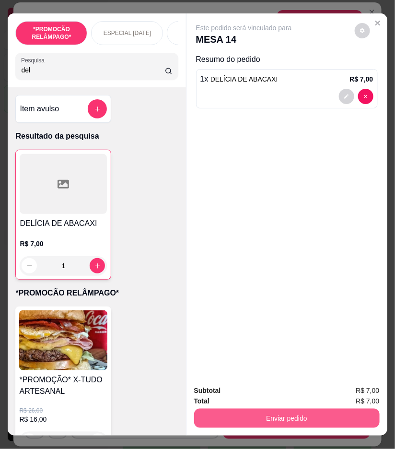
click at [319, 417] on button "Enviar pedido" at bounding box center [287, 418] width 186 height 19
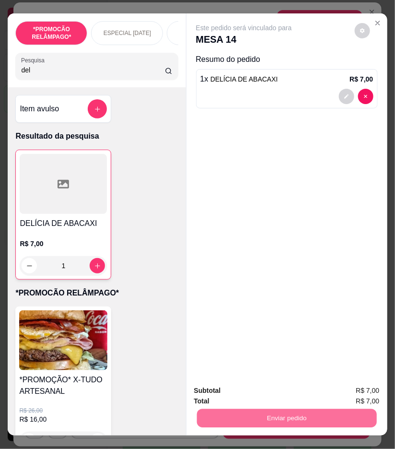
click at [291, 388] on button "Não registrar e enviar pedido" at bounding box center [254, 391] width 97 height 18
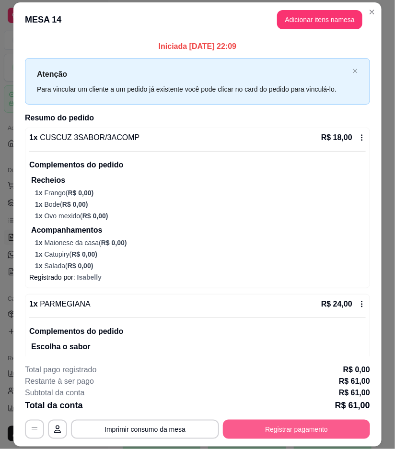
click at [287, 426] on button "Registrar pagamento" at bounding box center [296, 429] width 147 height 19
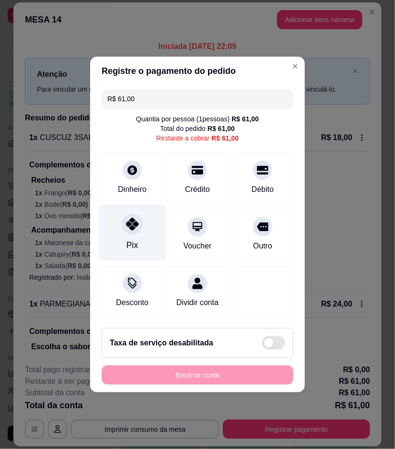
click at [139, 236] on div "Pix" at bounding box center [133, 233] width 68 height 56
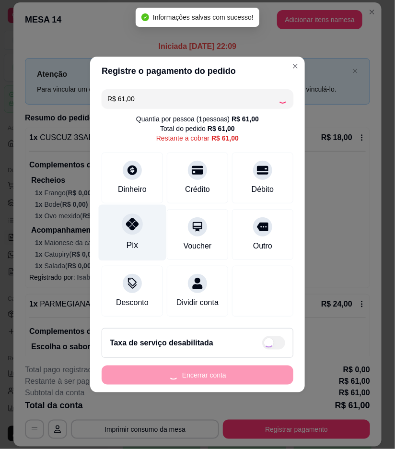
type input "R$ 0,00"
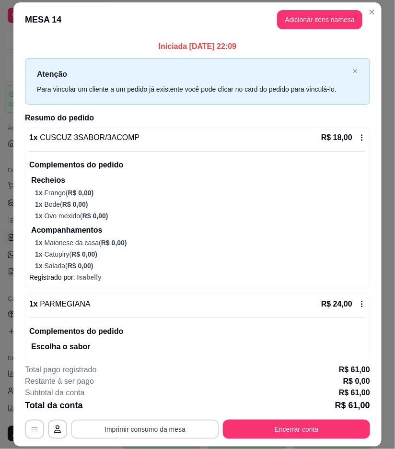
click at [195, 430] on button "Imprimir consumo da mesa" at bounding box center [145, 429] width 148 height 19
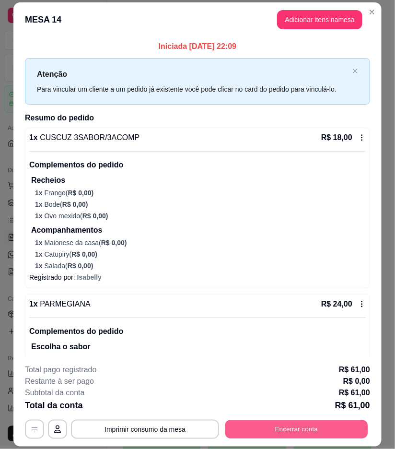
click at [319, 432] on button "Encerrar conta" at bounding box center [297, 429] width 143 height 19
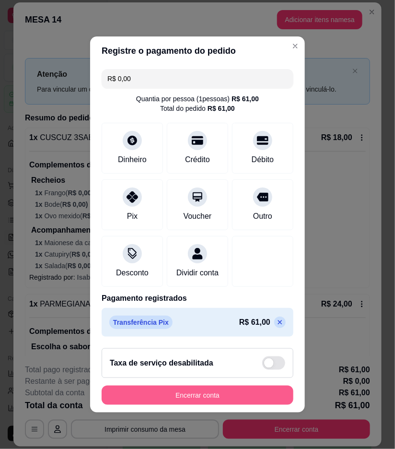
click at [246, 405] on button "Encerrar conta" at bounding box center [198, 395] width 192 height 19
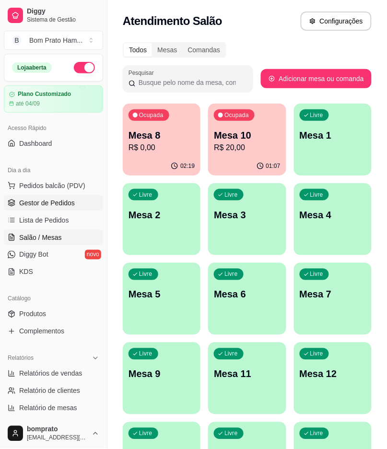
click at [83, 209] on link "Gestor de Pedidos" at bounding box center [53, 202] width 99 height 15
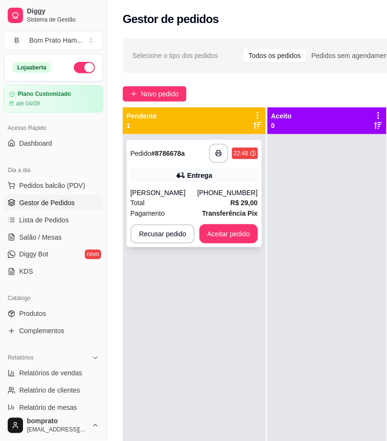
click at [159, 180] on div "Entrega" at bounding box center [195, 175] width 128 height 13
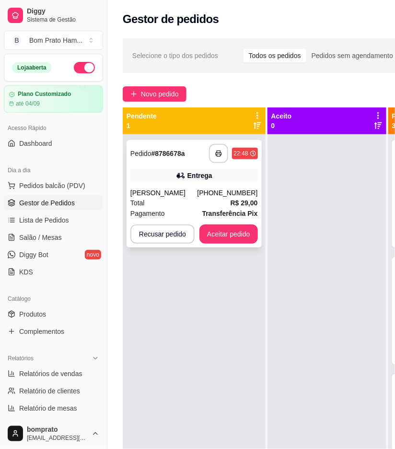
scroll to position [154, 0]
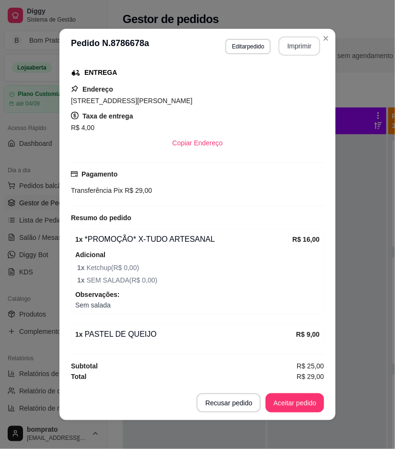
click at [296, 50] on button "Imprimir" at bounding box center [300, 45] width 42 height 19
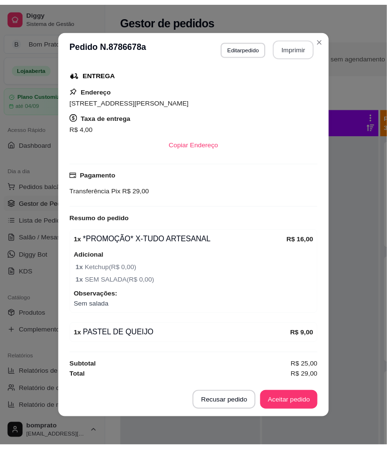
scroll to position [0, 0]
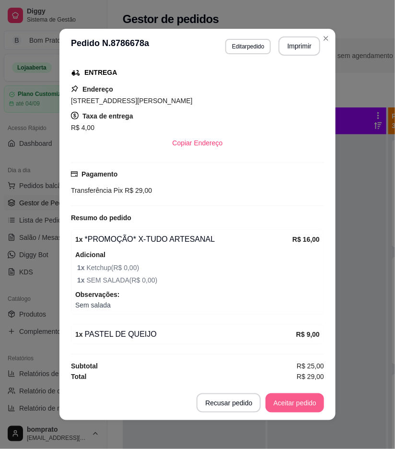
click at [299, 406] on button "Aceitar pedido" at bounding box center [295, 403] width 59 height 19
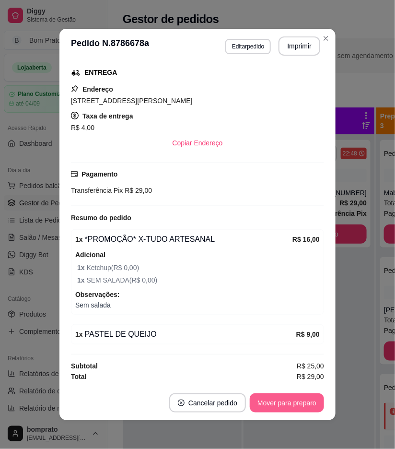
click at [298, 402] on button "Mover para preparo" at bounding box center [287, 403] width 74 height 19
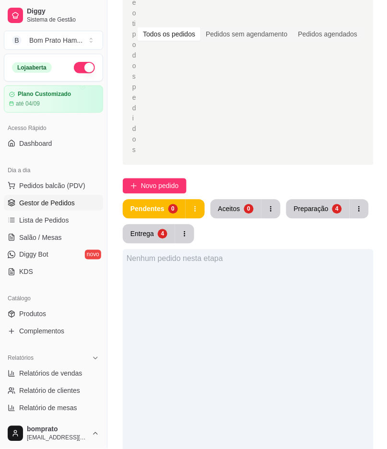
scroll to position [160, 0]
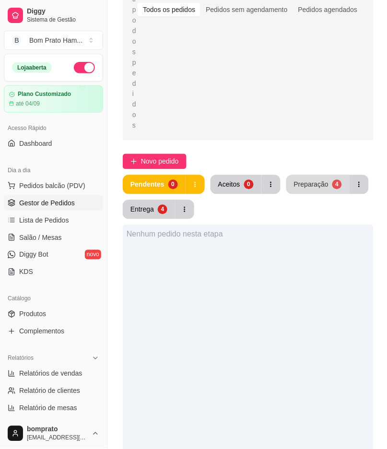
click at [311, 180] on div "Preparação" at bounding box center [311, 185] width 35 height 10
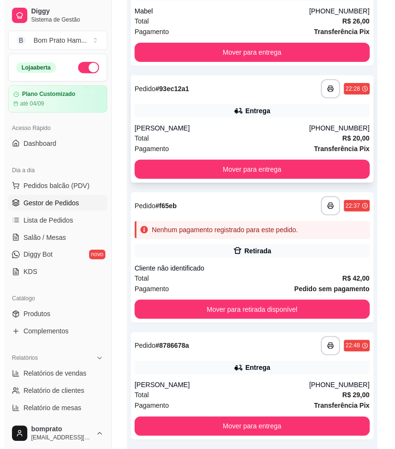
scroll to position [443, 0]
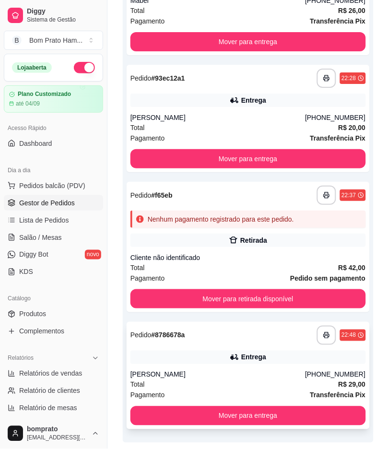
click at [256, 353] on div "Entrega" at bounding box center [253, 358] width 25 height 10
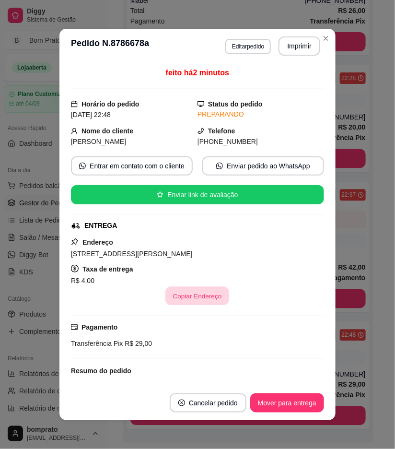
click at [192, 291] on button "Copiar Endereço" at bounding box center [198, 296] width 64 height 19
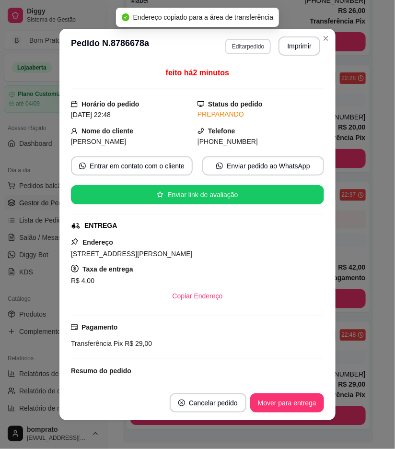
click at [258, 45] on button "Editar pedido" at bounding box center [249, 46] width 46 height 15
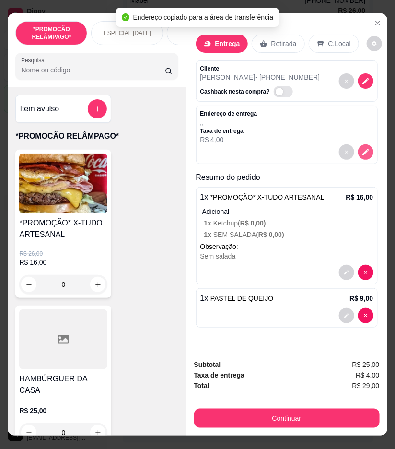
click at [365, 151] on icon "decrease-product-quantity" at bounding box center [366, 152] width 9 height 9
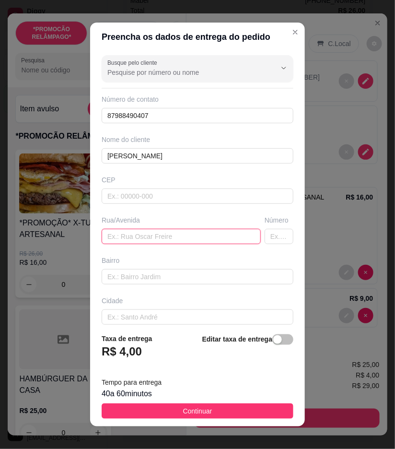
paste input "Rua do mercado pereirao , 14 - Casa"
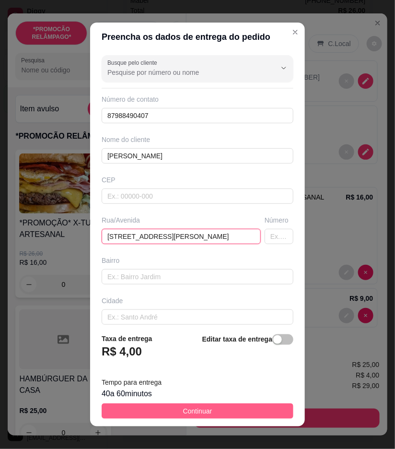
type input "Rua do mercado pereirao , 14 - Casa"
click at [242, 408] on button "Continuar" at bounding box center [198, 411] width 192 height 15
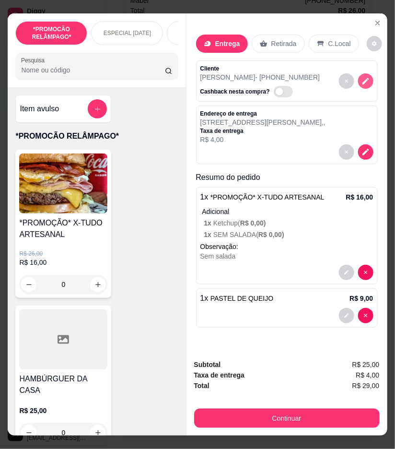
click at [363, 78] on icon "decrease-product-quantity" at bounding box center [366, 81] width 7 height 7
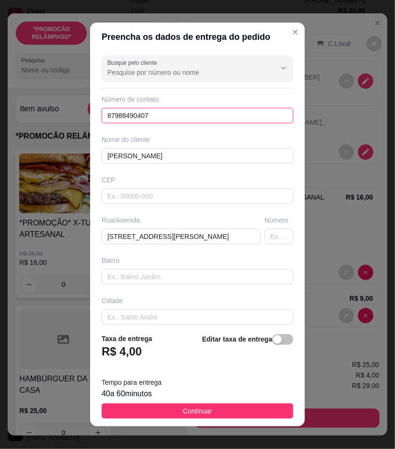
click at [115, 116] on input "87988490407" at bounding box center [198, 115] width 192 height 15
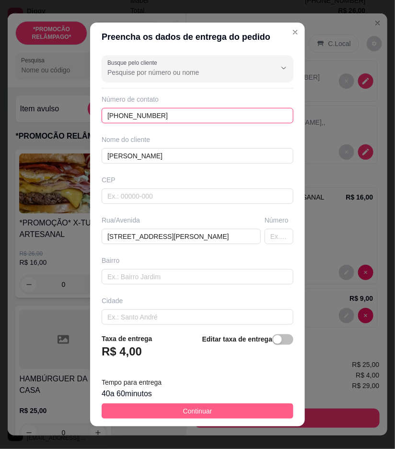
type input "(87) 8849-0407"
click at [240, 416] on button "Continuar" at bounding box center [198, 411] width 192 height 15
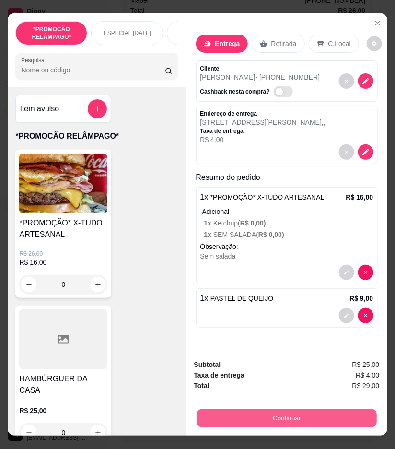
click at [292, 416] on button "Continuar" at bounding box center [287, 418] width 180 height 19
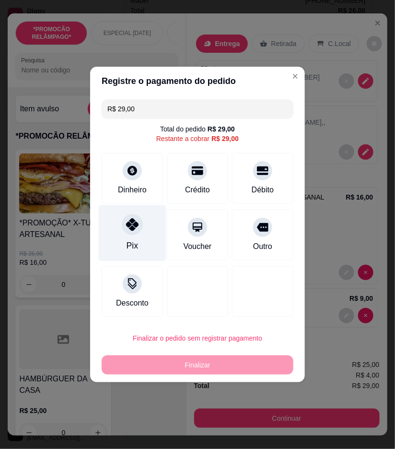
click at [132, 228] on icon at bounding box center [132, 224] width 12 height 12
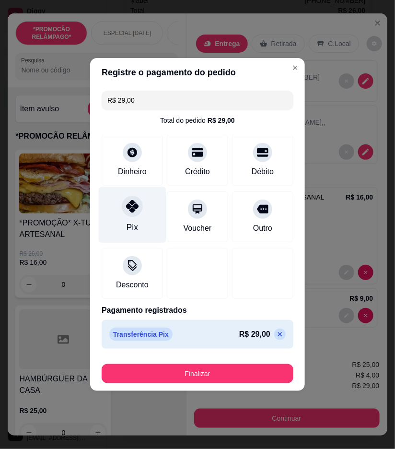
type input "R$ 0,00"
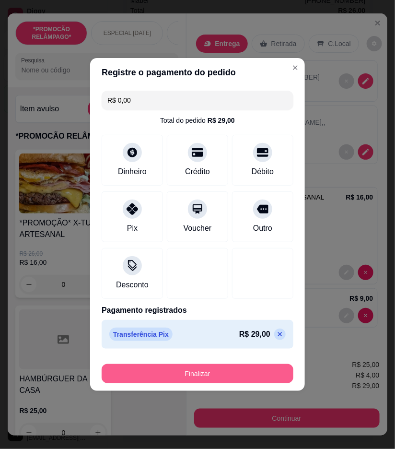
click at [189, 373] on button "Finalizar" at bounding box center [198, 373] width 192 height 19
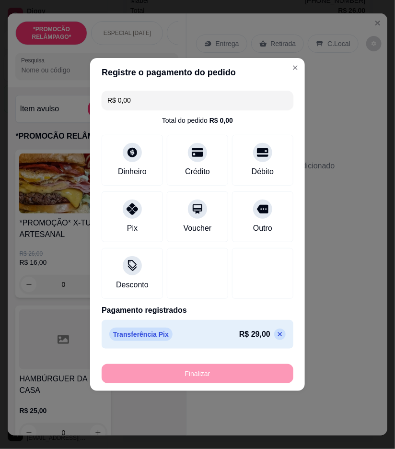
type input "0"
type input "-R$ 29,00"
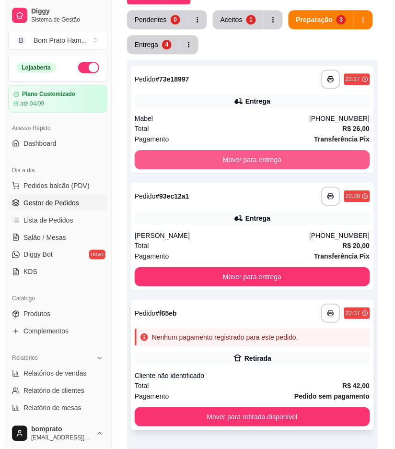
scroll to position [361, 0]
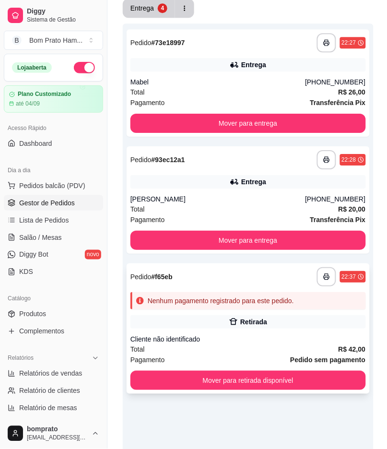
click at [246, 334] on div "Cliente não identificado" at bounding box center [249, 339] width 236 height 10
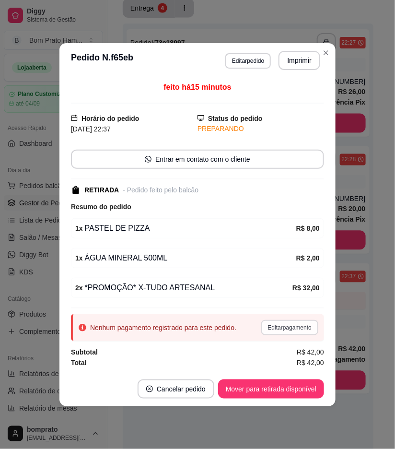
click at [295, 330] on button "Editar pagamento" at bounding box center [290, 327] width 57 height 15
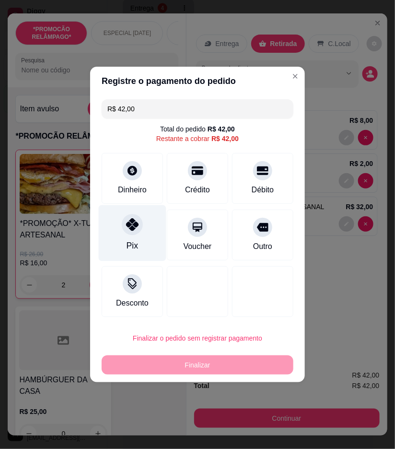
click at [141, 239] on div "Pix" at bounding box center [133, 233] width 68 height 56
type input "R$ 0,00"
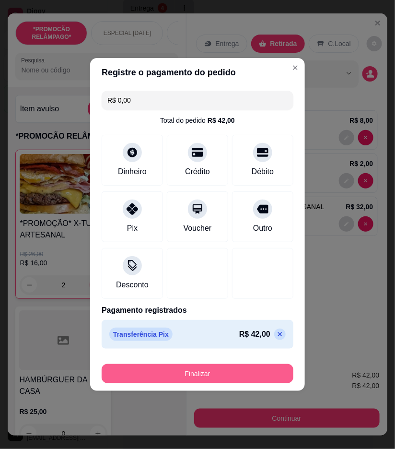
click at [242, 372] on button "Finalizar" at bounding box center [198, 373] width 192 height 19
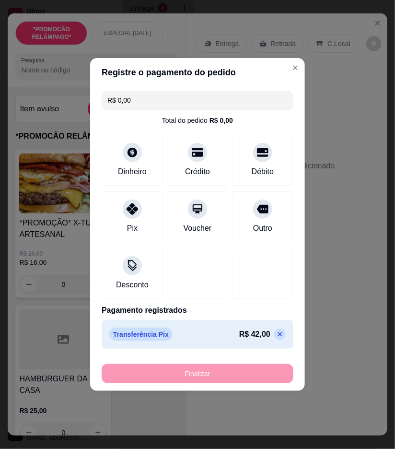
type input "0"
type input "-R$ 42,00"
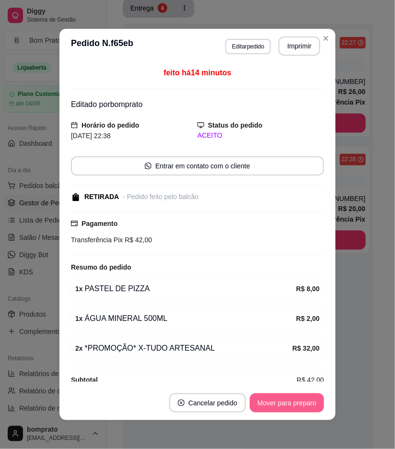
click at [291, 410] on button "Mover para preparo" at bounding box center [287, 403] width 74 height 19
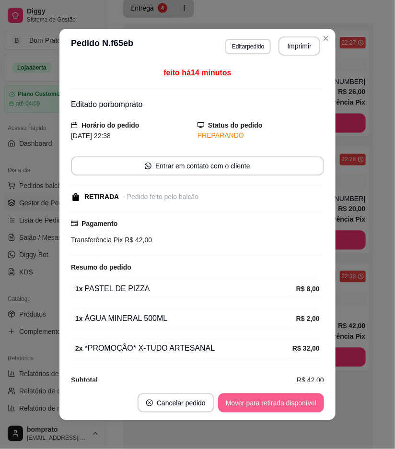
click at [293, 408] on button "Mover para retirada disponível" at bounding box center [271, 403] width 106 height 19
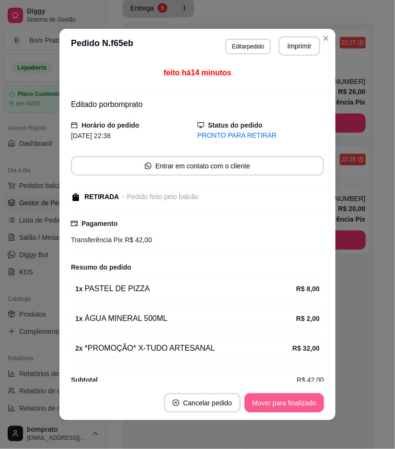
click at [293, 408] on button "Mover para finalizado" at bounding box center [285, 403] width 80 height 19
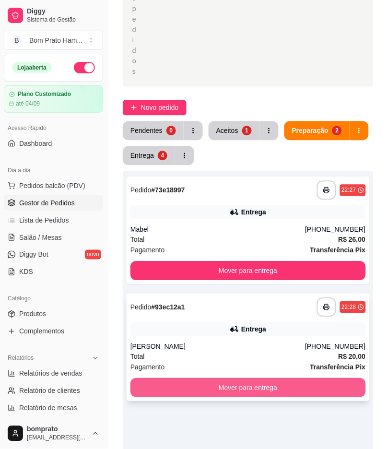
scroll to position [148, 0]
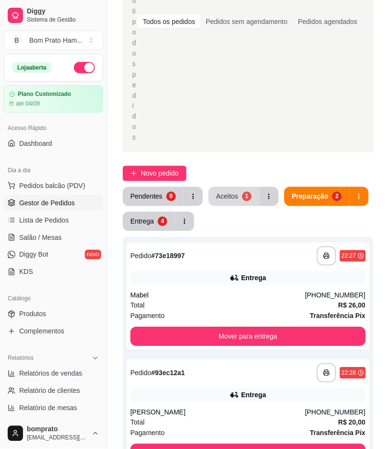
click at [225, 187] on button "Aceitos 1" at bounding box center [234, 196] width 51 height 19
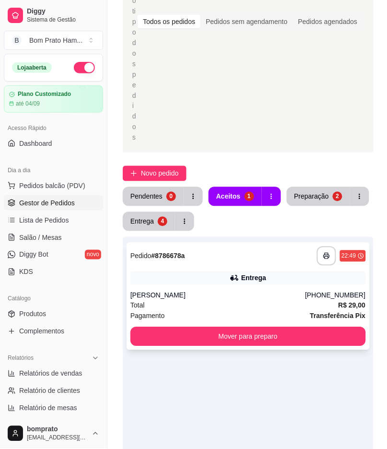
click at [233, 274] on icon at bounding box center [235, 279] width 10 height 10
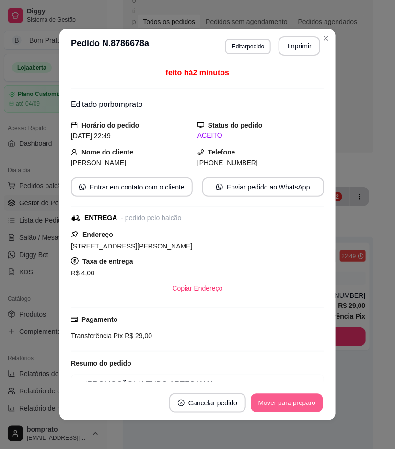
click at [307, 410] on button "Mover para preparo" at bounding box center [287, 403] width 72 height 19
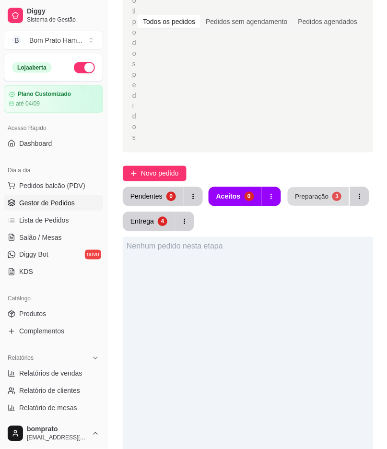
click at [314, 188] on button "Preparação 3" at bounding box center [318, 197] width 61 height 19
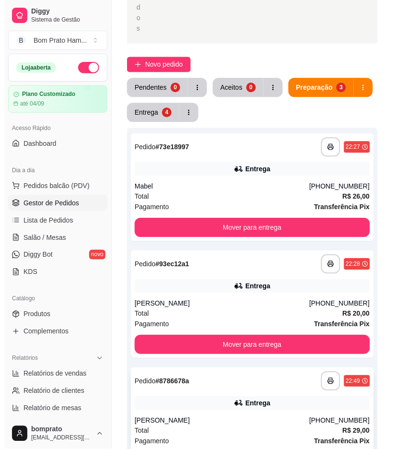
scroll to position [202, 0]
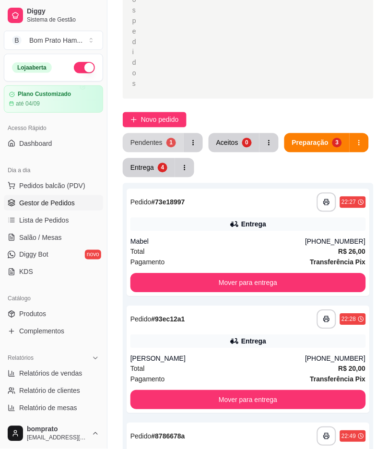
click at [142, 133] on button "Pendentes 1" at bounding box center [153, 142] width 61 height 19
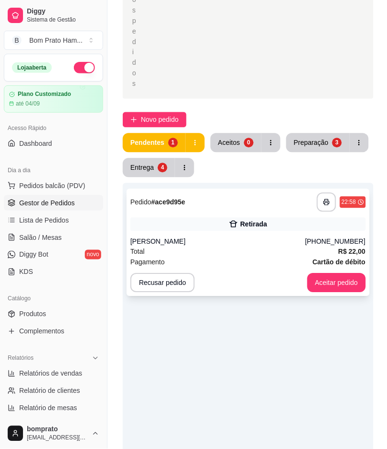
click at [229, 220] on icon at bounding box center [234, 225] width 10 height 10
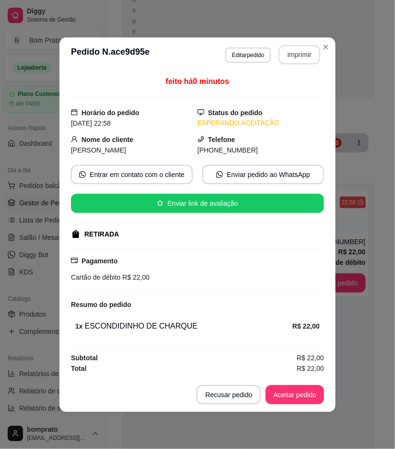
click at [300, 57] on button "Imprimir" at bounding box center [300, 54] width 42 height 19
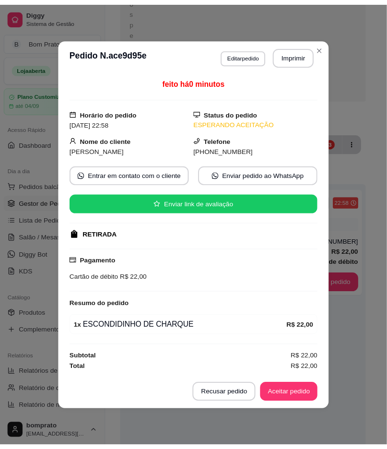
scroll to position [0, 0]
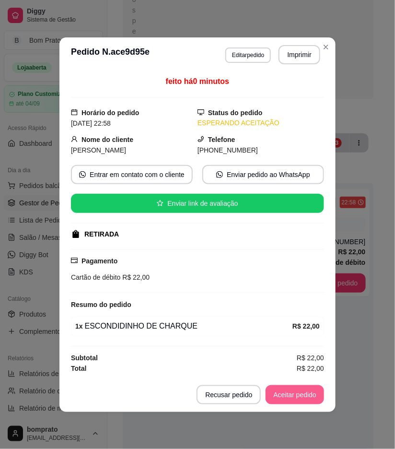
click at [305, 392] on button "Aceitar pedido" at bounding box center [295, 394] width 59 height 19
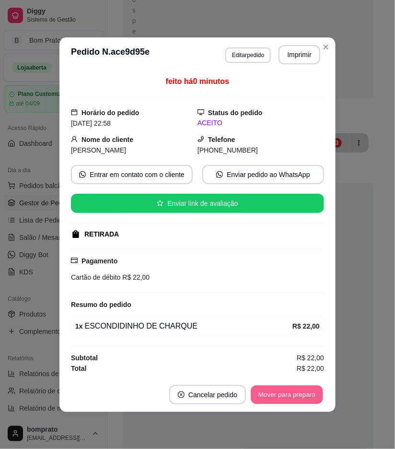
click at [305, 392] on button "Mover para preparo" at bounding box center [287, 394] width 72 height 19
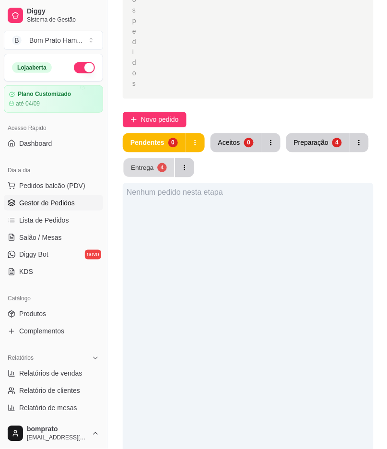
click at [132, 159] on button "Entrega 4" at bounding box center [149, 168] width 51 height 19
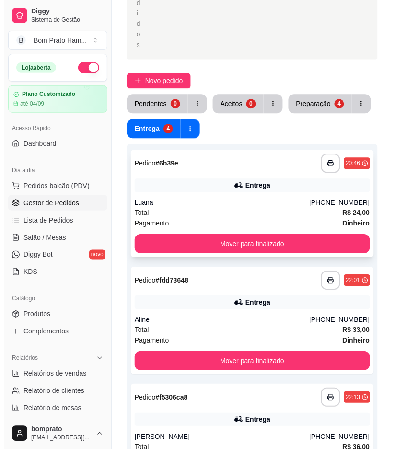
scroll to position [361, 0]
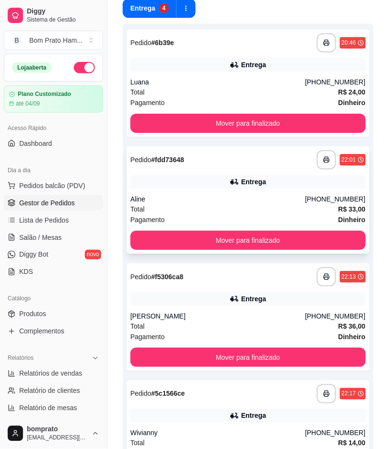
click at [232, 204] on div "Total R$ 33,00" at bounding box center [249, 209] width 236 height 11
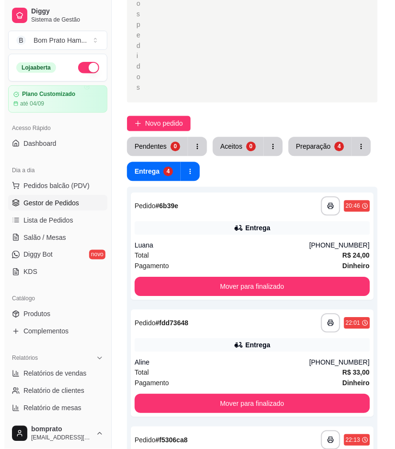
scroll to position [283, 0]
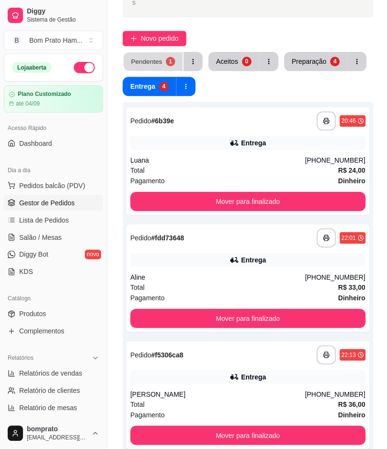
click at [156, 57] on div "Pendentes" at bounding box center [146, 61] width 31 height 9
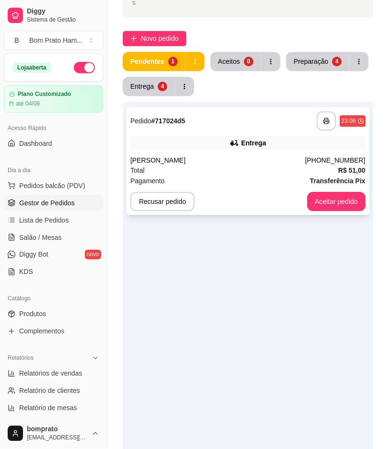
click at [245, 119] on div "**********" at bounding box center [248, 160] width 243 height 107
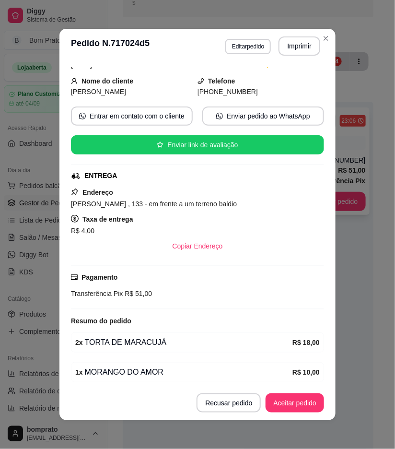
scroll to position [118, 0]
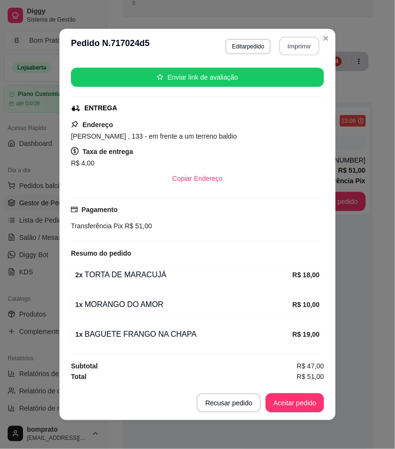
click at [296, 43] on button "Imprimir" at bounding box center [300, 46] width 40 height 19
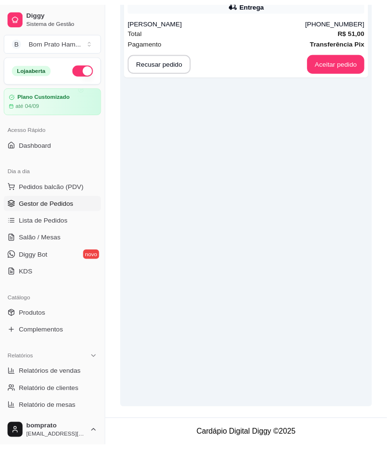
scroll to position [255, 0]
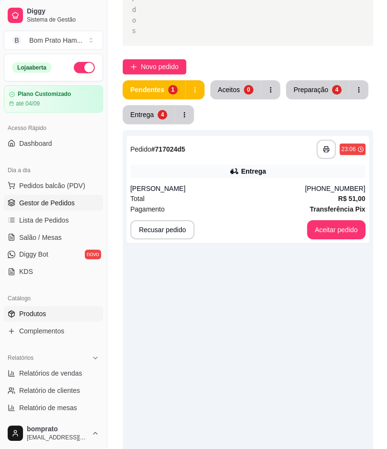
click at [64, 319] on link "Produtos" at bounding box center [53, 314] width 99 height 15
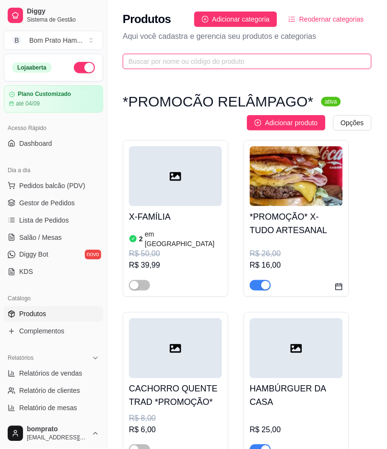
click at [214, 62] on input "text" at bounding box center [244, 61] width 230 height 11
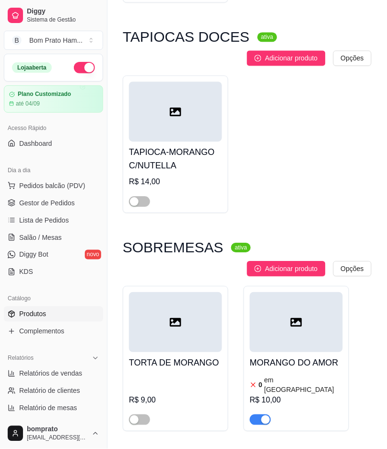
scroll to position [278, 0]
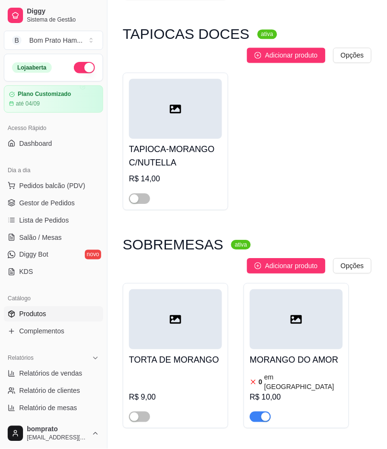
type input "mora"
click at [267, 413] on div "button" at bounding box center [266, 417] width 9 height 9
click at [39, 208] on link "Gestor de Pedidos" at bounding box center [53, 202] width 99 height 15
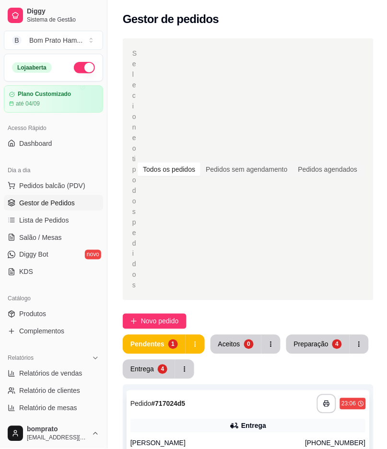
click at [197, 405] on div "**********" at bounding box center [248, 444] width 243 height 107
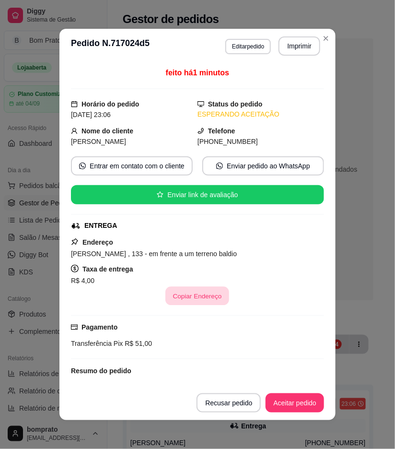
click at [209, 290] on button "Copiar Endereço" at bounding box center [198, 296] width 64 height 19
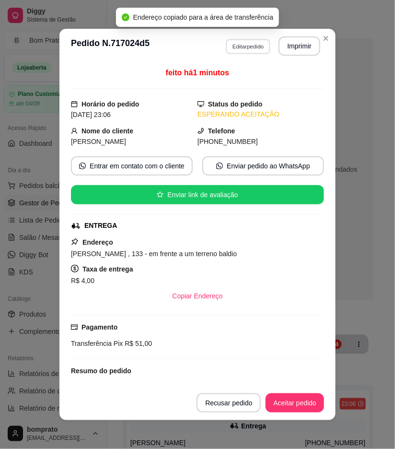
click at [238, 45] on button "Editar pedido" at bounding box center [248, 46] width 45 height 15
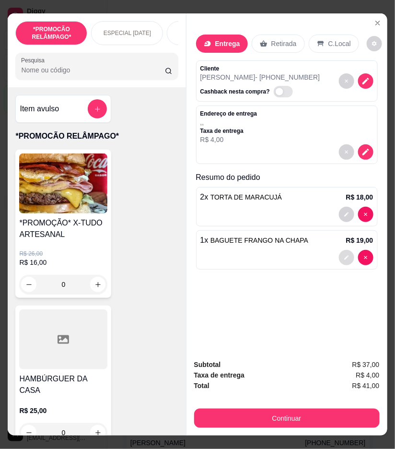
click at [343, 258] on button "decrease-product-quantity" at bounding box center [346, 257] width 15 height 15
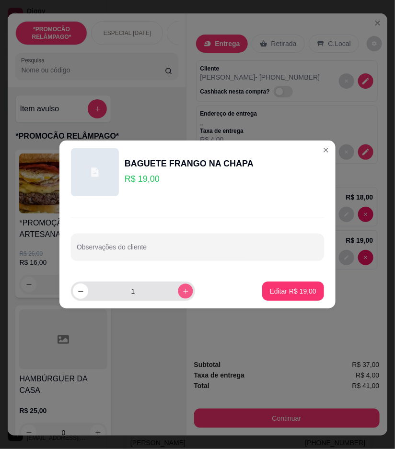
click at [182, 288] on icon "increase-product-quantity" at bounding box center [185, 291] width 7 height 7
type input "2"
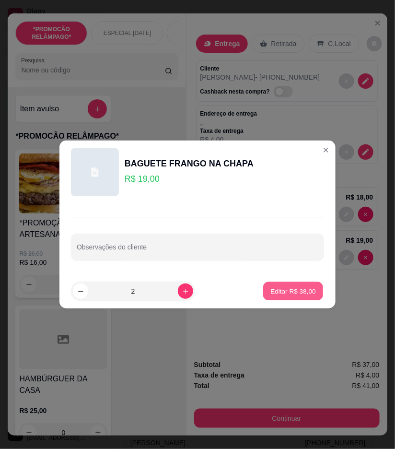
click at [280, 293] on p "Editar R$ 38,00" at bounding box center [293, 290] width 45 height 9
type input "2"
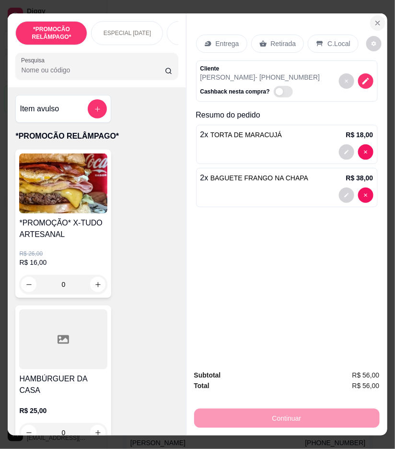
click at [374, 21] on icon "Close" at bounding box center [378, 23] width 8 height 8
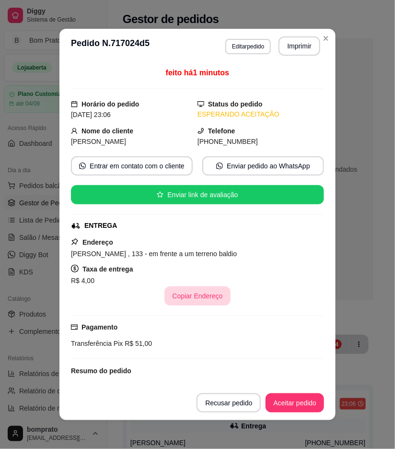
click at [212, 303] on button "Copiar Endereço" at bounding box center [198, 295] width 66 height 19
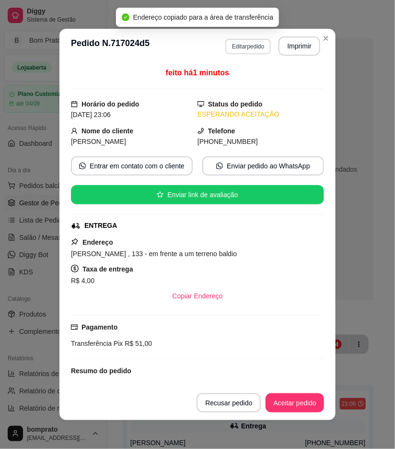
click at [233, 44] on button "Editar pedido" at bounding box center [249, 46] width 46 height 15
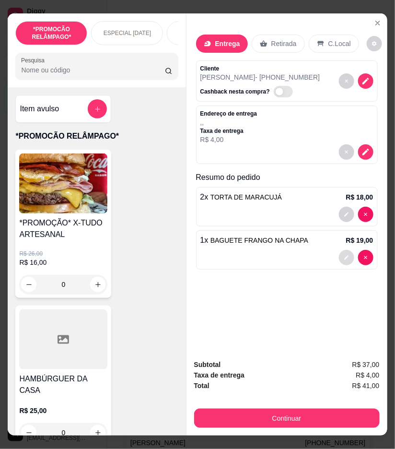
click at [343, 250] on button "decrease-product-quantity" at bounding box center [346, 257] width 15 height 15
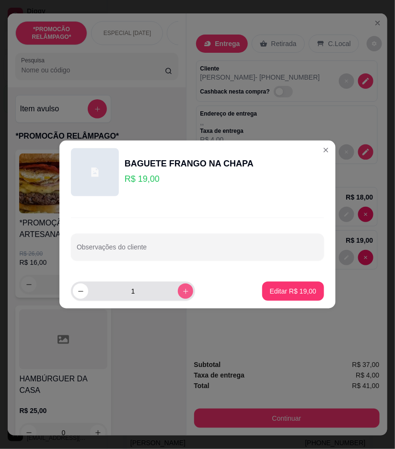
click at [182, 290] on icon "increase-product-quantity" at bounding box center [185, 291] width 7 height 7
type input "2"
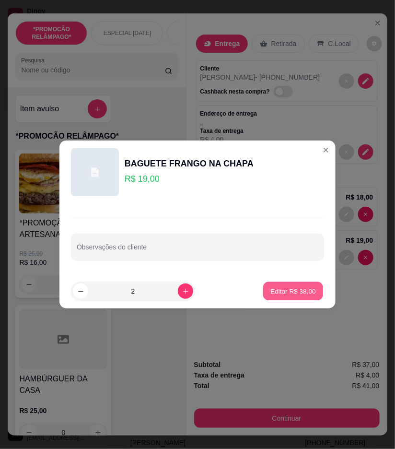
click at [279, 290] on p "Editar R$ 38,00" at bounding box center [293, 290] width 45 height 9
type input "2"
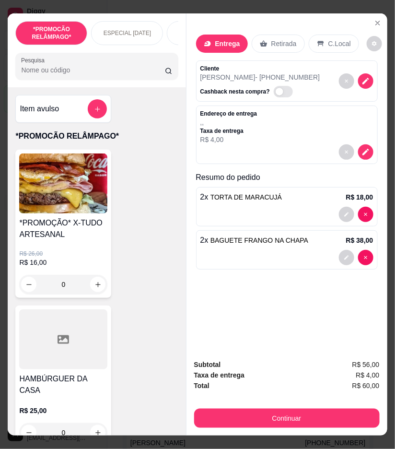
click at [353, 151] on div at bounding box center [287, 151] width 173 height 15
click at [363, 150] on icon "decrease-product-quantity" at bounding box center [366, 152] width 6 height 6
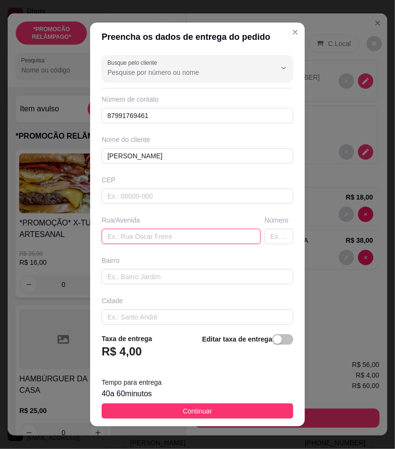
paste input "Mário Melo Velha , 133 - em frente a um terreno baldio"
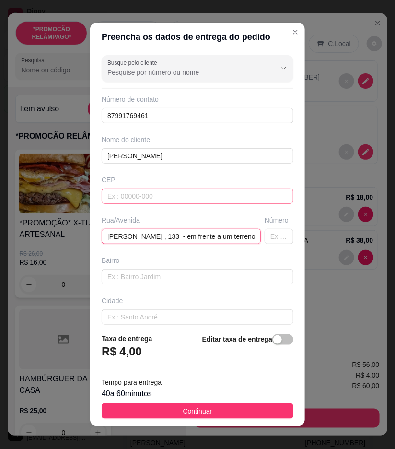
scroll to position [0, 33]
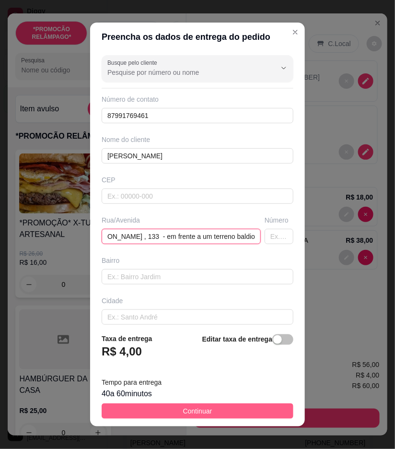
type input "Mário Melo Velha , 133 - em frente a um terreno baldio"
click at [238, 413] on button "Continuar" at bounding box center [198, 411] width 192 height 15
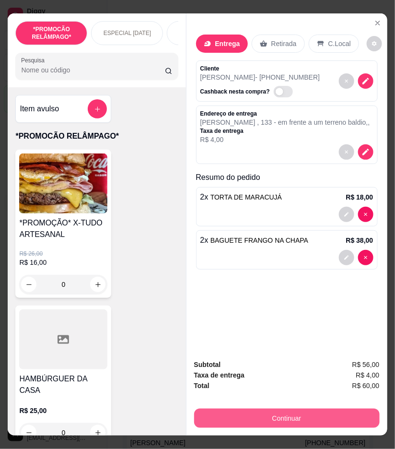
click at [302, 422] on button "Continuar" at bounding box center [287, 418] width 186 height 19
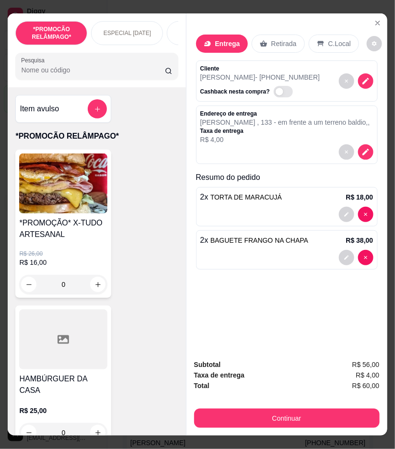
click at [136, 231] on icon at bounding box center [132, 224] width 12 height 12
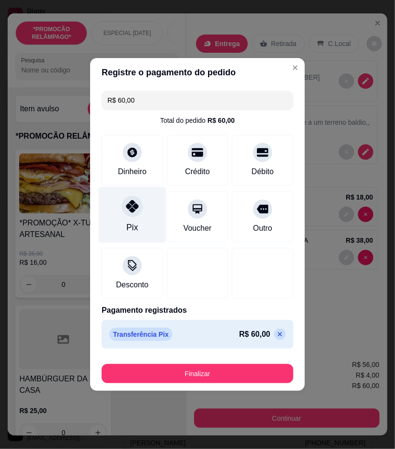
type input "R$ 0,00"
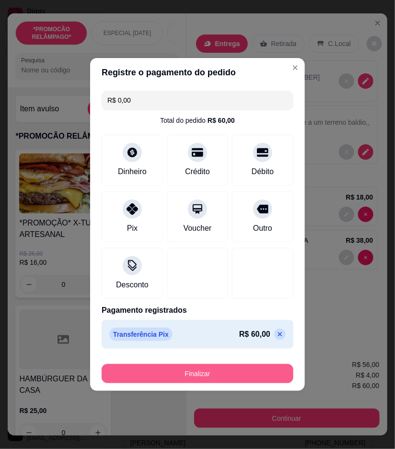
click at [229, 377] on button "Finalizar" at bounding box center [198, 373] width 192 height 19
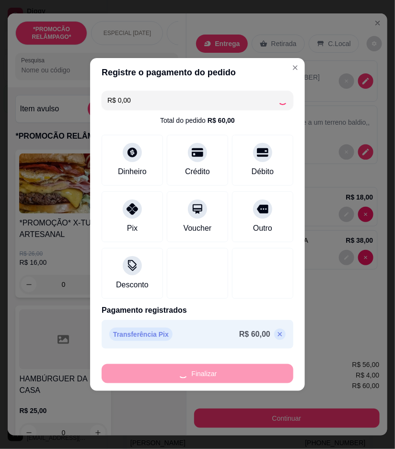
type input "0"
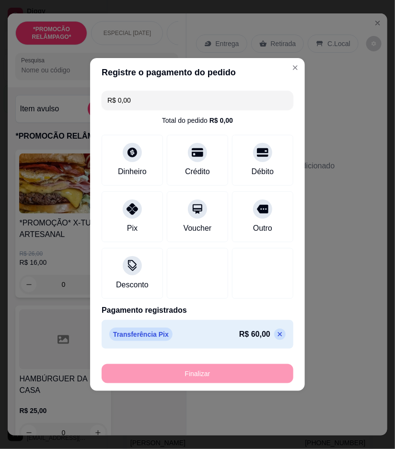
type input "-R$ 60,00"
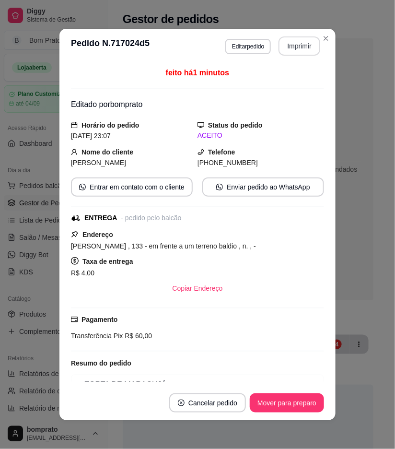
click at [285, 46] on button "Imprimir" at bounding box center [300, 45] width 42 height 19
click at [291, 406] on button "Mover para preparo" at bounding box center [287, 403] width 72 height 19
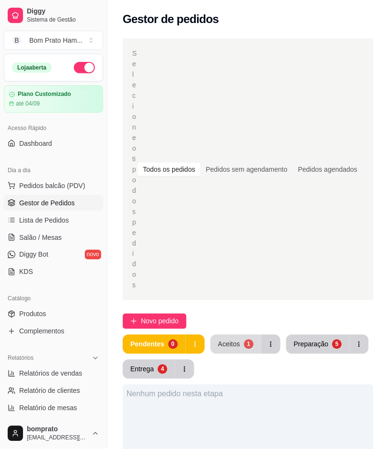
click at [238, 335] on button "Aceitos 1" at bounding box center [236, 344] width 51 height 19
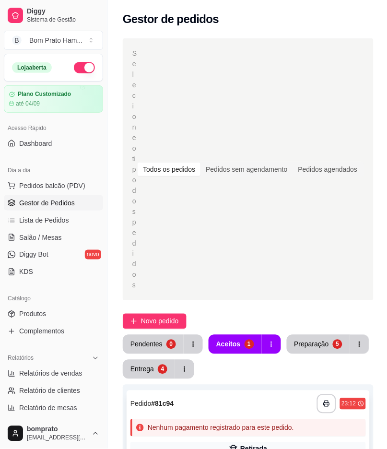
drag, startPoint x: 285, startPoint y: 372, endPoint x: 286, endPoint y: 368, distance: 5.0
click at [286, 391] on div "**********" at bounding box center [248, 456] width 243 height 131
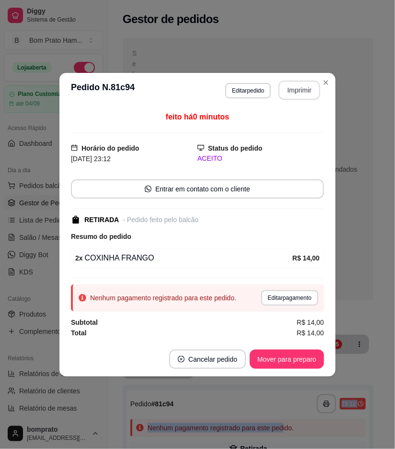
click at [301, 94] on button "Imprimir" at bounding box center [300, 90] width 42 height 19
drag, startPoint x: 309, startPoint y: 372, endPoint x: 313, endPoint y: 354, distance: 18.3
click at [310, 367] on footer "Cancelar pedido Mover para preparo" at bounding box center [198, 359] width 276 height 35
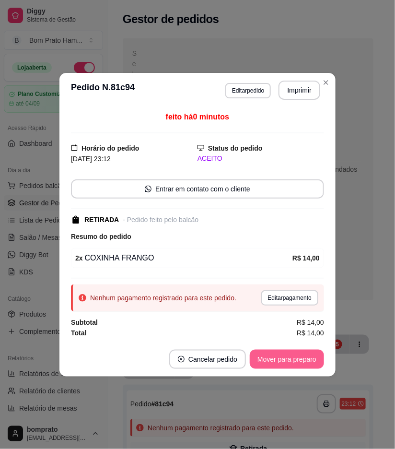
click at [313, 355] on button "Mover para preparo" at bounding box center [287, 359] width 74 height 19
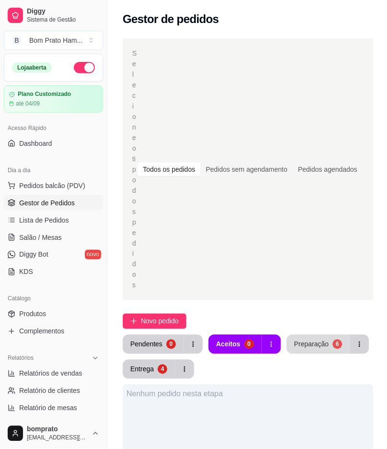
click at [334, 340] on div "6" at bounding box center [338, 345] width 10 height 10
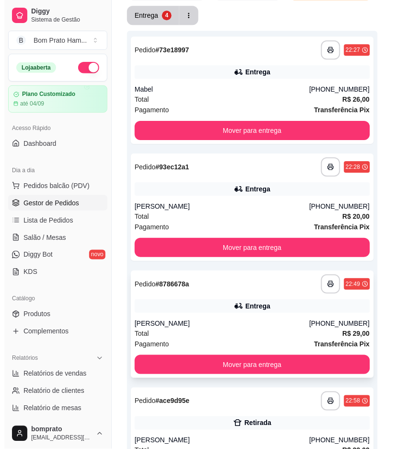
scroll to position [373, 0]
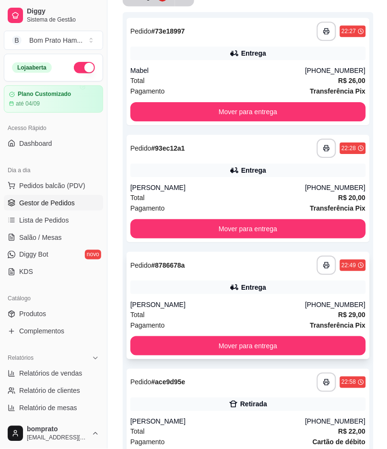
click at [261, 300] on div "Daniela" at bounding box center [218, 305] width 175 height 10
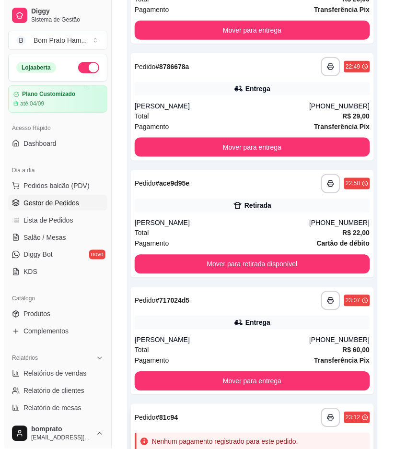
scroll to position [570, 0]
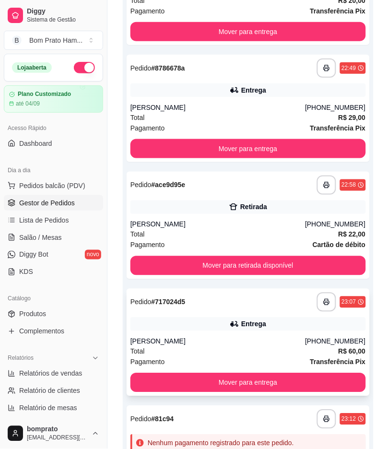
click at [204, 337] on div "José Felipe Acioly Queiroz" at bounding box center [218, 342] width 175 height 10
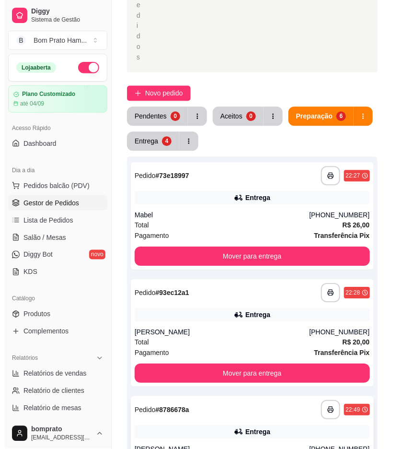
scroll to position [220, 0]
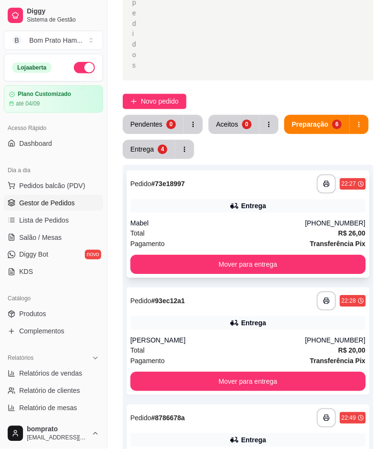
click at [246, 228] on div "Total R$ 26,00" at bounding box center [249, 233] width 236 height 11
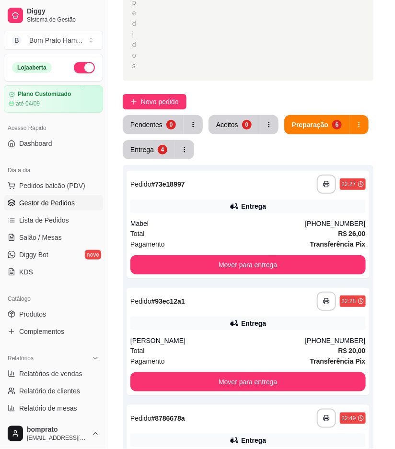
scroll to position [113, 0]
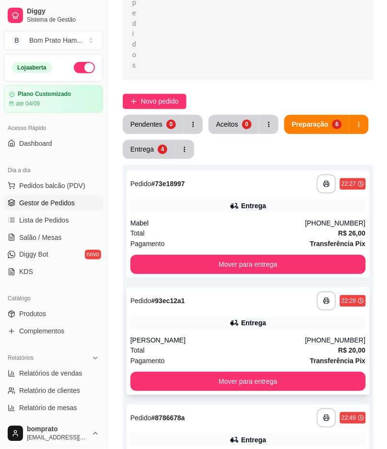
click at [236, 336] on div "[PERSON_NAME]" at bounding box center [218, 341] width 175 height 10
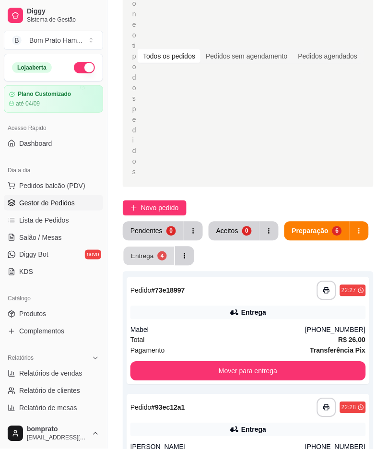
click at [147, 247] on button "Entrega 4" at bounding box center [149, 256] width 51 height 19
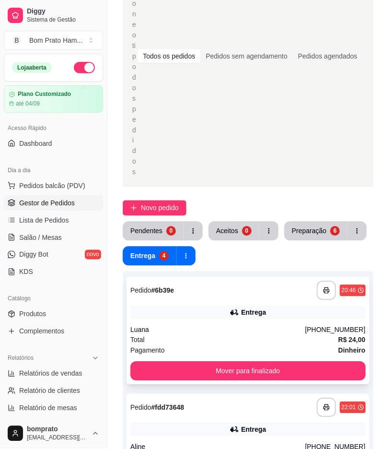
click at [257, 325] on div "Luana" at bounding box center [218, 330] width 175 height 10
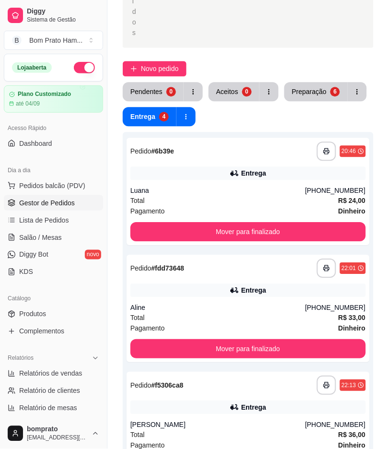
scroll to position [274, 0]
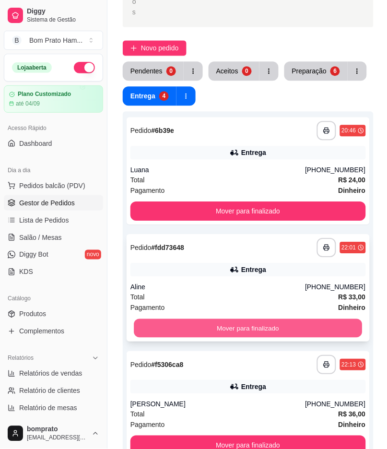
click at [258, 319] on button "Mover para finalizado" at bounding box center [248, 328] width 228 height 19
click at [248, 319] on button "Mover para finalizado" at bounding box center [248, 328] width 228 height 19
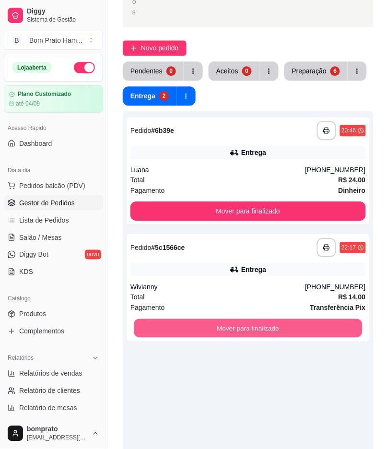
click at [248, 319] on button "Mover para finalizado" at bounding box center [248, 328] width 228 height 19
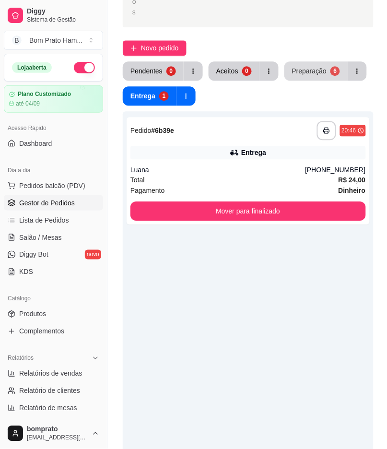
click at [304, 66] on div "Preparação" at bounding box center [309, 71] width 35 height 10
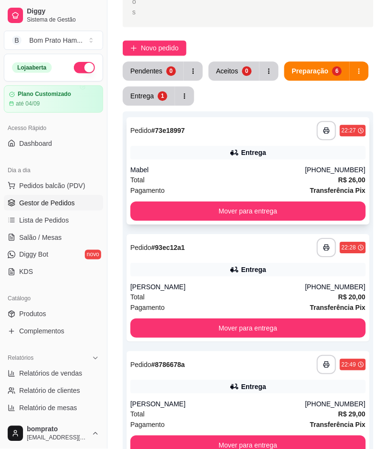
click at [178, 131] on div "**********" at bounding box center [248, 170] width 243 height 107
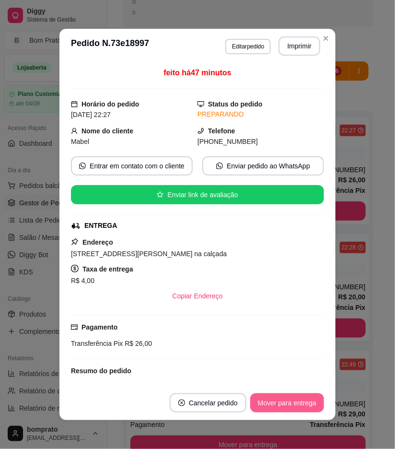
click at [285, 400] on button "Mover para entrega" at bounding box center [287, 403] width 74 height 19
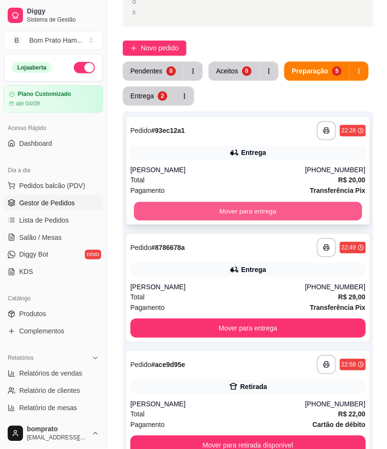
click at [262, 202] on button "Mover para entrega" at bounding box center [248, 211] width 228 height 19
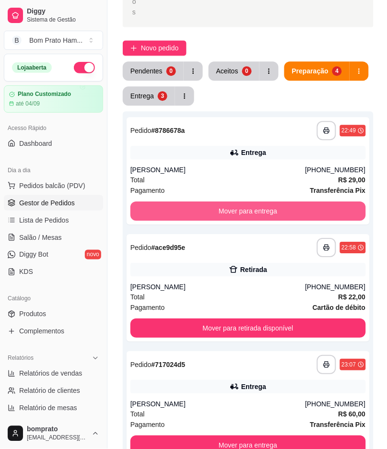
click at [262, 202] on button "Mover para entrega" at bounding box center [249, 211] width 236 height 19
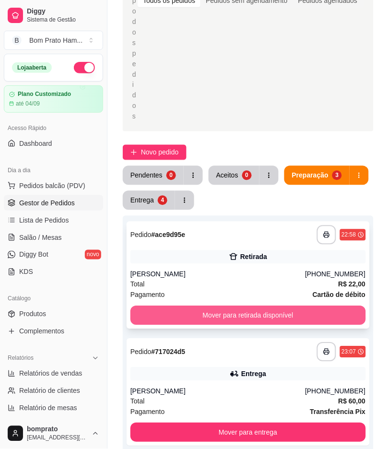
scroll to position [167, 0]
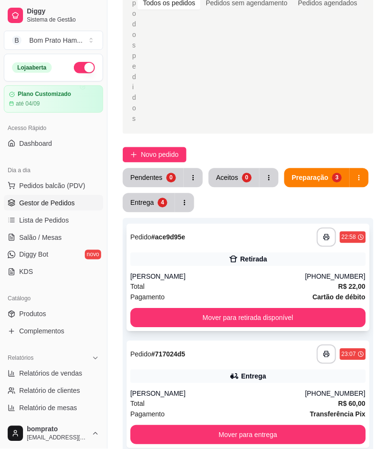
click at [200, 234] on div "**********" at bounding box center [248, 277] width 243 height 107
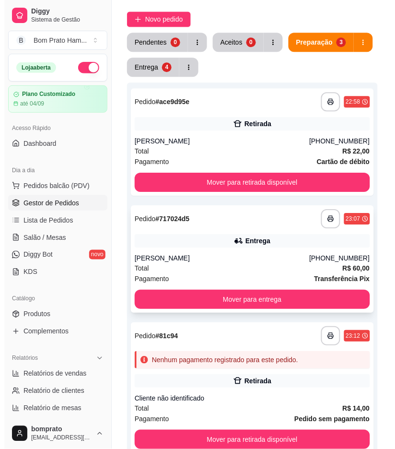
scroll to position [327, 0]
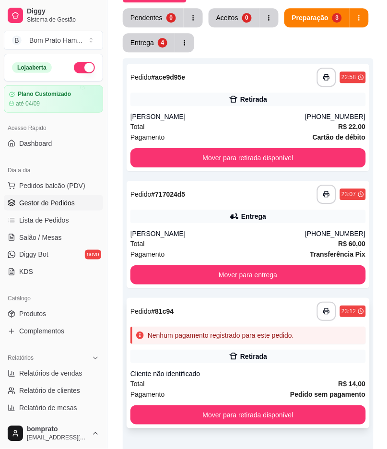
click at [263, 350] on div "Retirada" at bounding box center [249, 356] width 236 height 13
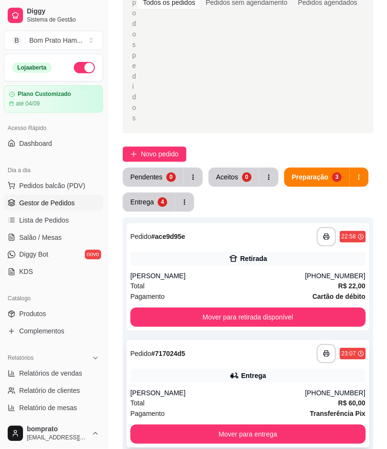
scroll to position [95, 0]
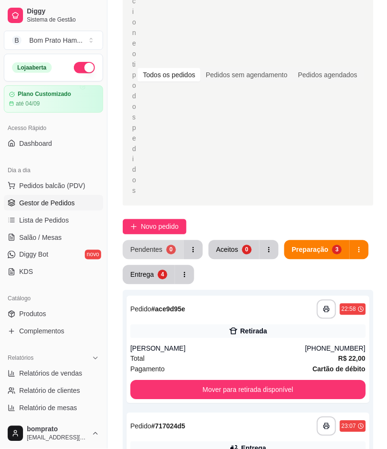
click at [172, 240] on button "Pendentes 0" at bounding box center [153, 249] width 61 height 19
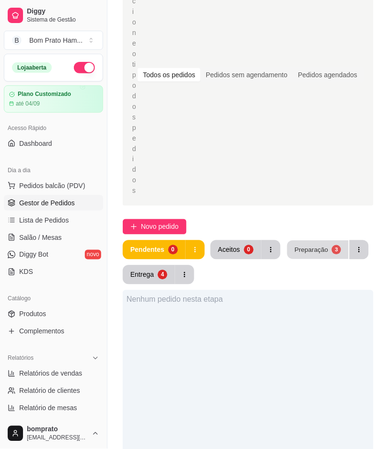
click at [311, 245] on div "Preparação" at bounding box center [312, 249] width 34 height 9
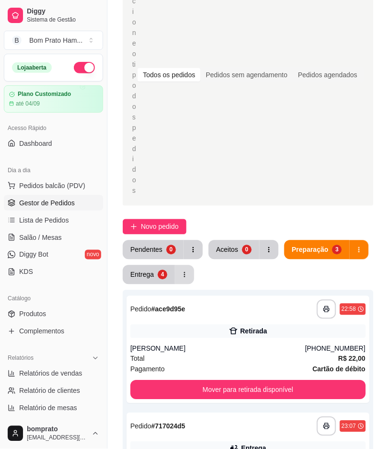
click at [158, 270] on div "4" at bounding box center [163, 275] width 10 height 10
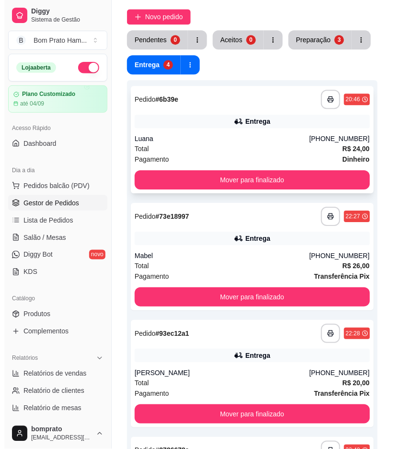
scroll to position [361, 0]
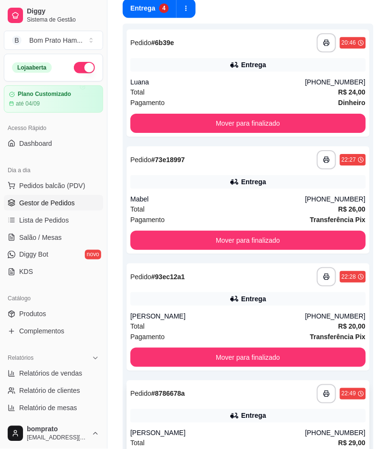
click at [231, 411] on icon at bounding box center [235, 416] width 10 height 10
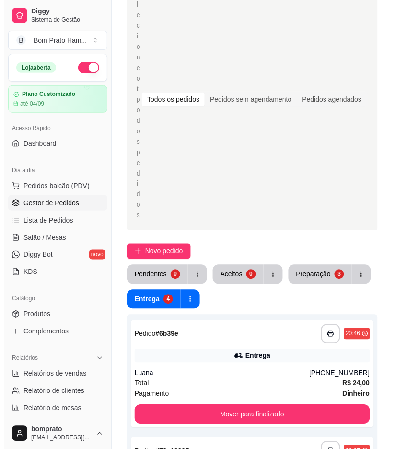
scroll to position [70, 0]
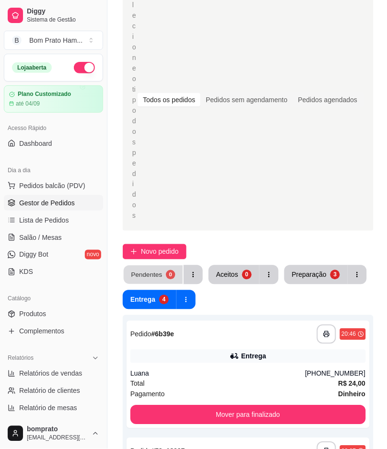
click at [167, 266] on button "Pendentes 0" at bounding box center [153, 275] width 59 height 19
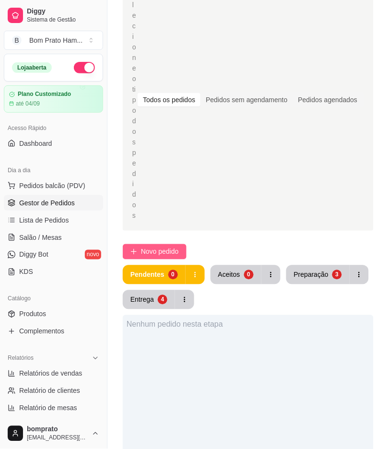
click at [183, 244] on button "Novo pedido" at bounding box center [155, 251] width 64 height 15
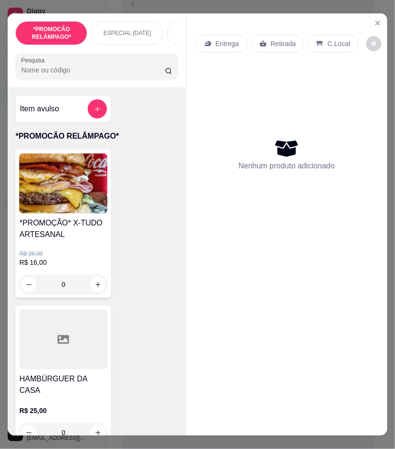
click at [73, 193] on img at bounding box center [63, 184] width 88 height 60
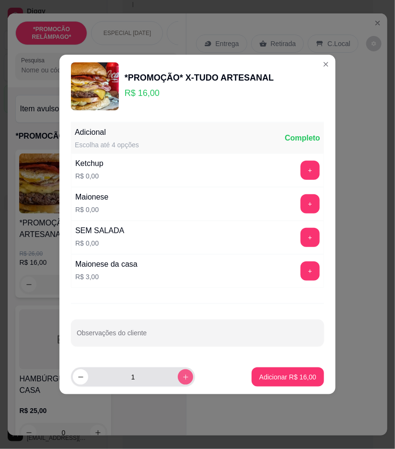
click at [182, 377] on icon "increase-product-quantity" at bounding box center [185, 377] width 7 height 7
type input "2"
click at [209, 322] on div "Observações do cliente" at bounding box center [197, 333] width 253 height 27
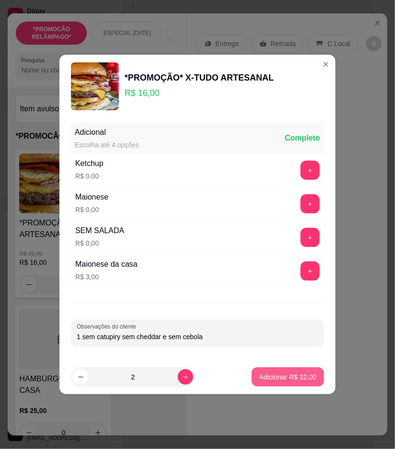
type input "1 sem catupiry sem cheddar e sem cebola"
click at [280, 376] on p "Adicionar R$ 32,00" at bounding box center [288, 377] width 57 height 10
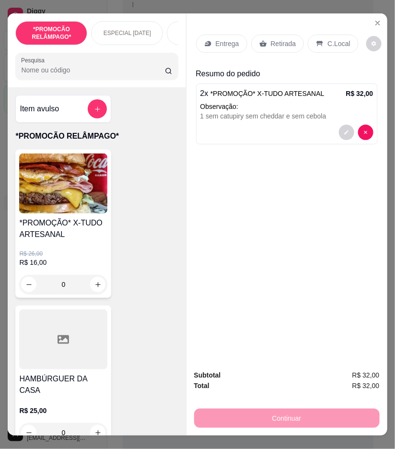
click at [210, 36] on div "Entrega" at bounding box center [221, 44] width 51 height 18
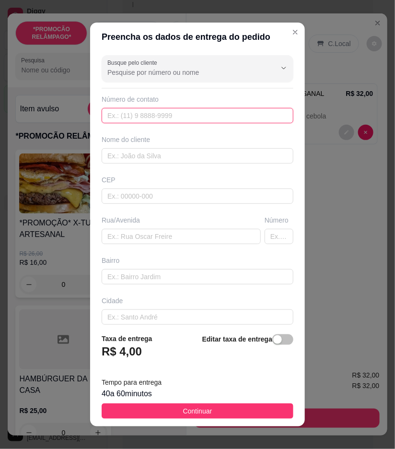
paste input "(87) 9138-0347"
type input "(87) 9138-0347"
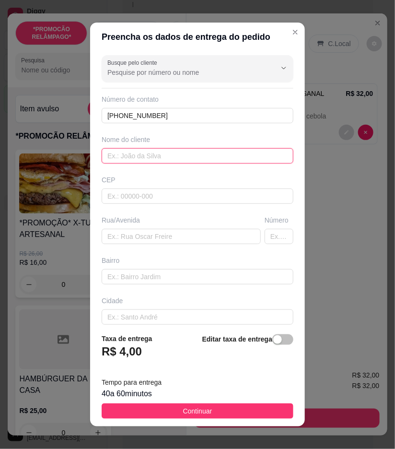
click at [154, 156] on input "text" at bounding box center [198, 155] width 192 height 15
paste input "Karine"
type input "Karine"
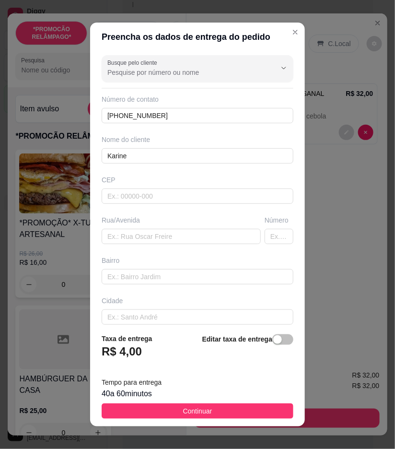
click at [206, 228] on div "Rua/Avenida" at bounding box center [181, 229] width 163 height 29
click at [206, 229] on input "text" at bounding box center [181, 236] width 159 height 15
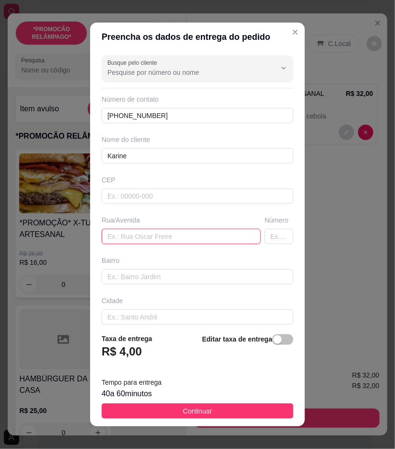
paste input "Rua Paulo Barros correia n 20 Na subida da ladeira da Mario melo"
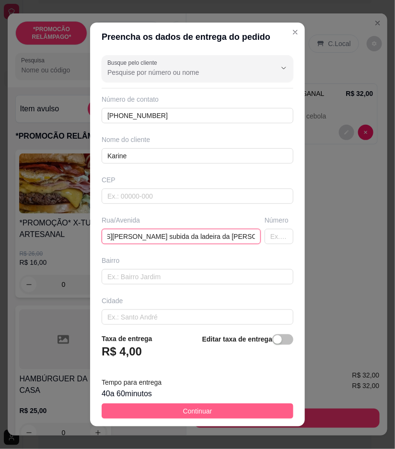
type input "Rua Paulo Barros correia n 20 Na subida da ladeira da Mario melo"
click at [225, 411] on button "Continuar" at bounding box center [198, 411] width 192 height 15
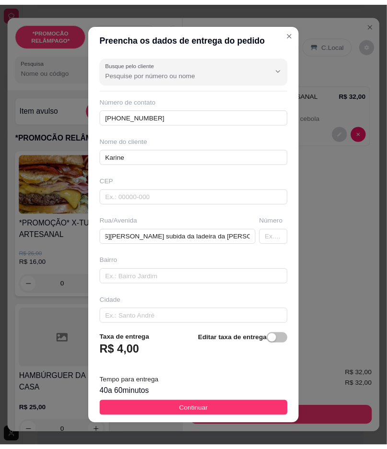
scroll to position [0, 0]
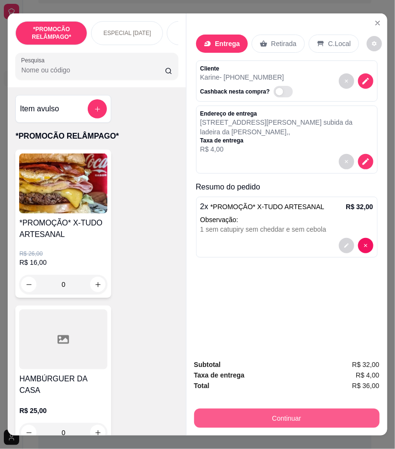
click at [354, 419] on button "Continuar" at bounding box center [287, 418] width 186 height 19
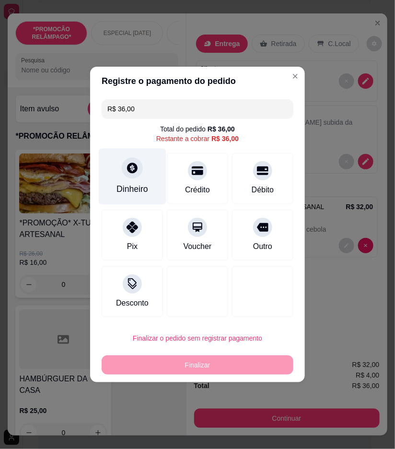
click at [134, 191] on div "Dinheiro" at bounding box center [133, 189] width 32 height 12
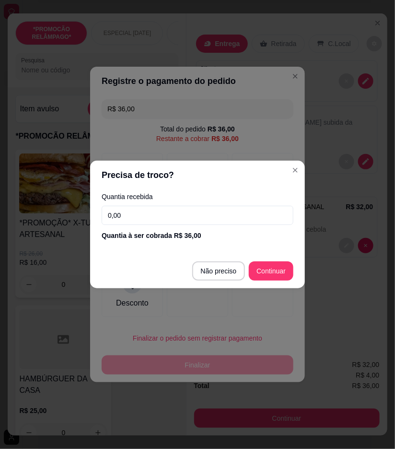
click at [192, 213] on input "0,00" at bounding box center [198, 215] width 192 height 19
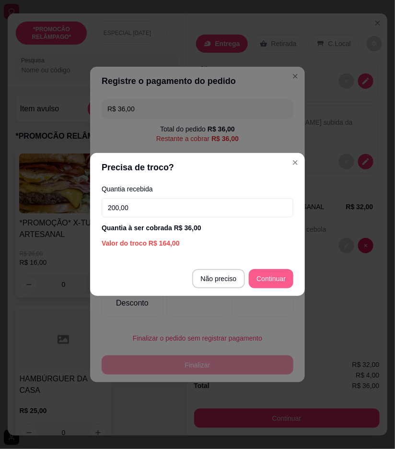
type input "200,00"
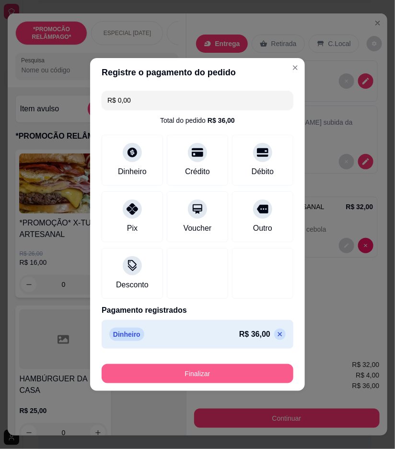
click at [264, 370] on button "Finalizar" at bounding box center [198, 373] width 192 height 19
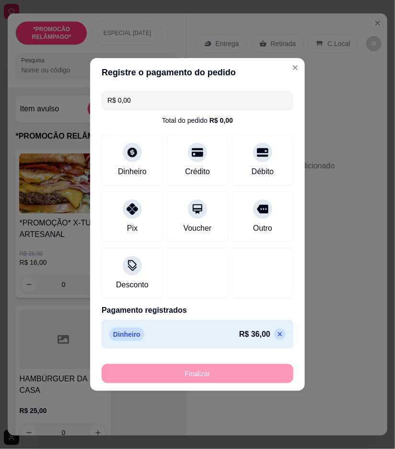
type input "-R$ 36,00"
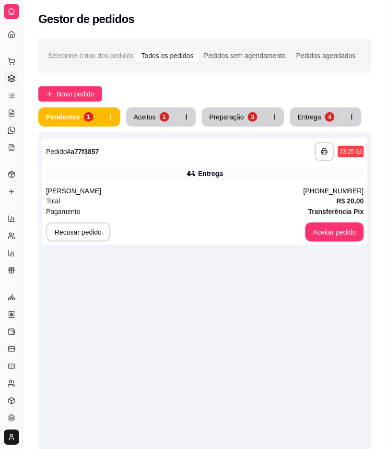
click at [349, 25] on div "Gestor de pedidos" at bounding box center [205, 19] width 334 height 15
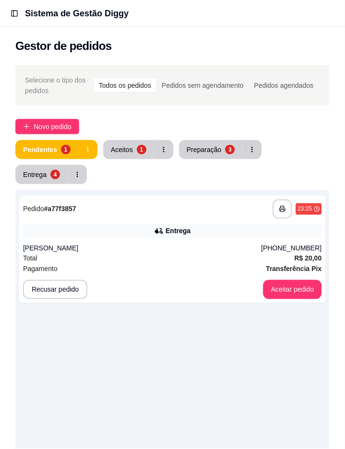
drag, startPoint x: 276, startPoint y: 0, endPoint x: 304, endPoint y: 60, distance: 65.9
click at [304, 60] on div "**********" at bounding box center [172, 355] width 345 height 591
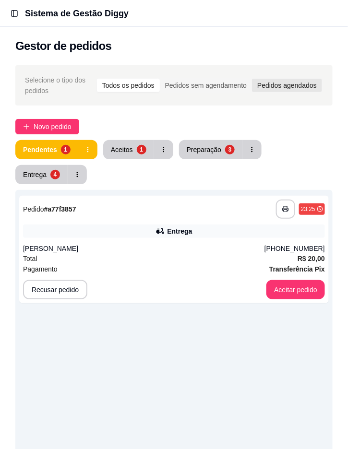
click at [298, 83] on div "Pedidos agendados" at bounding box center [287, 85] width 70 height 13
click at [252, 79] on input "Pedidos agendados" at bounding box center [252, 79] width 0 height 0
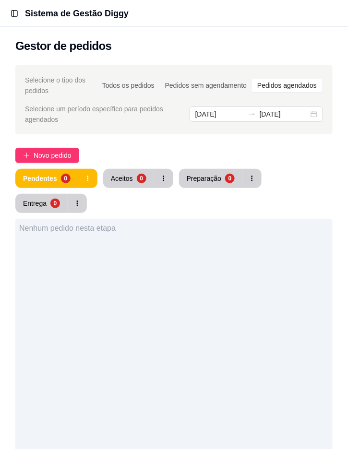
click at [216, 376] on div "Nenhum pedido nesta etapa" at bounding box center [173, 443] width 317 height 449
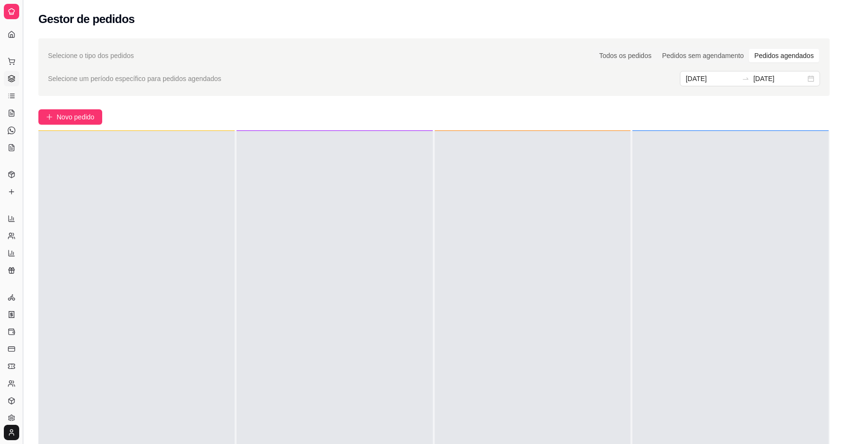
drag, startPoint x: 21, startPoint y: 63, endPoint x: 22, endPoint y: 70, distance: 6.4
click at [60, 70] on div "Diggy Sistema de Gestão B Bom Prato Ham ... Loja aberta Plano Customizado até 0…" at bounding box center [422, 307] width 845 height 614
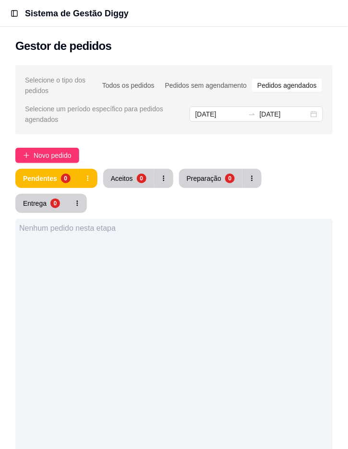
click at [289, 173] on div "Pendentes 0 Aceitos 0 Preparação 0 Entrega 0" at bounding box center [173, 191] width 317 height 44
drag, startPoint x: 0, startPoint y: 204, endPoint x: 55, endPoint y: 207, distance: 54.3
click at [55, 207] on div "Selecione o tipo dos pedidos Todos os pedidos Pedidos sem agendamento Pedidos a…" at bounding box center [174, 370] width 348 height 620
drag, startPoint x: 98, startPoint y: 261, endPoint x: 219, endPoint y: 226, distance: 125.4
click at [211, 246] on div "Nenhum pedido nesta etapa" at bounding box center [173, 443] width 317 height 449
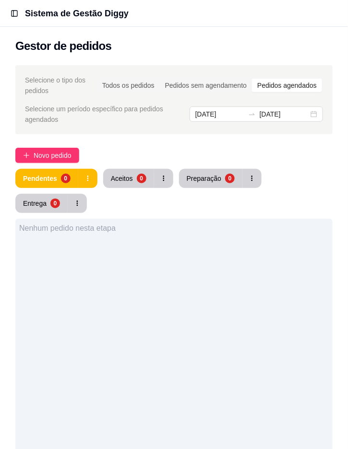
click at [204, 51] on div "Gestor de pedidos" at bounding box center [173, 45] width 317 height 15
click at [270, 299] on div "Nenhum pedido nesta etapa" at bounding box center [173, 443] width 317 height 449
click at [270, 300] on div "Nenhum pedido nesta etapa" at bounding box center [173, 443] width 317 height 449
click at [271, 296] on div "Nenhum pedido nesta etapa" at bounding box center [173, 443] width 317 height 449
click at [334, 0] on header "Toggle Sidebar Sistema de Gestão Diggy" at bounding box center [174, 13] width 348 height 27
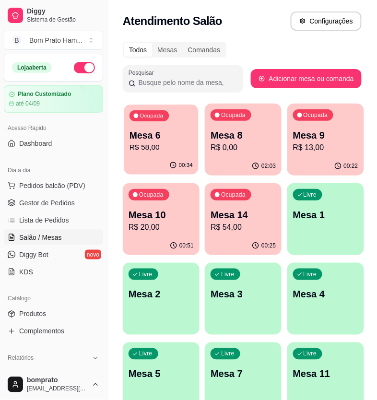
click at [179, 132] on p "Mesa 6" at bounding box center [161, 135] width 63 height 13
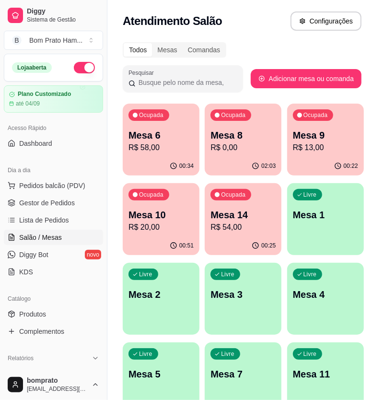
scroll to position [48, 0]
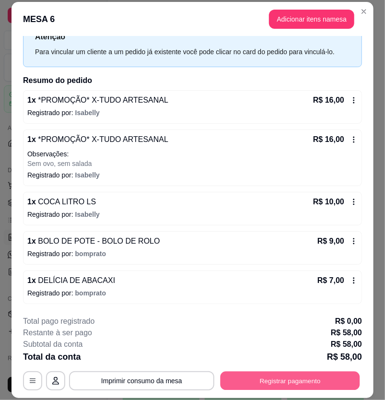
click at [289, 381] on button "Registrar pagamento" at bounding box center [290, 380] width 140 height 19
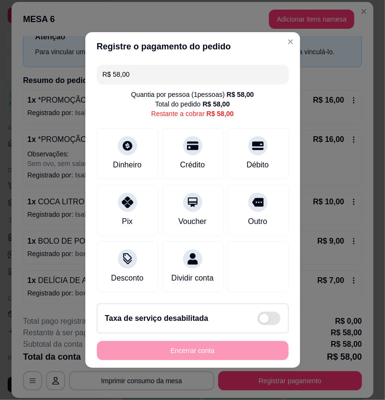
drag, startPoint x: 144, startPoint y: 68, endPoint x: 81, endPoint y: 64, distance: 63.9
click at [78, 66] on div "Registre o pagamento do pedido R$ 58,00 Quantia por pessoa ( 1 pessoas) R$ 58,0…" at bounding box center [192, 200] width 385 height 400
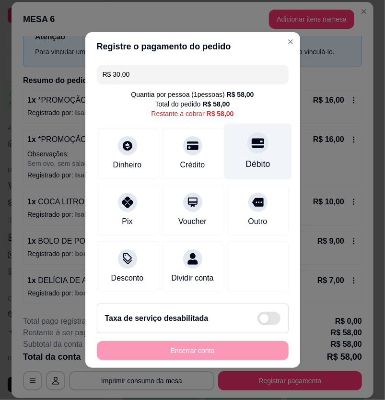
click at [244, 166] on div "Débito" at bounding box center [258, 152] width 68 height 56
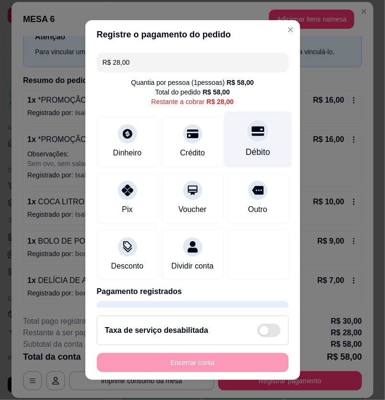
click at [246, 156] on div "Débito" at bounding box center [258, 152] width 24 height 12
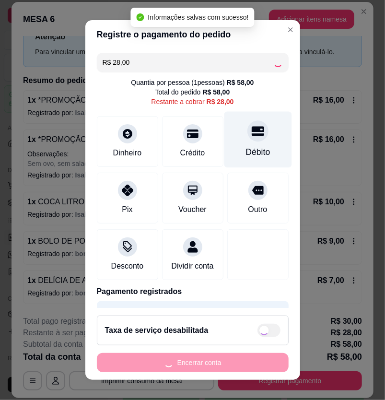
type input "R$ 0,00"
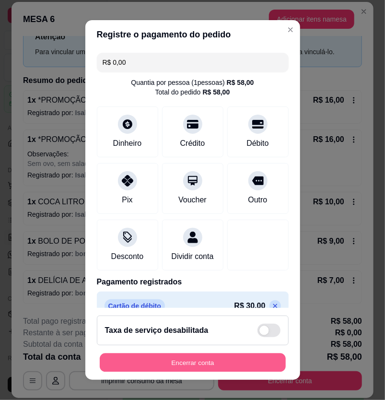
click at [253, 365] on button "Encerrar conta" at bounding box center [193, 363] width 186 height 19
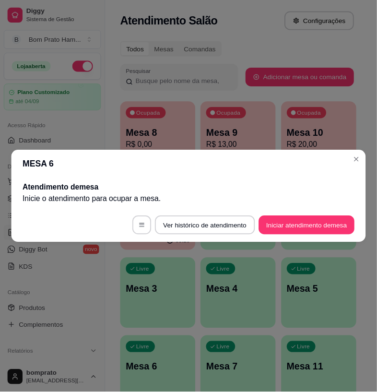
scroll to position [0, 0]
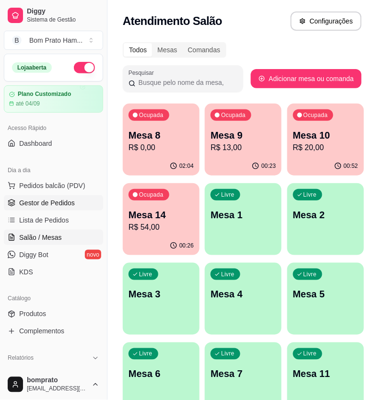
click at [39, 207] on span "Gestor de Pedidos" at bounding box center [47, 203] width 56 height 10
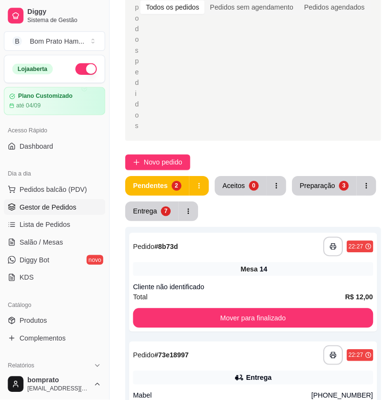
scroll to position [213, 0]
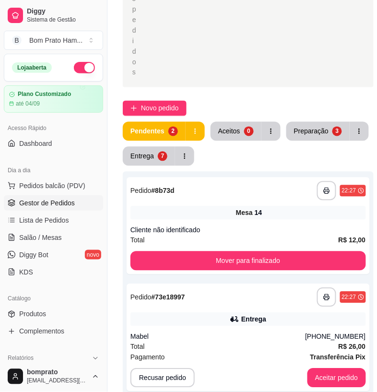
click at [226, 203] on div "**********" at bounding box center [248, 226] width 243 height 97
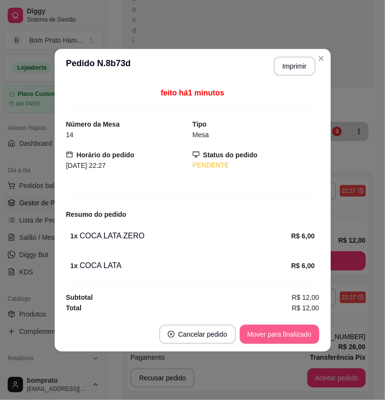
click at [291, 338] on button "Mover para finalizado" at bounding box center [280, 334] width 80 height 19
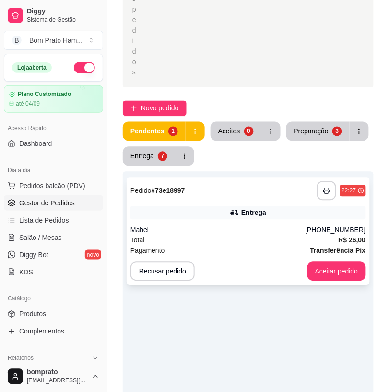
click at [260, 248] on div "Pagamento Transferência Pix" at bounding box center [249, 251] width 236 height 11
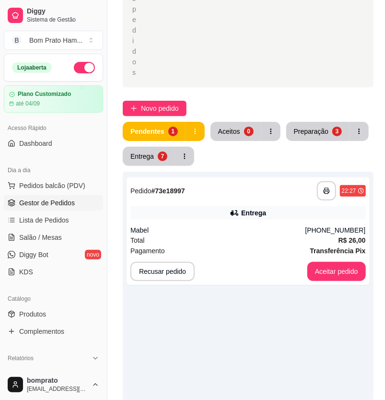
scroll to position [160, 0]
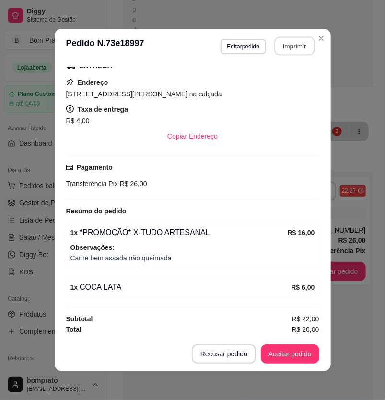
click at [292, 46] on button "Imprimir" at bounding box center [294, 46] width 40 height 19
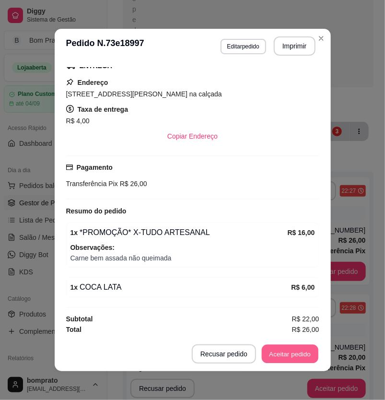
click at [301, 361] on button "Aceitar pedido" at bounding box center [290, 354] width 57 height 19
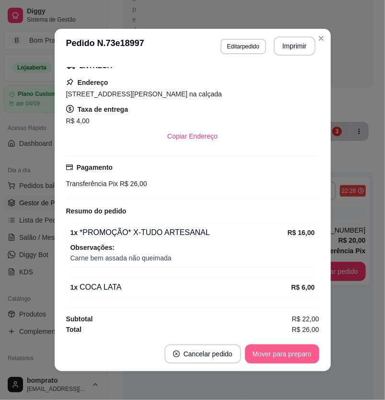
click at [298, 358] on button "Mover para preparo" at bounding box center [282, 354] width 74 height 19
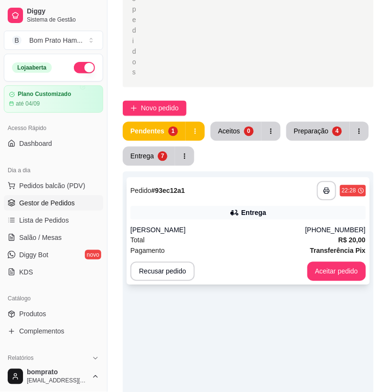
click at [214, 226] on div "[PERSON_NAME]" at bounding box center [218, 231] width 175 height 10
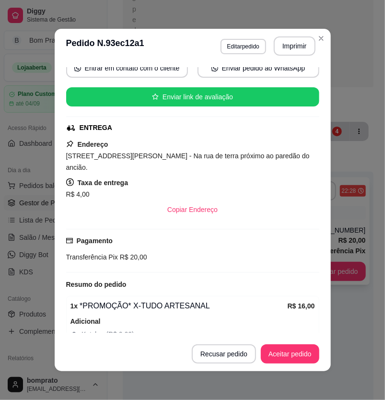
scroll to position [148, 0]
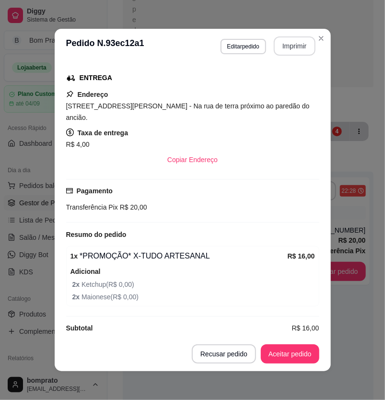
click at [288, 49] on button "Imprimir" at bounding box center [295, 45] width 42 height 19
click at [293, 355] on button "Aceitar pedido" at bounding box center [290, 354] width 59 height 19
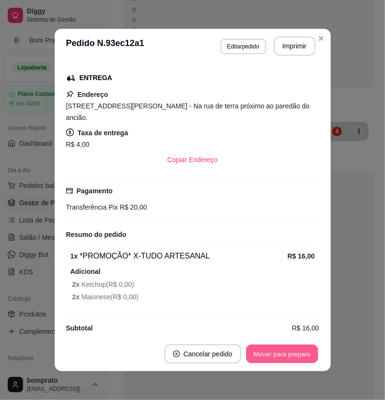
click at [296, 360] on button "Mover para preparo" at bounding box center [282, 354] width 72 height 19
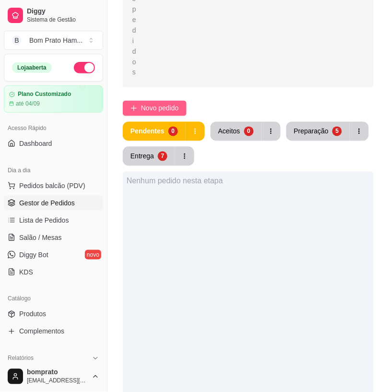
click at [161, 107] on span "Novo pedido" at bounding box center [160, 108] width 38 height 11
